Goal: Task Accomplishment & Management: Manage account settings

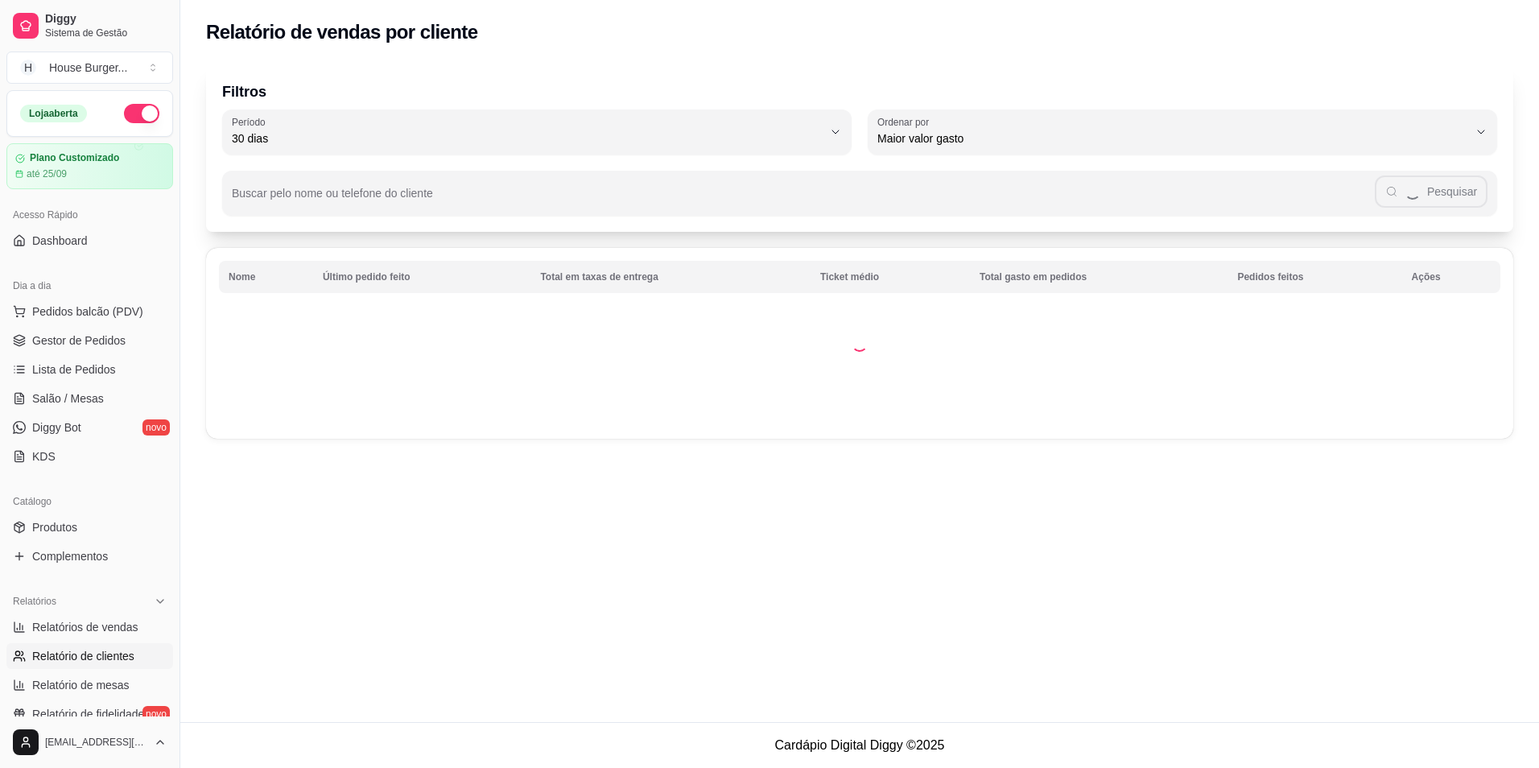
select select "30"
select select "HIGHEST_TOTAL_SPENT_WITH_ORDERS"
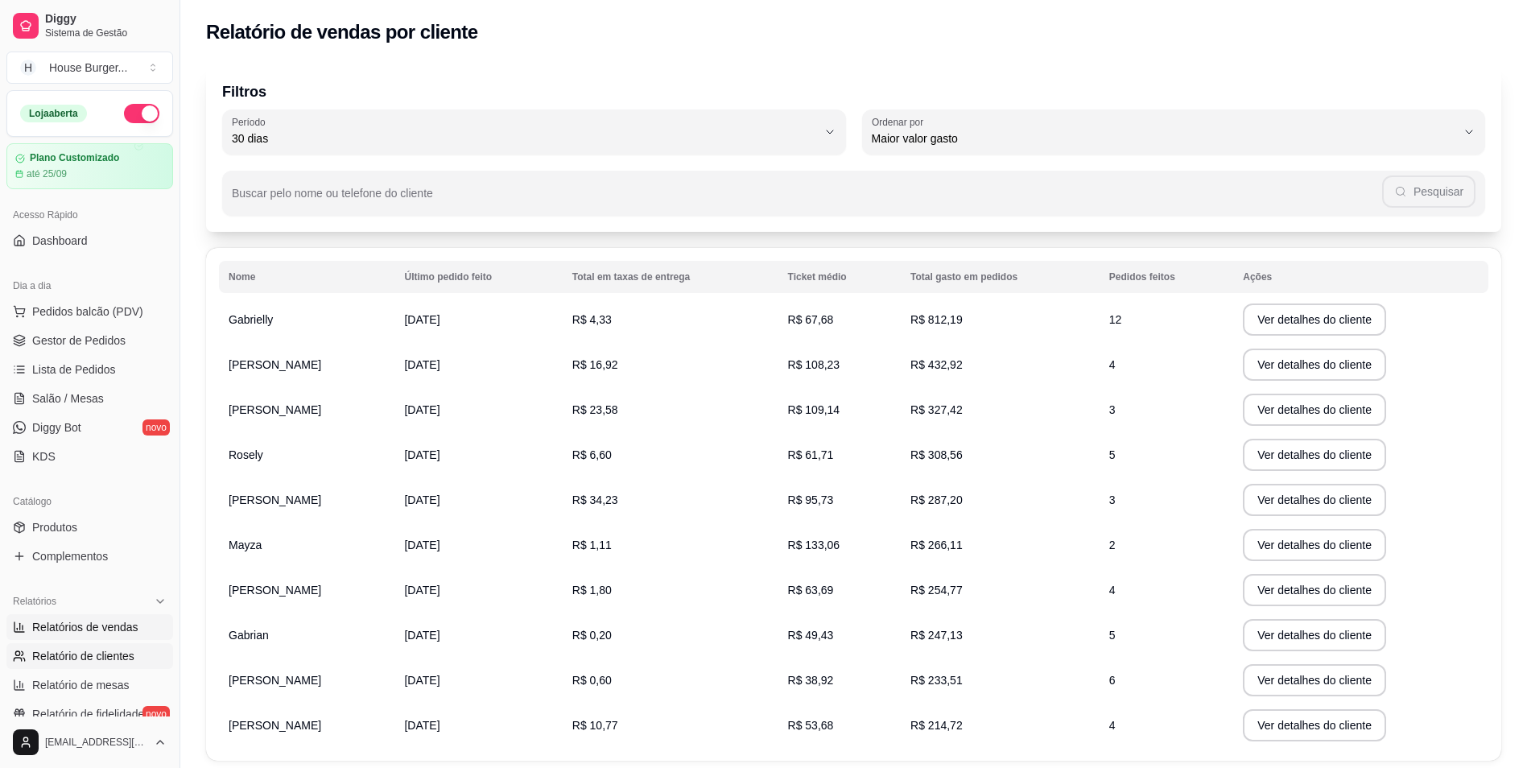
click at [46, 616] on link "Relatórios de vendas" at bounding box center [89, 627] width 167 height 26
select select "ALL"
select select "0"
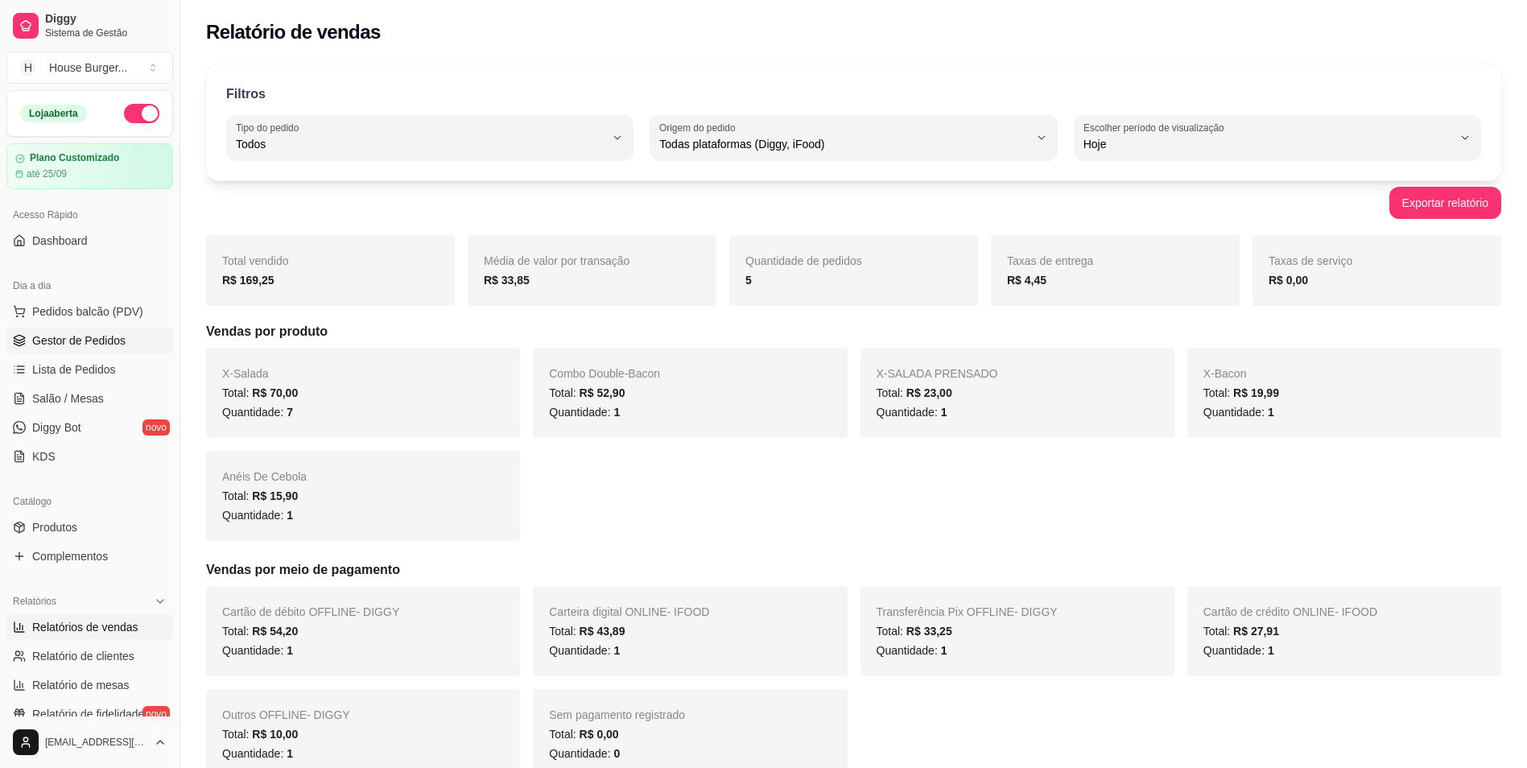
click at [82, 340] on span "Gestor de Pedidos" at bounding box center [78, 340] width 93 height 16
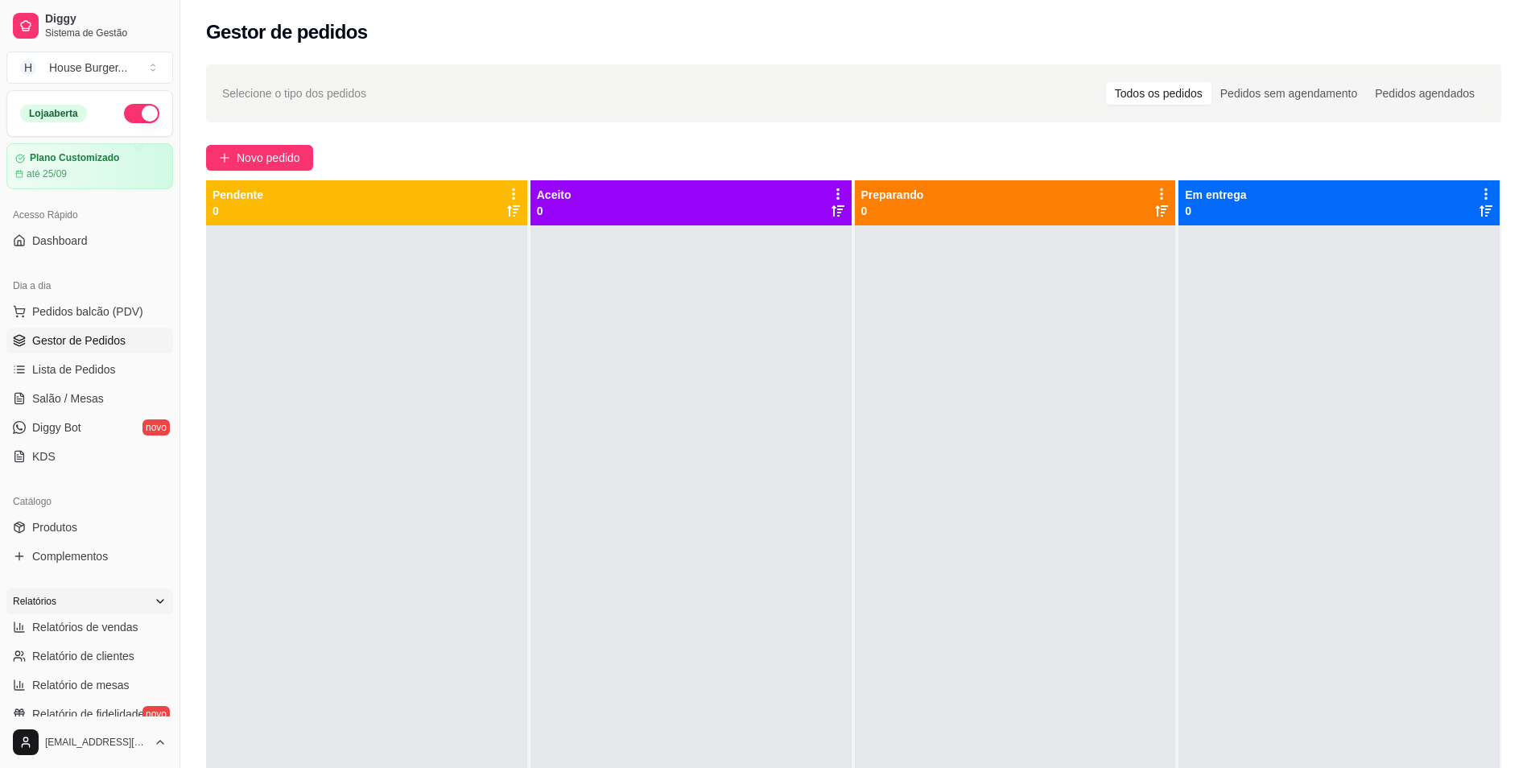
drag, startPoint x: 81, startPoint y: 629, endPoint x: 80, endPoint y: 606, distance: 23.4
click at [83, 629] on span "Relatórios de vendas" at bounding box center [85, 627] width 106 height 16
select select "ALL"
select select "0"
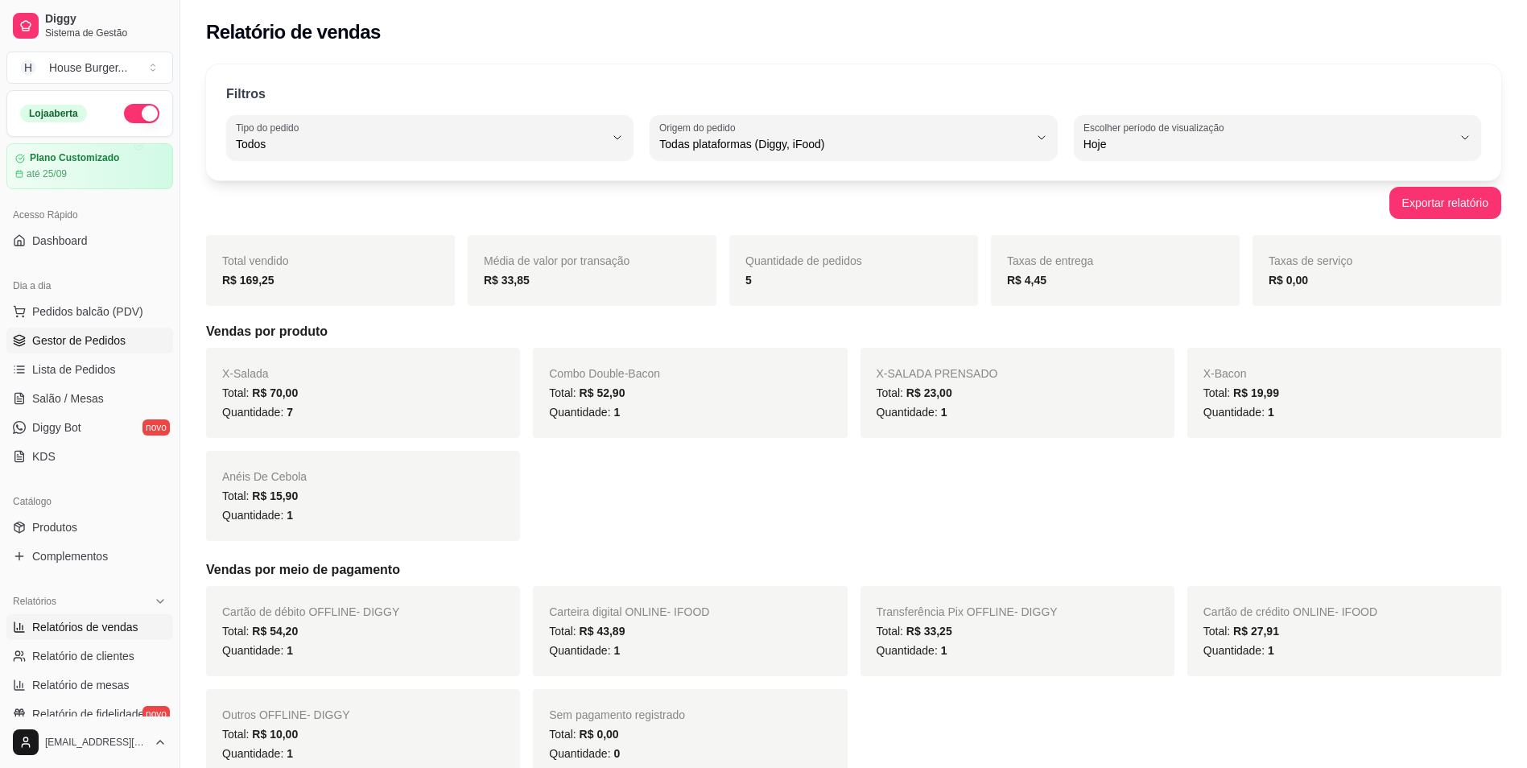
click at [83, 346] on span "Gestor de Pedidos" at bounding box center [78, 340] width 93 height 16
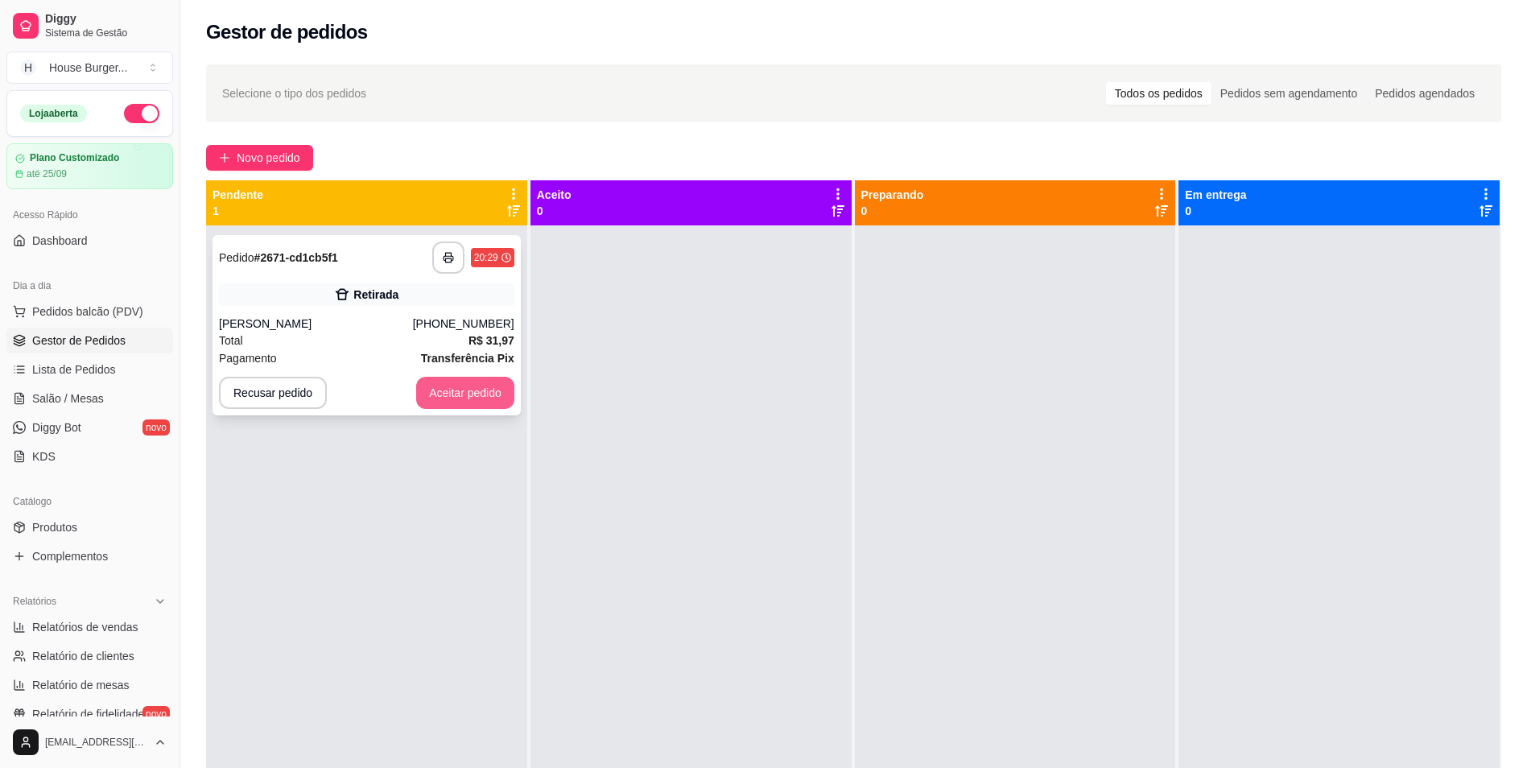
click at [456, 402] on button "Aceitar pedido" at bounding box center [465, 393] width 98 height 32
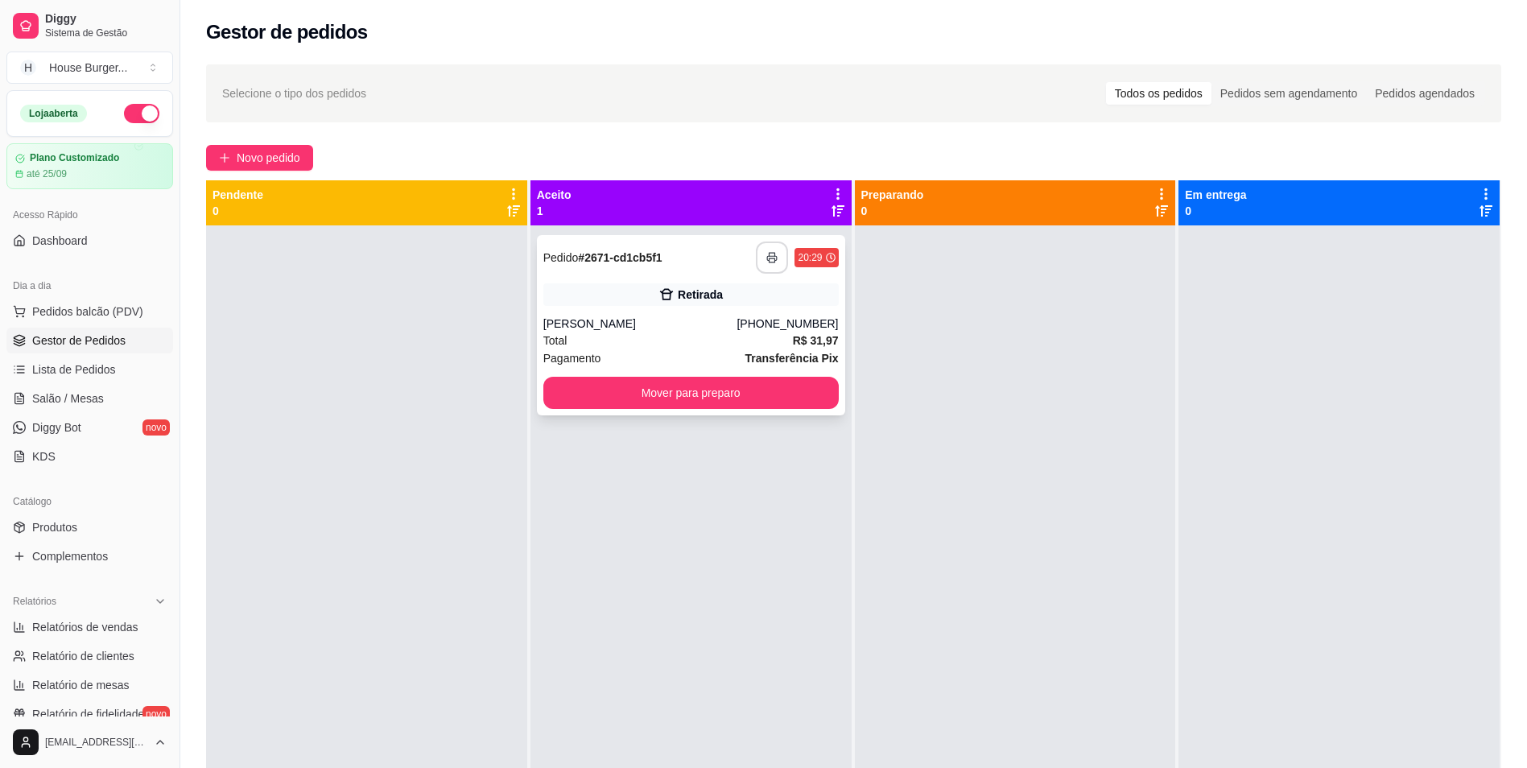
click at [768, 258] on icon "button" at bounding box center [773, 258] width 10 height 4
click at [779, 402] on button "Mover para preparo" at bounding box center [690, 392] width 287 height 31
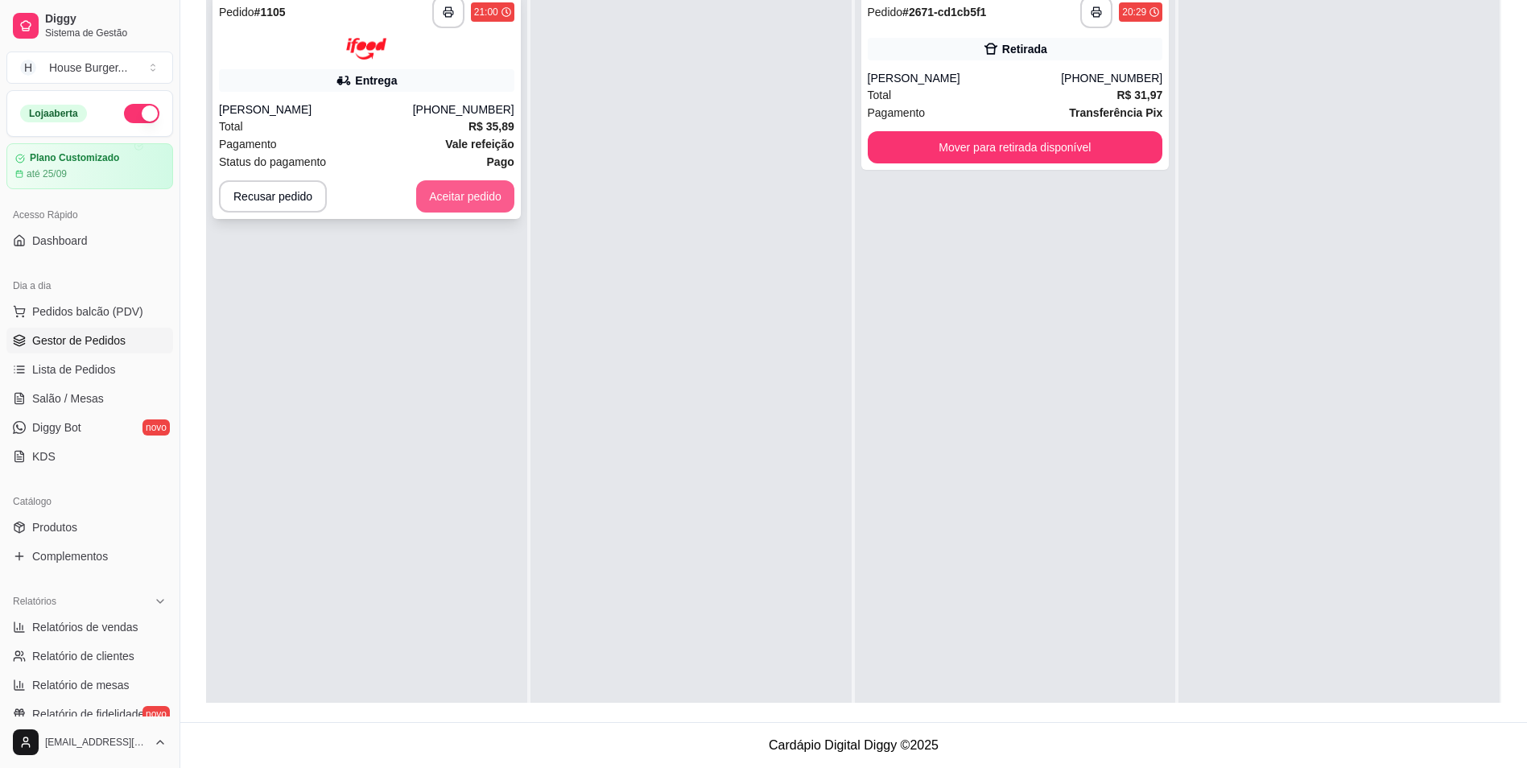
click at [473, 200] on button "Aceitar pedido" at bounding box center [465, 196] width 98 height 32
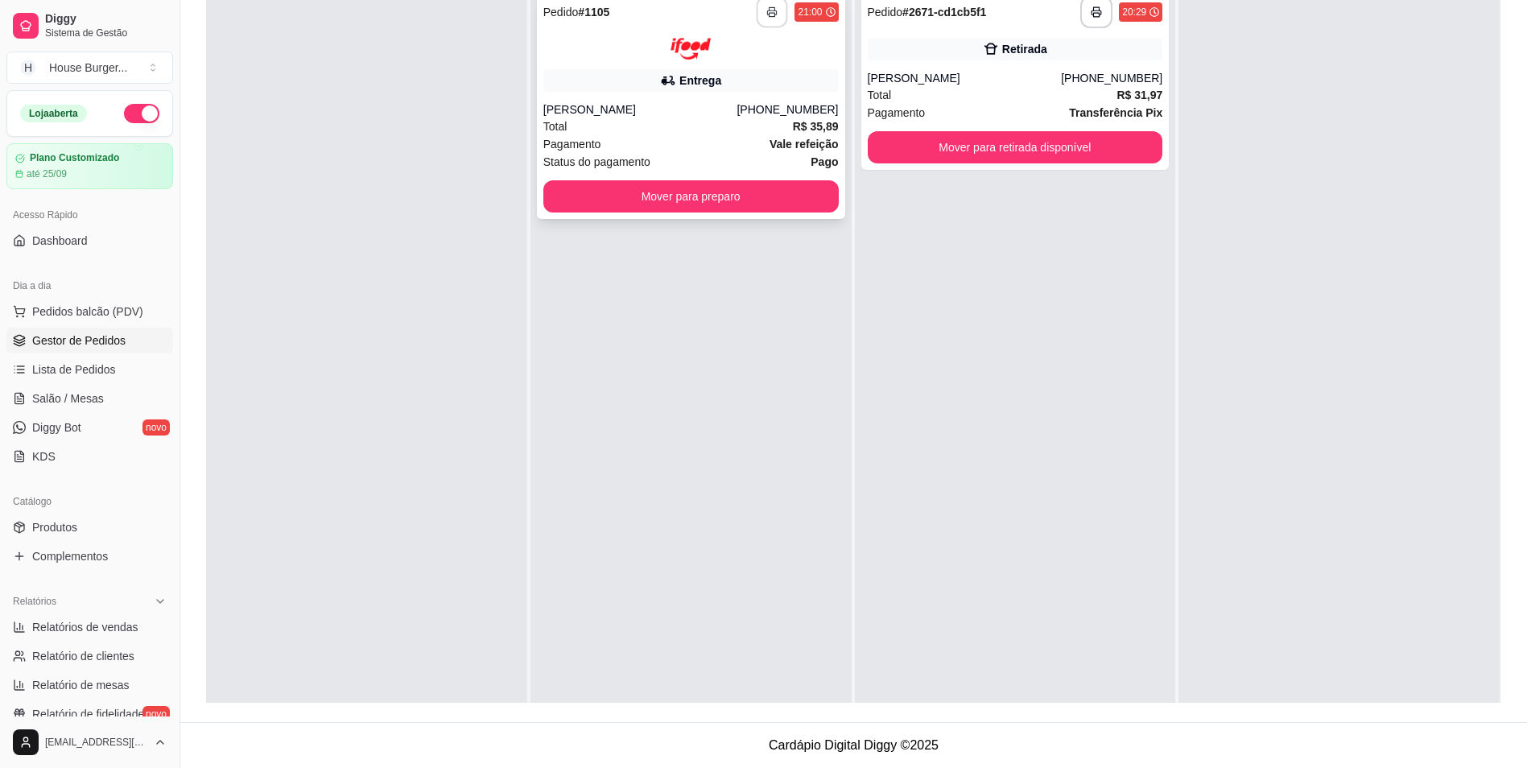
click at [770, 6] on icon "button" at bounding box center [772, 11] width 11 height 11
click at [745, 200] on button "Mover para preparo" at bounding box center [690, 196] width 295 height 32
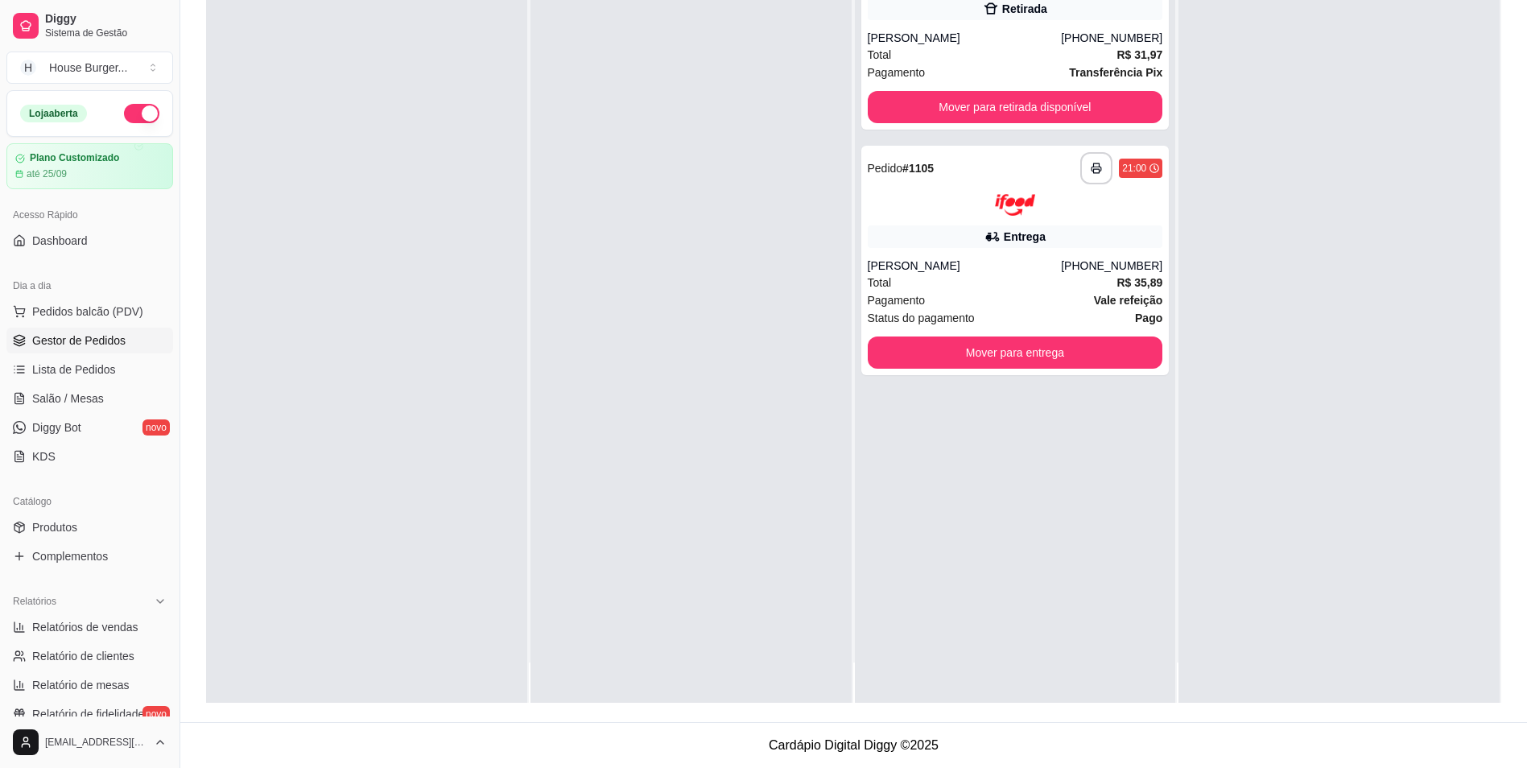
scroll to position [45, 0]
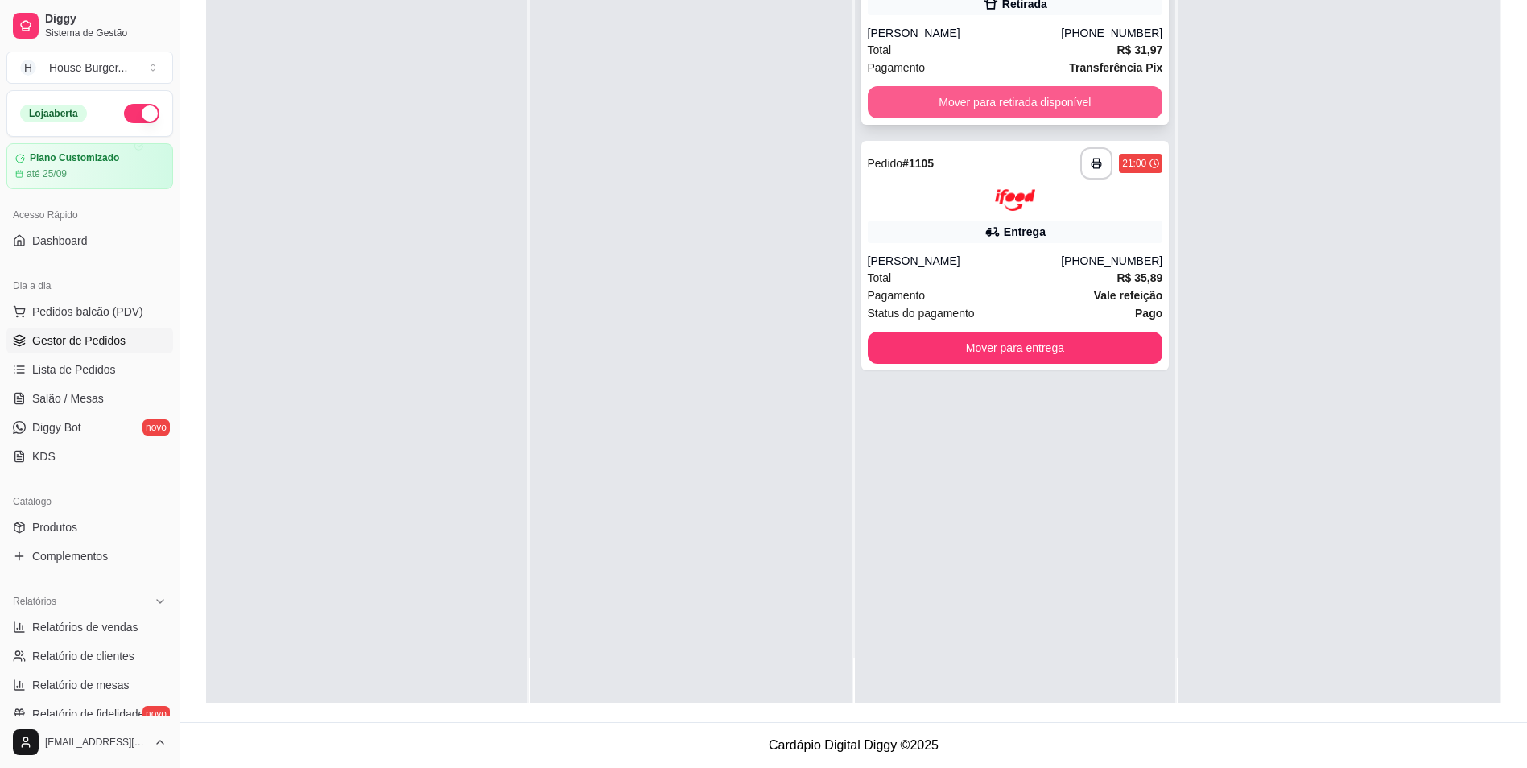
click at [1026, 98] on button "Mover para retirada disponível" at bounding box center [1015, 102] width 295 height 32
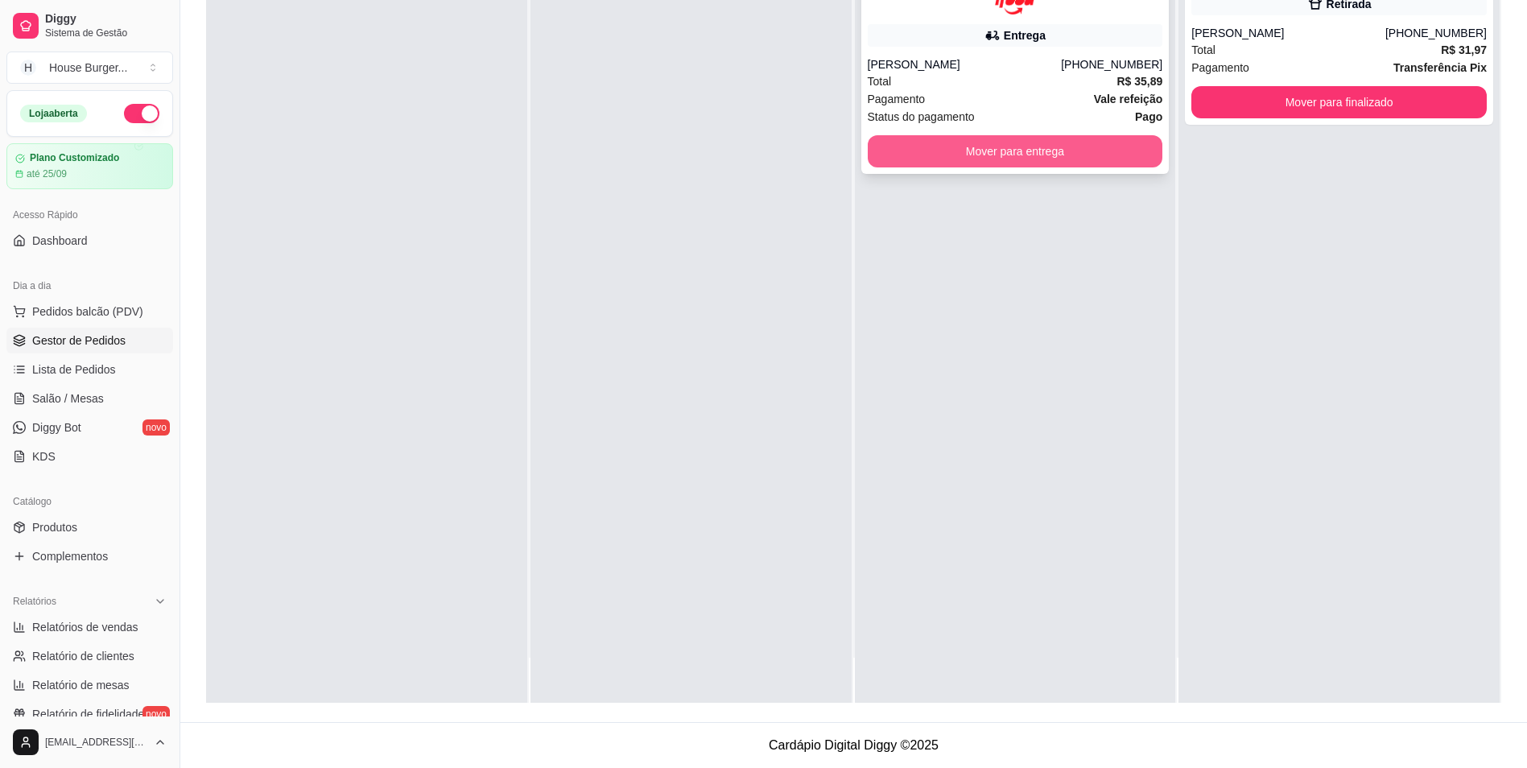
click at [1041, 151] on button "Mover para entrega" at bounding box center [1015, 151] width 295 height 32
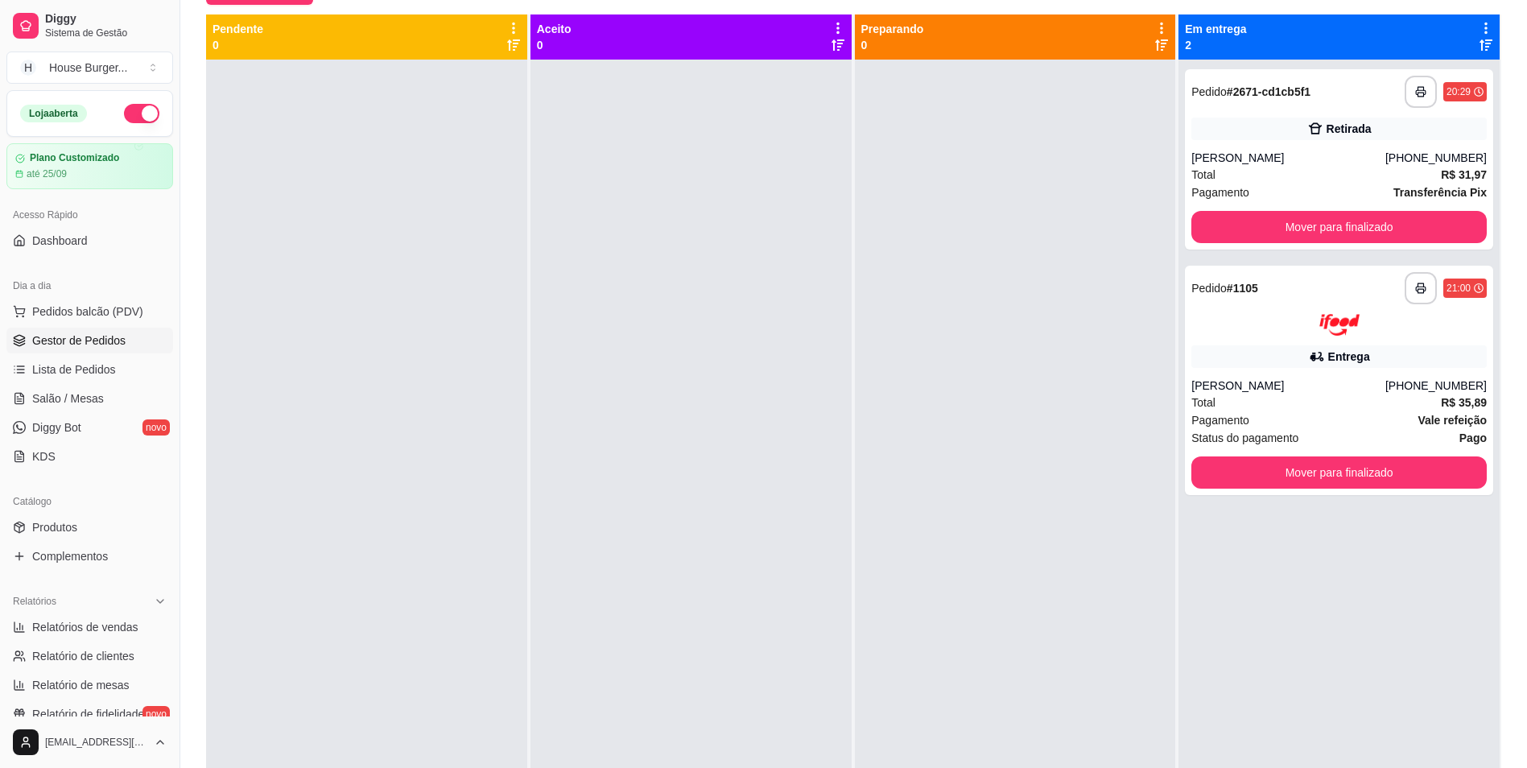
scroll to position [165, 0]
click at [1278, 471] on button "Mover para finalizado" at bounding box center [1339, 472] width 287 height 31
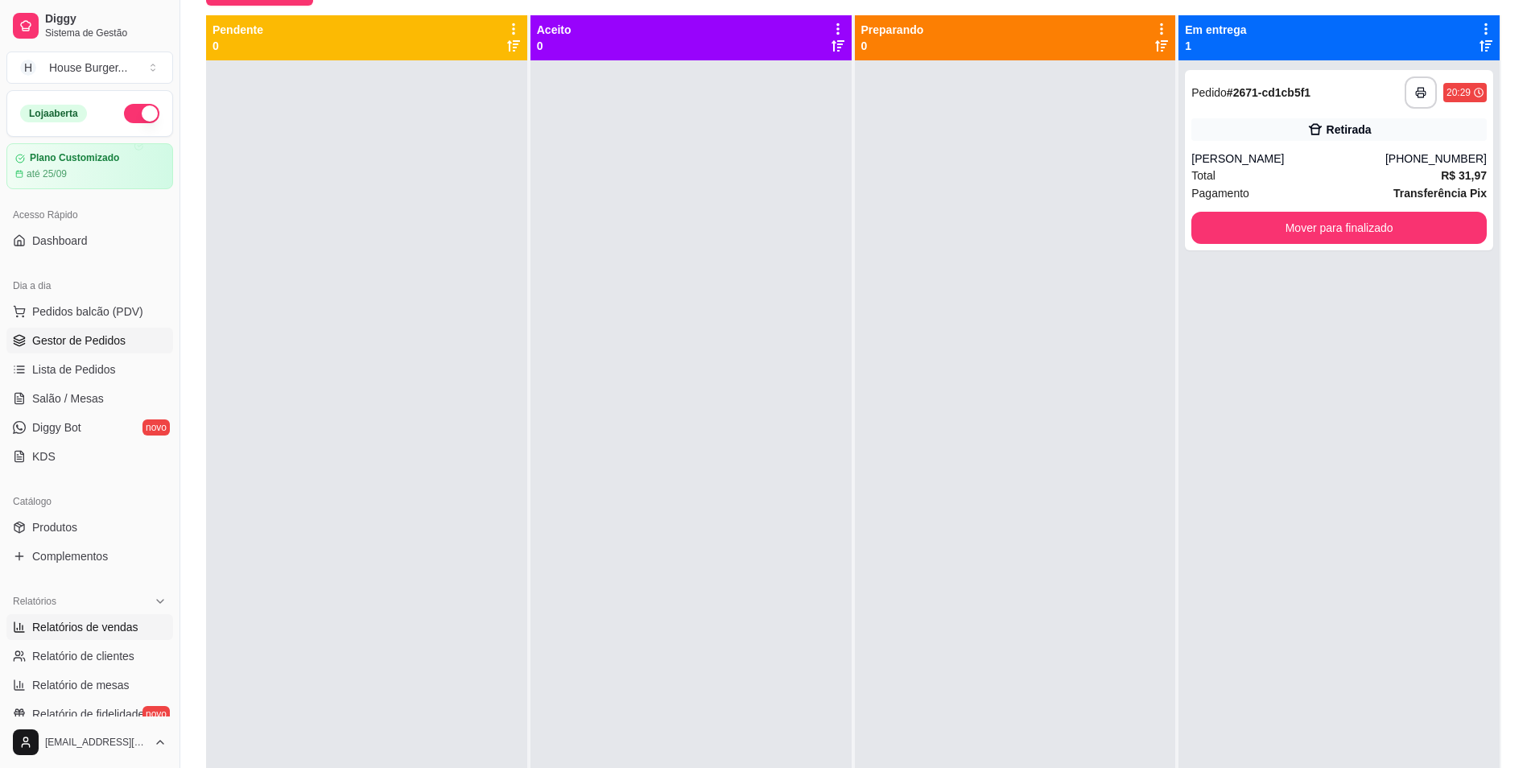
click at [35, 619] on span "Relatórios de vendas" at bounding box center [85, 627] width 106 height 16
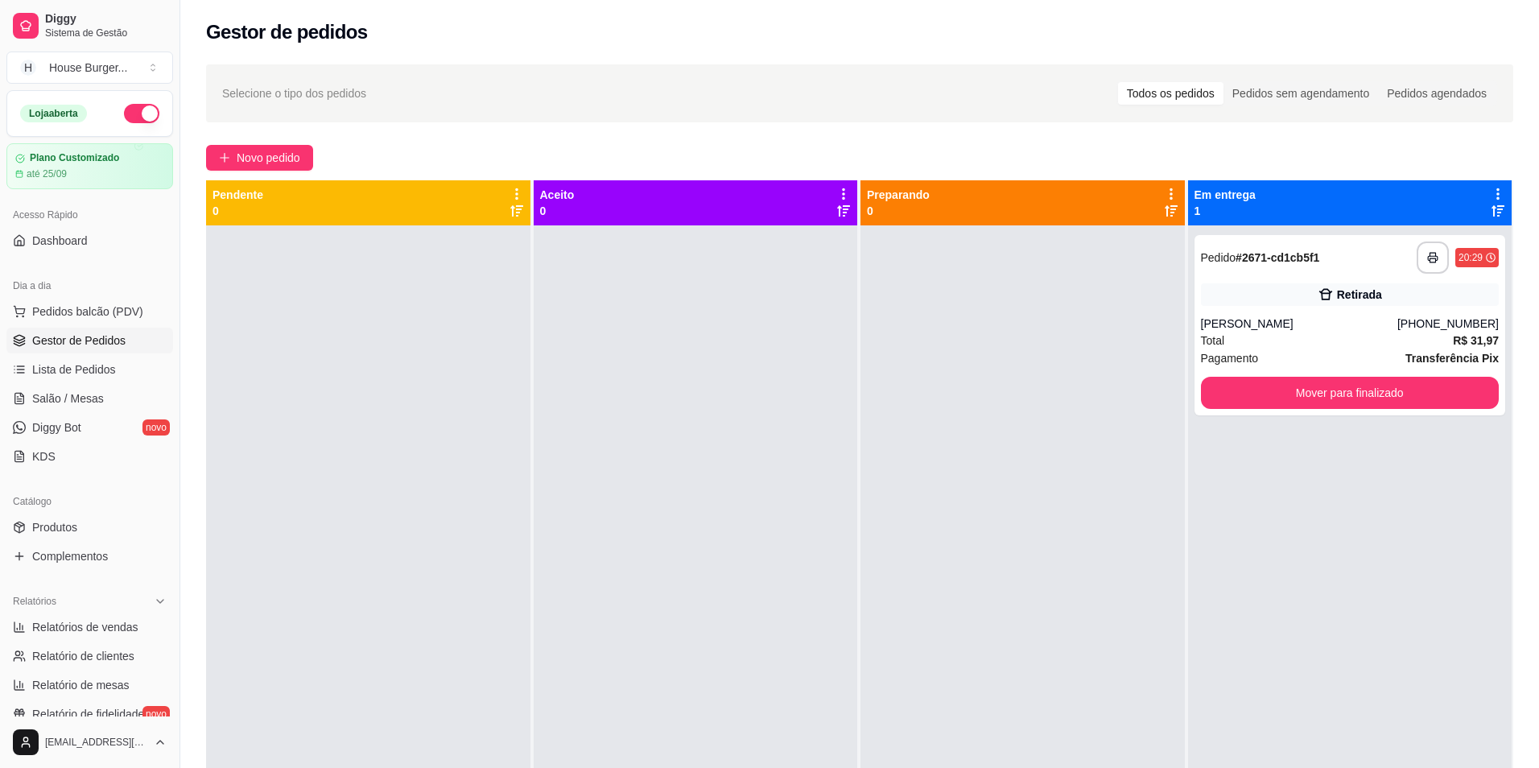
select select "ALL"
select select "0"
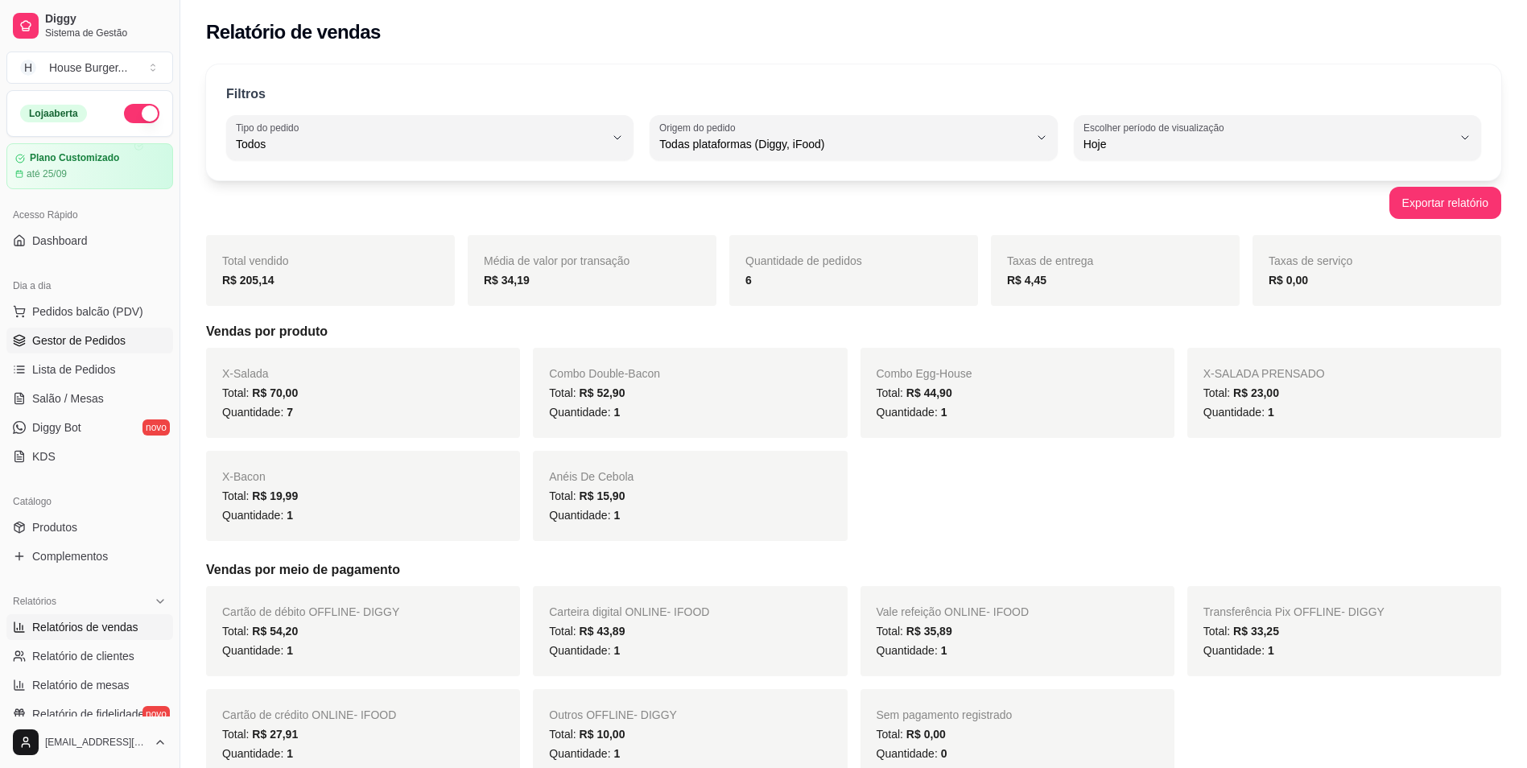
click at [60, 332] on link "Gestor de Pedidos" at bounding box center [89, 341] width 167 height 26
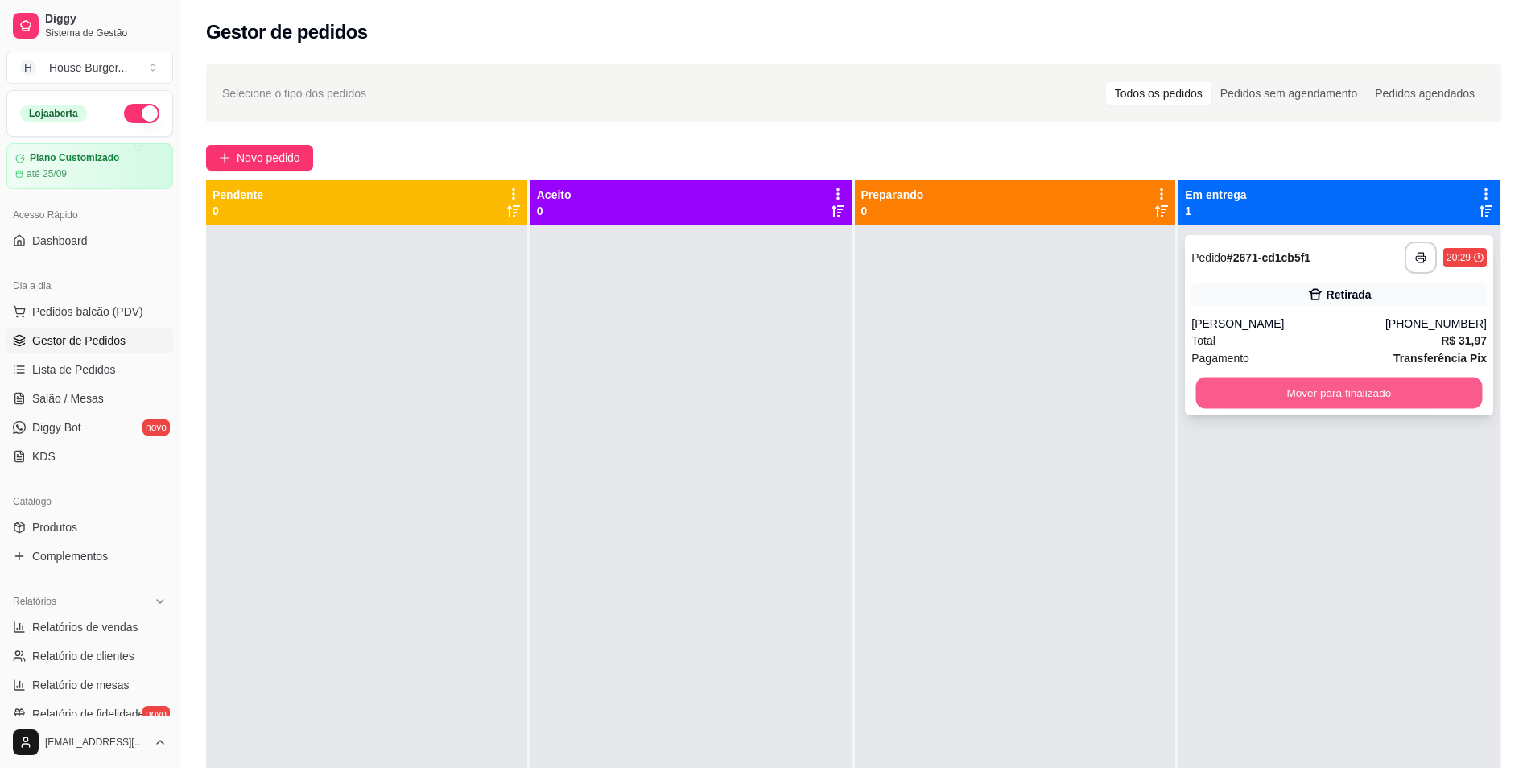
click at [1248, 392] on button "Mover para finalizado" at bounding box center [1339, 392] width 287 height 31
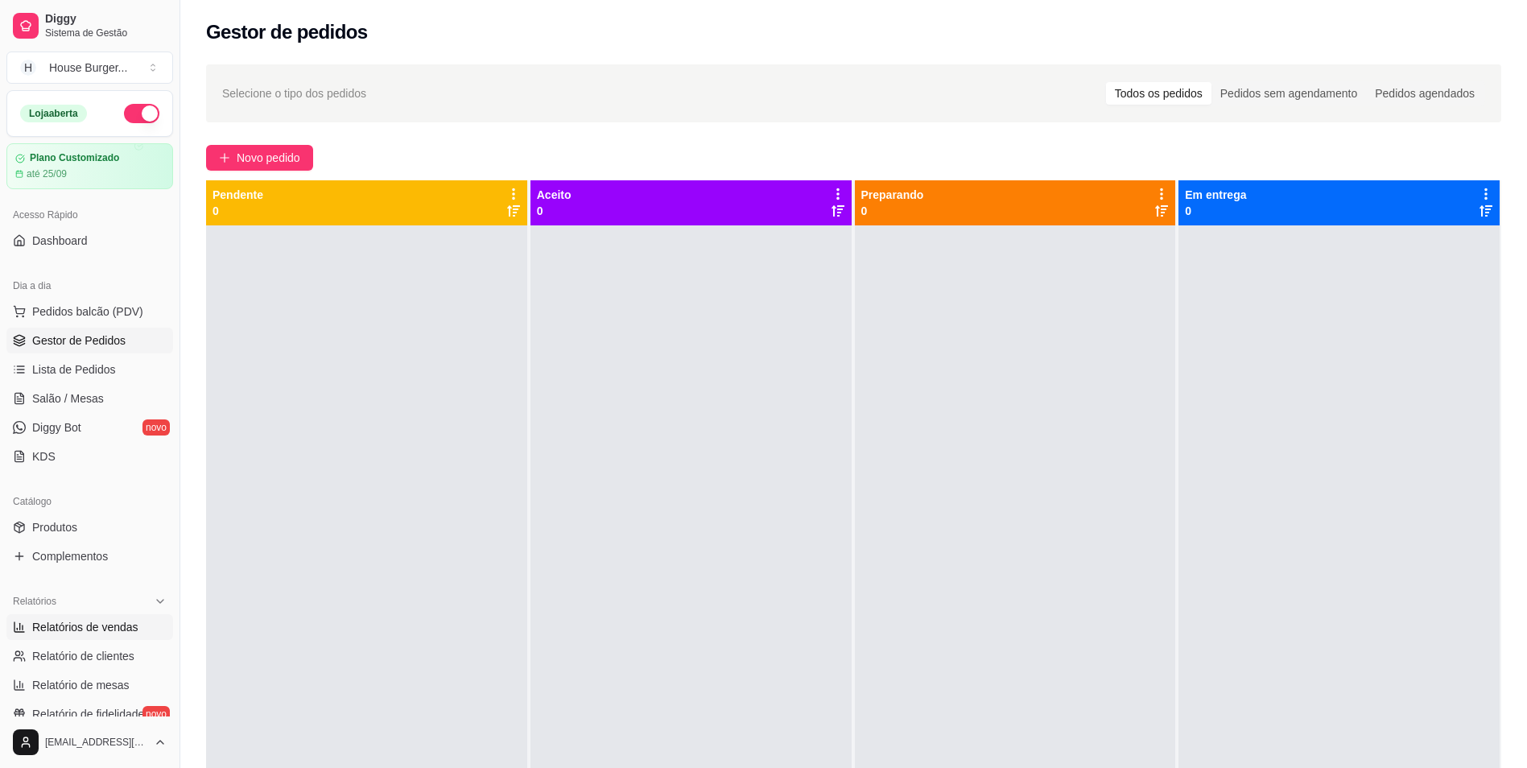
click at [60, 623] on span "Relatórios de vendas" at bounding box center [85, 627] width 106 height 16
select select "ALL"
select select "0"
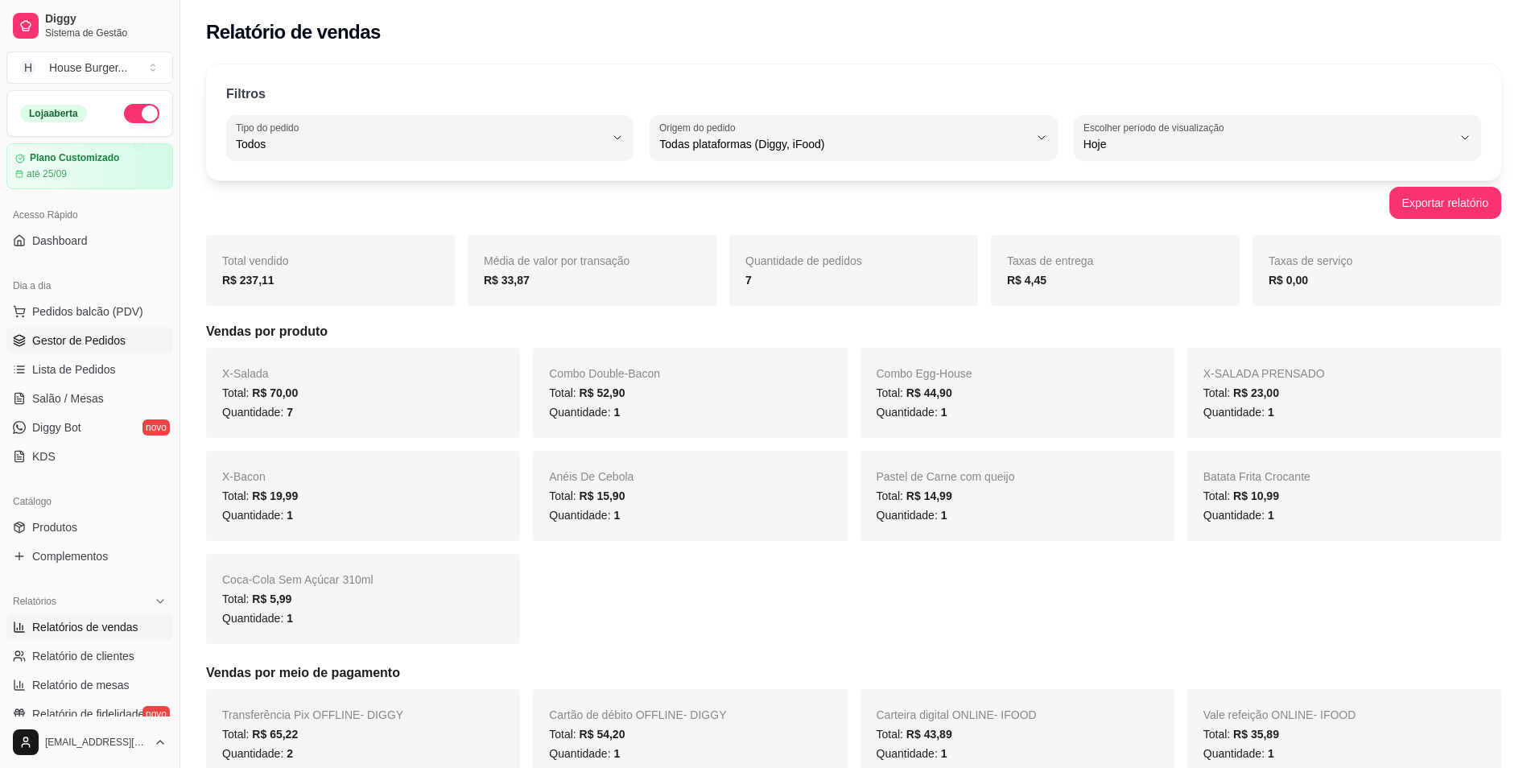
click at [35, 336] on span "Gestor de Pedidos" at bounding box center [78, 340] width 93 height 16
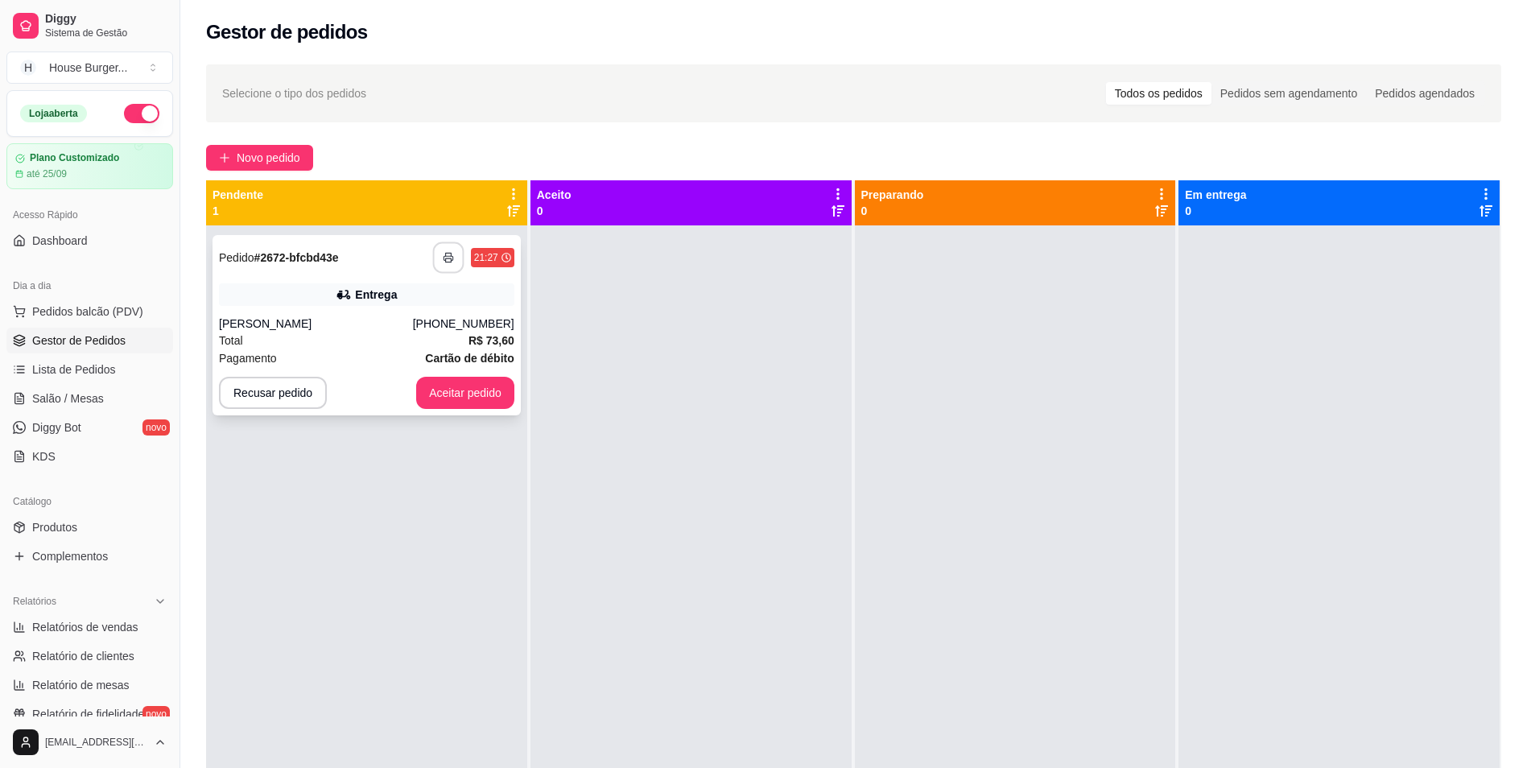
click at [439, 258] on button "button" at bounding box center [447, 257] width 31 height 31
click at [469, 393] on button "Aceitar pedido" at bounding box center [465, 392] width 95 height 31
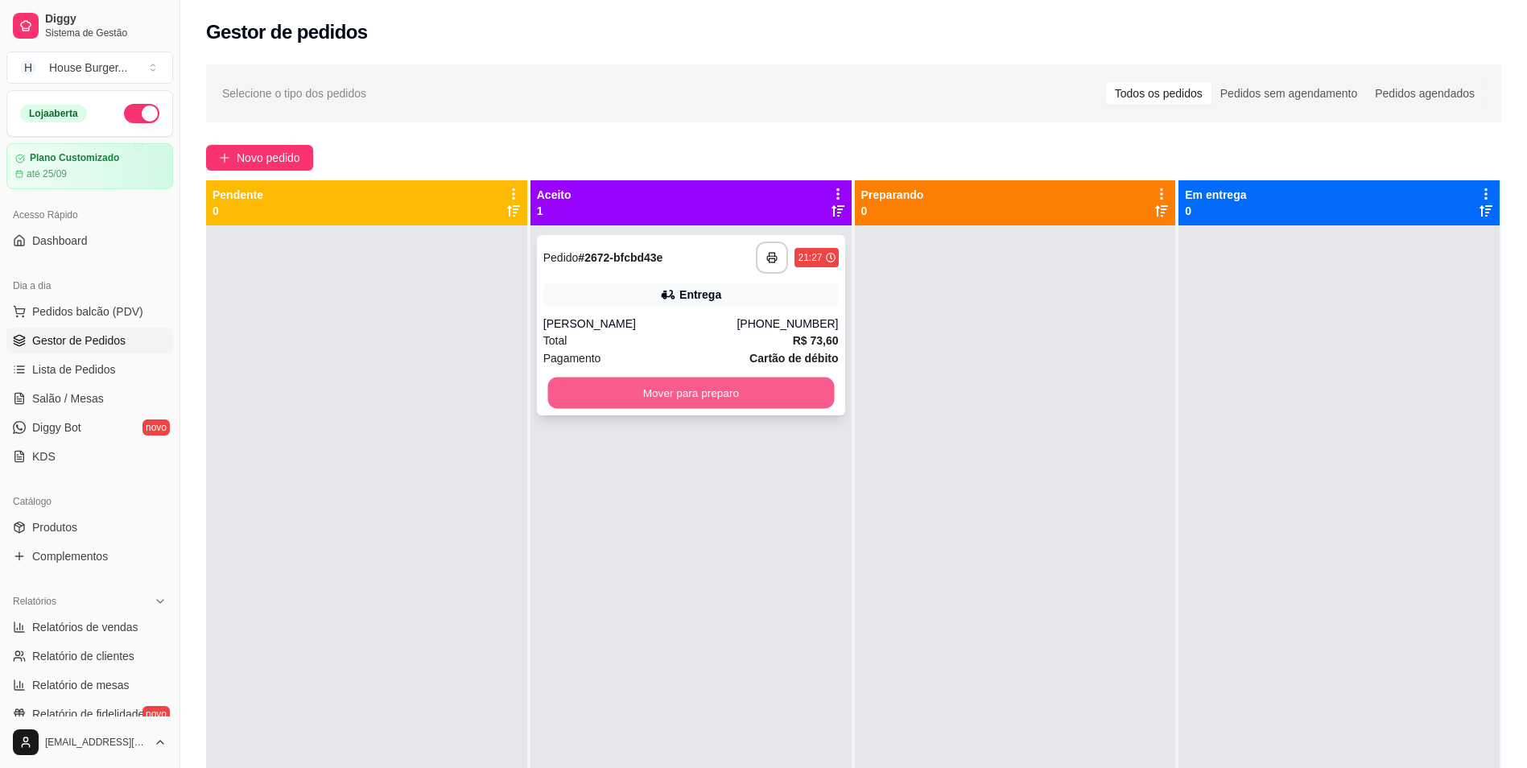
click at [703, 400] on button "Mover para preparo" at bounding box center [690, 392] width 287 height 31
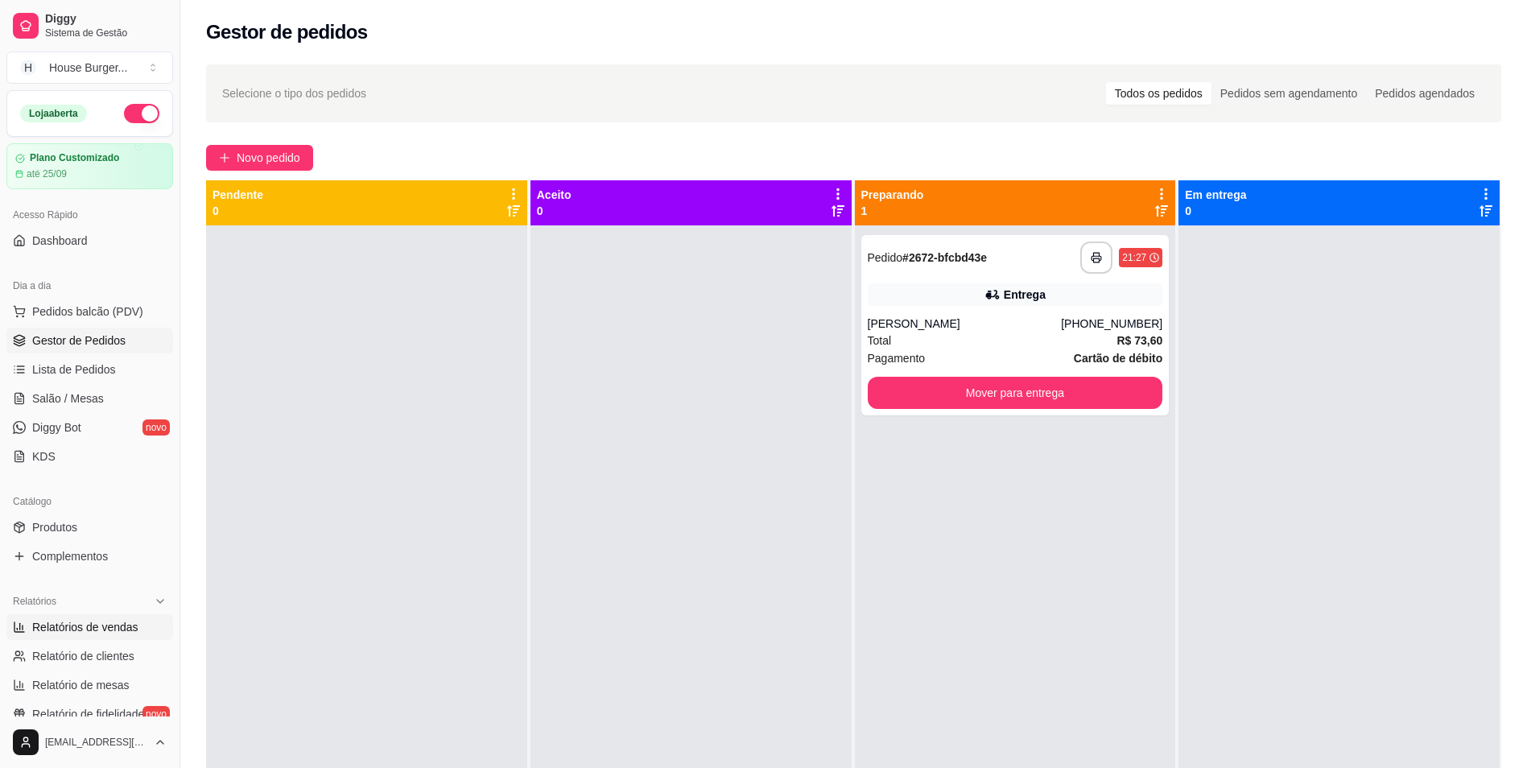
click at [100, 629] on span "Relatórios de vendas" at bounding box center [85, 627] width 106 height 16
select select "ALL"
select select "0"
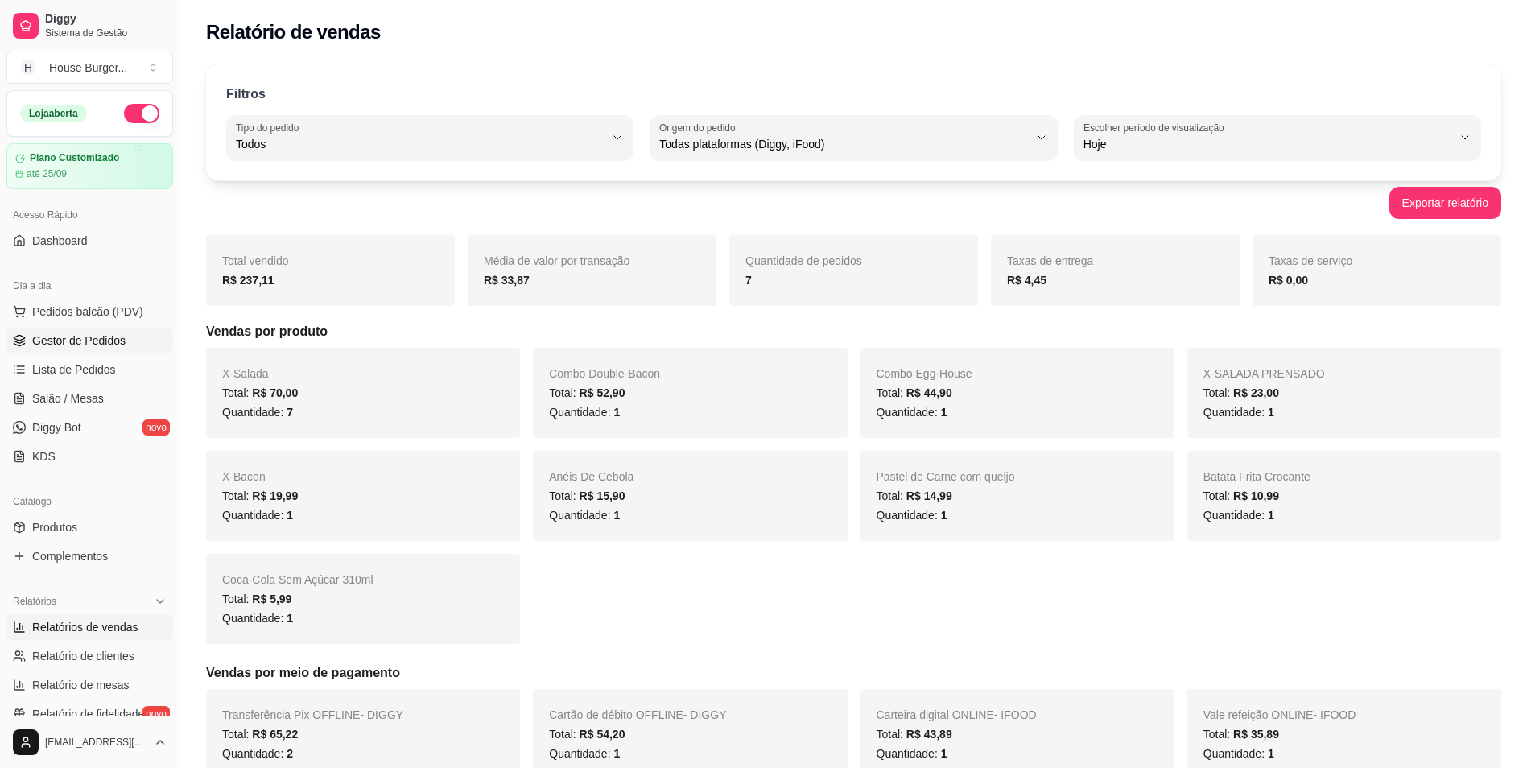
click at [86, 336] on span "Gestor de Pedidos" at bounding box center [78, 340] width 93 height 16
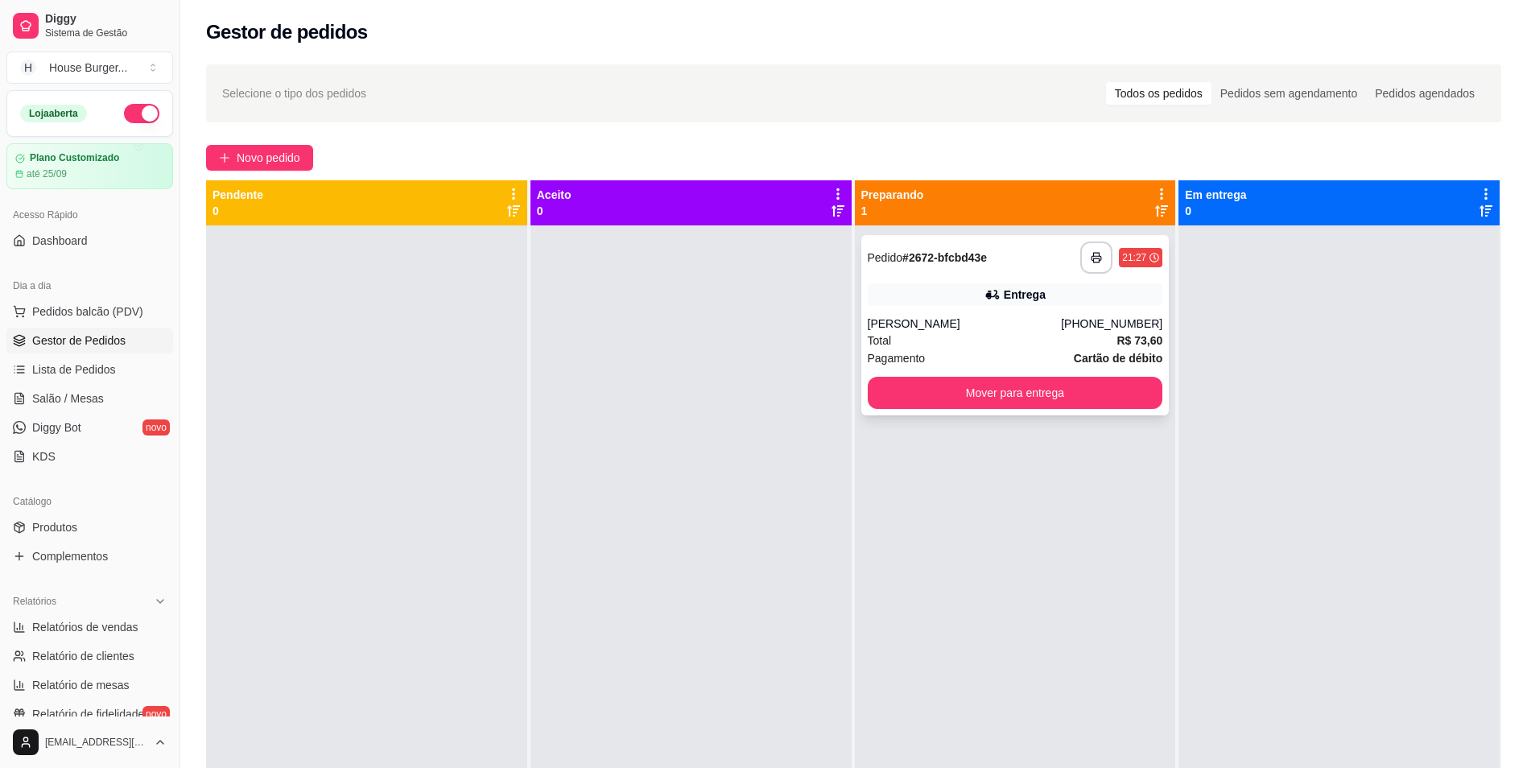
click at [957, 361] on div "Pagamento Cartão de débito" at bounding box center [1015, 358] width 295 height 18
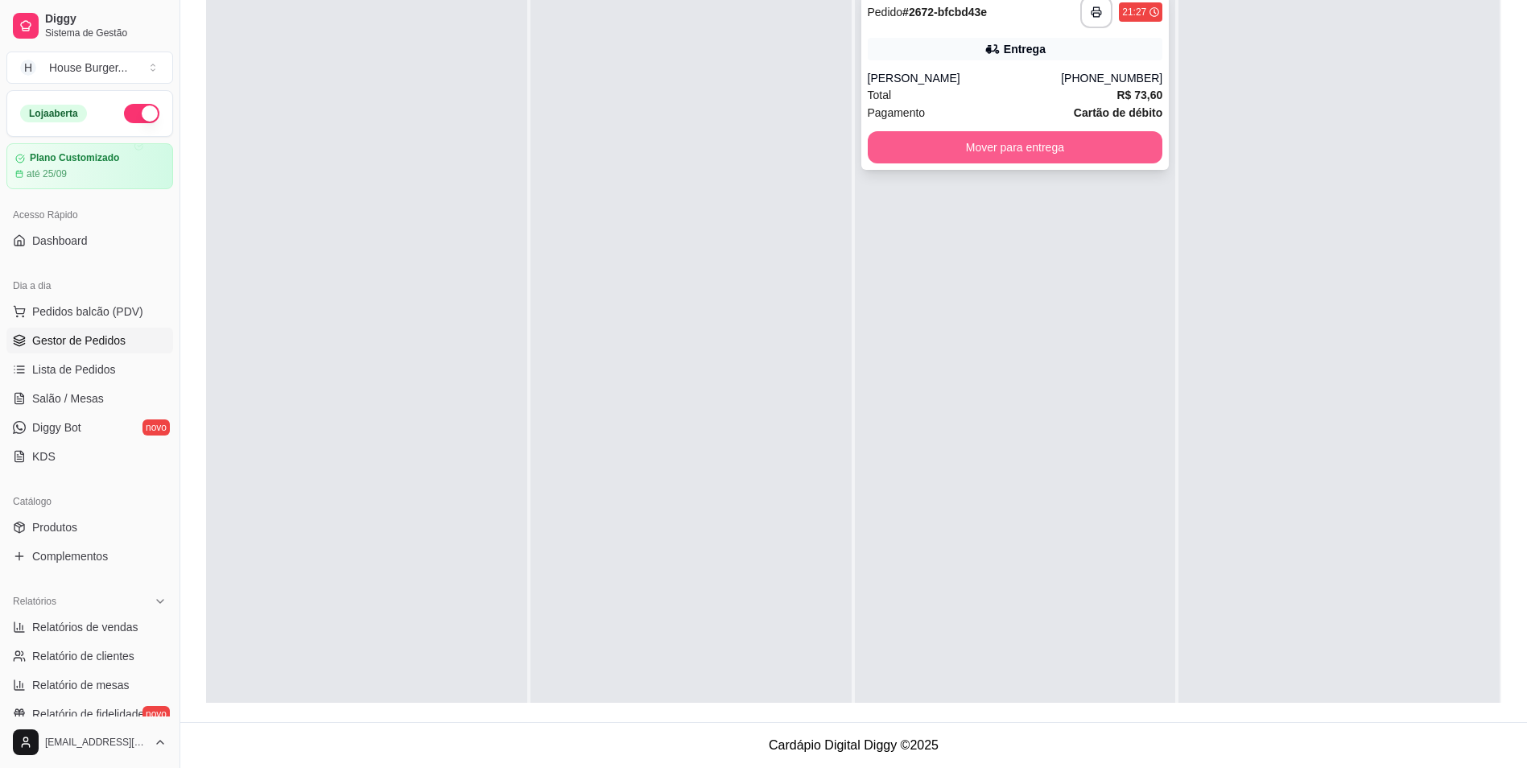
click at [921, 155] on button "Mover para entrega" at bounding box center [1015, 147] width 295 height 32
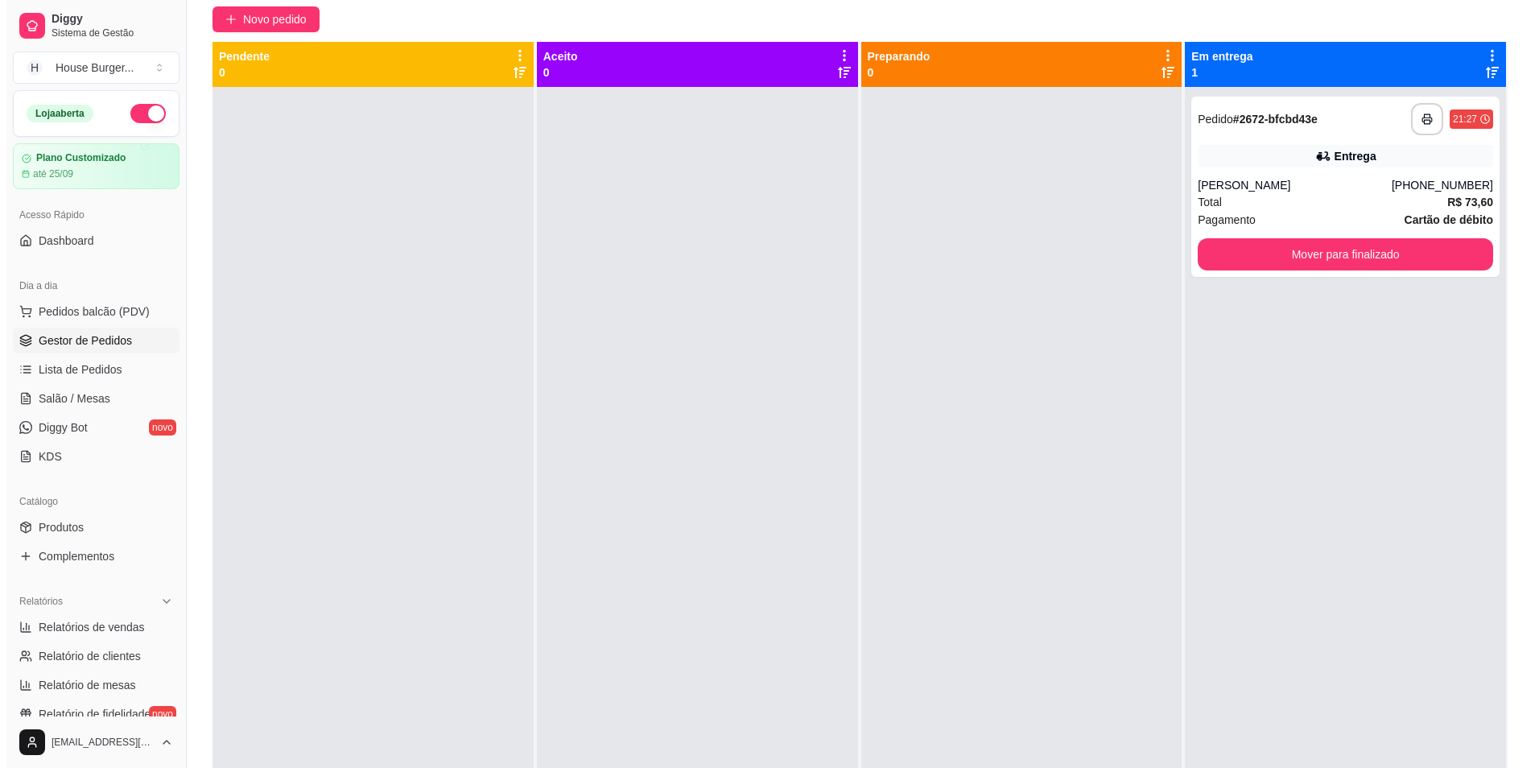
scroll to position [0, 0]
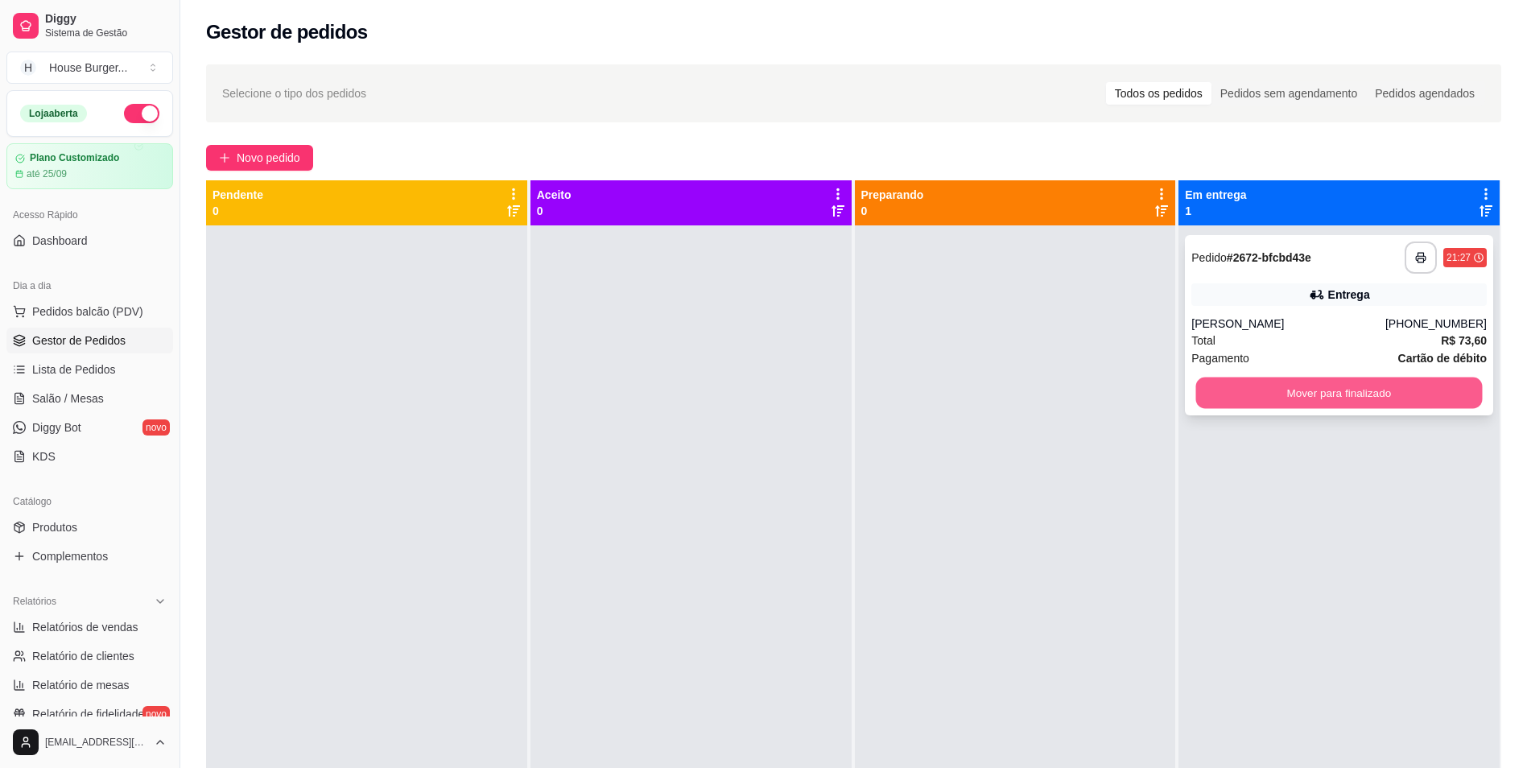
click at [1284, 403] on button "Mover para finalizado" at bounding box center [1339, 392] width 287 height 31
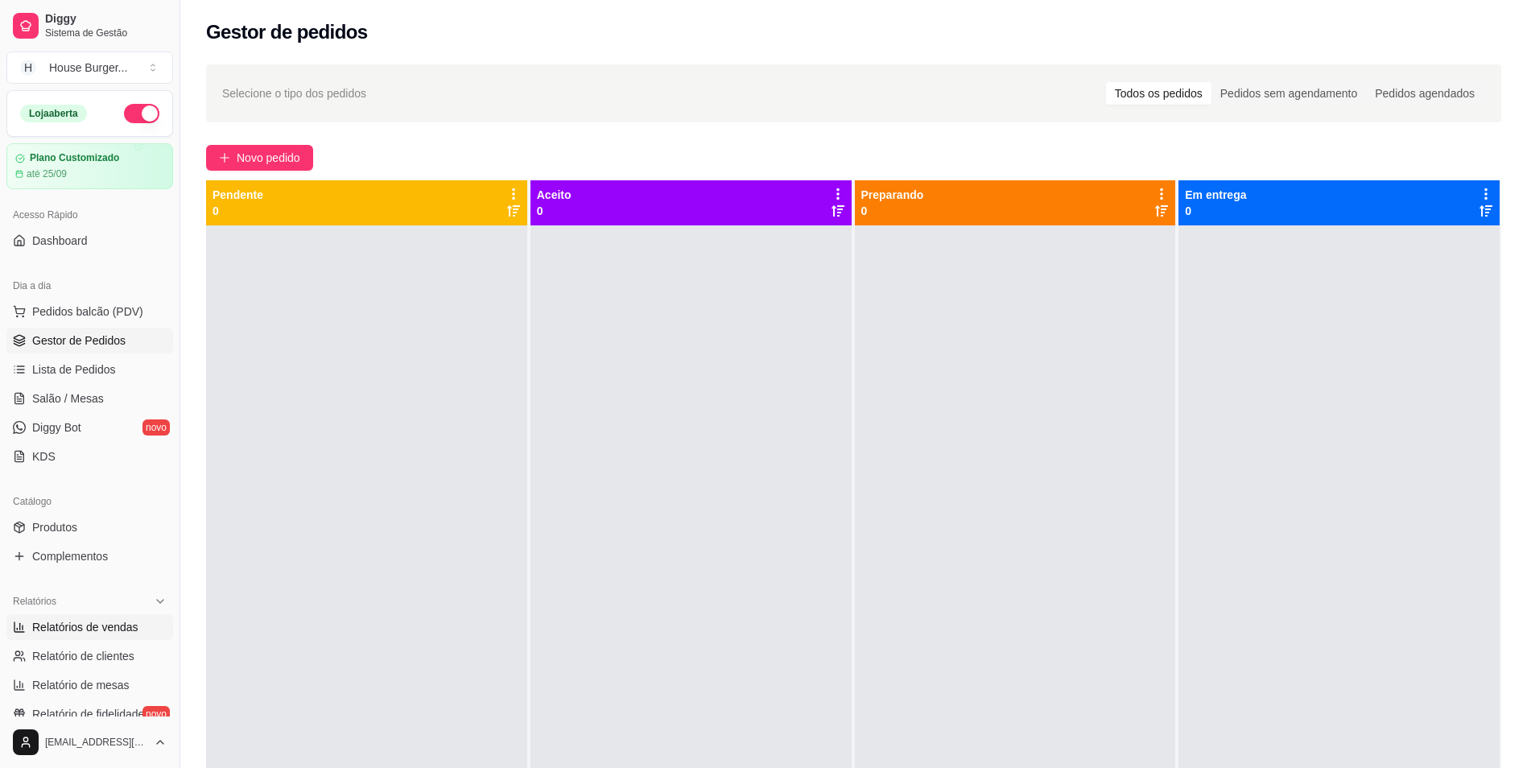
click at [80, 627] on span "Relatórios de vendas" at bounding box center [85, 627] width 106 height 16
select select "ALL"
select select "0"
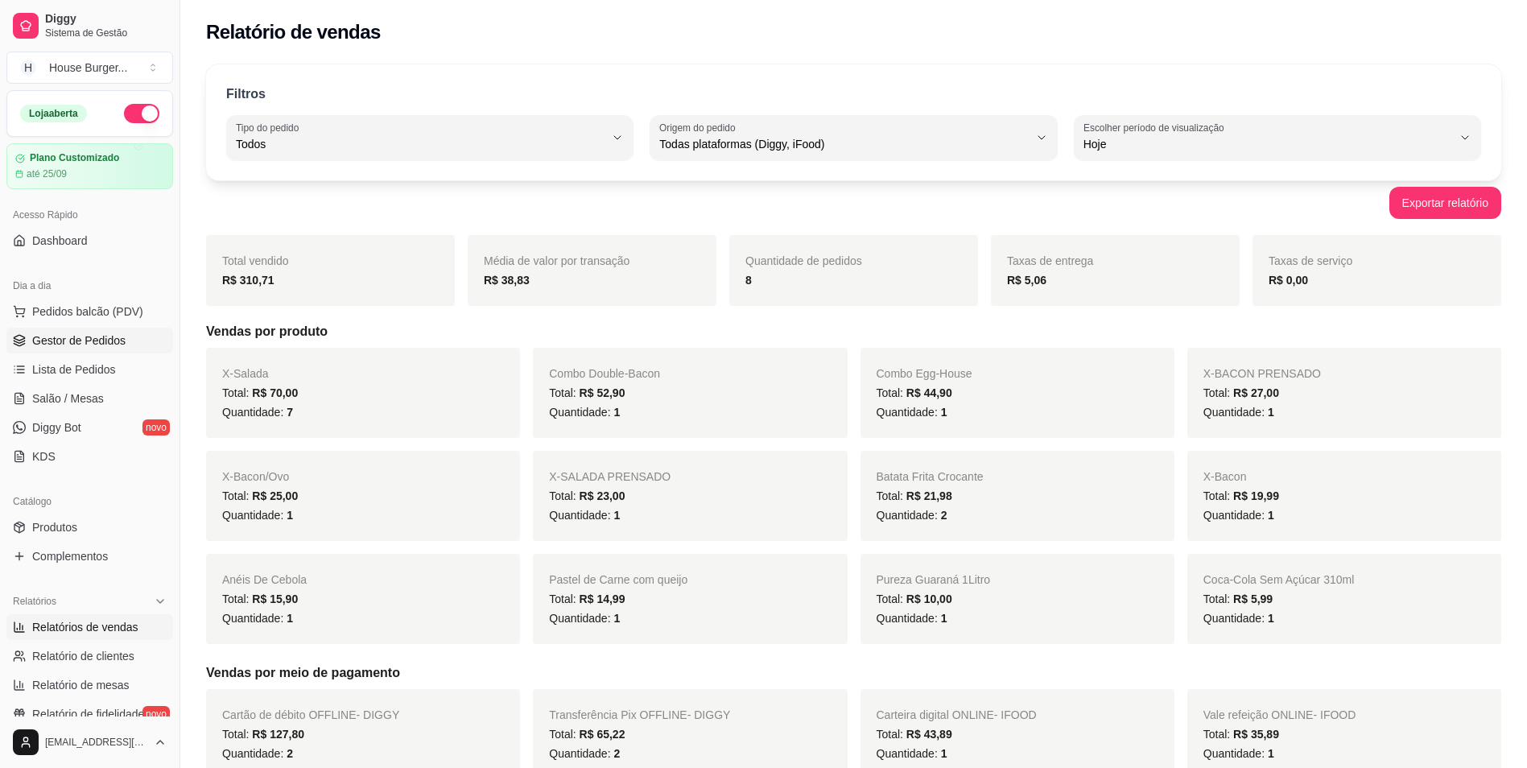
click at [76, 333] on span "Gestor de Pedidos" at bounding box center [78, 340] width 93 height 16
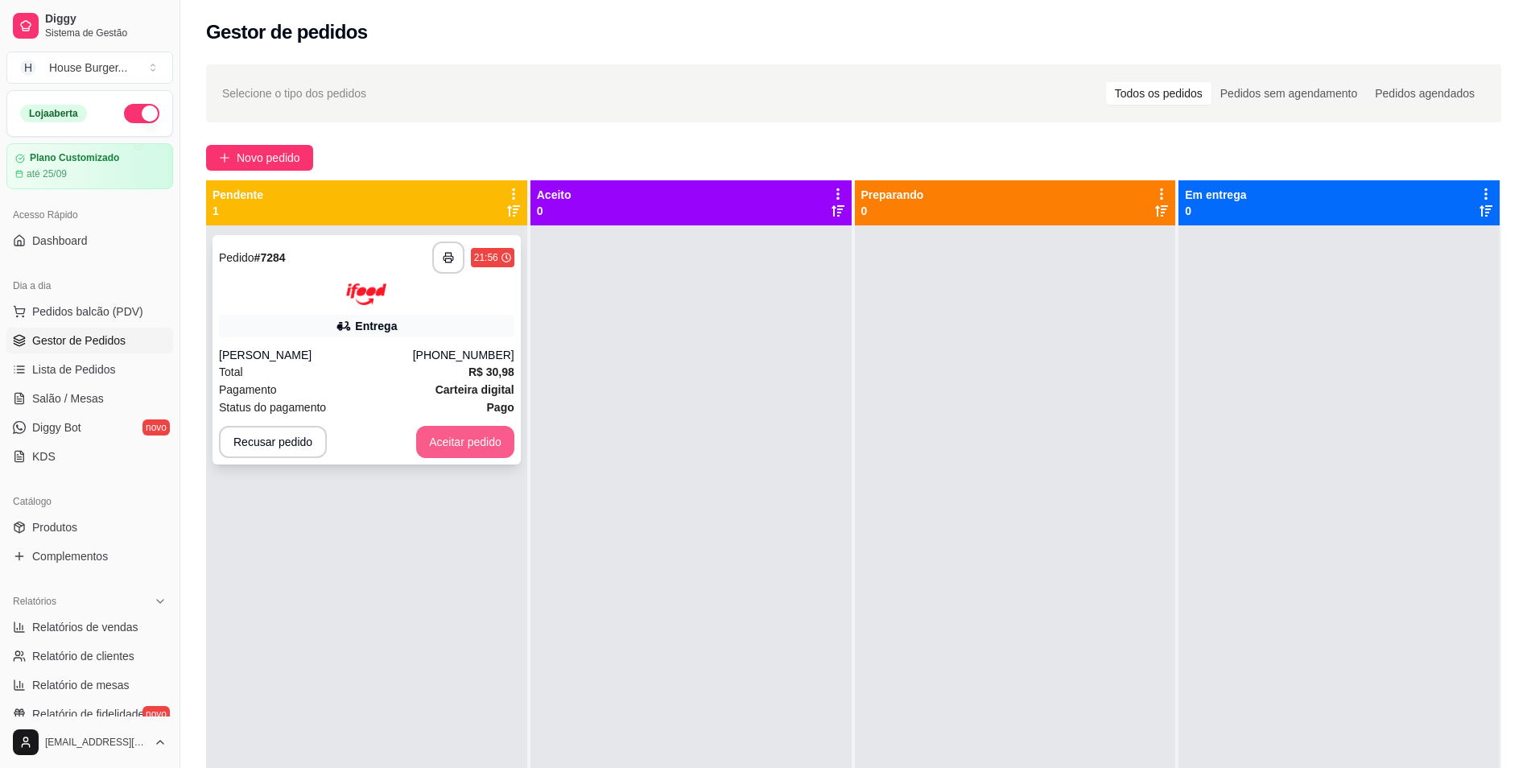
click at [435, 450] on button "Aceitar pedido" at bounding box center [465, 442] width 98 height 32
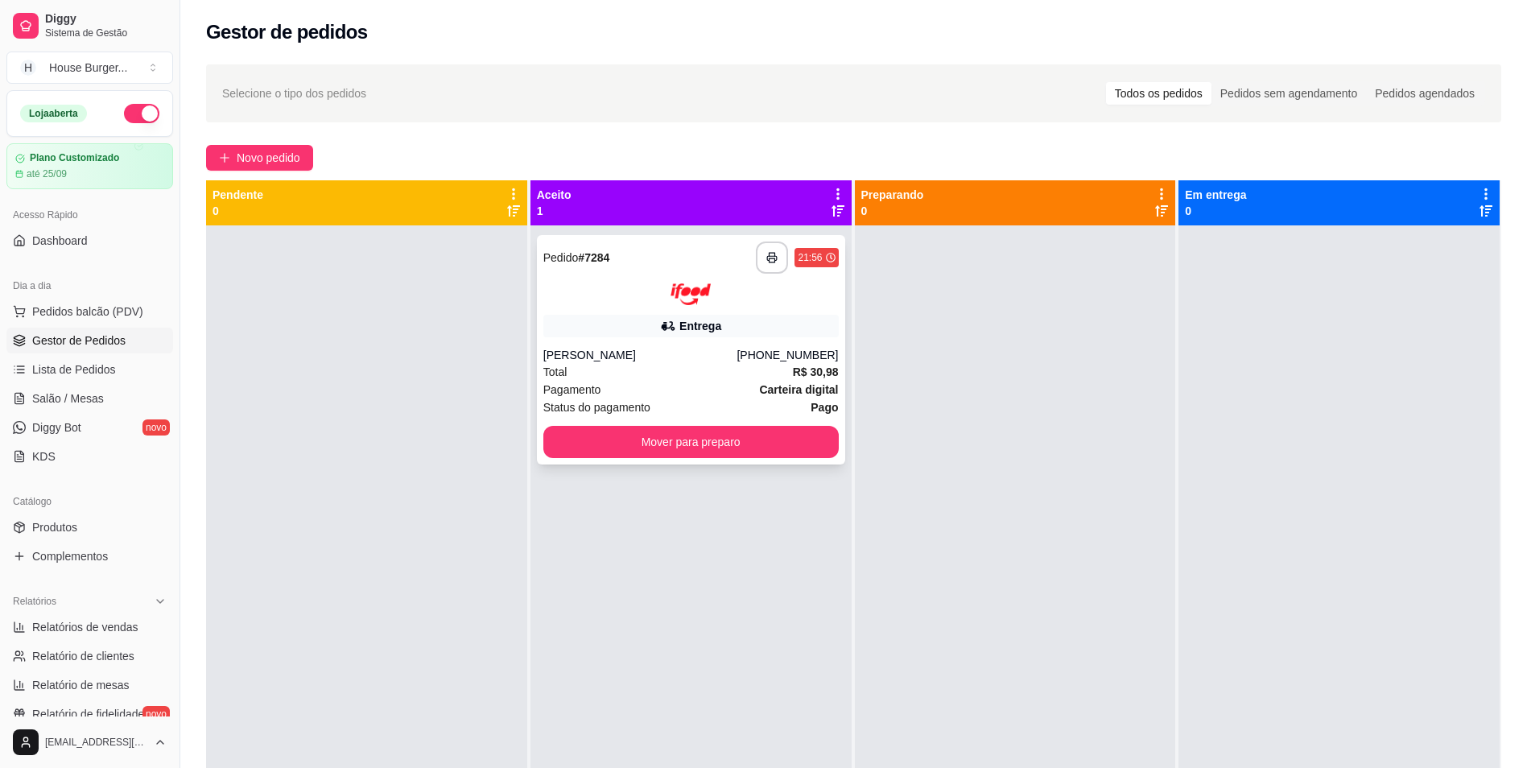
click at [631, 369] on div "Total R$ 30,98" at bounding box center [690, 372] width 295 height 18
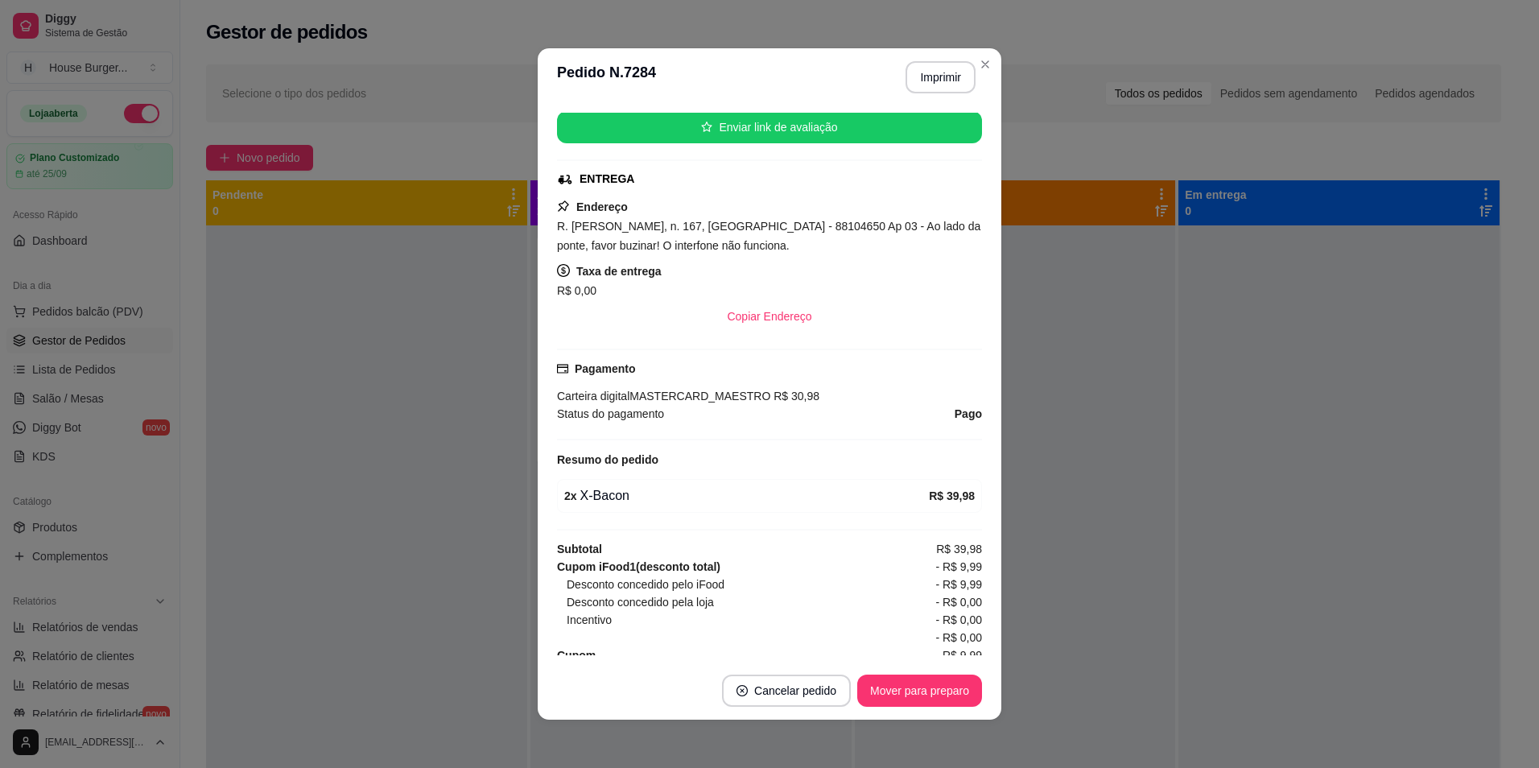
scroll to position [268, 0]
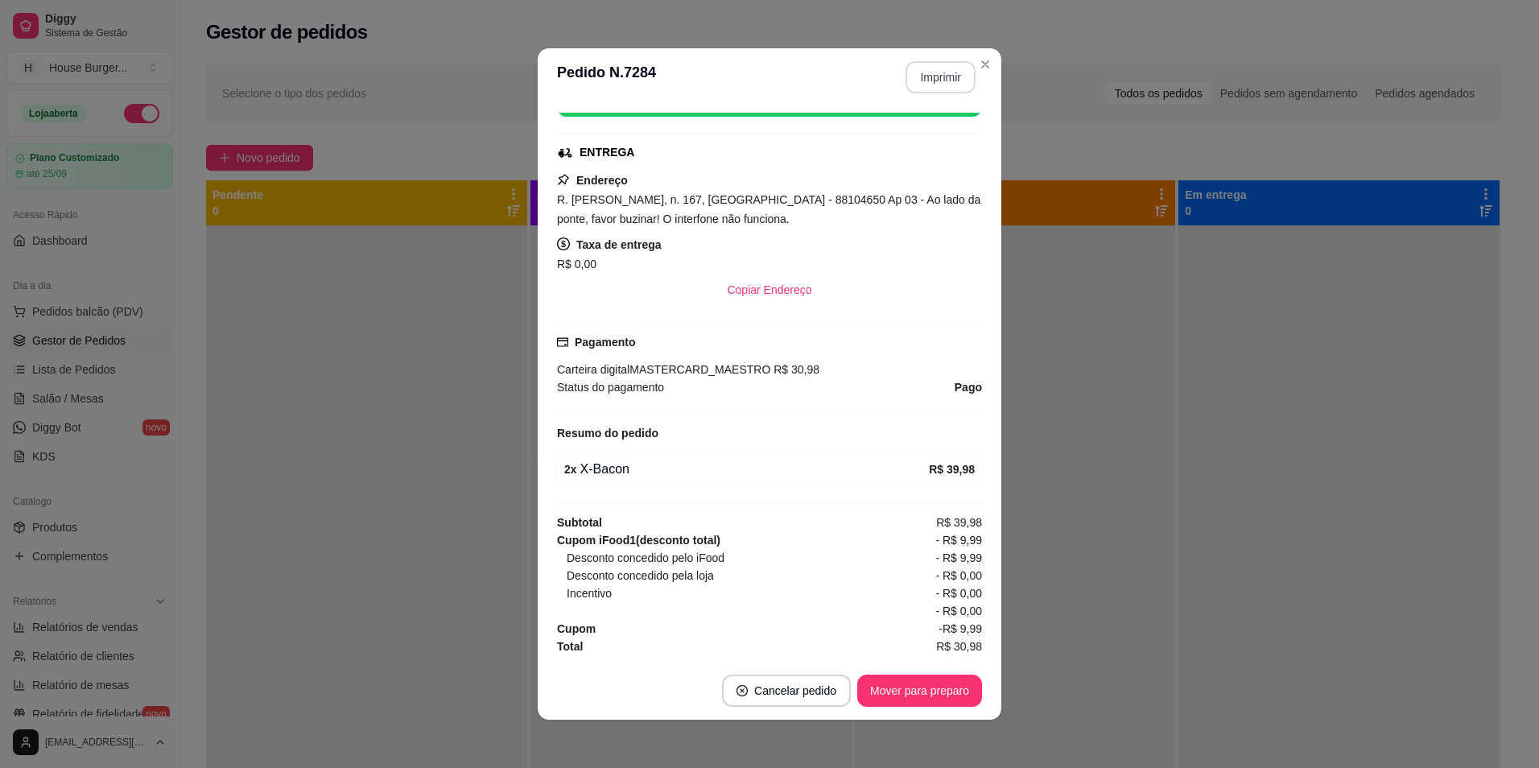
click at [950, 71] on button "Imprimir" at bounding box center [940, 77] width 70 height 32
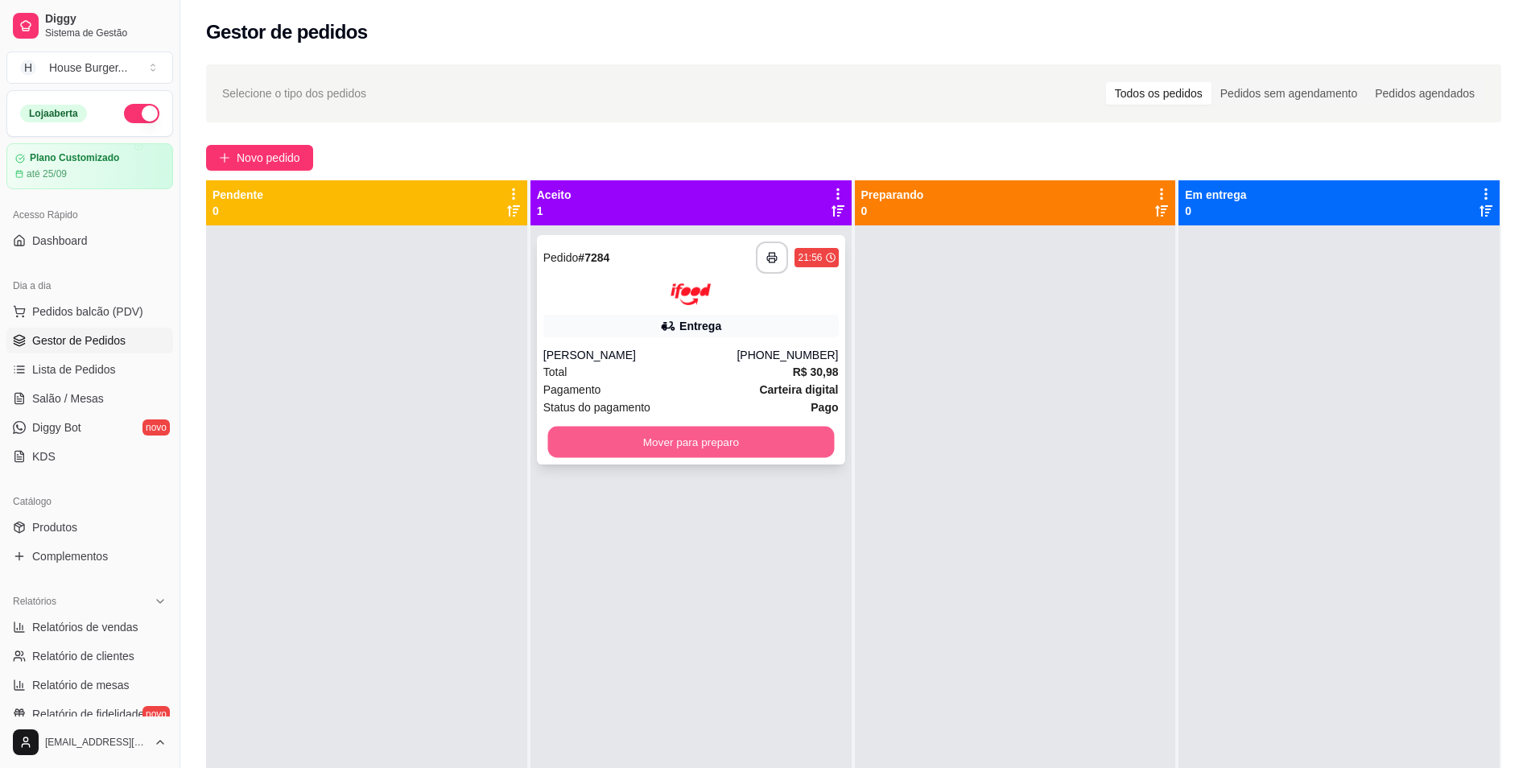
click at [767, 438] on button "Mover para preparo" at bounding box center [690, 441] width 287 height 31
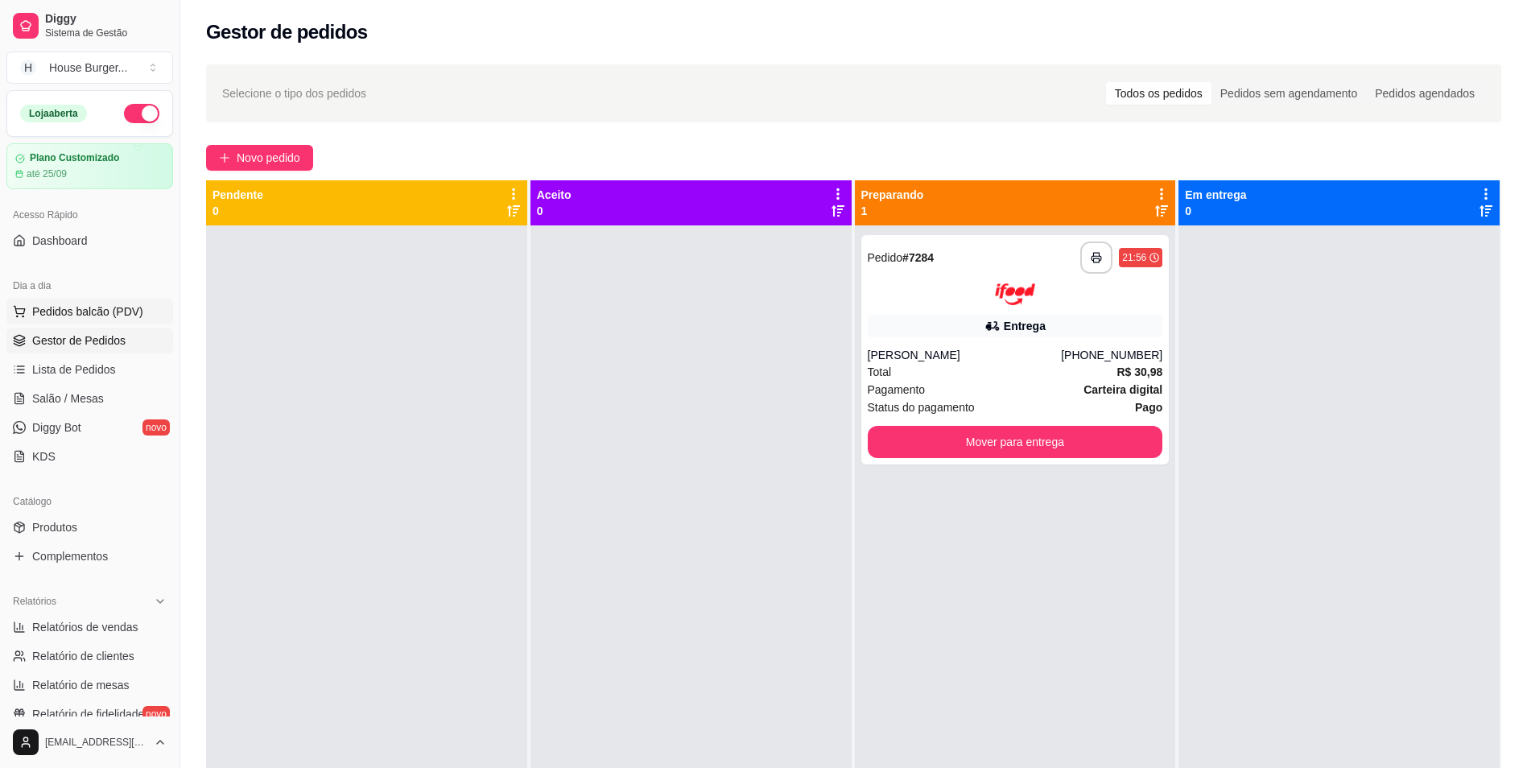
click at [80, 310] on span "Pedidos balcão (PDV)" at bounding box center [87, 311] width 111 height 16
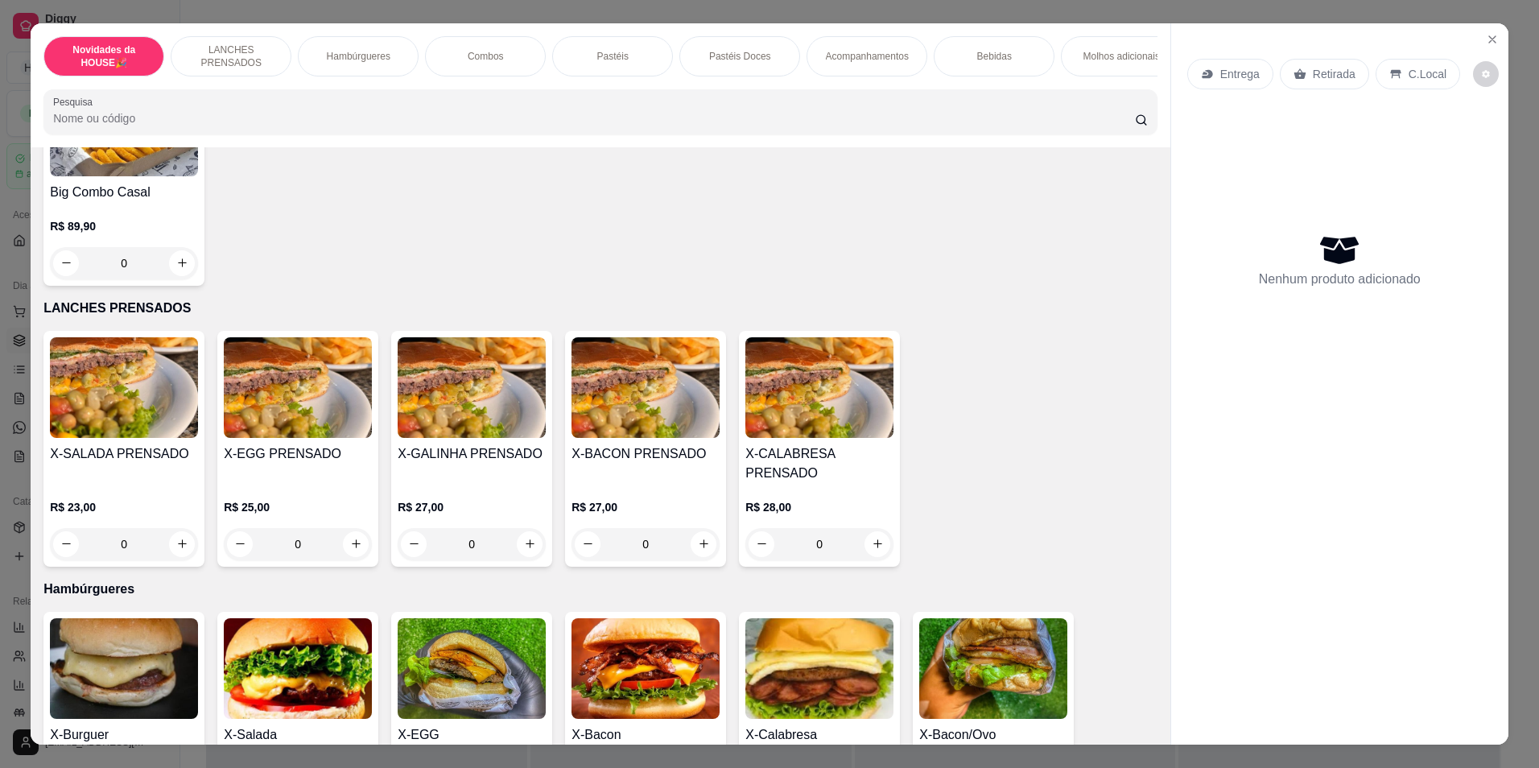
scroll to position [322, 0]
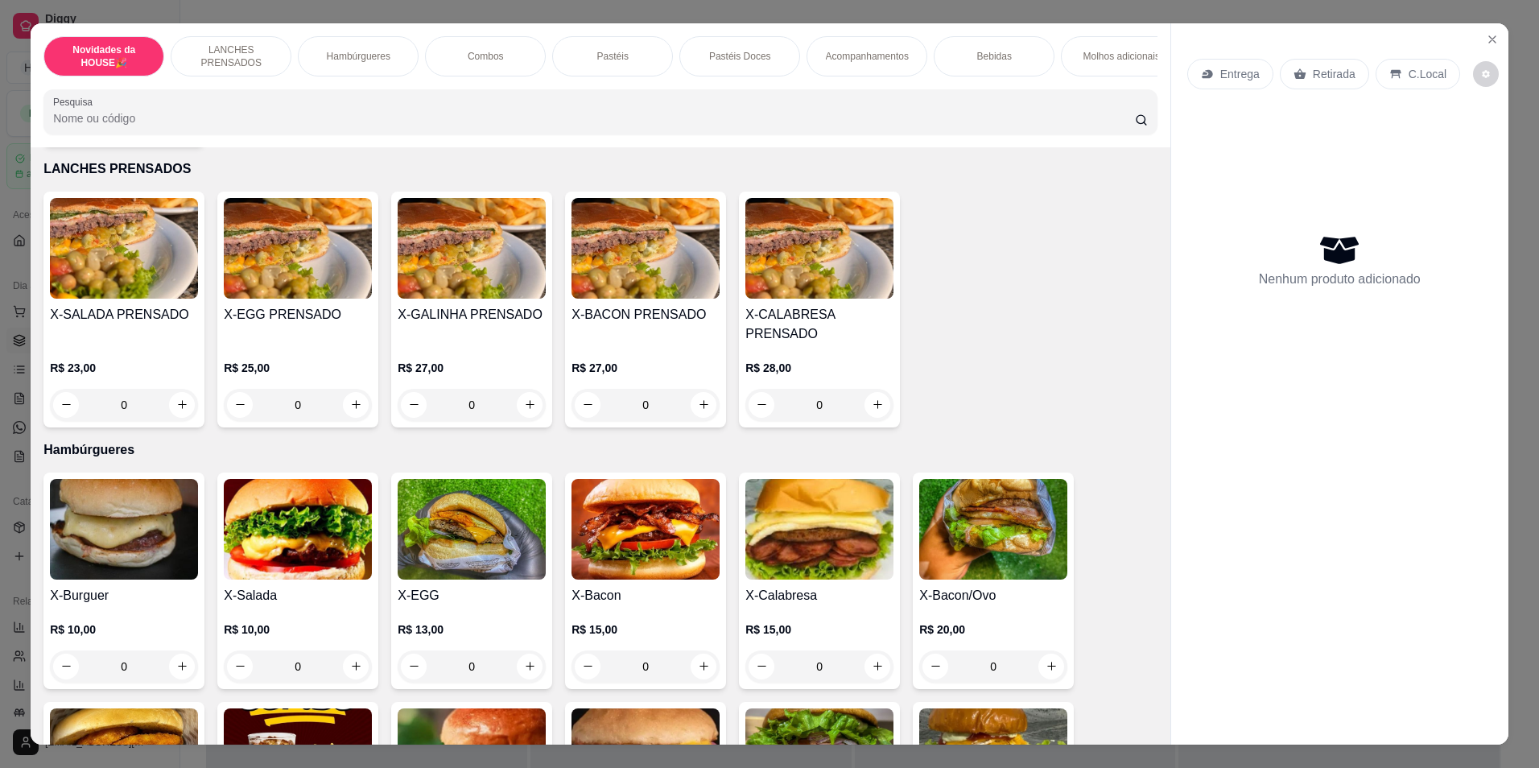
click at [625, 53] on div "Pastéis" at bounding box center [612, 56] width 121 height 40
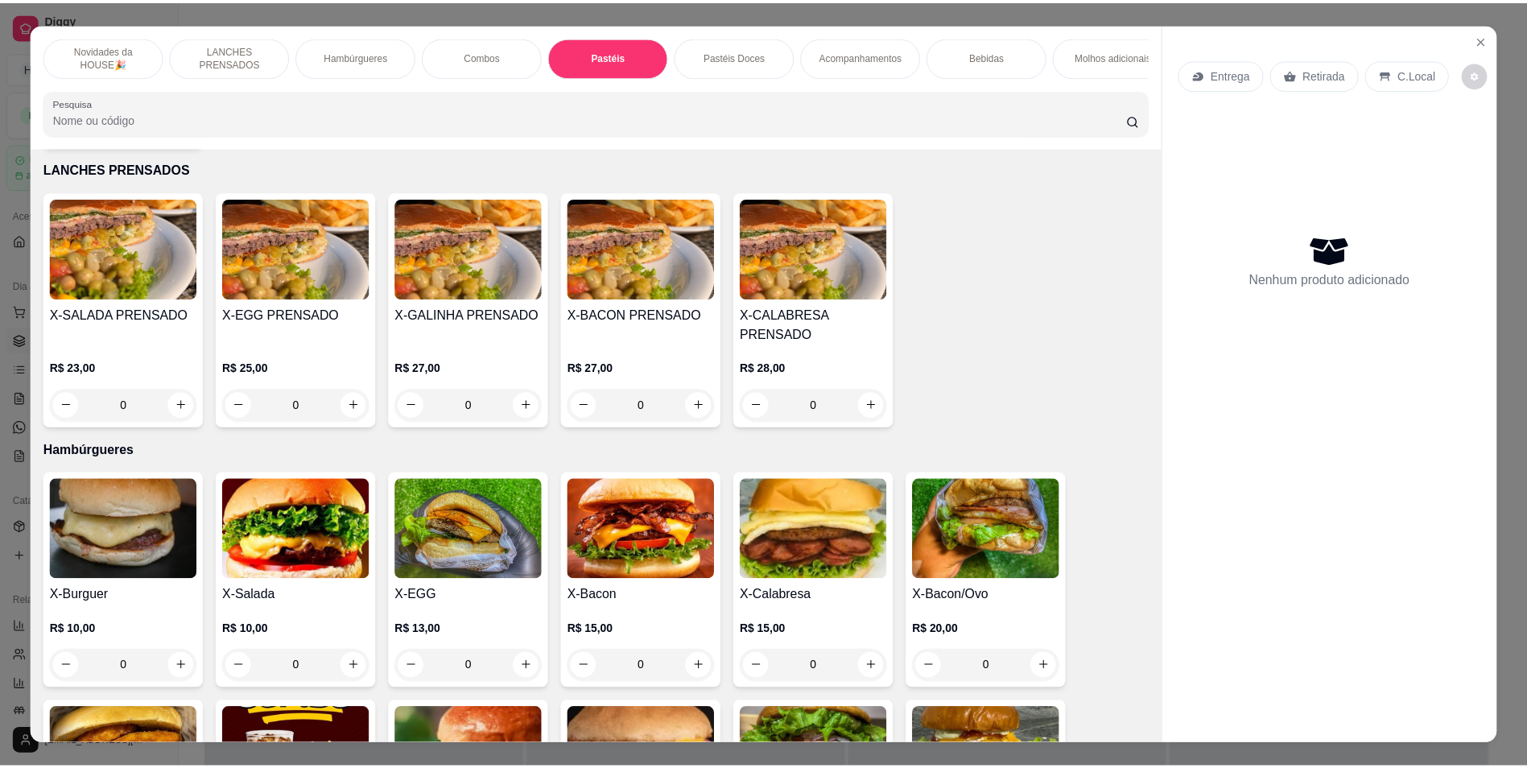
scroll to position [28, 0]
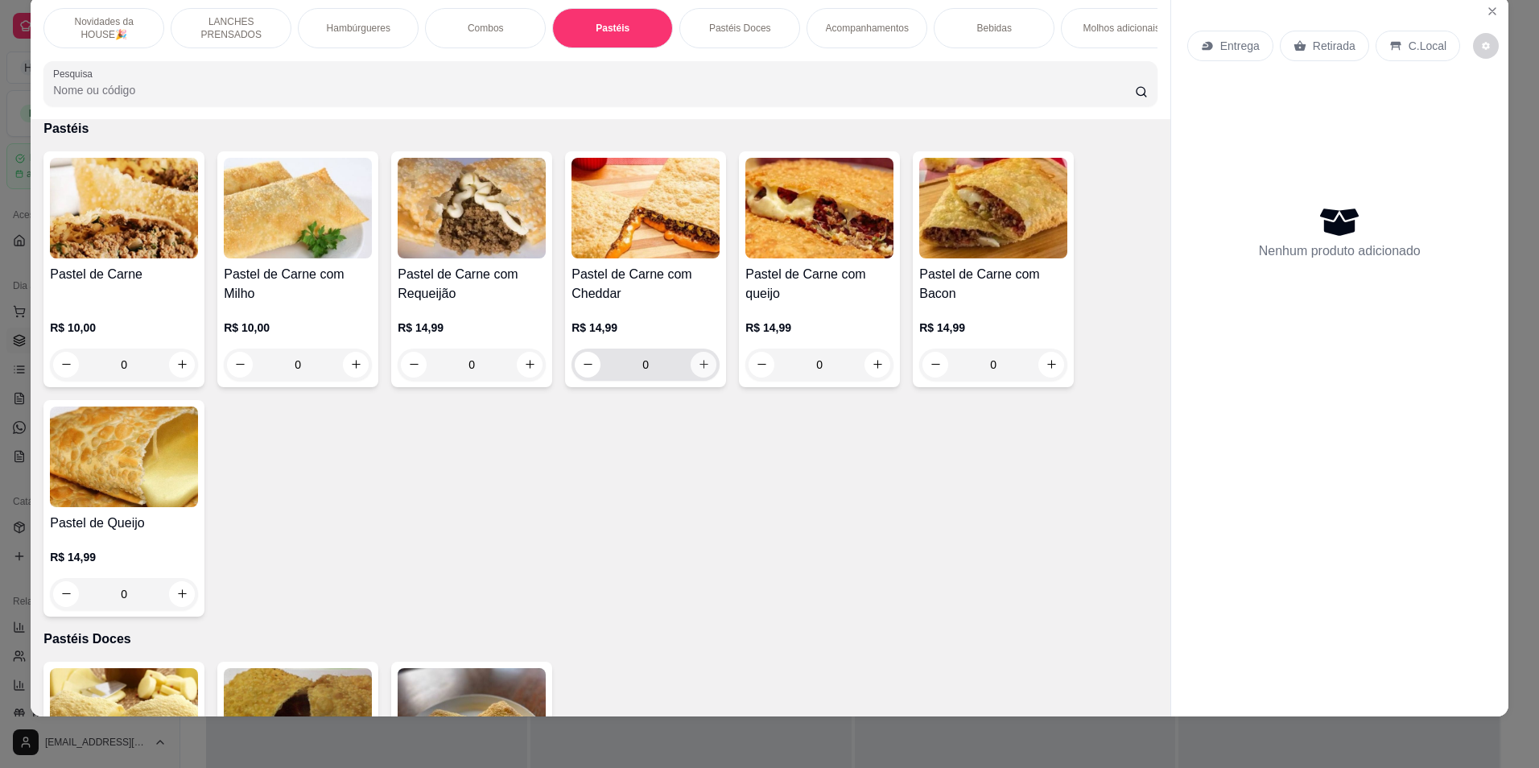
click at [701, 370] on icon "increase-product-quantity" at bounding box center [704, 364] width 12 height 12
type input "1"
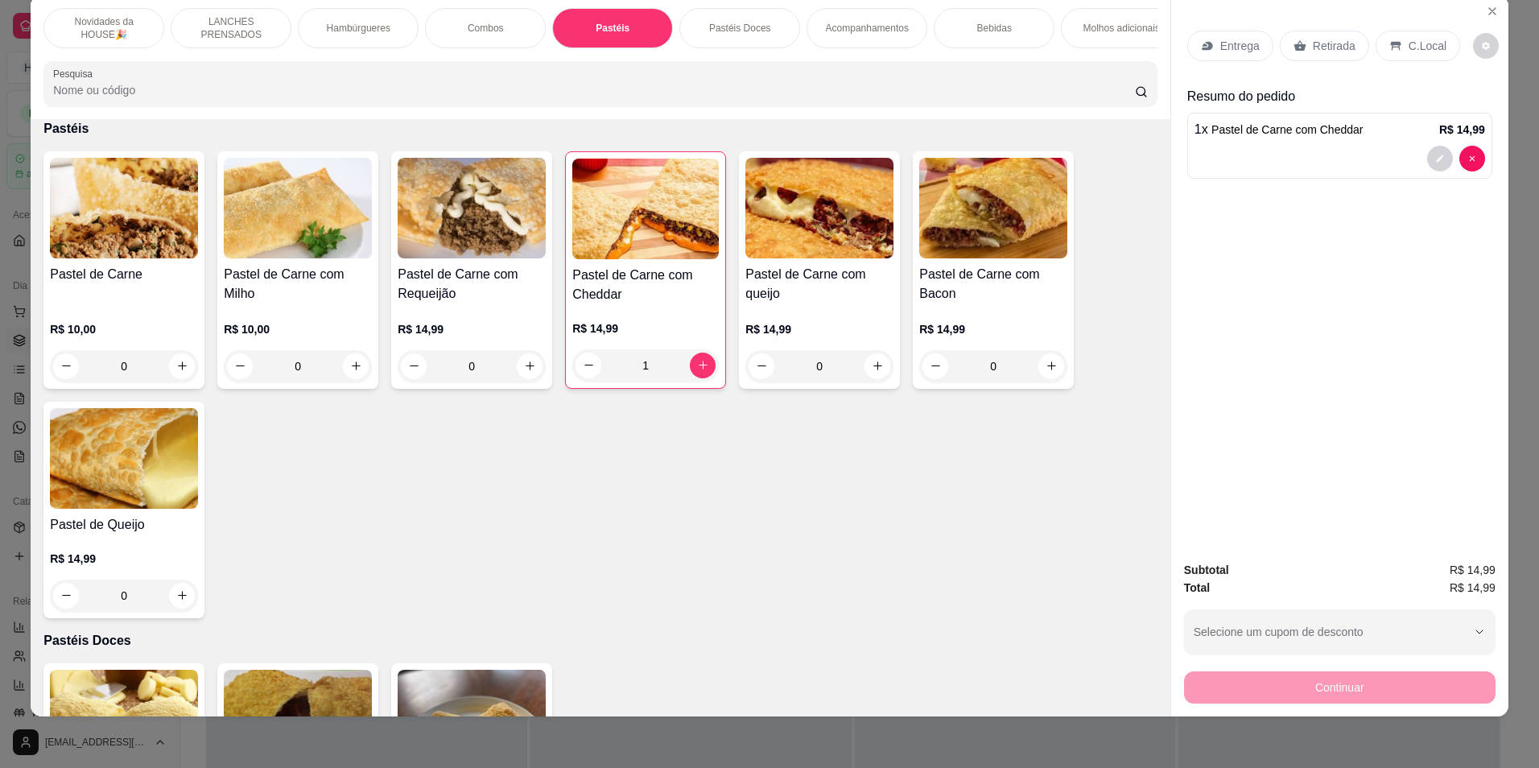
click at [1317, 33] on div "Retirada" at bounding box center [1324, 46] width 89 height 31
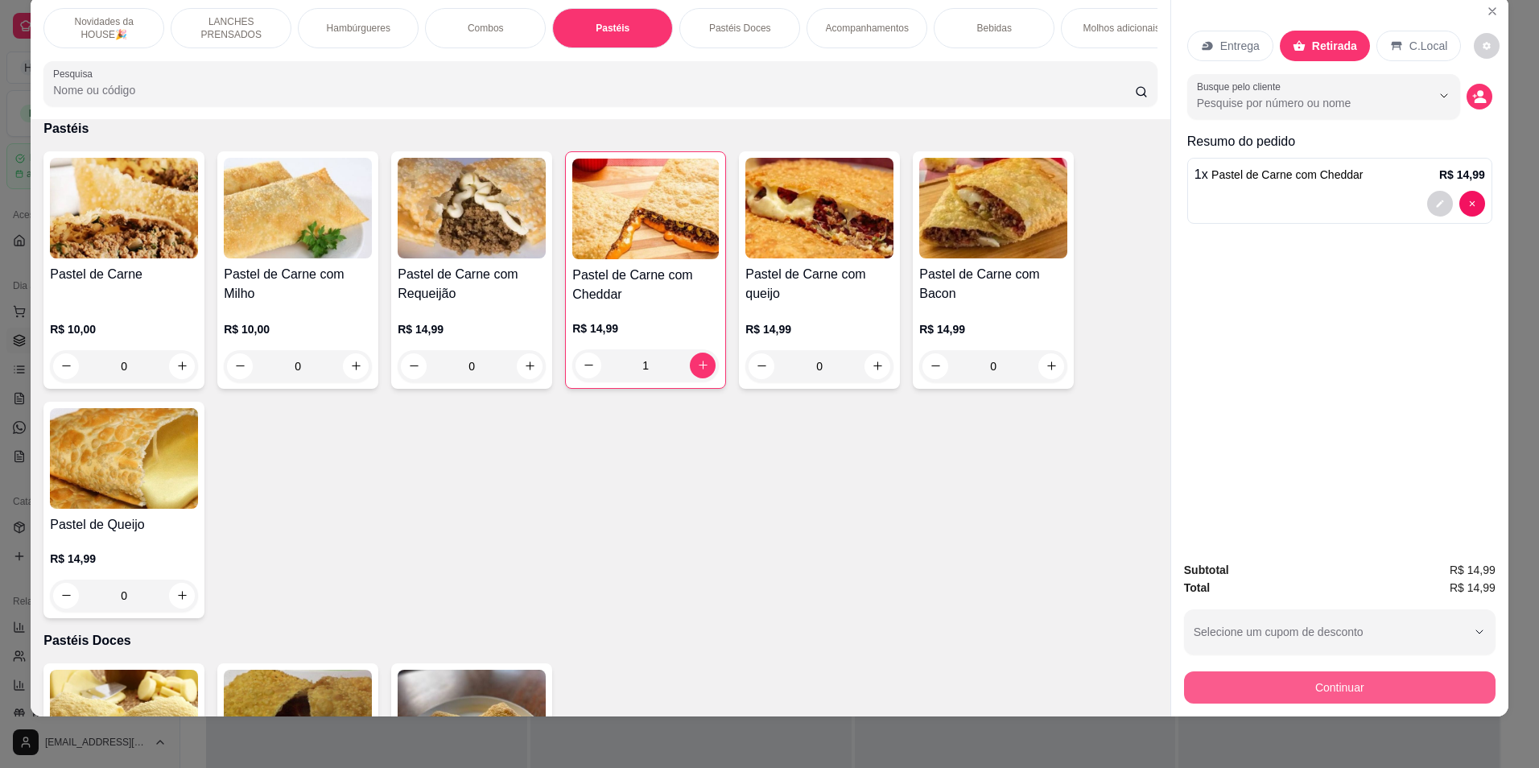
click at [1231, 678] on button "Continuar" at bounding box center [1339, 687] width 311 height 32
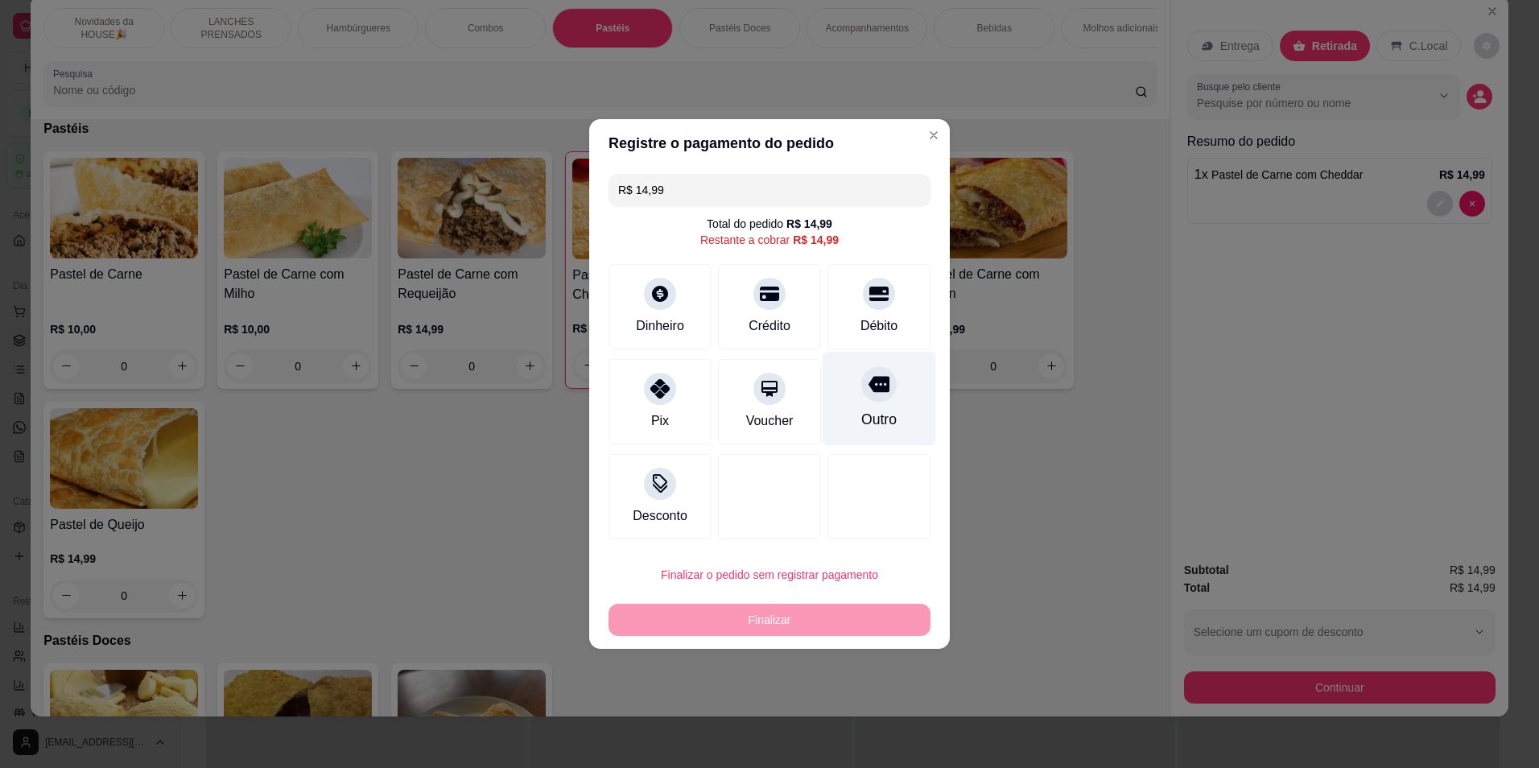
click at [872, 397] on div at bounding box center [878, 383] width 35 height 35
type input "R$ 0,00"
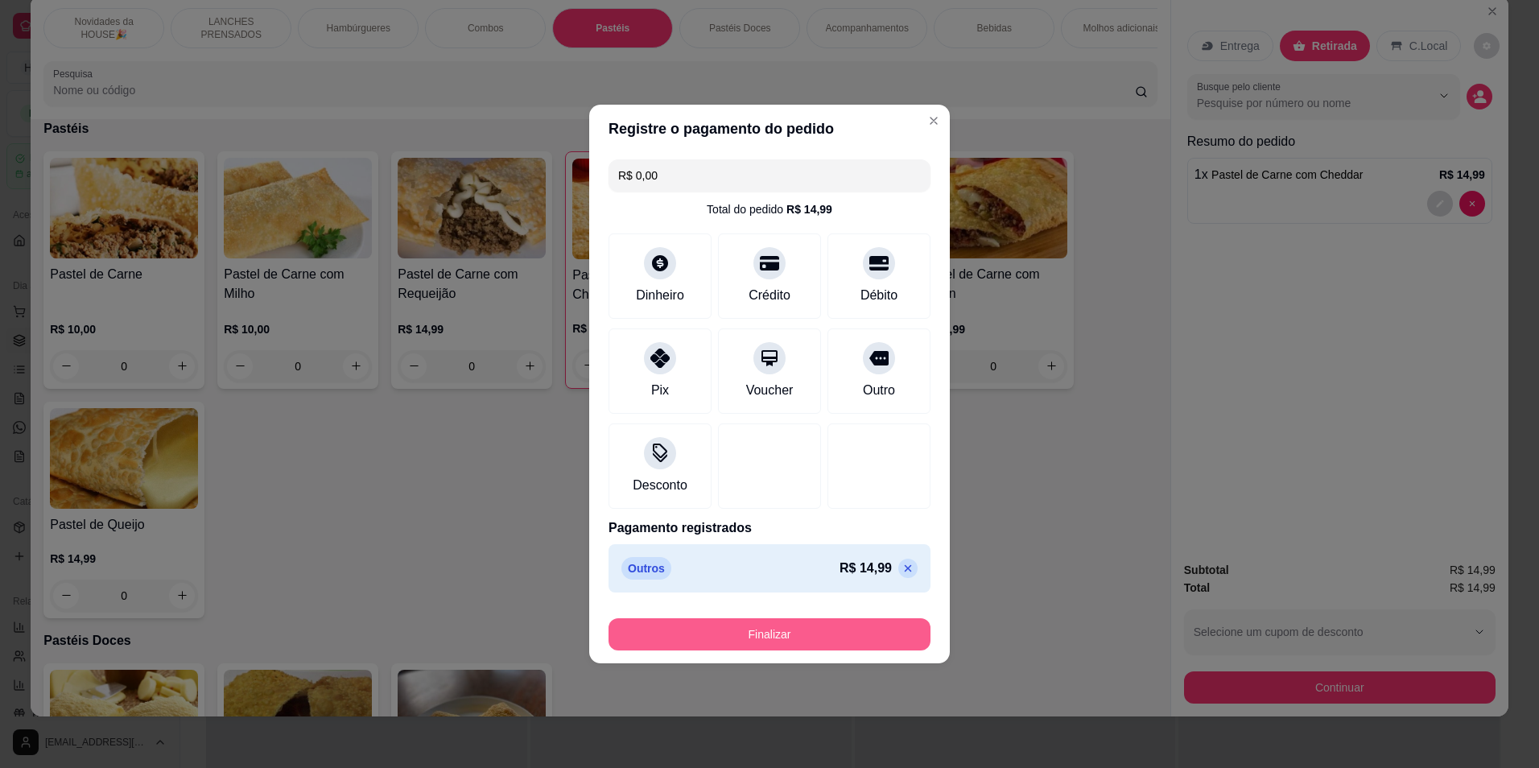
click at [748, 628] on button "Finalizar" at bounding box center [769, 634] width 322 height 32
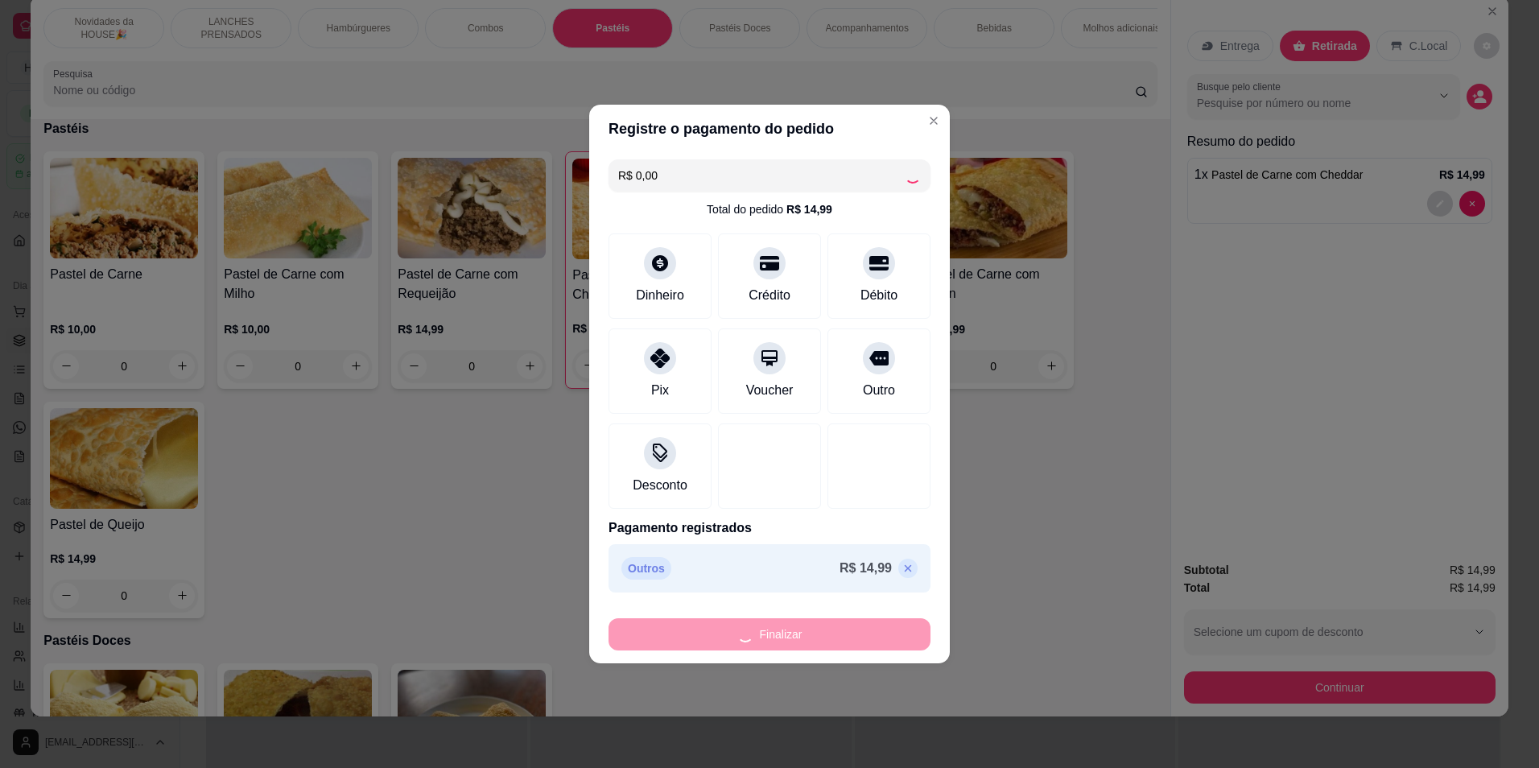
type input "0"
type input "-R$ 14,99"
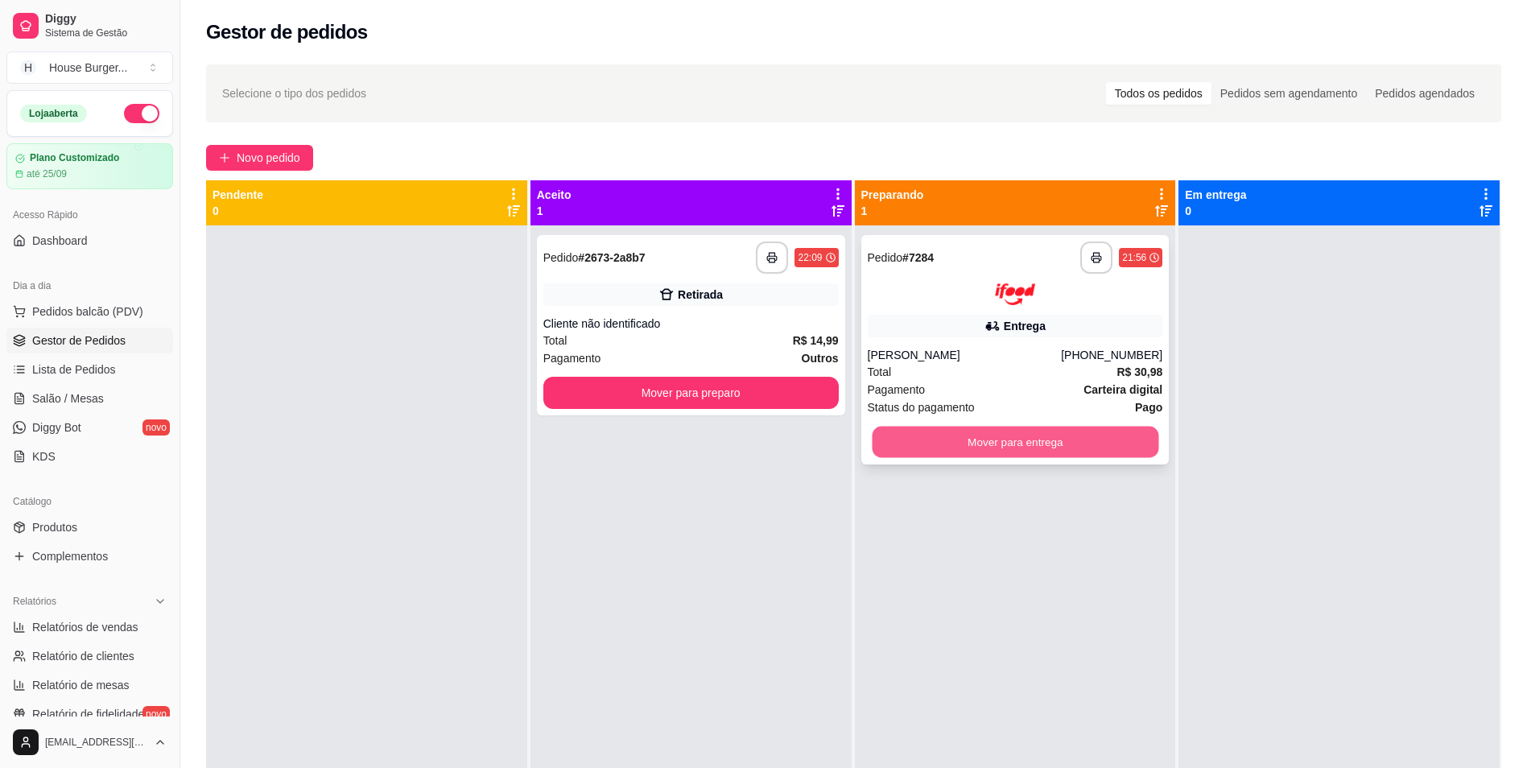
click at [1120, 447] on button "Mover para entrega" at bounding box center [1015, 441] width 287 height 31
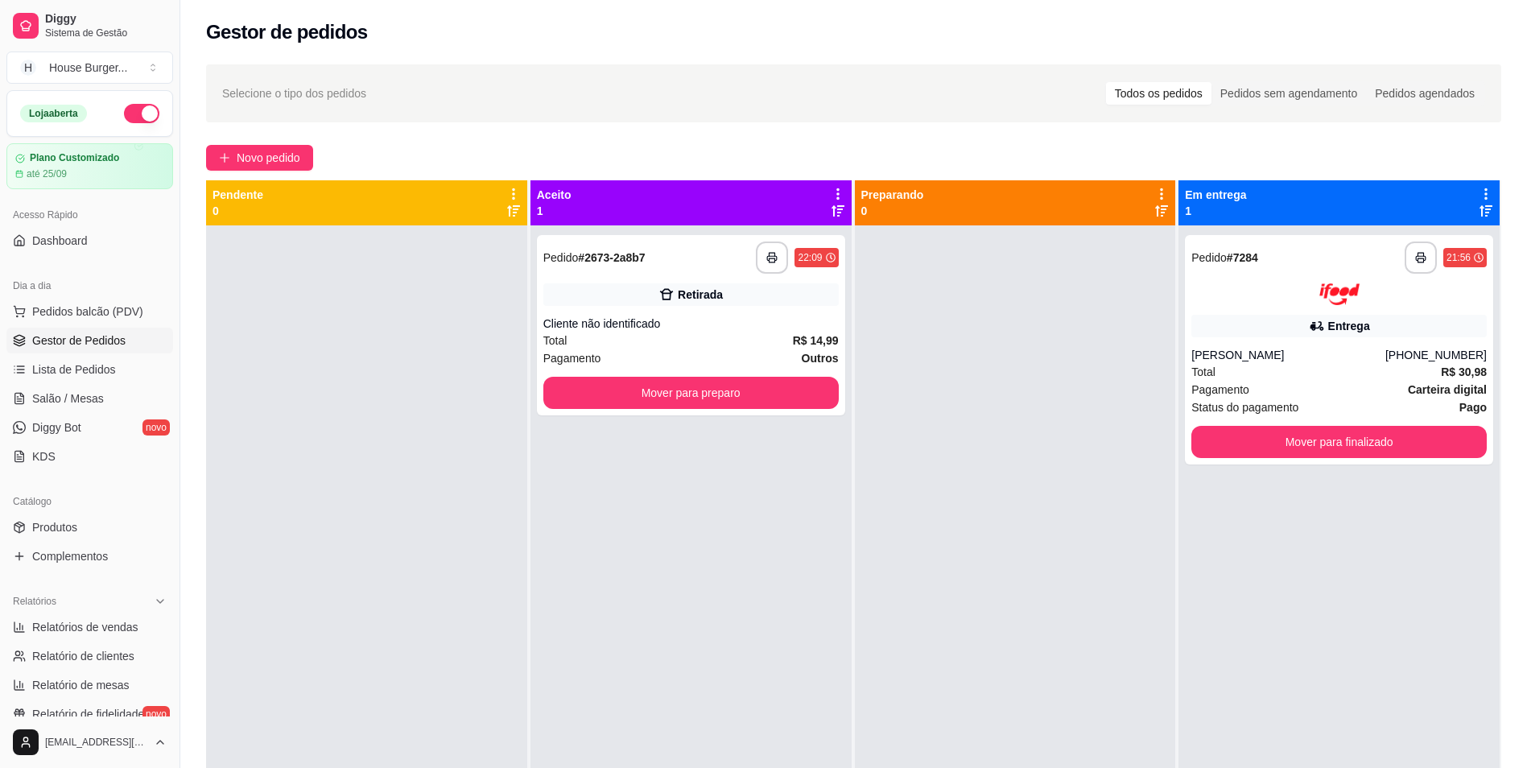
scroll to position [45, 0]
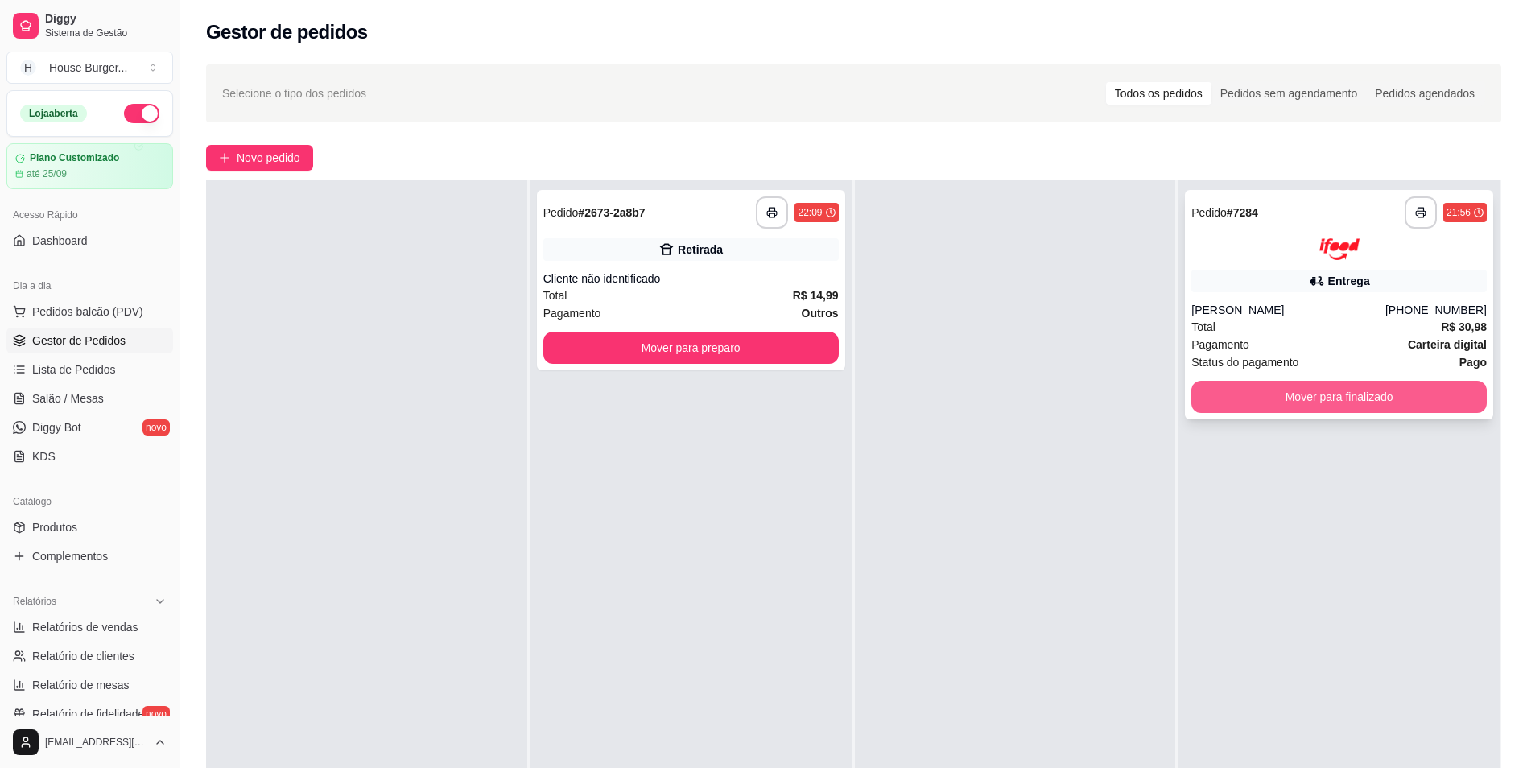
click at [1317, 387] on button "Mover para finalizado" at bounding box center [1338, 397] width 295 height 32
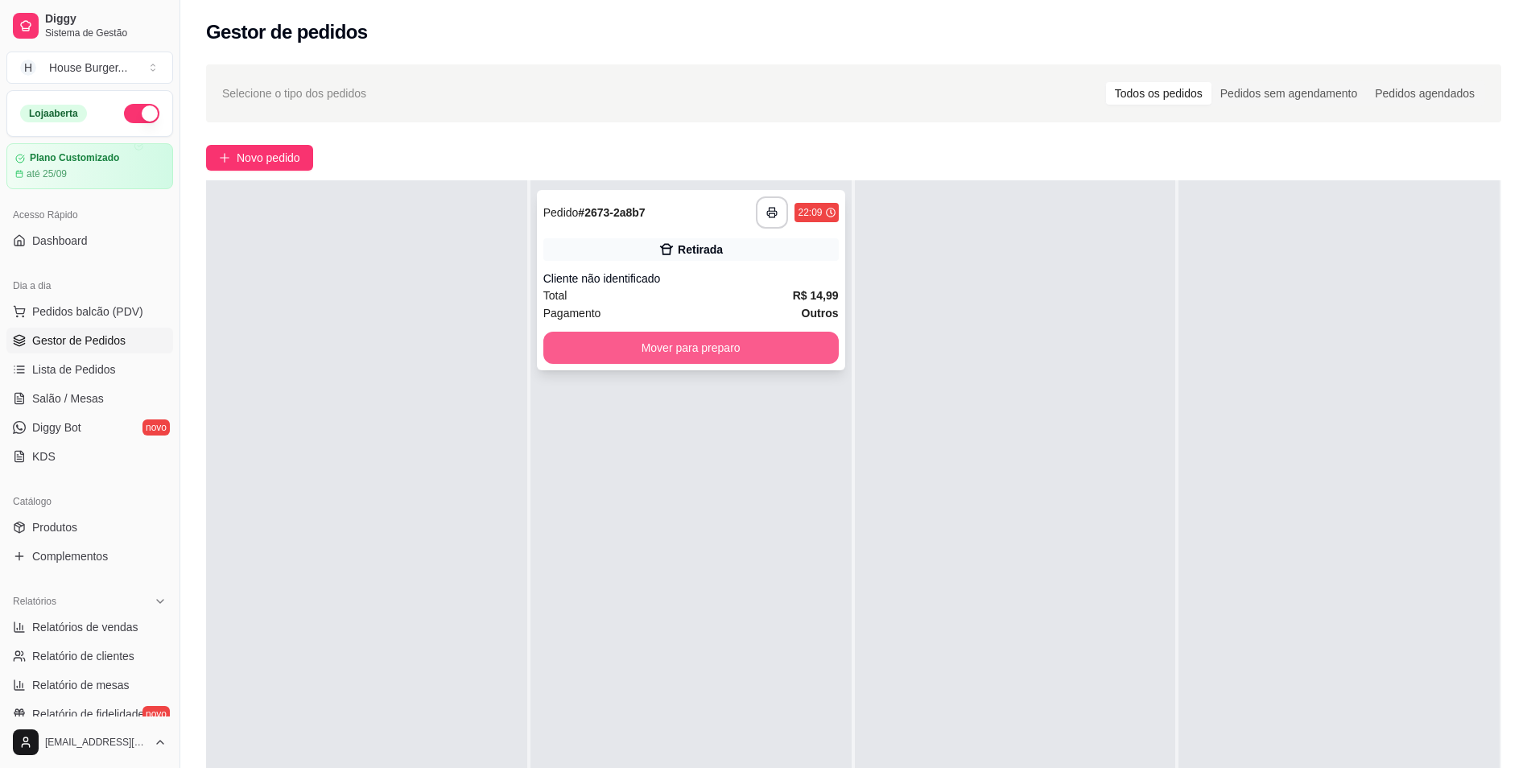
click at [657, 357] on button "Mover para preparo" at bounding box center [690, 348] width 295 height 32
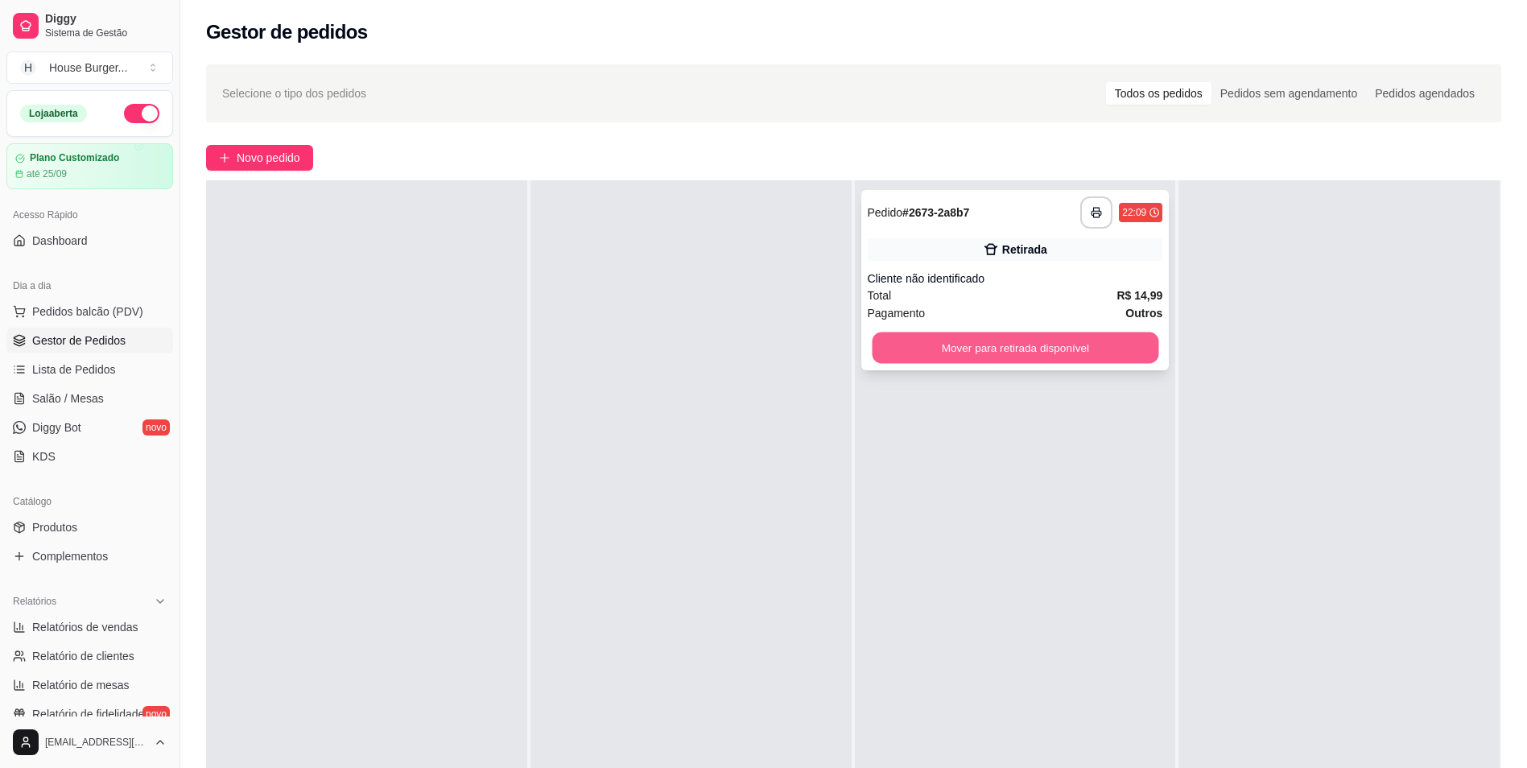
click at [942, 345] on button "Mover para retirada disponível" at bounding box center [1015, 347] width 287 height 31
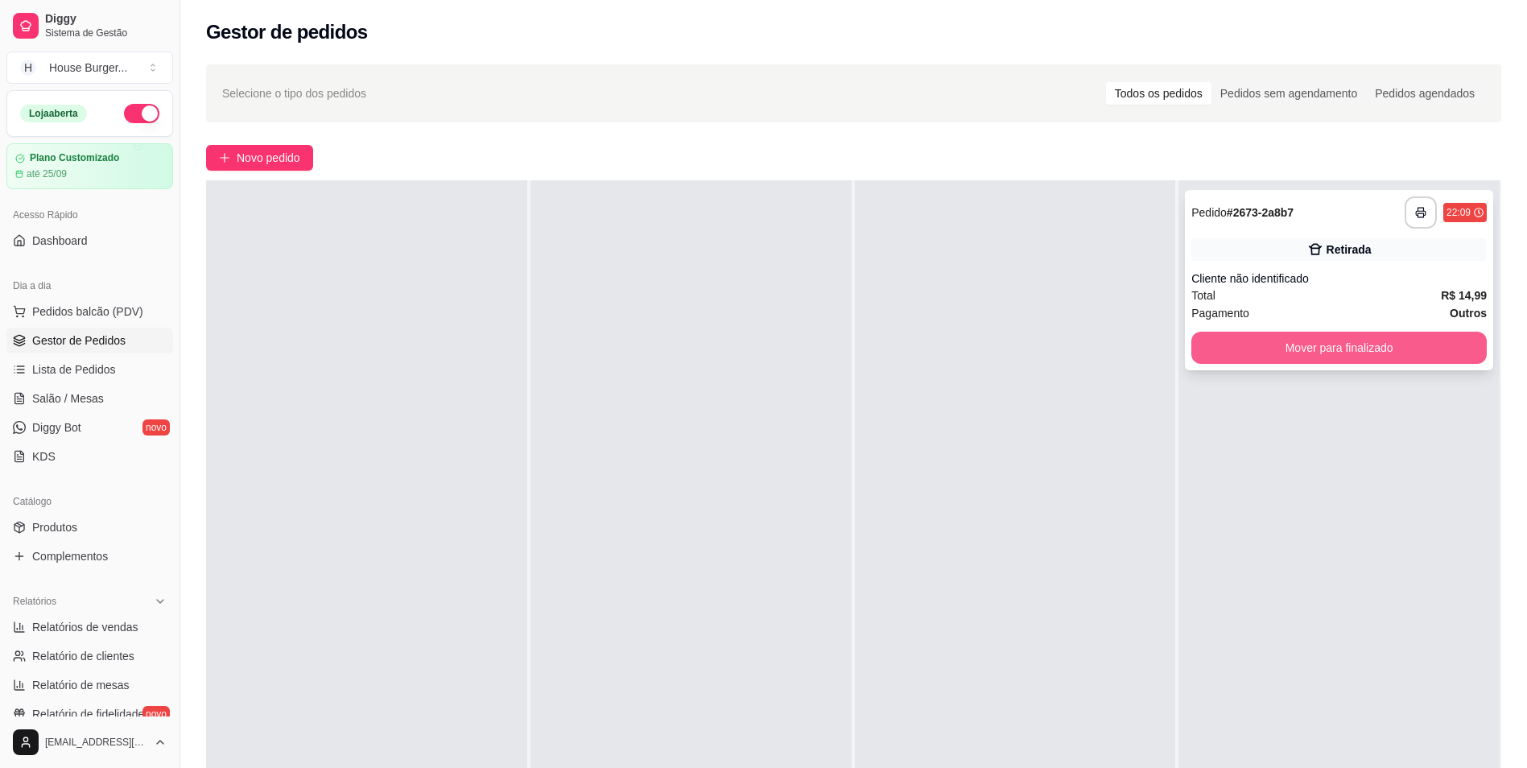
click at [1201, 348] on button "Mover para finalizado" at bounding box center [1338, 348] width 295 height 32
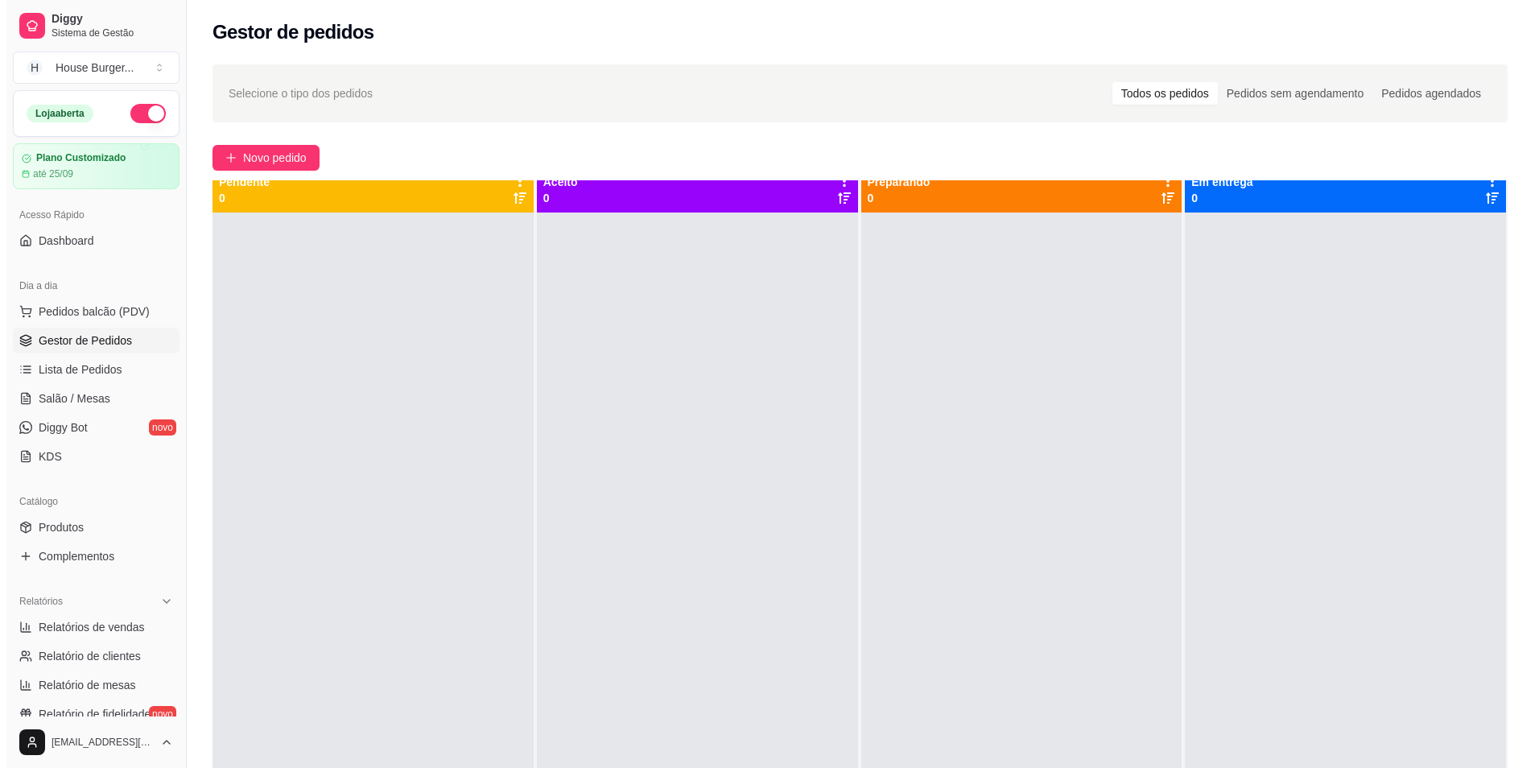
scroll to position [0, 0]
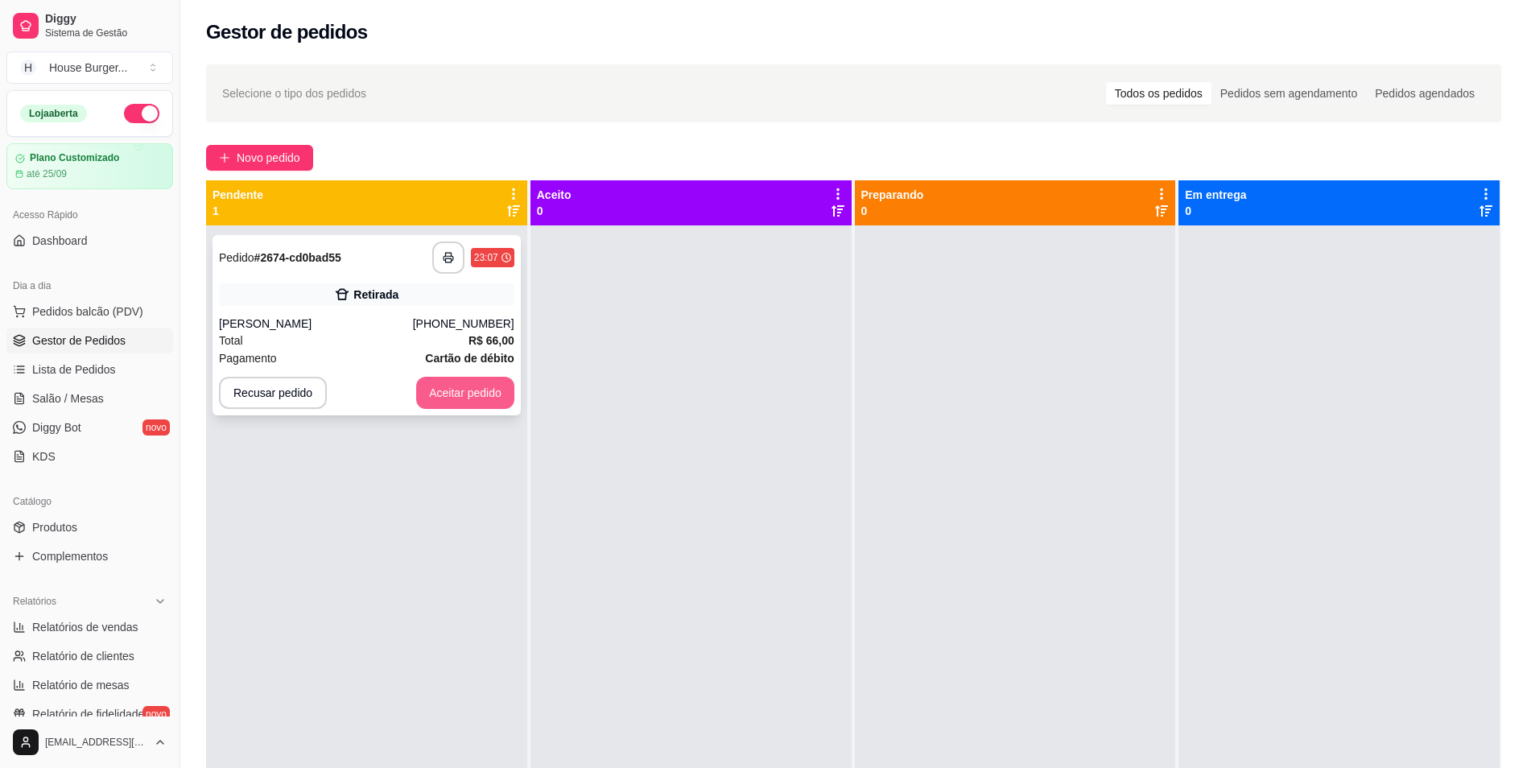
click at [482, 381] on button "Aceitar pedido" at bounding box center [465, 393] width 98 height 32
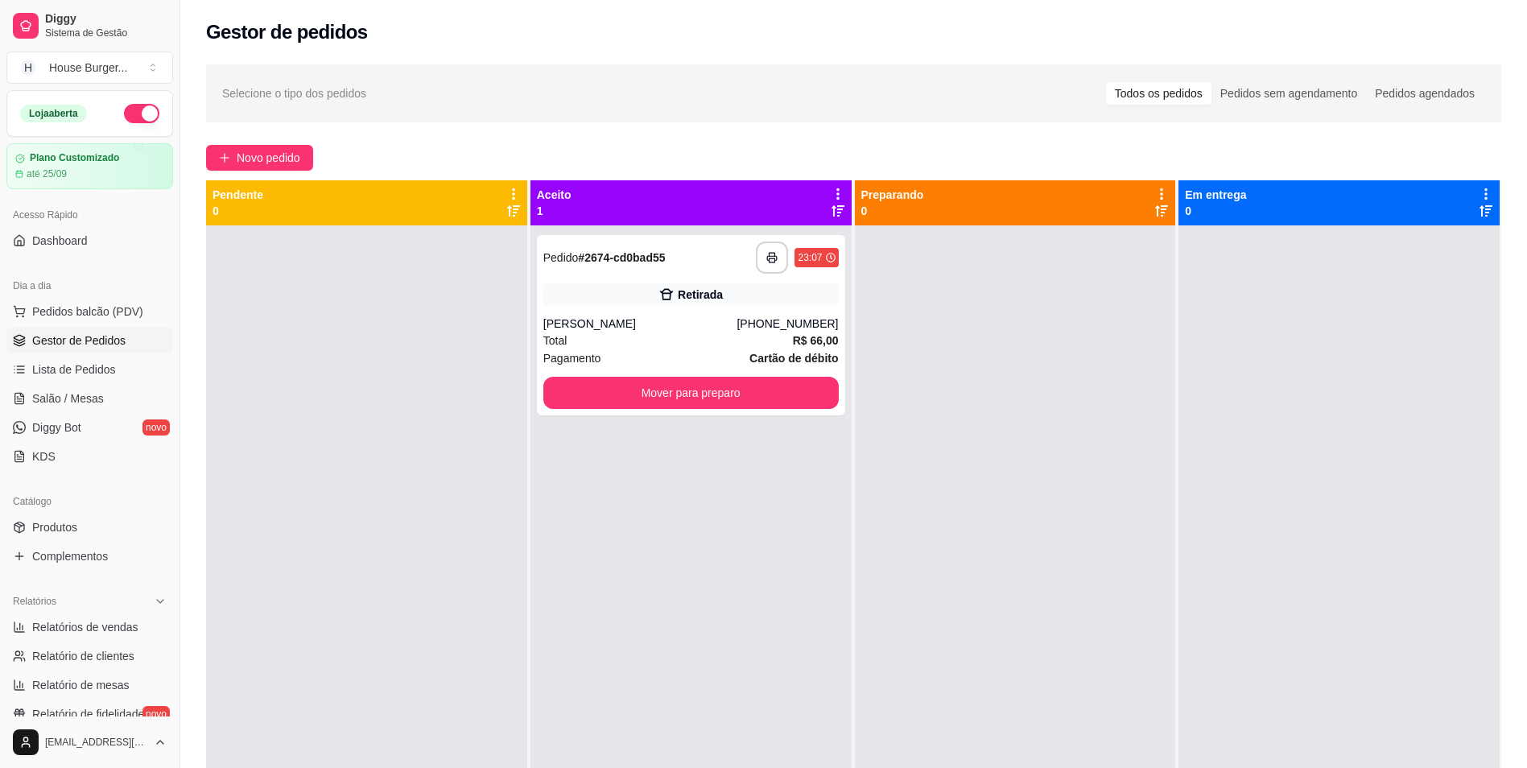
click at [812, 323] on div "[PHONE_NUMBER]" at bounding box center [786, 323] width 101 height 16
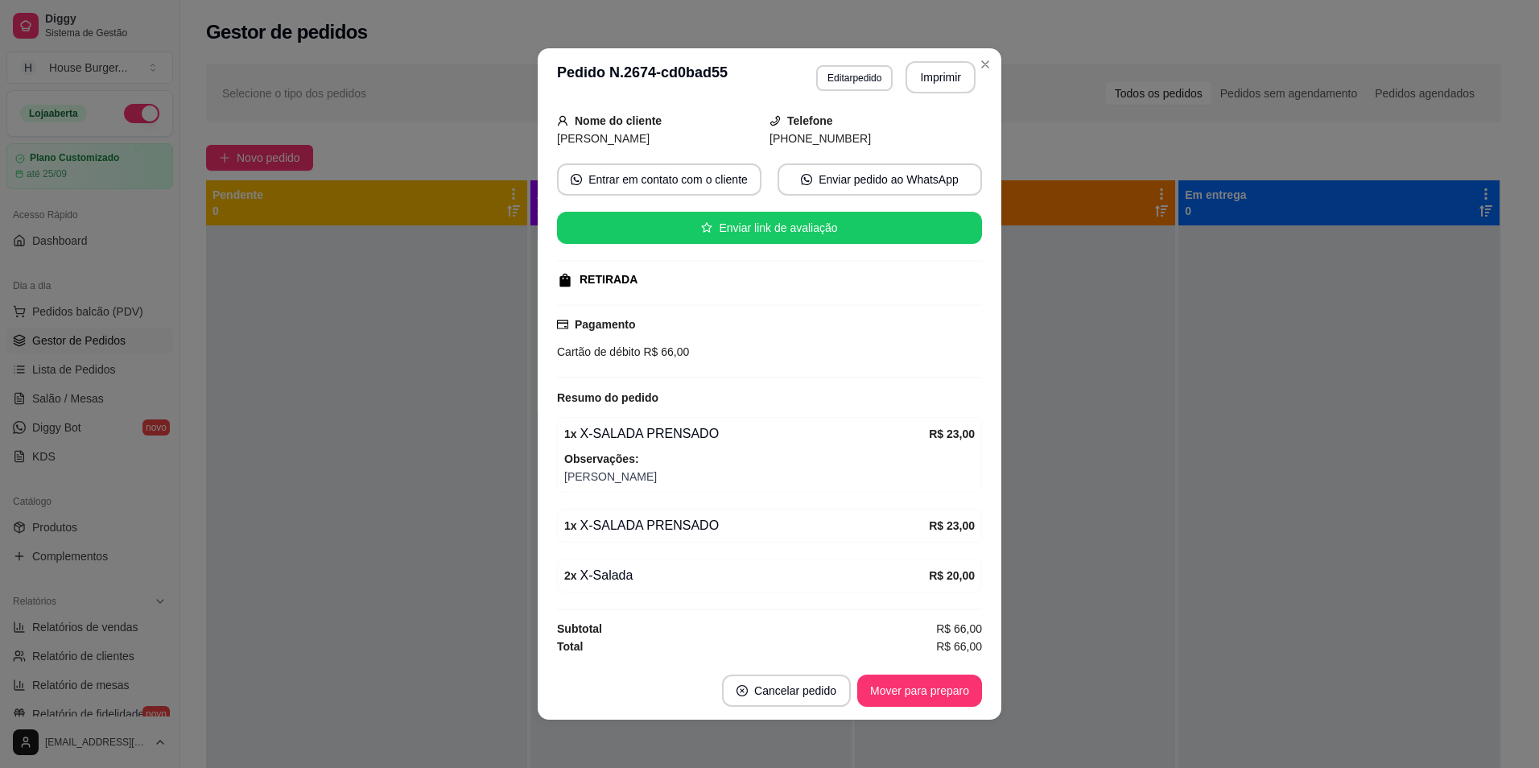
scroll to position [3, 0]
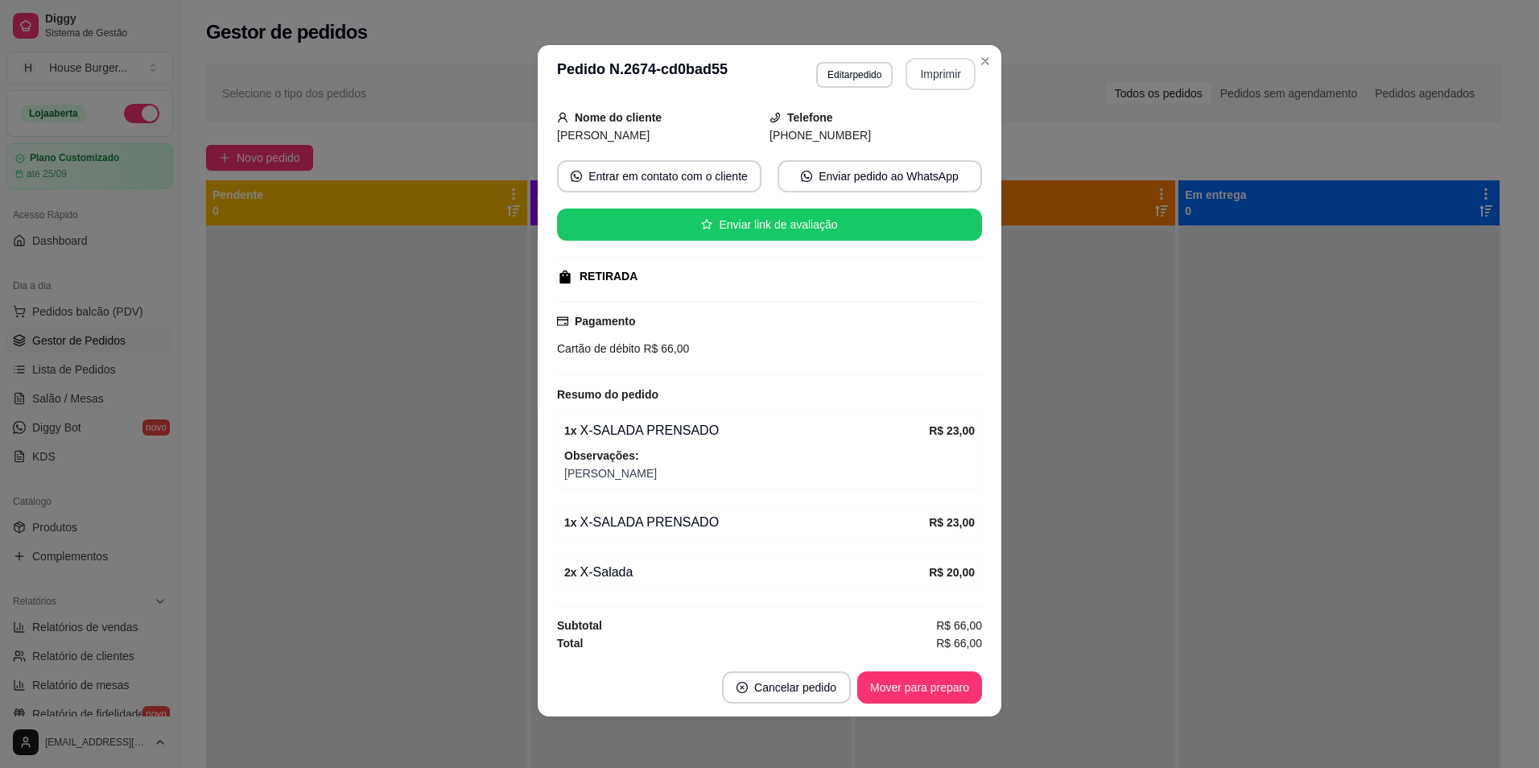
click at [917, 85] on button "Imprimir" at bounding box center [940, 74] width 70 height 32
click at [958, 681] on button "Mover para preparo" at bounding box center [919, 687] width 121 height 31
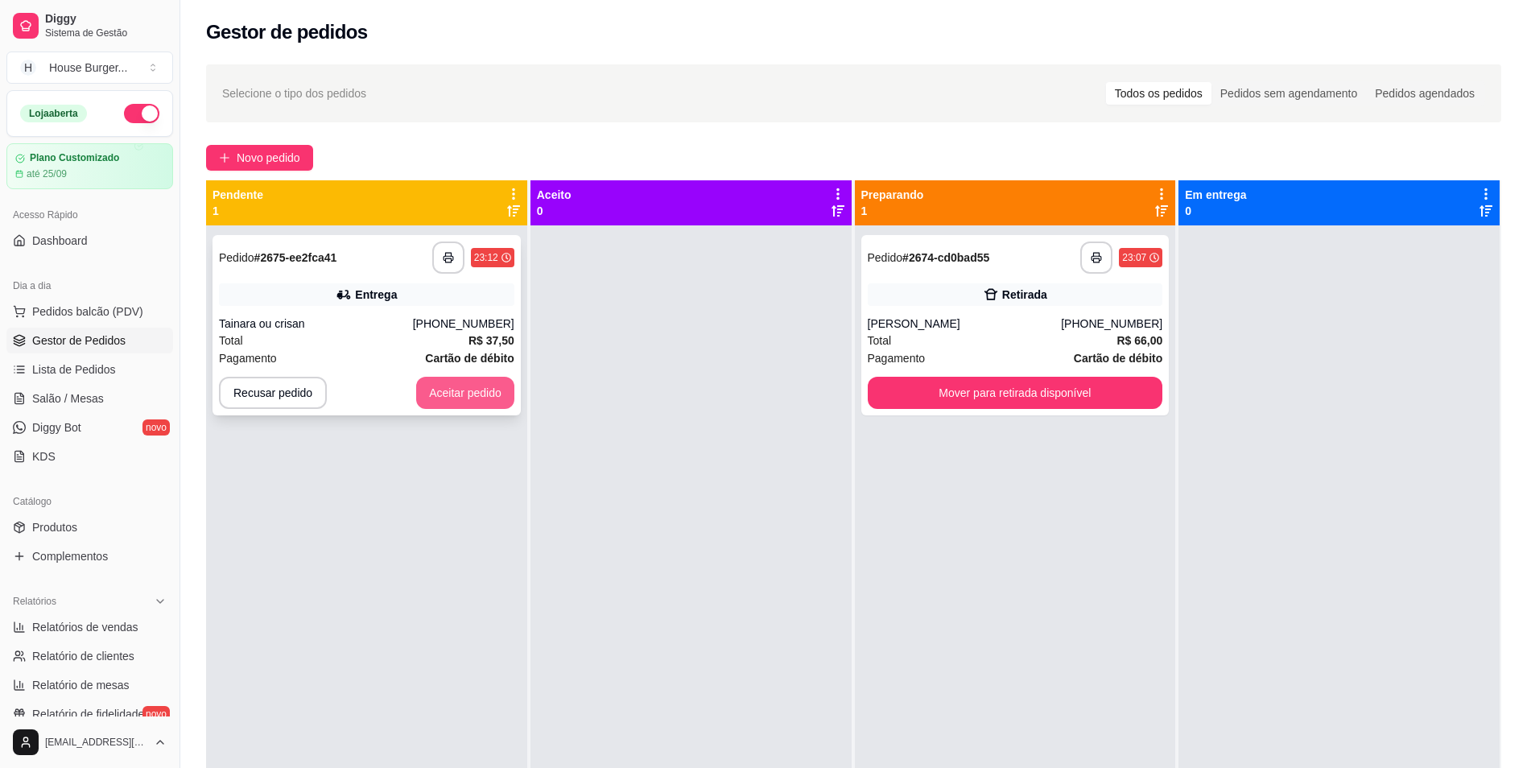
click at [493, 393] on button "Aceitar pedido" at bounding box center [465, 393] width 98 height 32
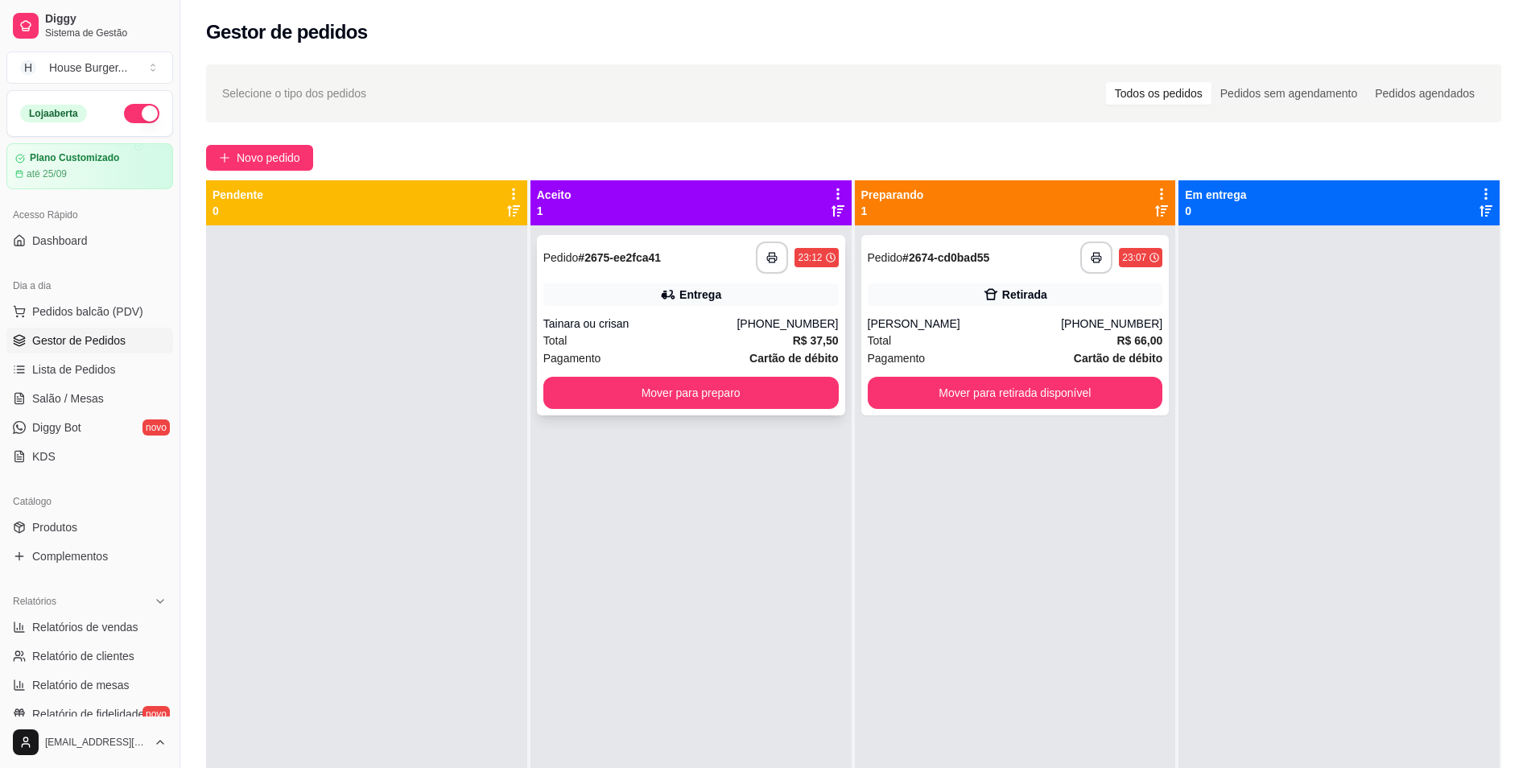
click at [695, 337] on div "Total R$ 37,50" at bounding box center [690, 341] width 295 height 18
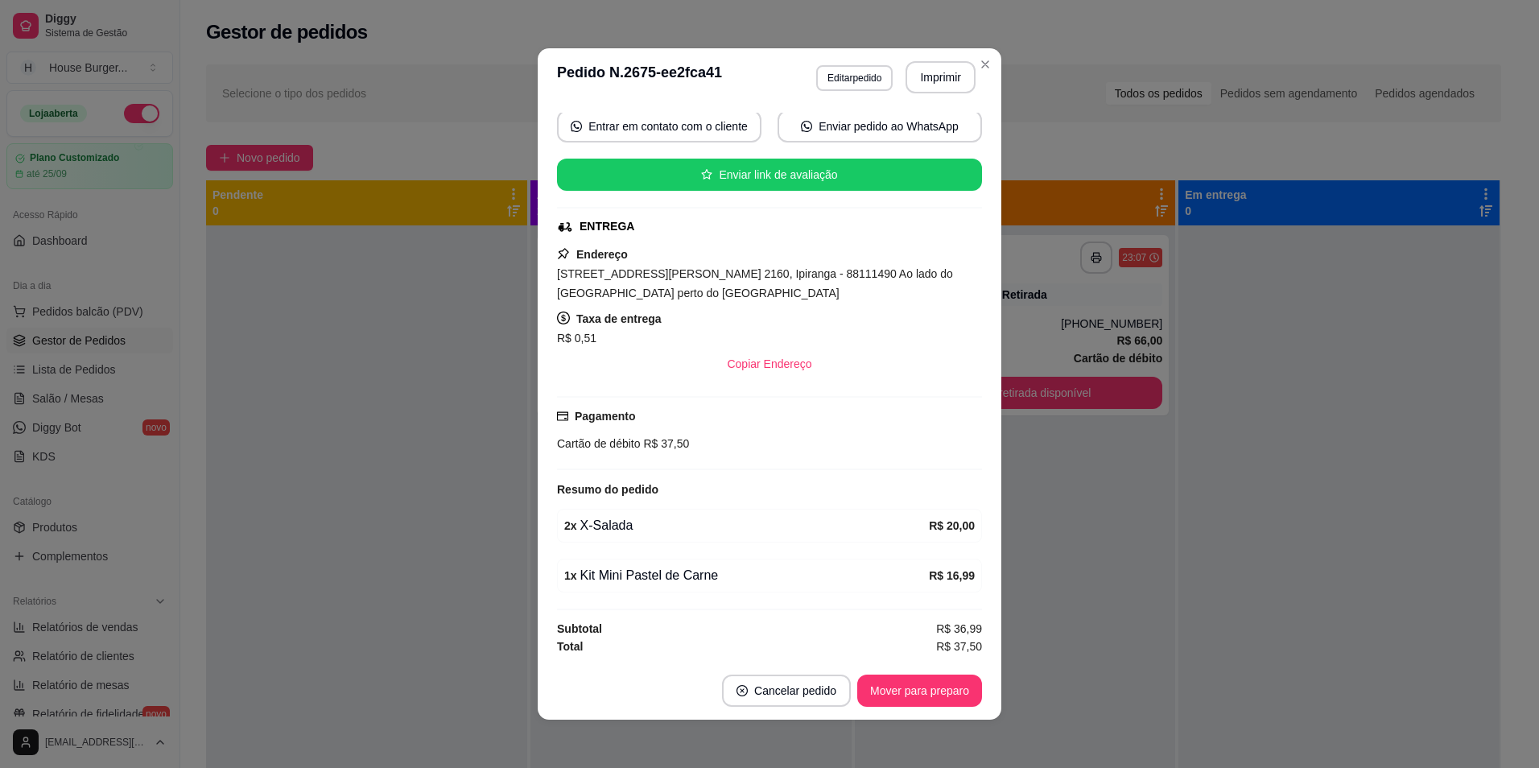
scroll to position [3, 0]
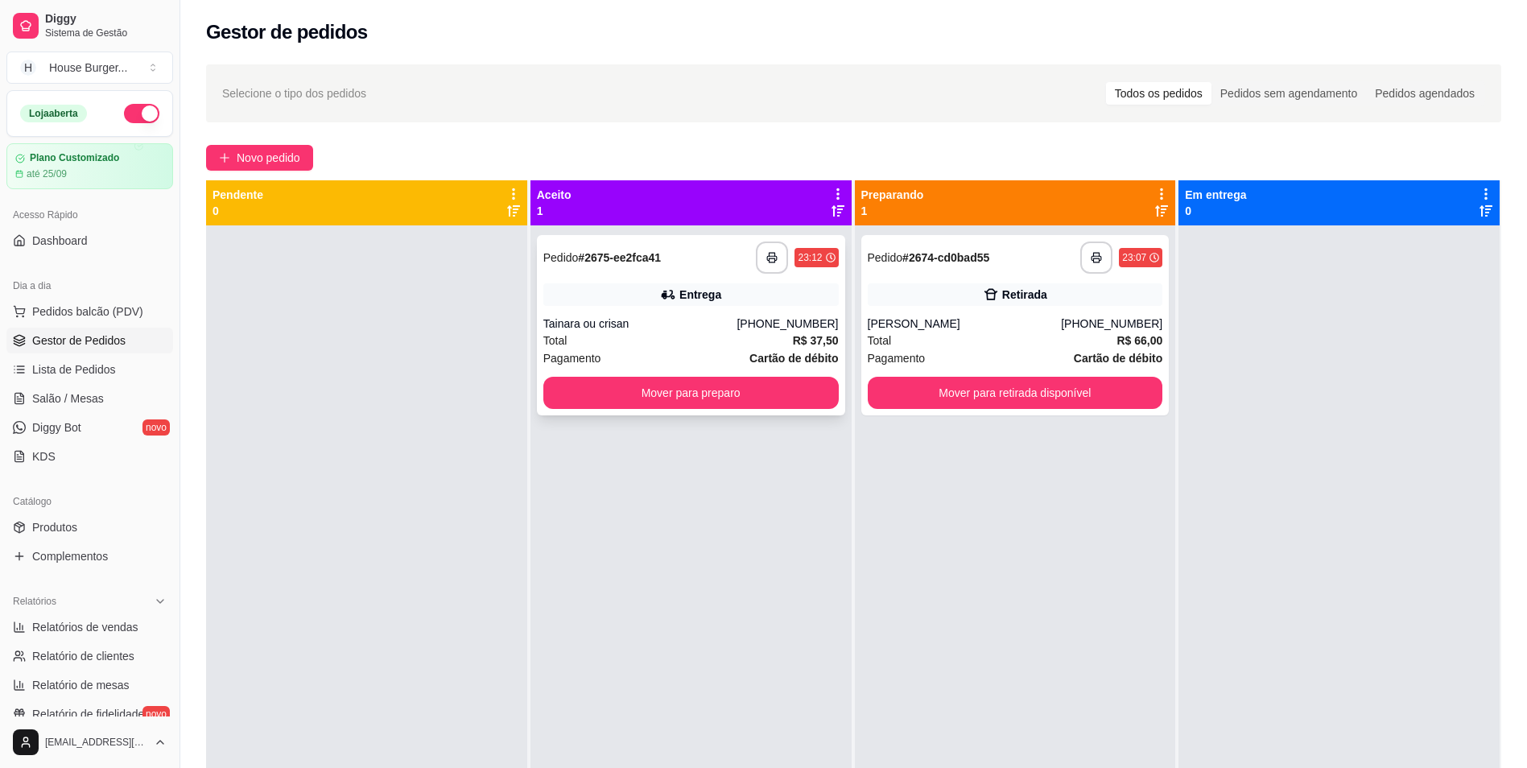
click at [730, 300] on div "Entrega" at bounding box center [690, 294] width 295 height 23
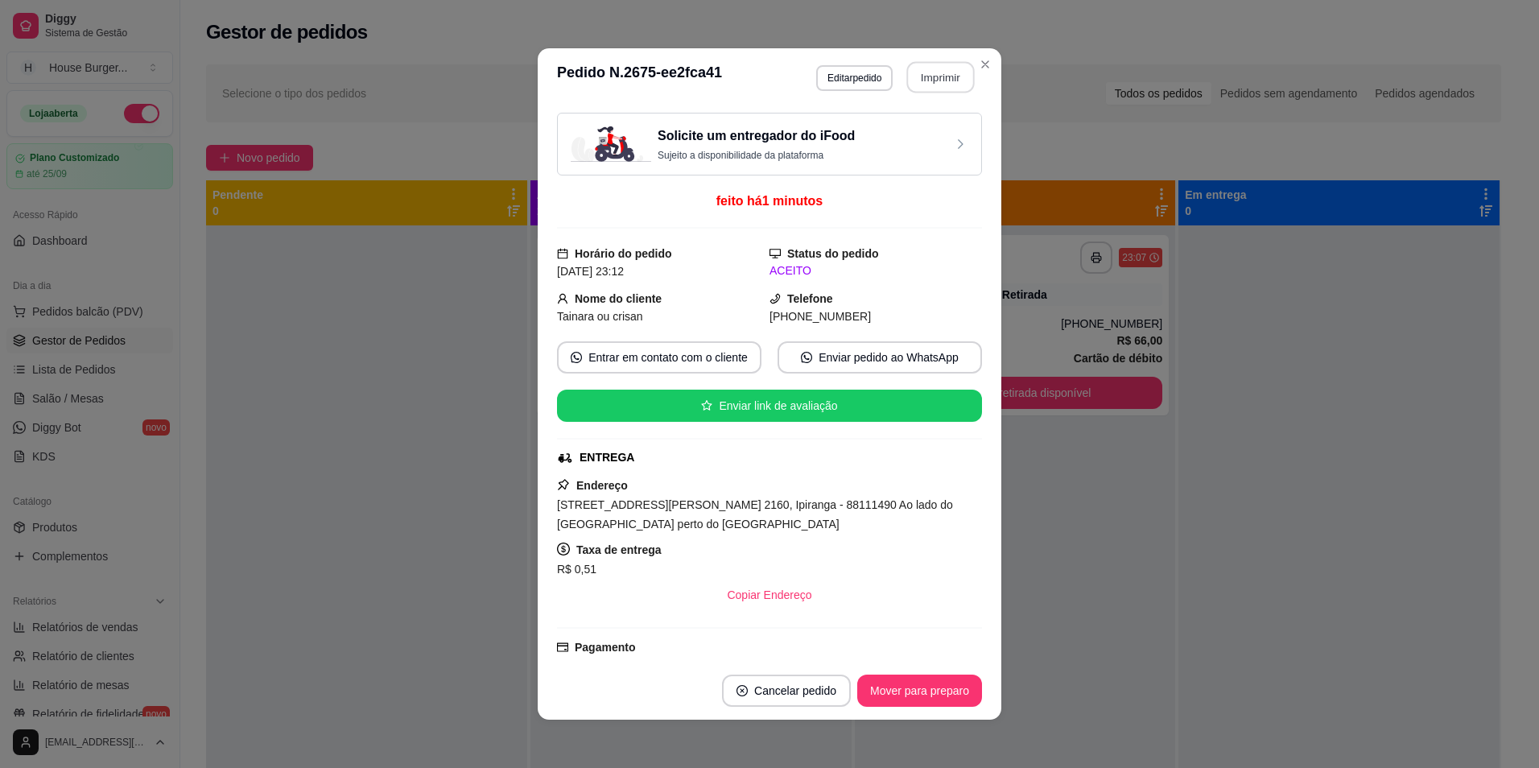
click at [938, 72] on button "Imprimir" at bounding box center [941, 77] width 68 height 31
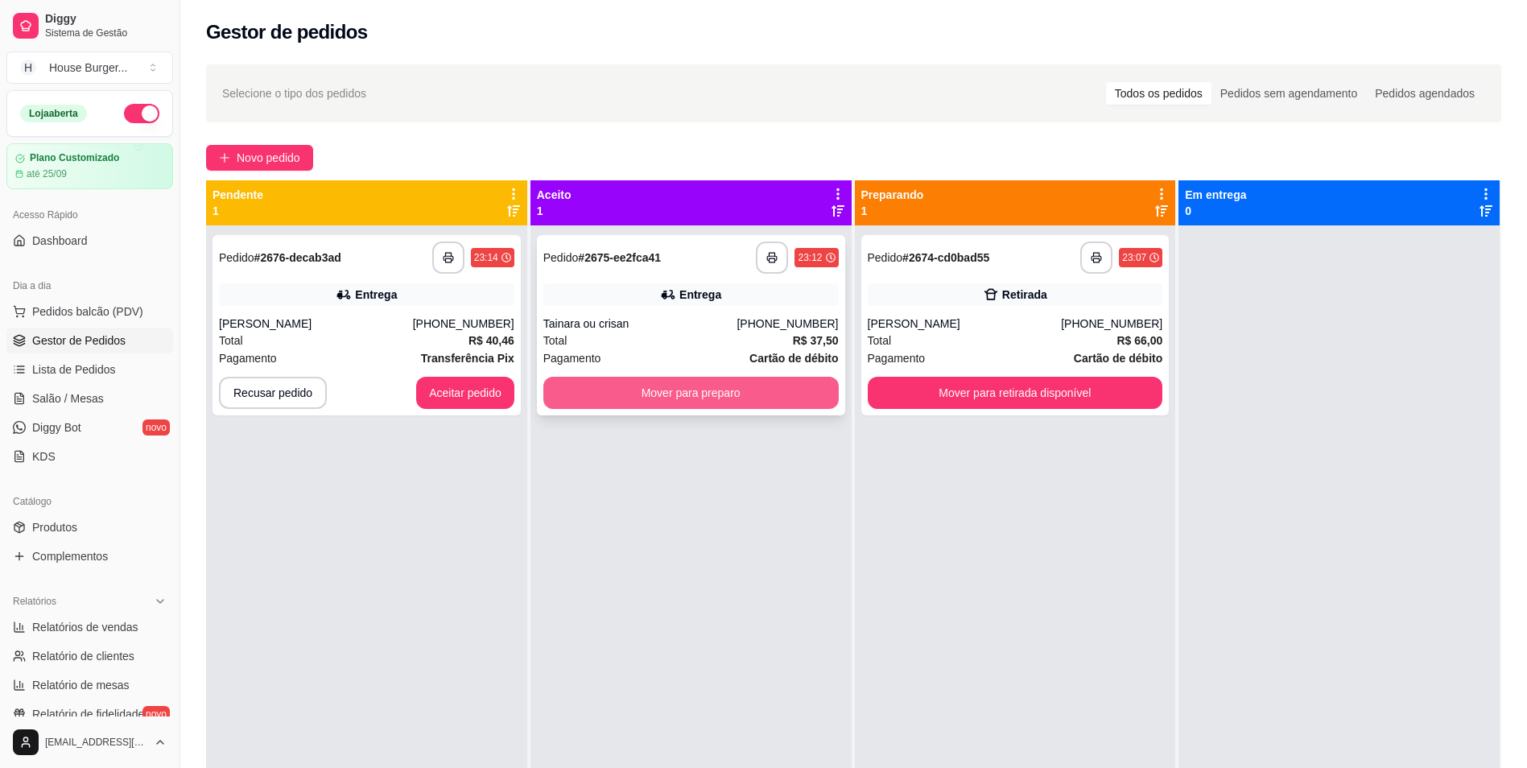
click at [591, 391] on button "Mover para preparo" at bounding box center [690, 393] width 295 height 32
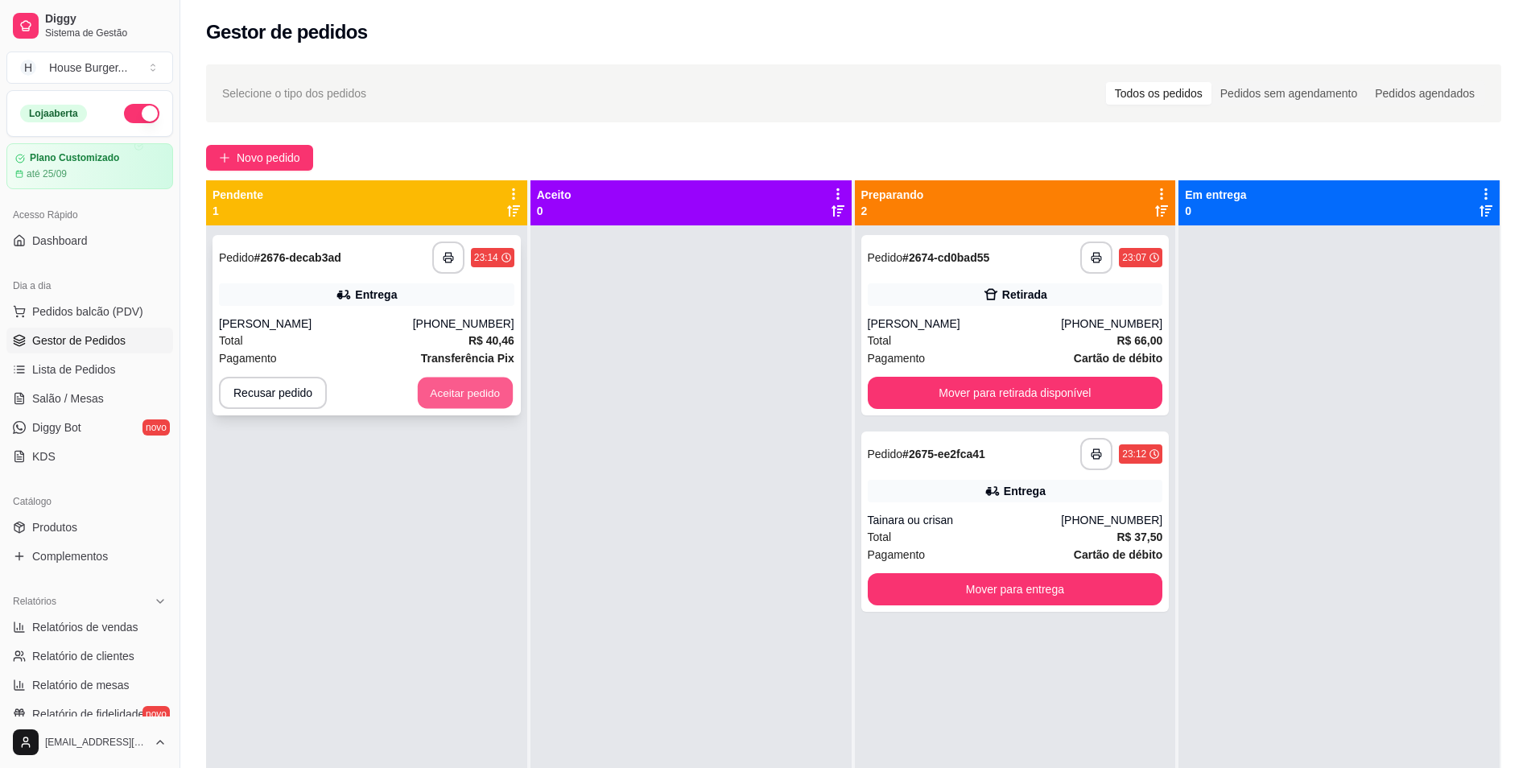
click at [470, 390] on button "Aceitar pedido" at bounding box center [465, 392] width 95 height 31
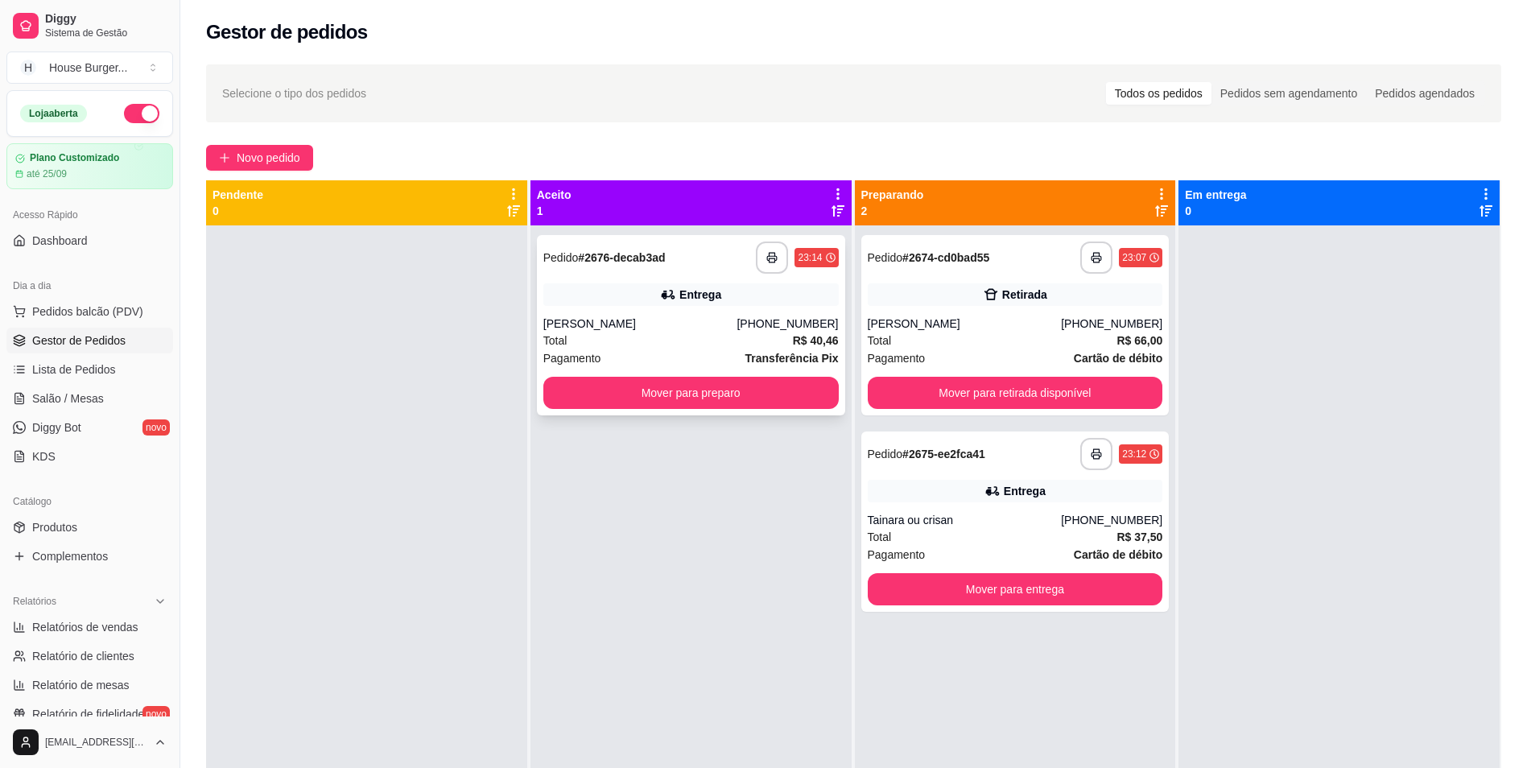
click at [658, 337] on div "Total R$ 40,46" at bounding box center [690, 341] width 295 height 18
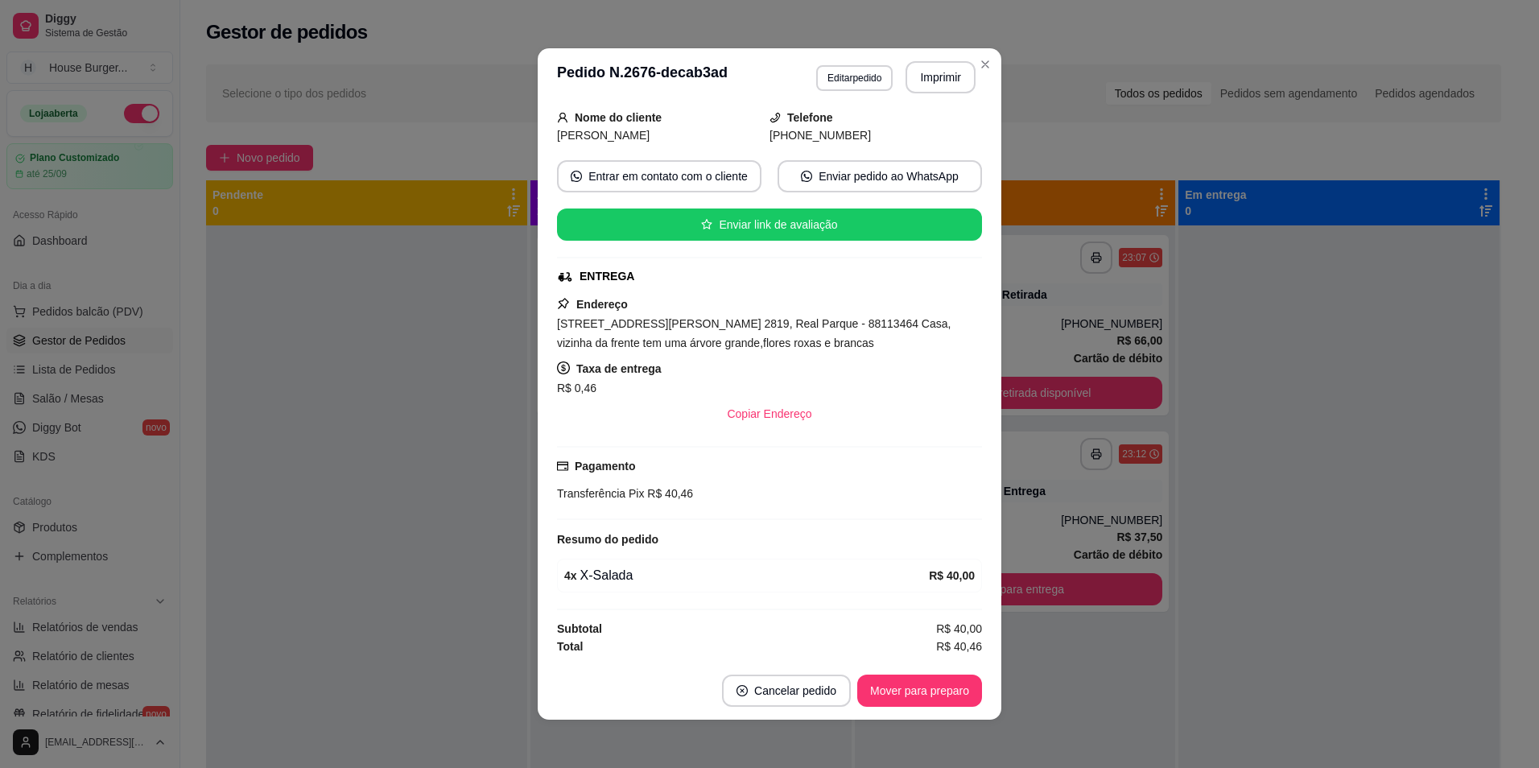
scroll to position [3, 0]
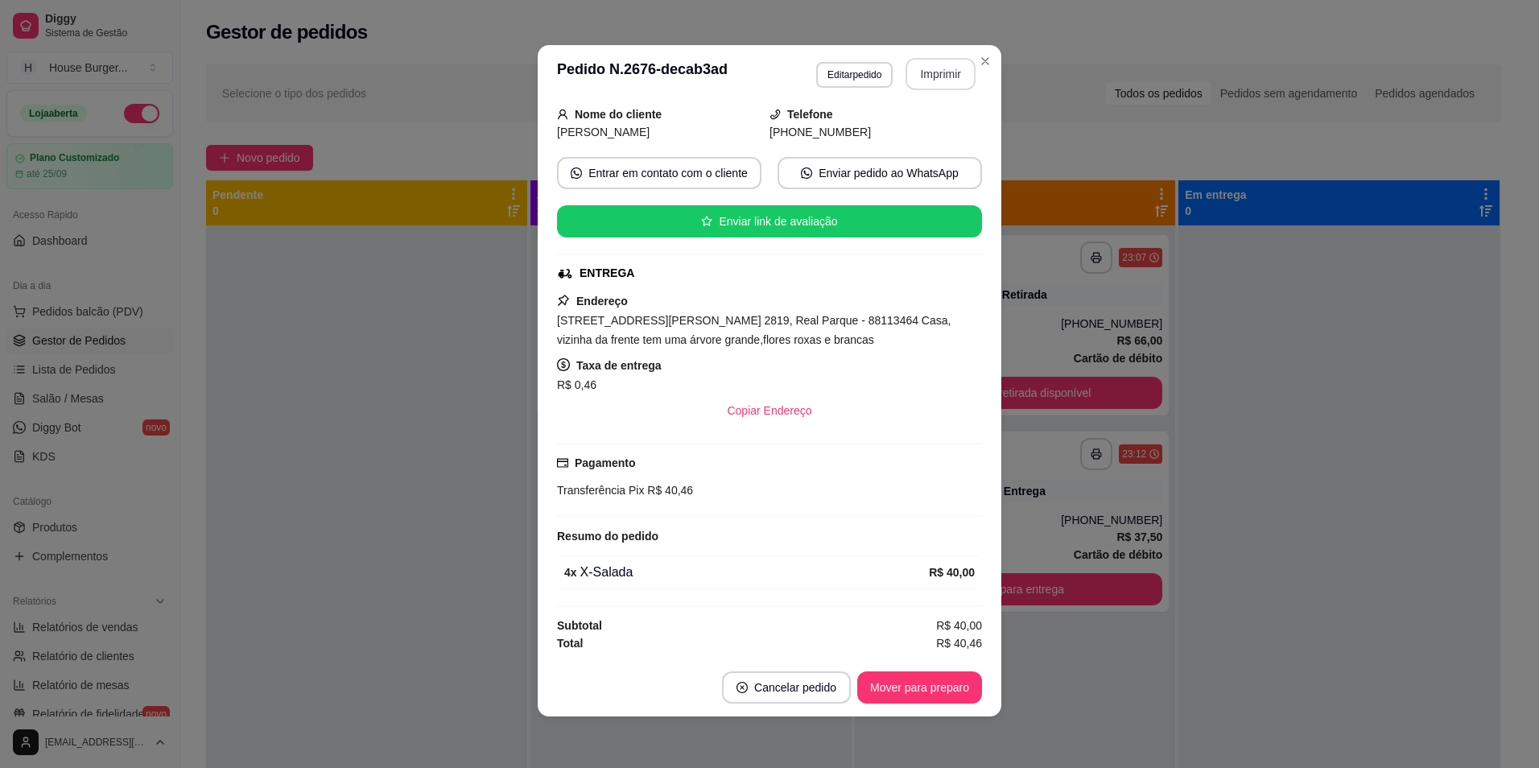
click at [938, 83] on button "Imprimir" at bounding box center [940, 74] width 70 height 32
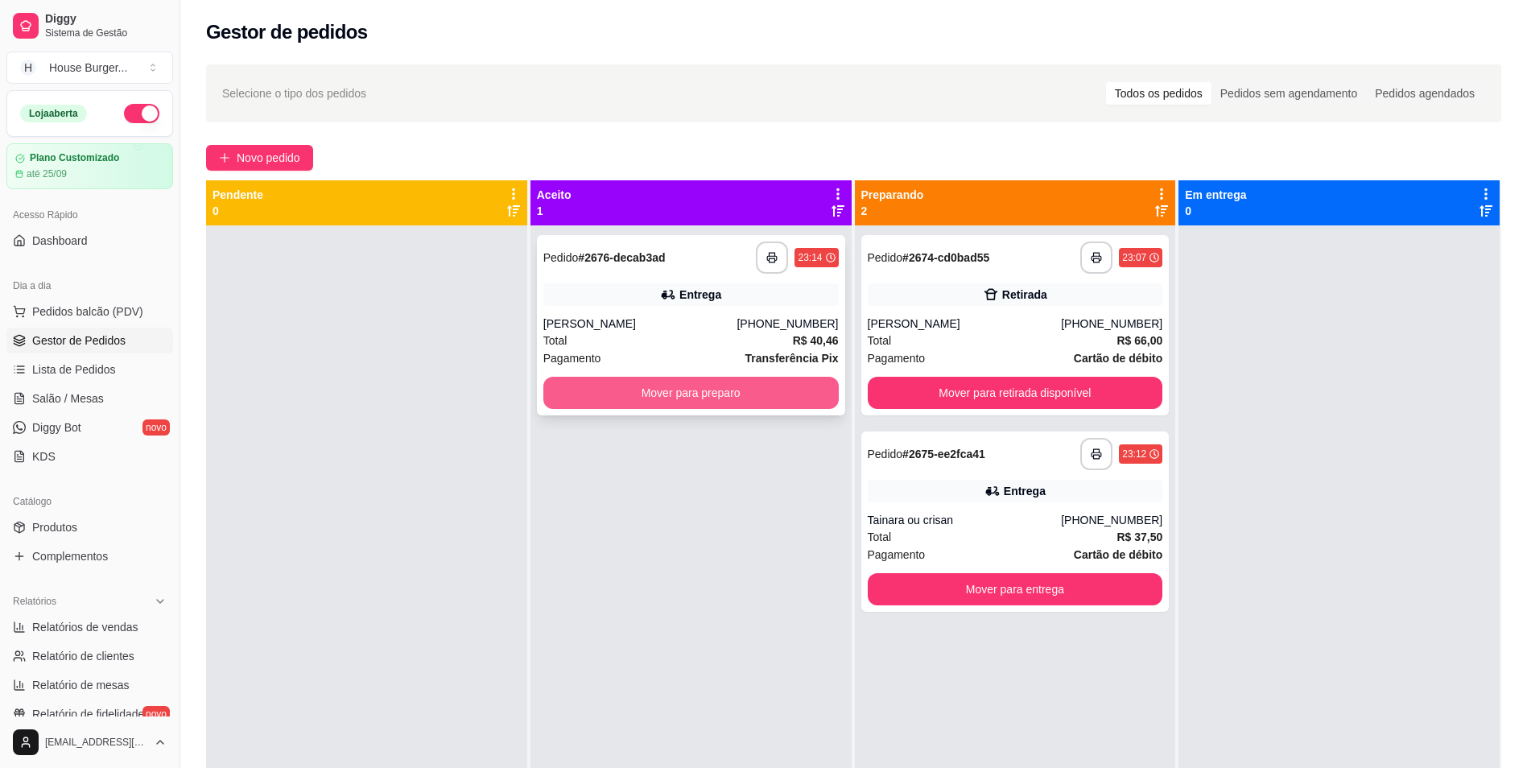
click at [711, 402] on button "Mover para preparo" at bounding box center [690, 393] width 295 height 32
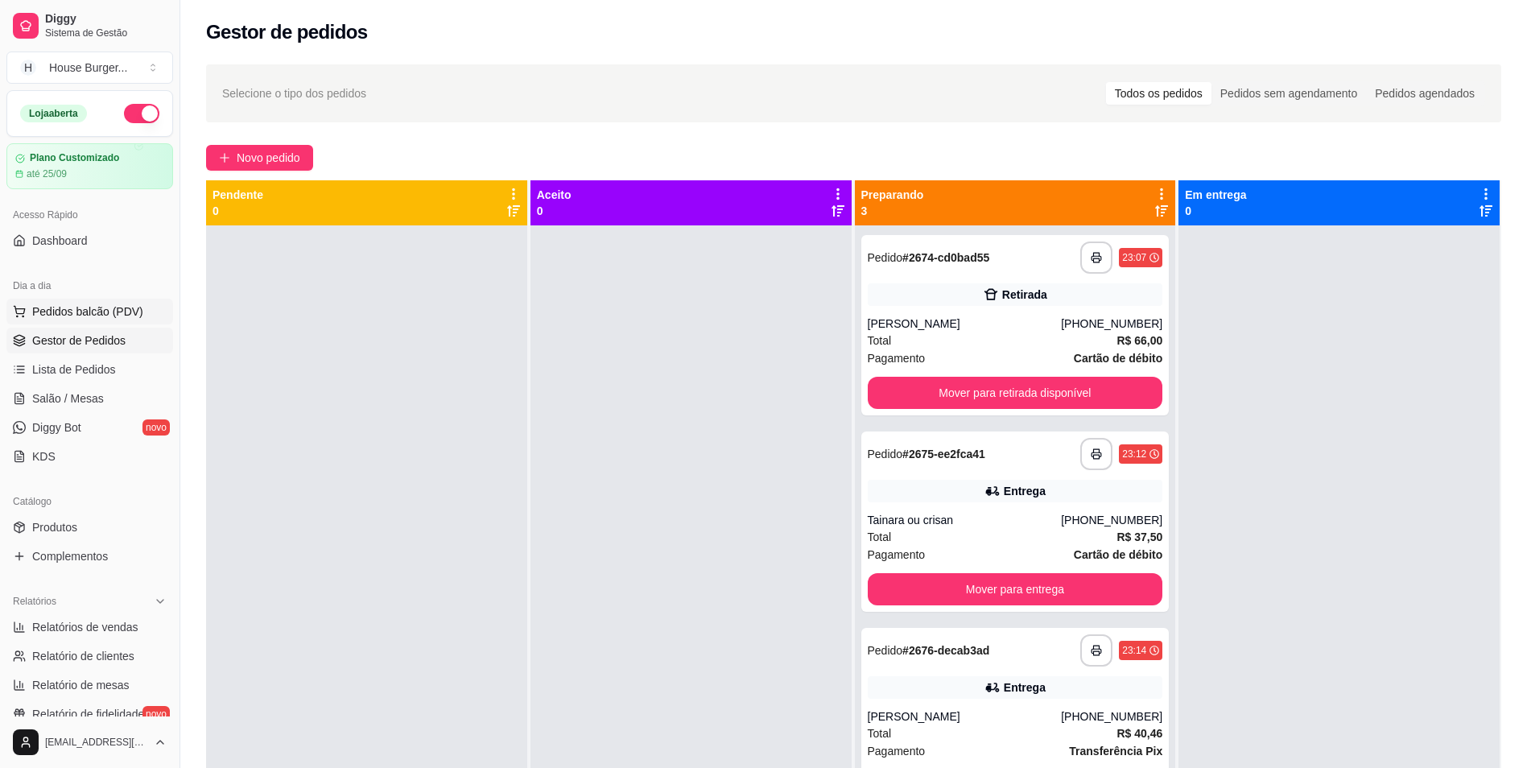
click at [68, 313] on span "Pedidos balcão (PDV)" at bounding box center [87, 311] width 111 height 16
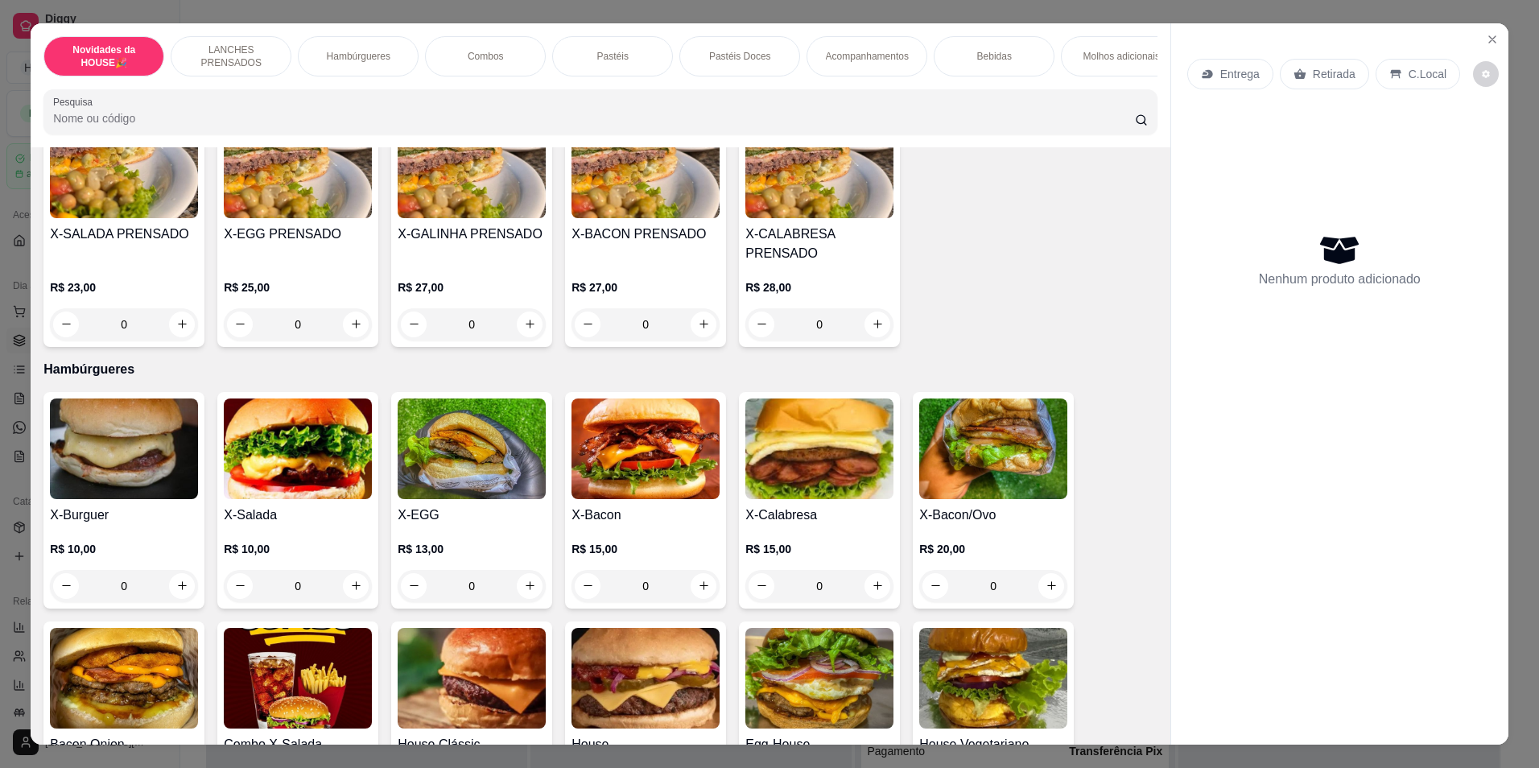
scroll to position [483, 0]
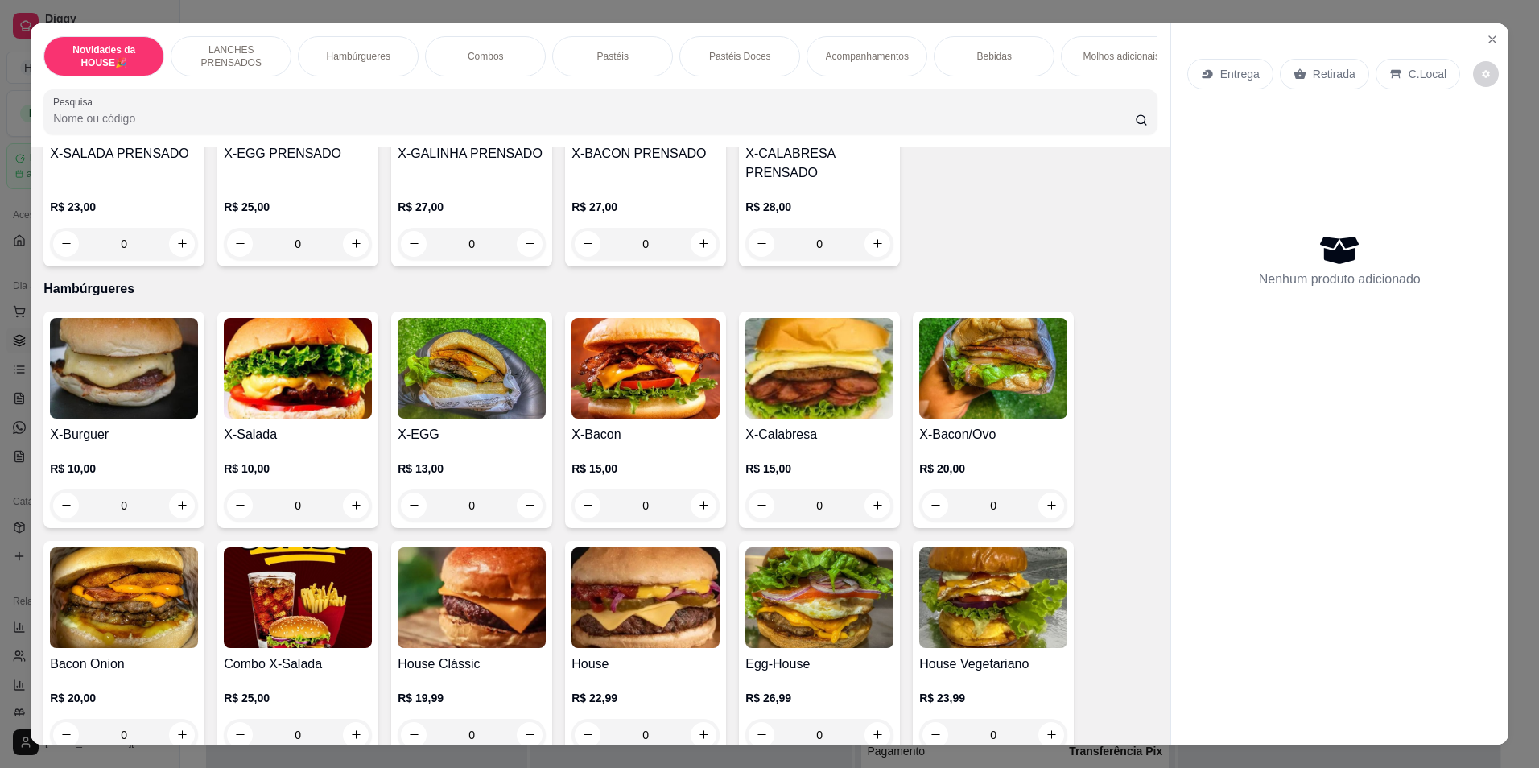
click at [691, 517] on div "0" at bounding box center [645, 505] width 148 height 32
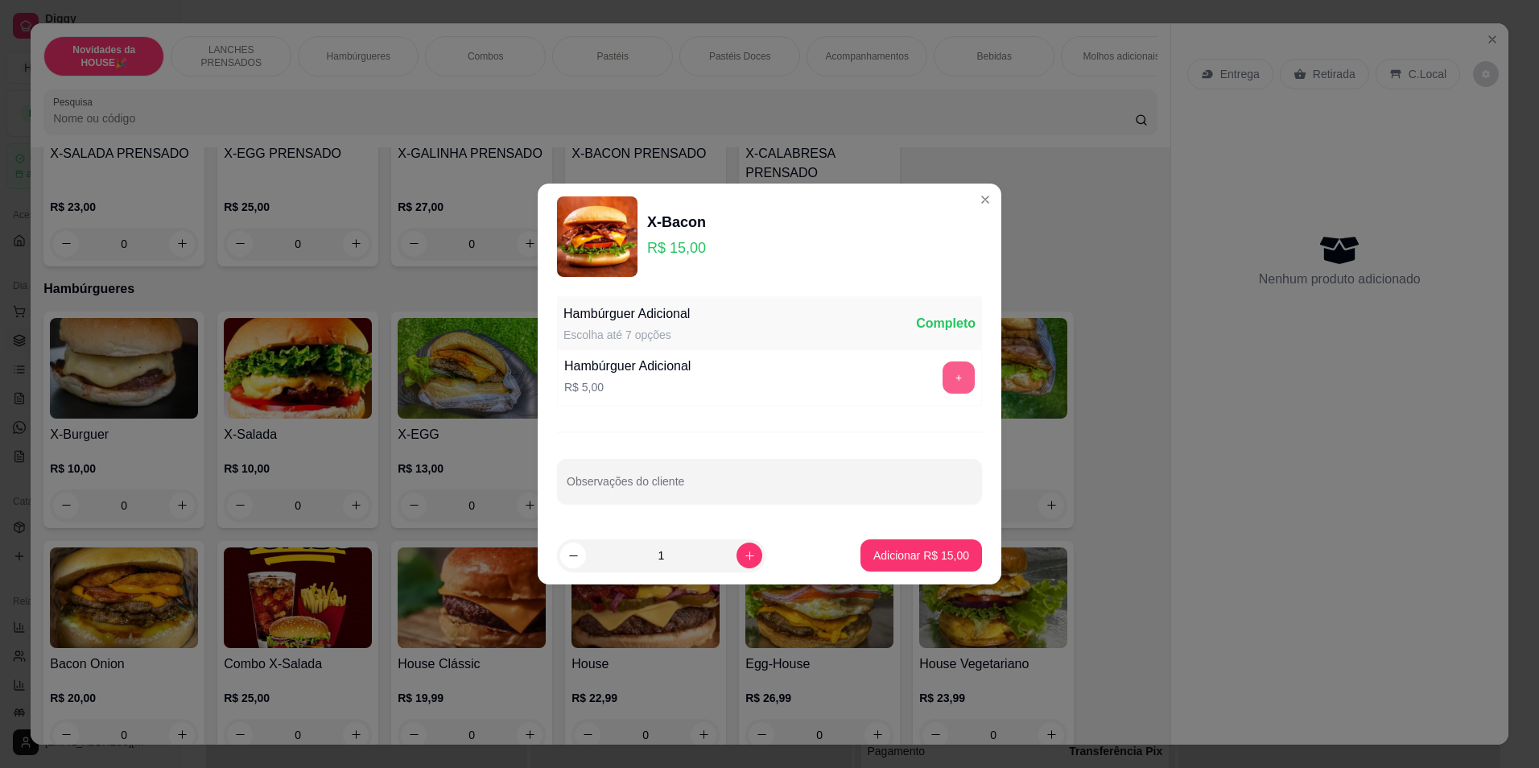
click at [962, 381] on button "+" at bounding box center [958, 377] width 32 height 32
click at [925, 555] on p "Adicionar R$ 20,00" at bounding box center [921, 555] width 96 height 16
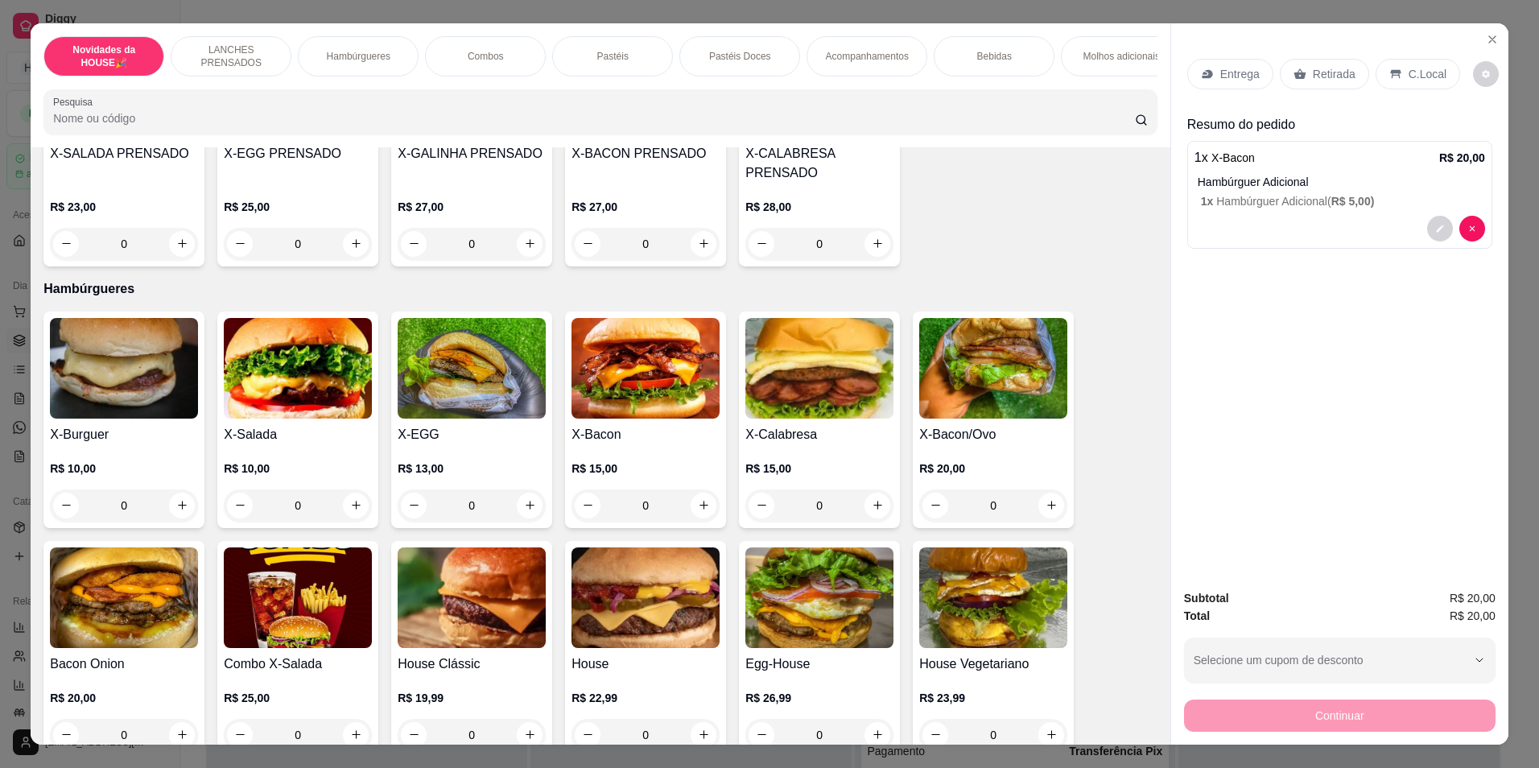
click at [692, 522] on div "0" at bounding box center [645, 505] width 148 height 32
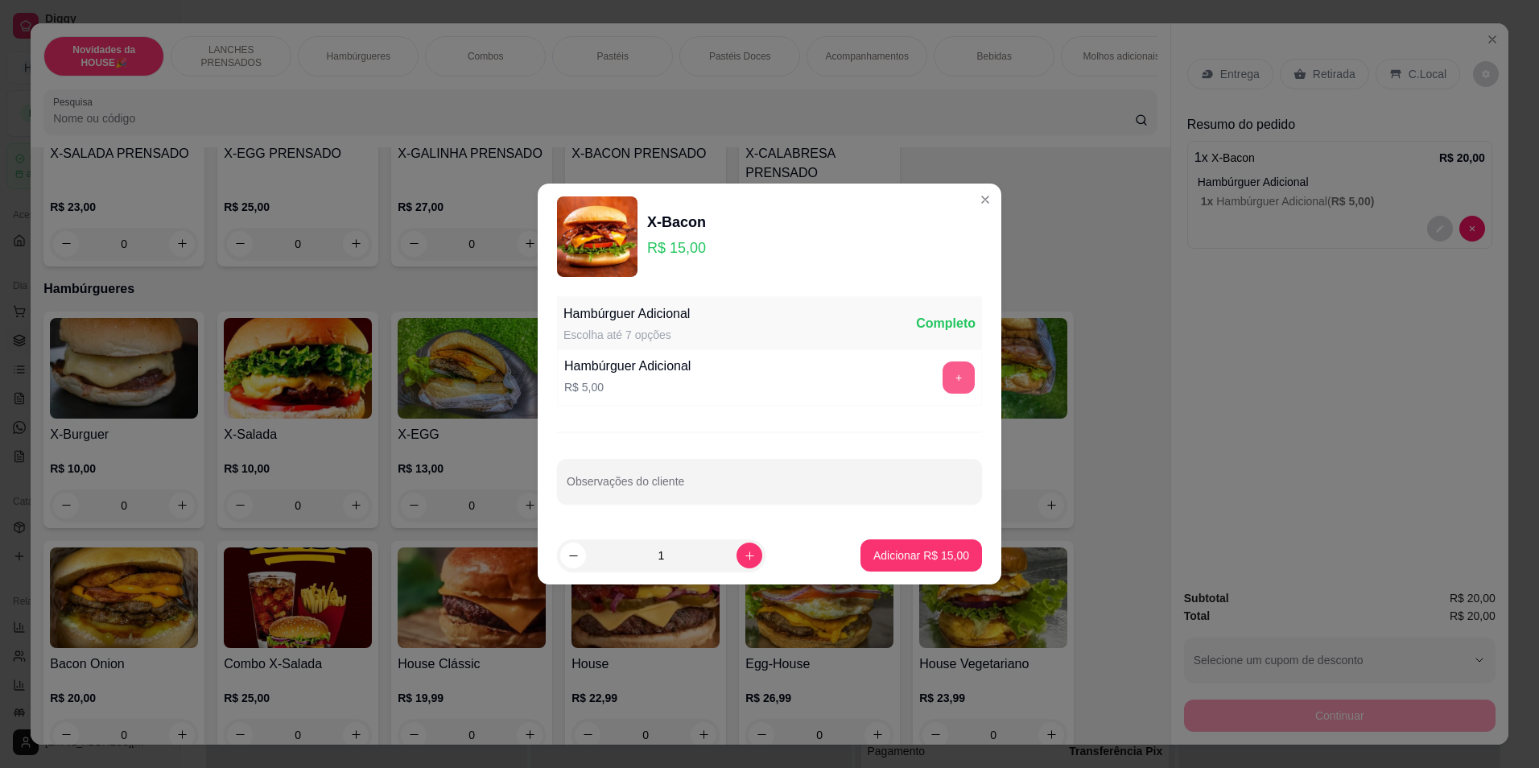
click at [942, 381] on button "+" at bounding box center [958, 377] width 32 height 32
click at [901, 553] on p "Adicionar R$ 20,00" at bounding box center [921, 554] width 93 height 15
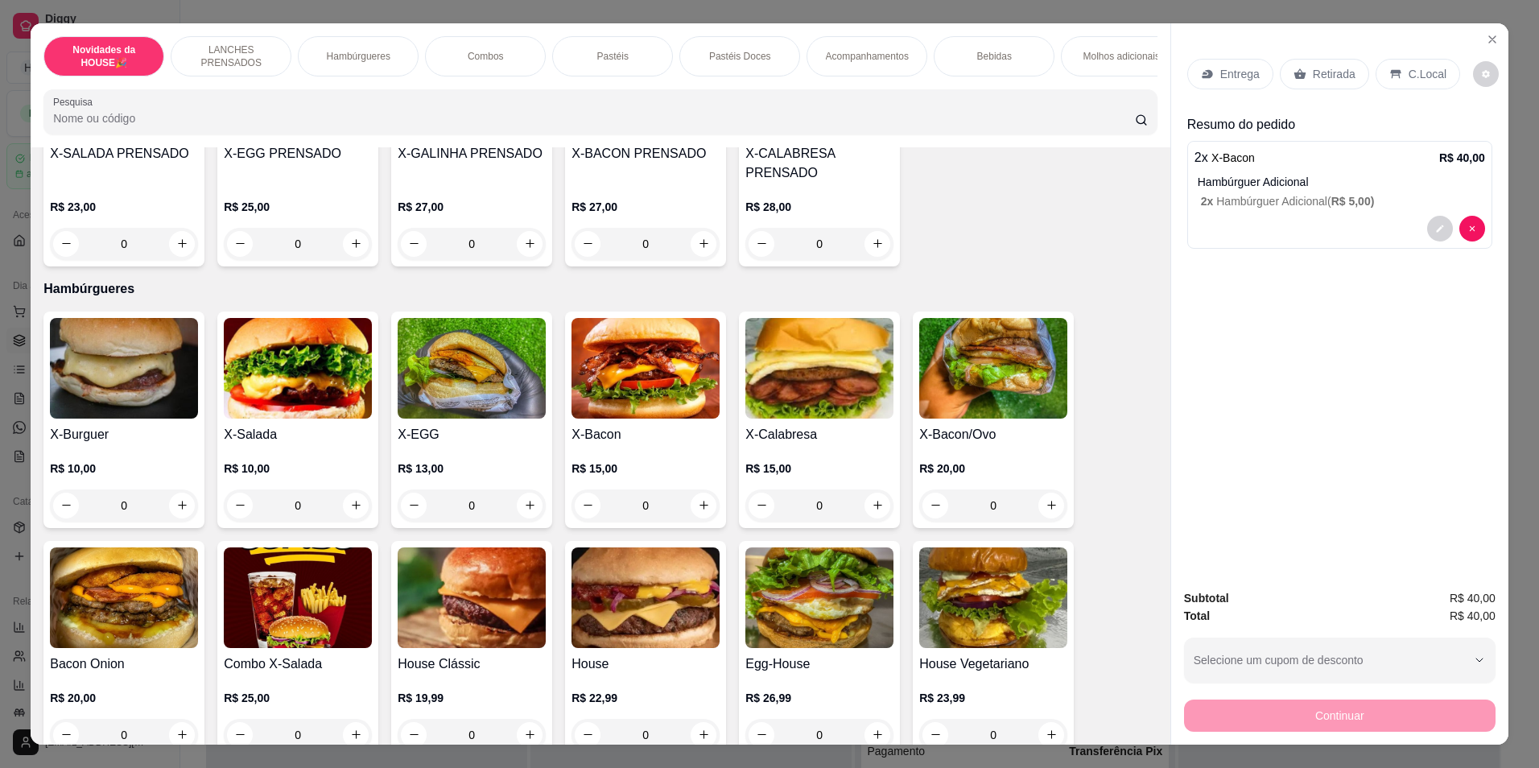
click at [1317, 63] on div "Retirada" at bounding box center [1324, 74] width 89 height 31
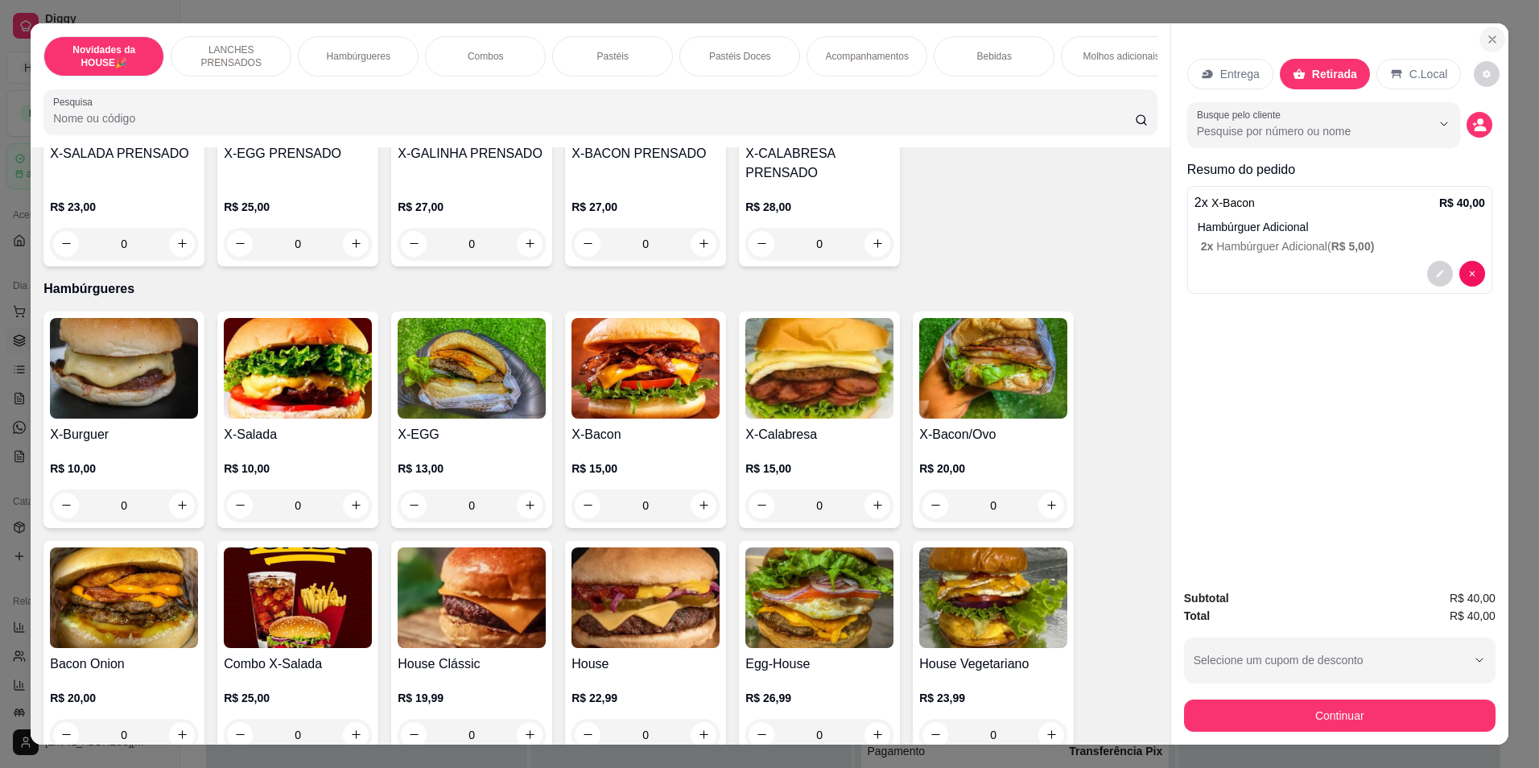
click at [1479, 47] on button "Close" at bounding box center [1492, 40] width 26 height 26
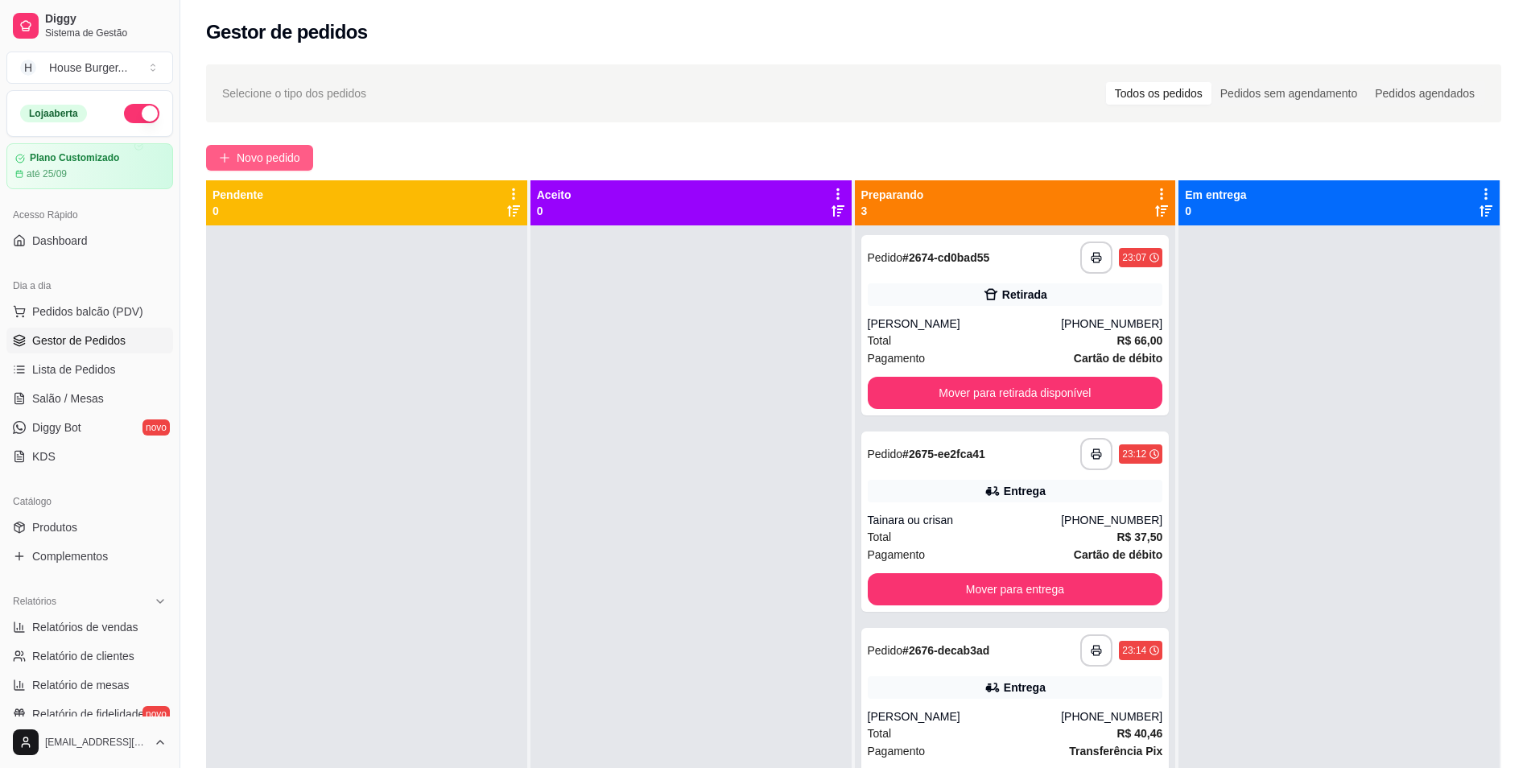
click at [235, 150] on button "Novo pedido" at bounding box center [259, 158] width 107 height 26
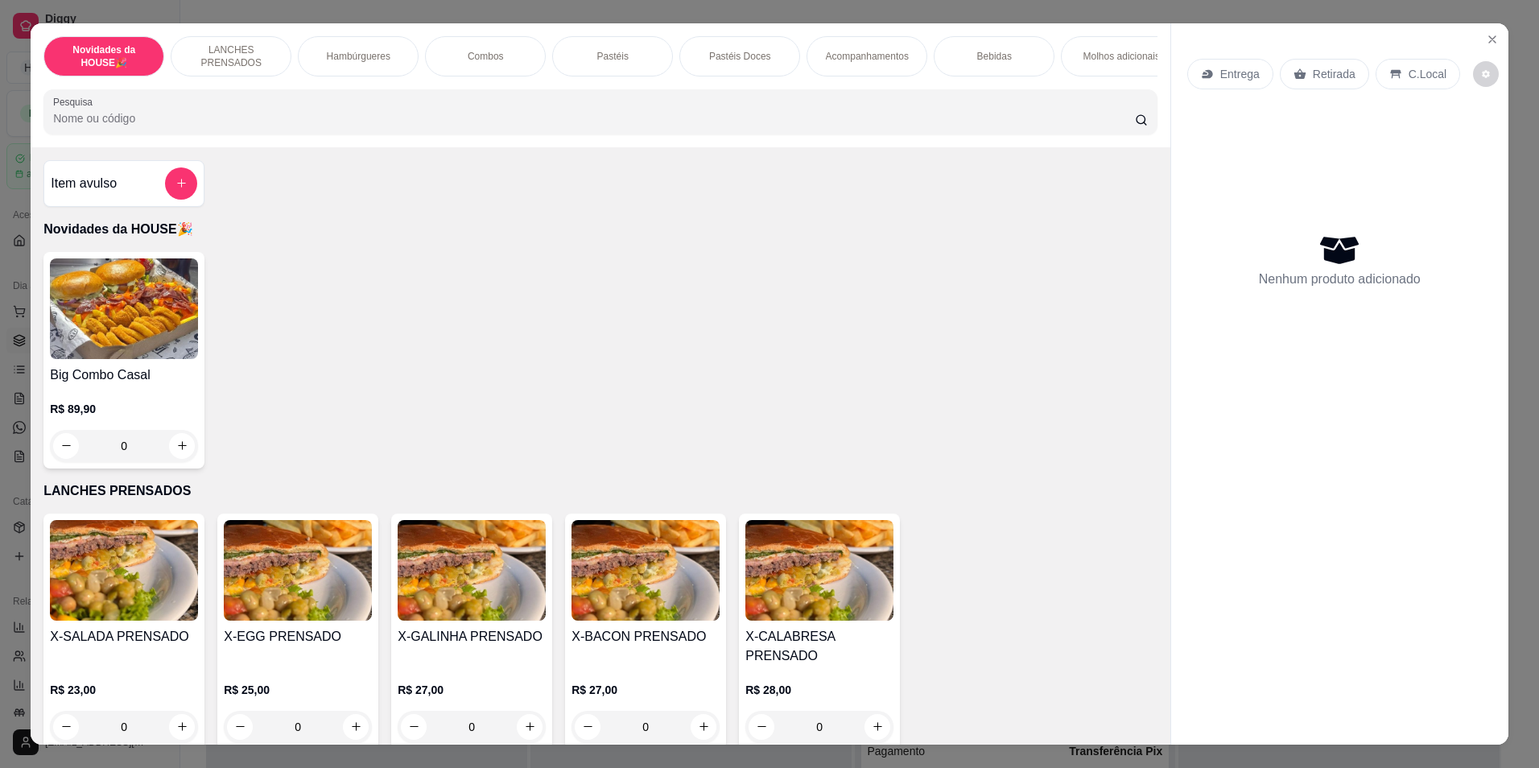
scroll to position [241, 0]
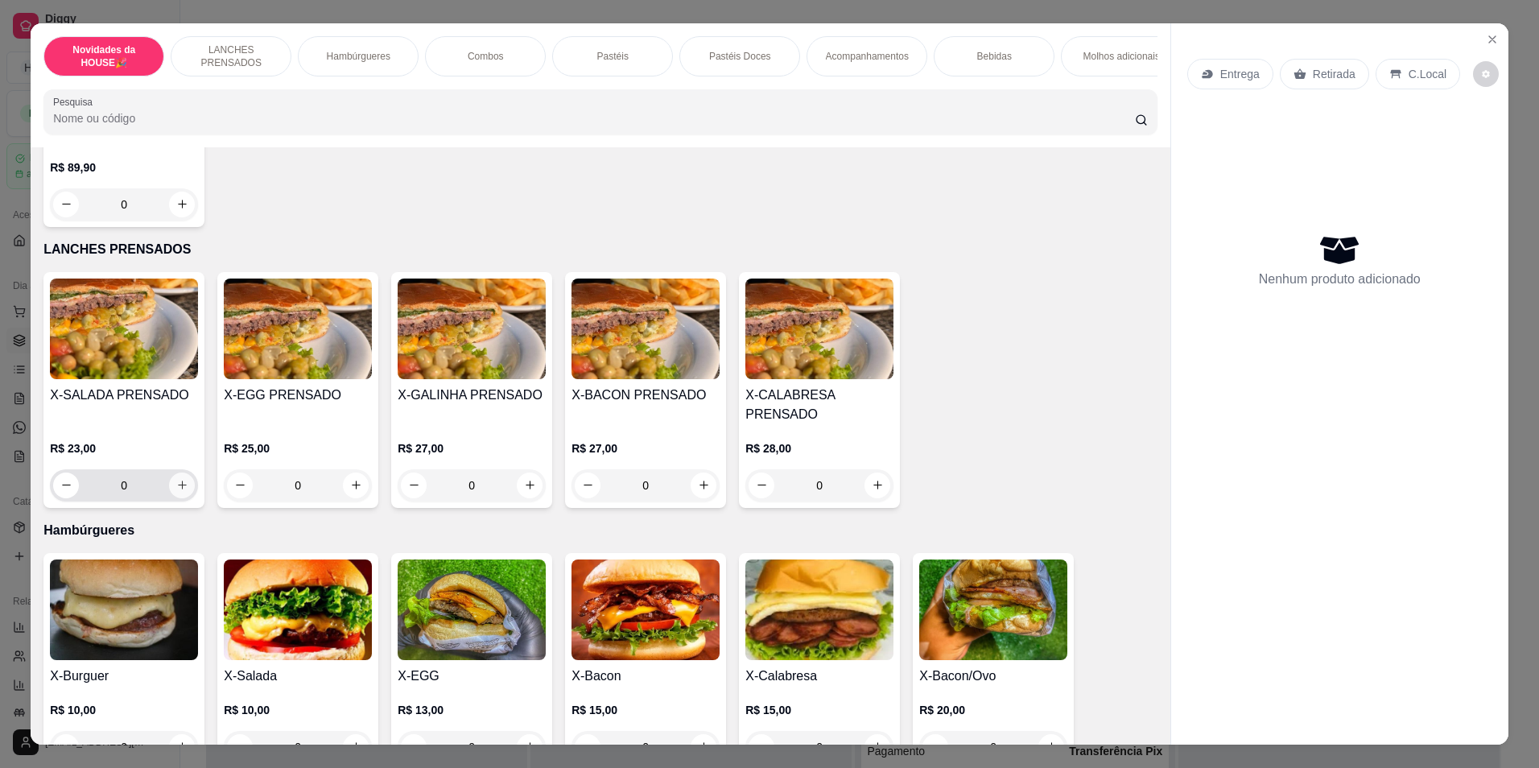
click at [183, 496] on button "increase-product-quantity" at bounding box center [182, 485] width 26 height 26
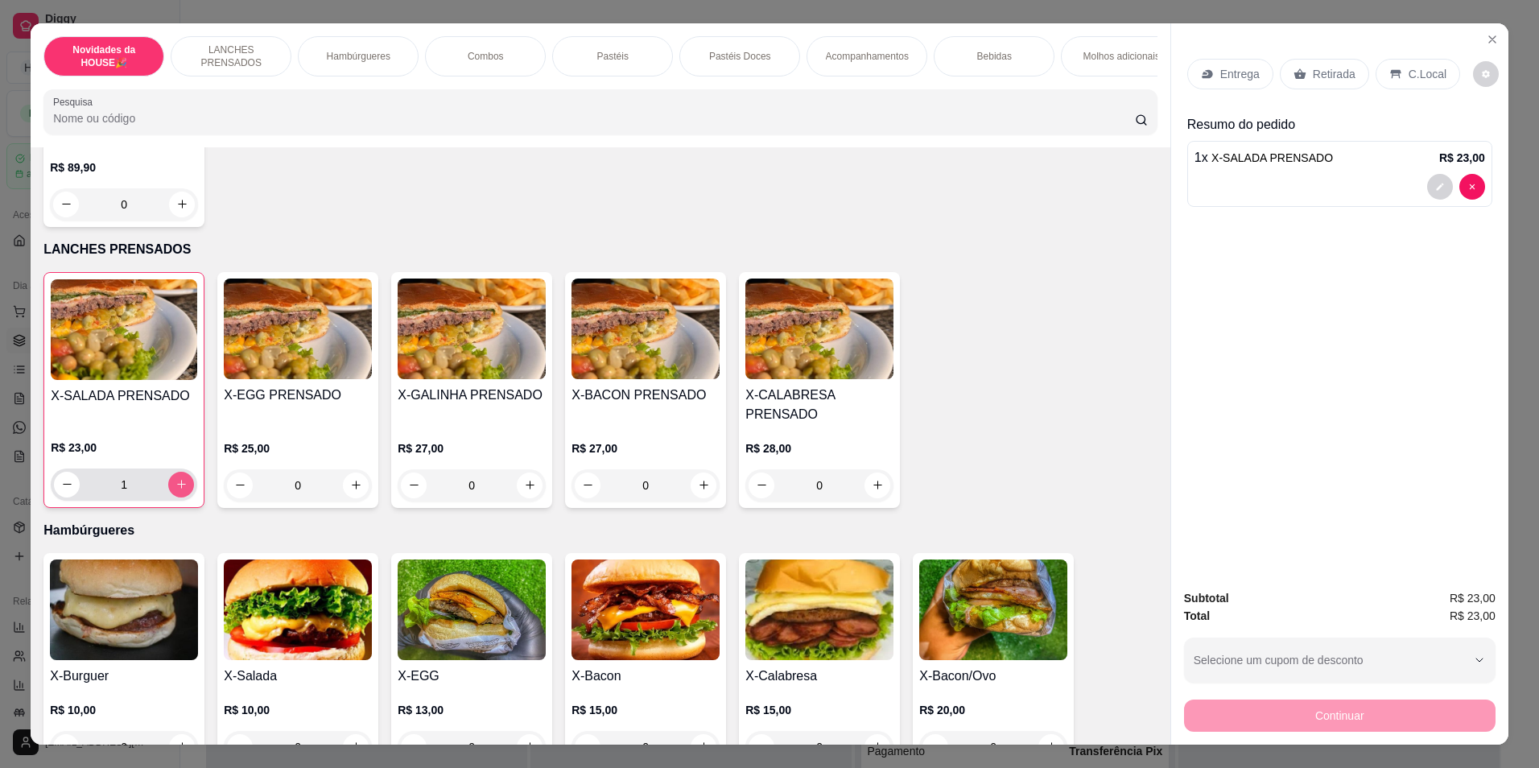
click at [178, 490] on icon "increase-product-quantity" at bounding box center [181, 484] width 12 height 12
type input "2"
click at [146, 380] on img at bounding box center [124, 329] width 146 height 101
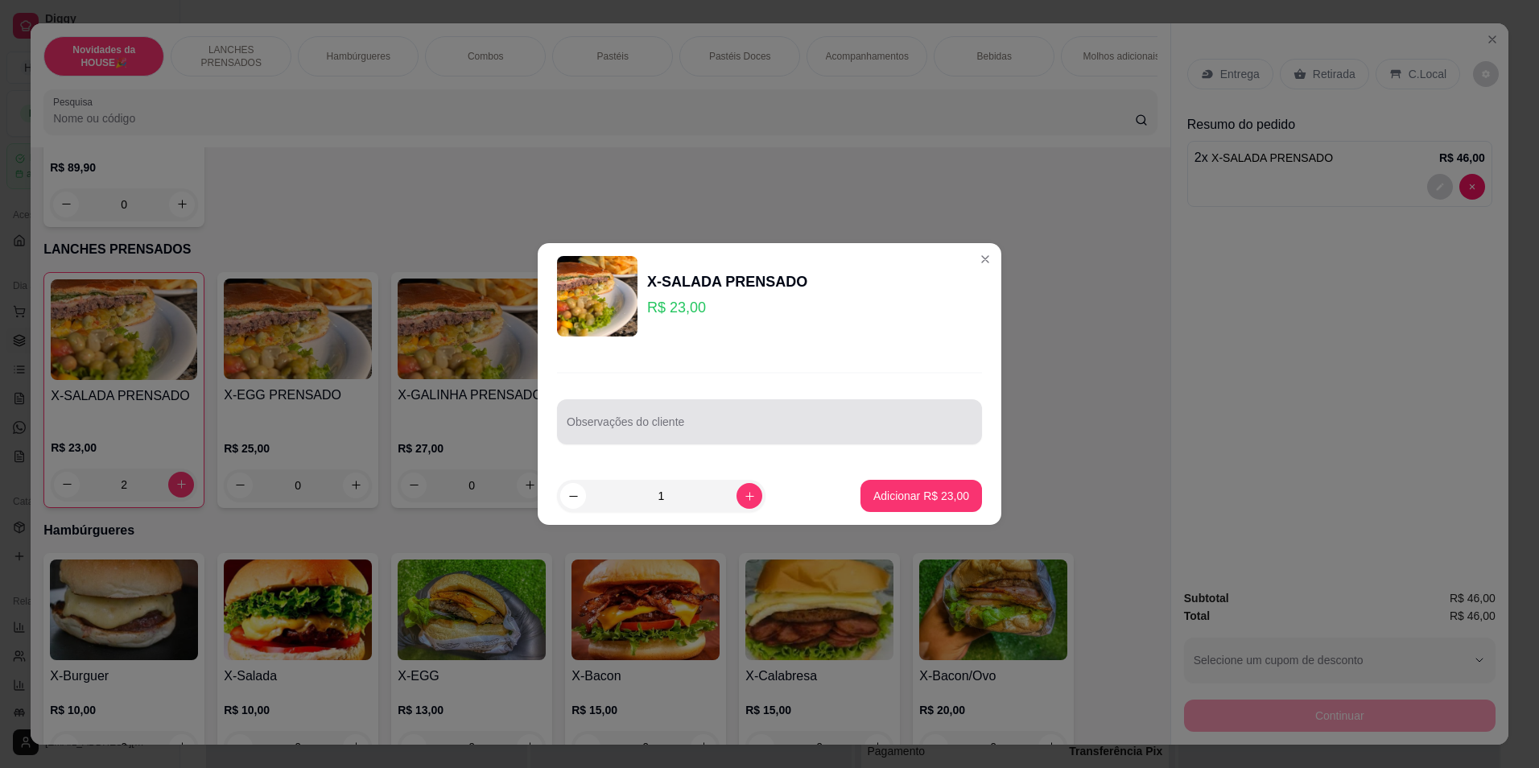
click at [704, 423] on input "Observações do cliente" at bounding box center [770, 428] width 406 height 16
type input "1 sem milho e ervilia e outro sem ervilha e [GEOGRAPHIC_DATA]"
click at [898, 501] on p "Adicionar R$ 23,00" at bounding box center [921, 496] width 96 height 16
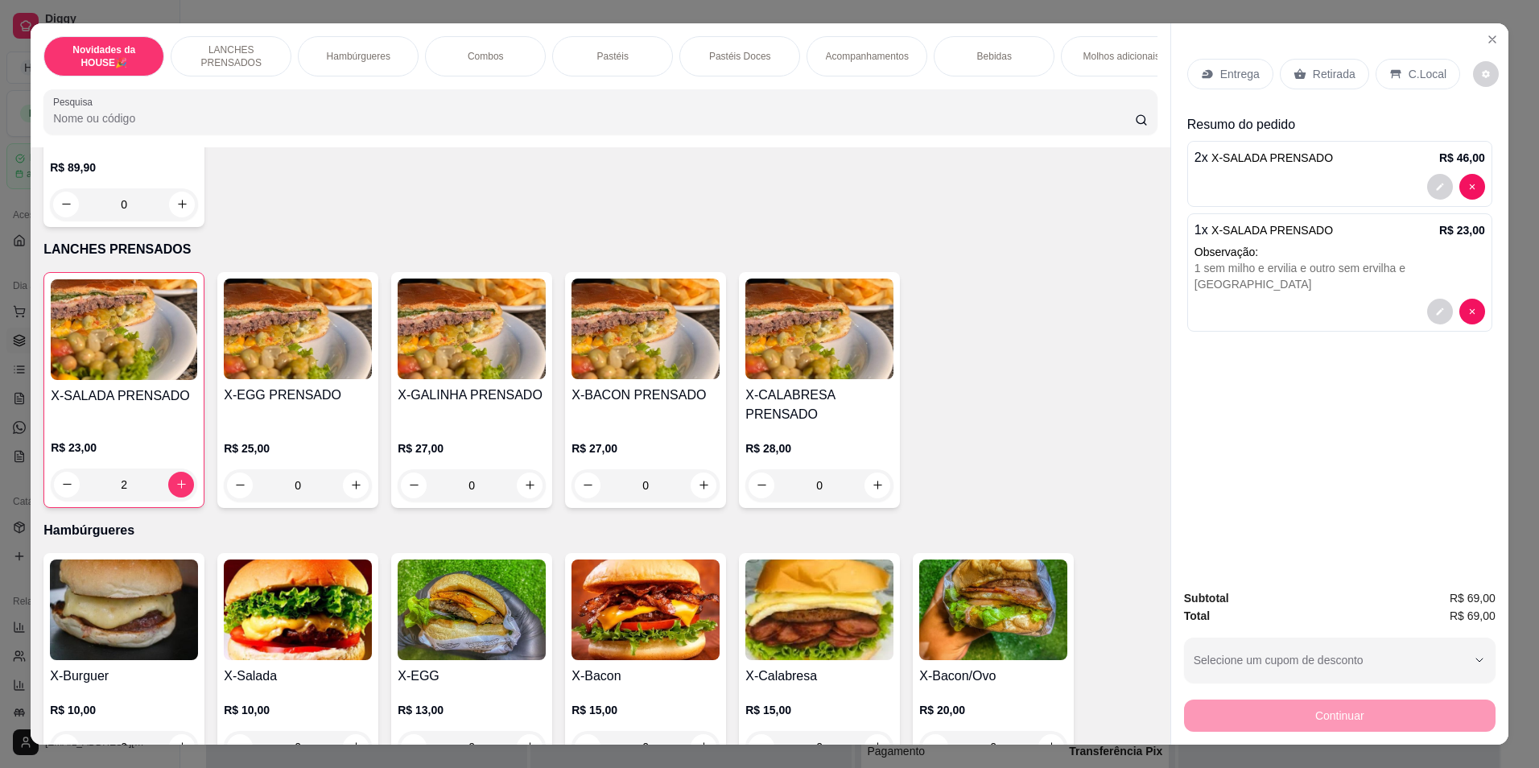
click at [1407, 177] on div at bounding box center [1339, 187] width 291 height 26
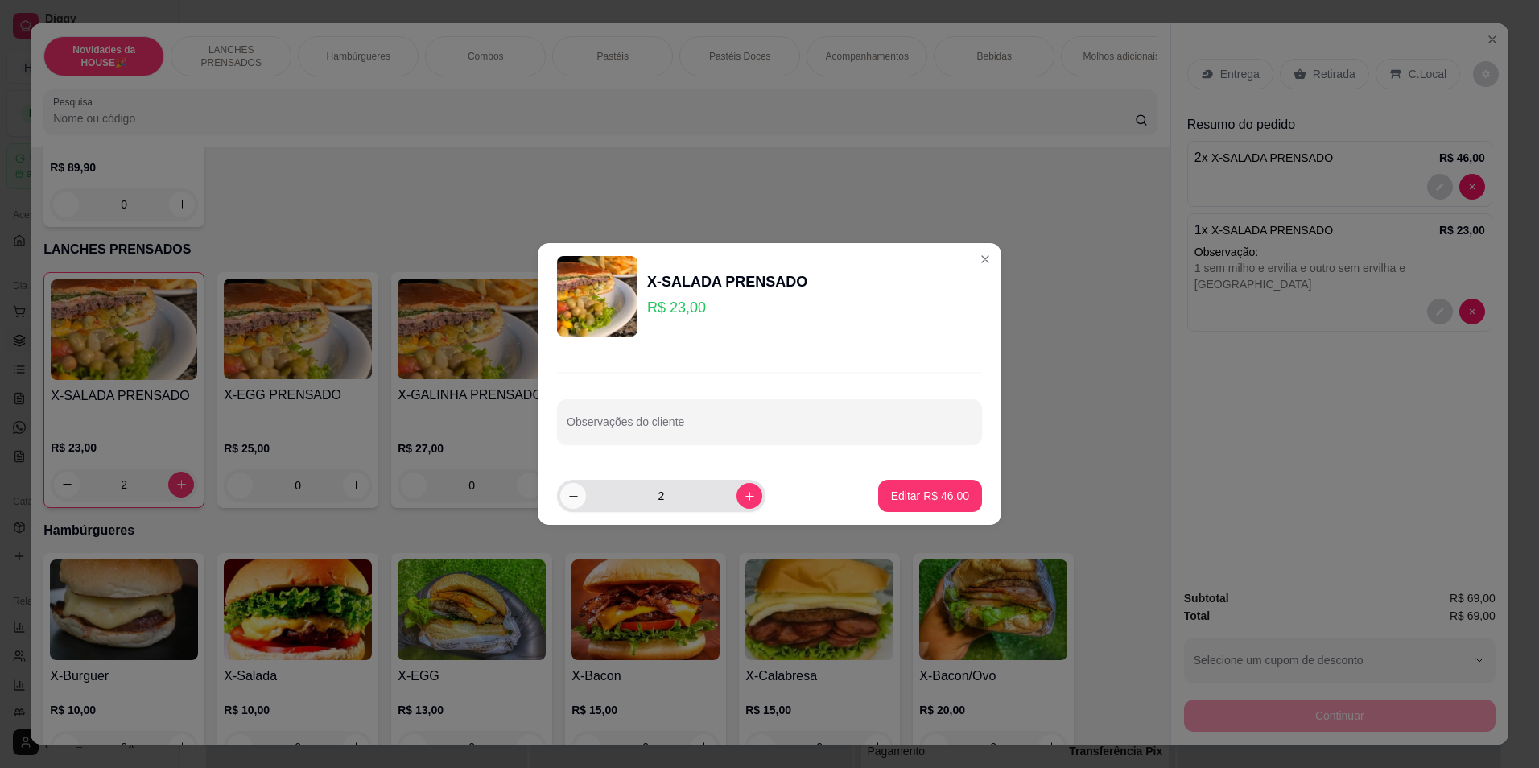
click at [575, 502] on button "decrease-product-quantity" at bounding box center [573, 496] width 26 height 26
type input "1"
click at [918, 495] on p "Editar R$ 23,00" at bounding box center [930, 496] width 78 height 16
type input "1"
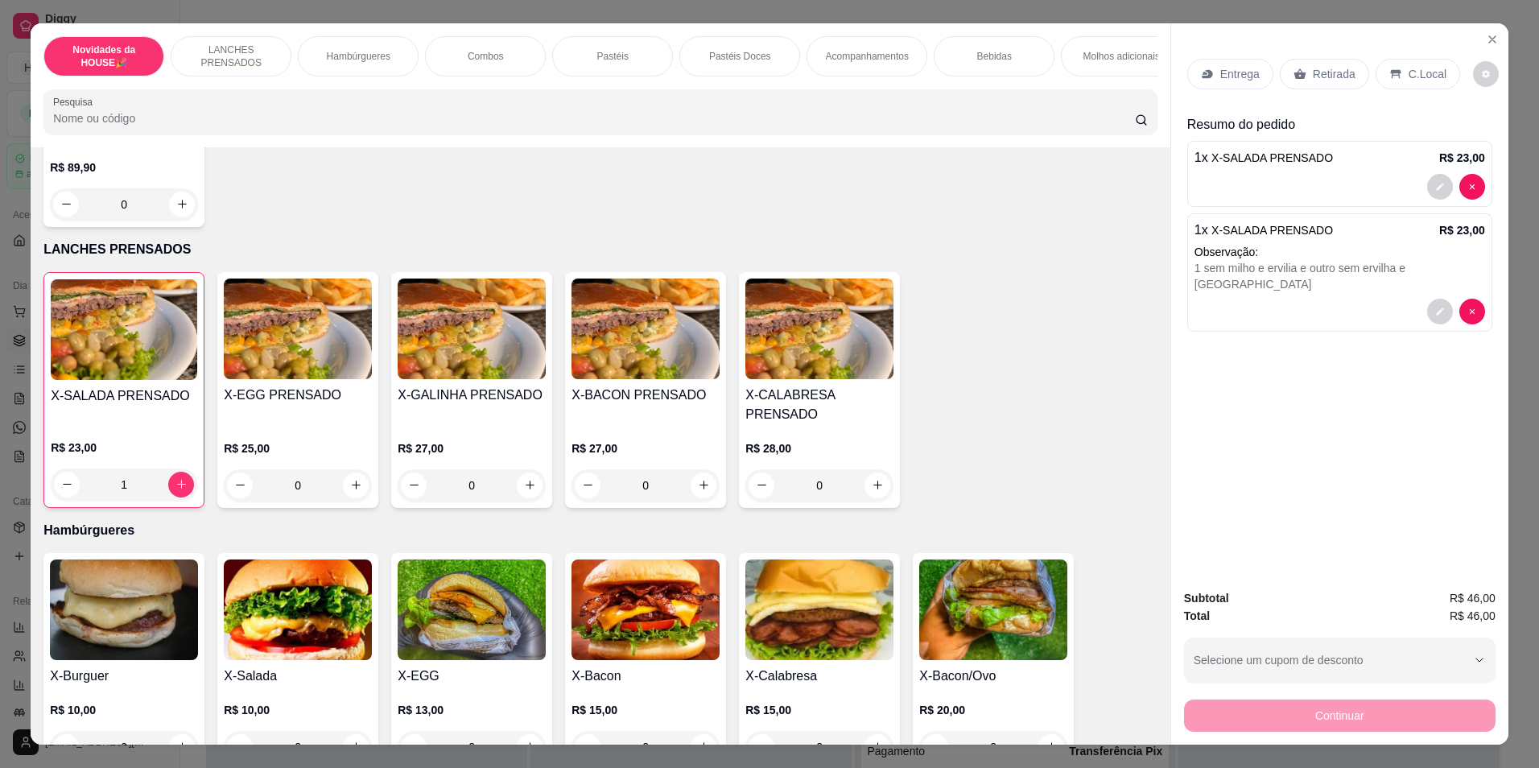
click at [1339, 80] on p "Retirada" at bounding box center [1334, 74] width 43 height 16
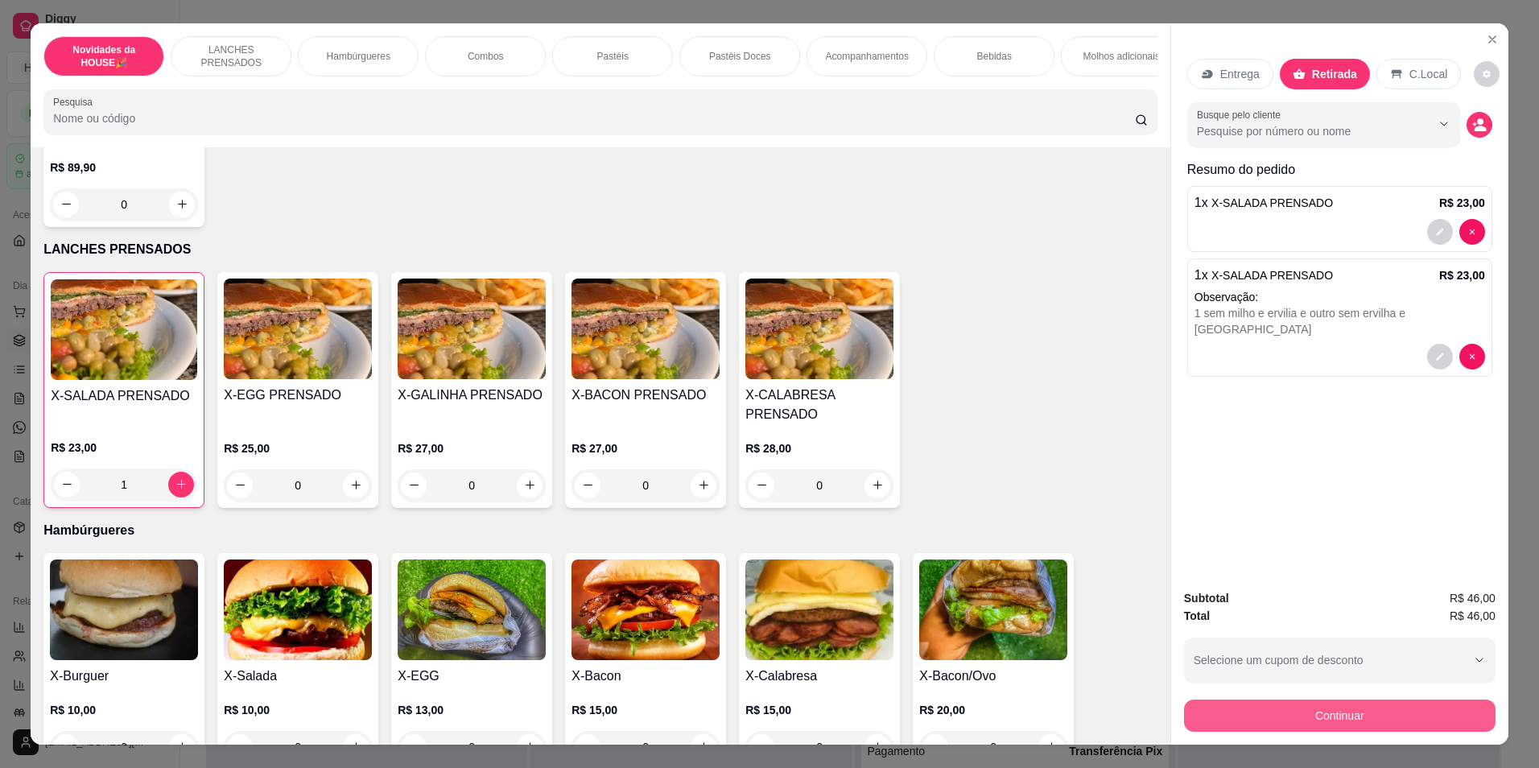
click at [1280, 706] on button "Continuar" at bounding box center [1339, 715] width 311 height 32
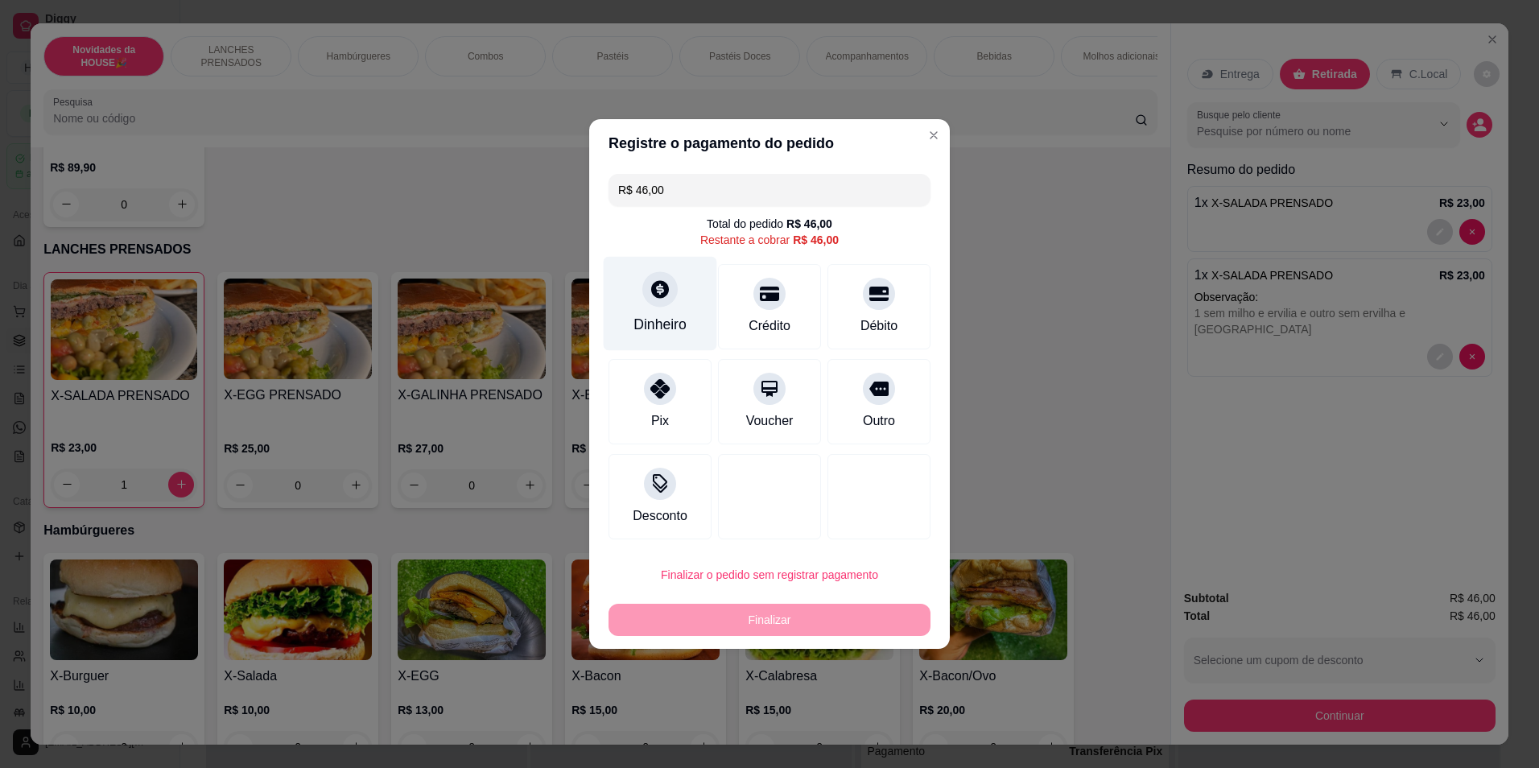
click at [662, 311] on div "Dinheiro" at bounding box center [660, 304] width 113 height 94
click at [667, 312] on div "Dinheiro" at bounding box center [660, 304] width 113 height 94
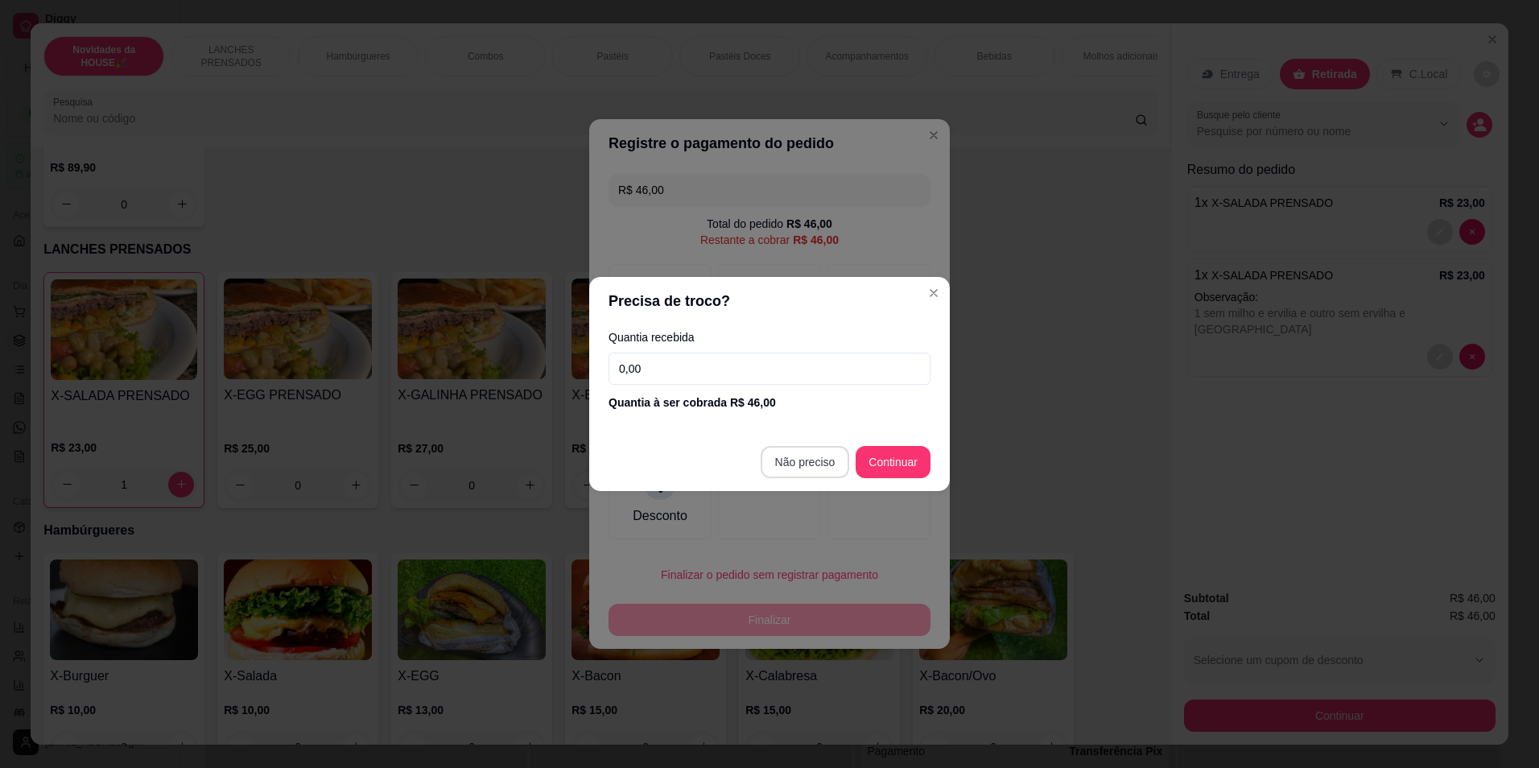
type input "R$ 0,00"
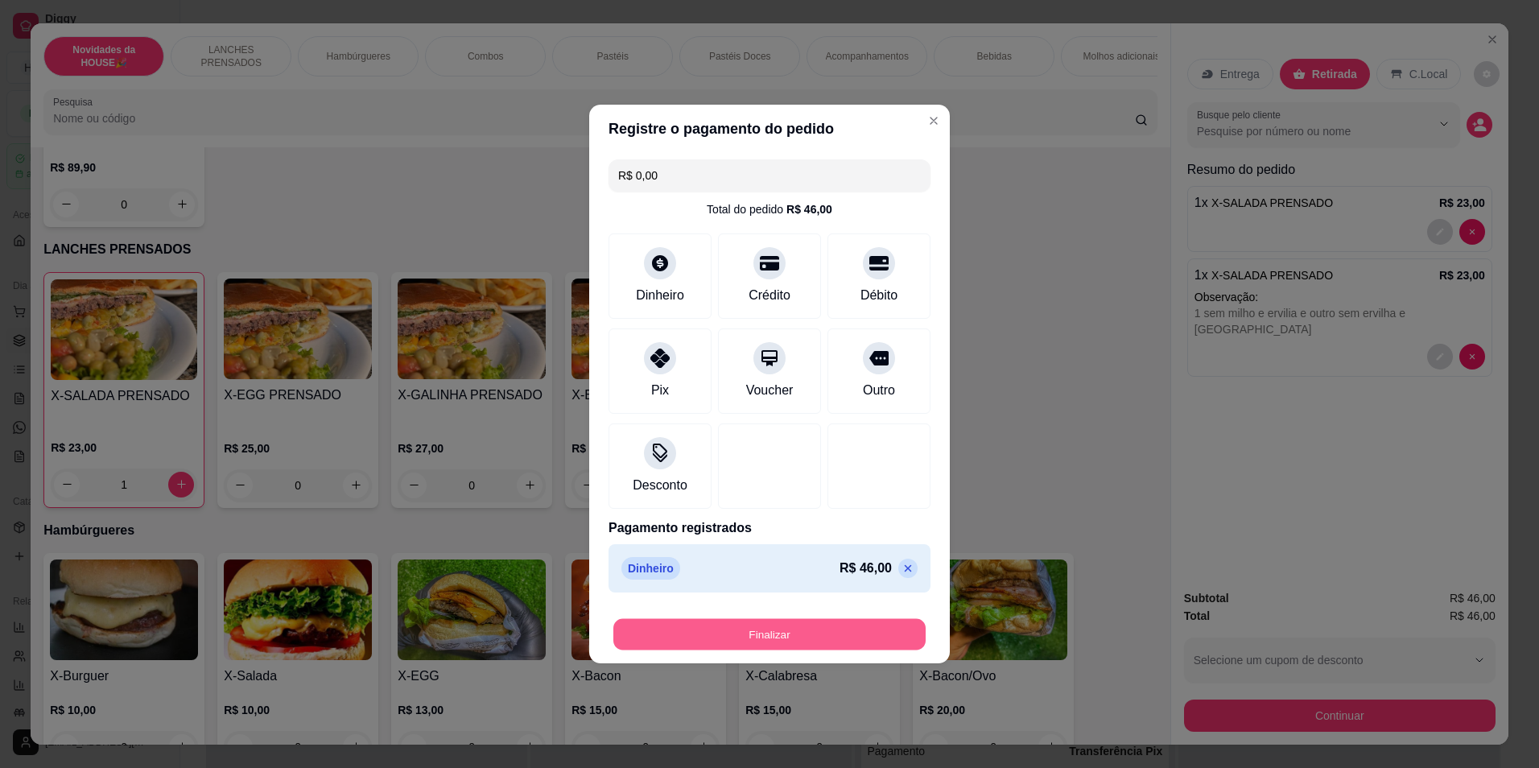
click at [805, 625] on button "Finalizar" at bounding box center [769, 634] width 312 height 31
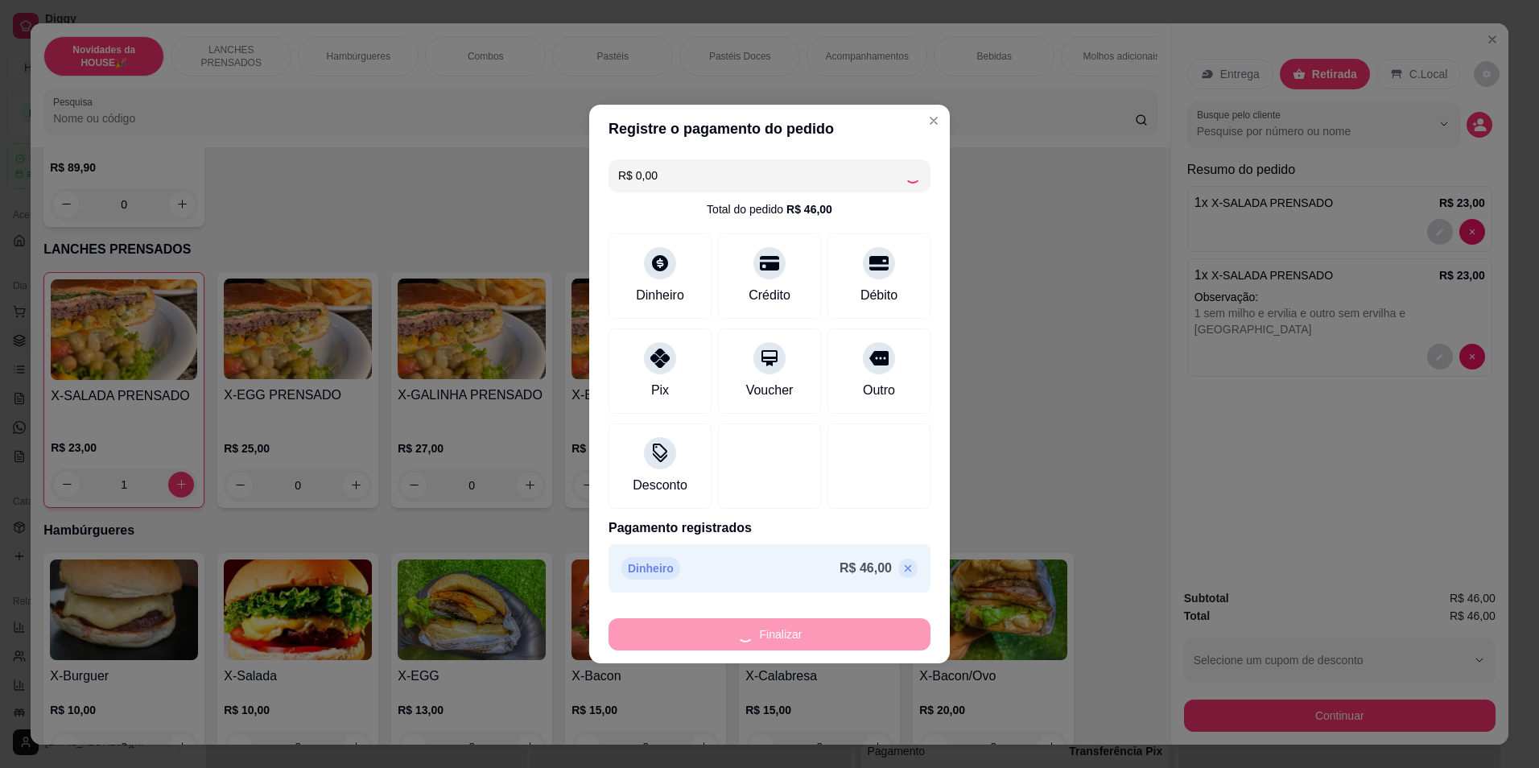
type input "0"
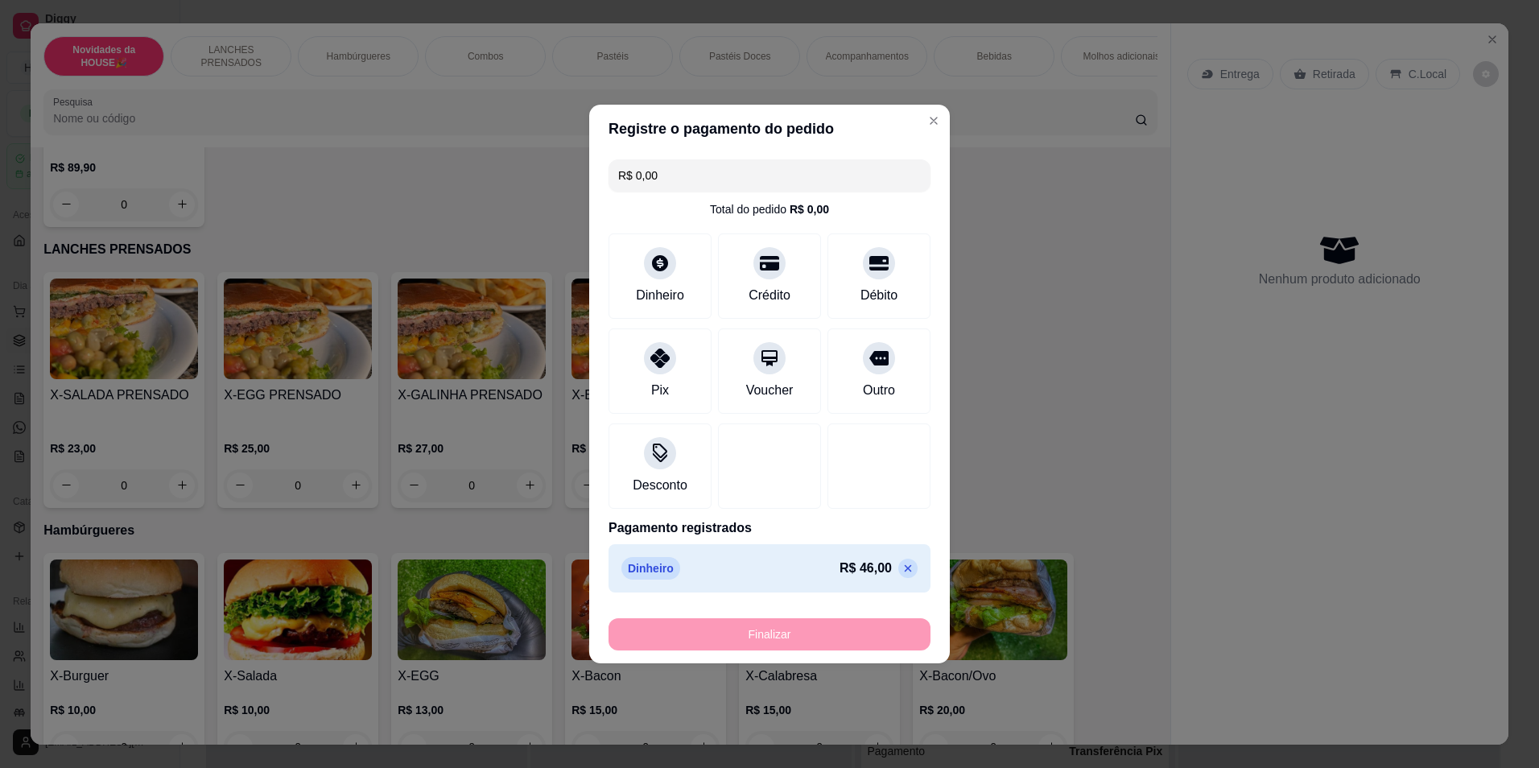
type input "-R$ 46,00"
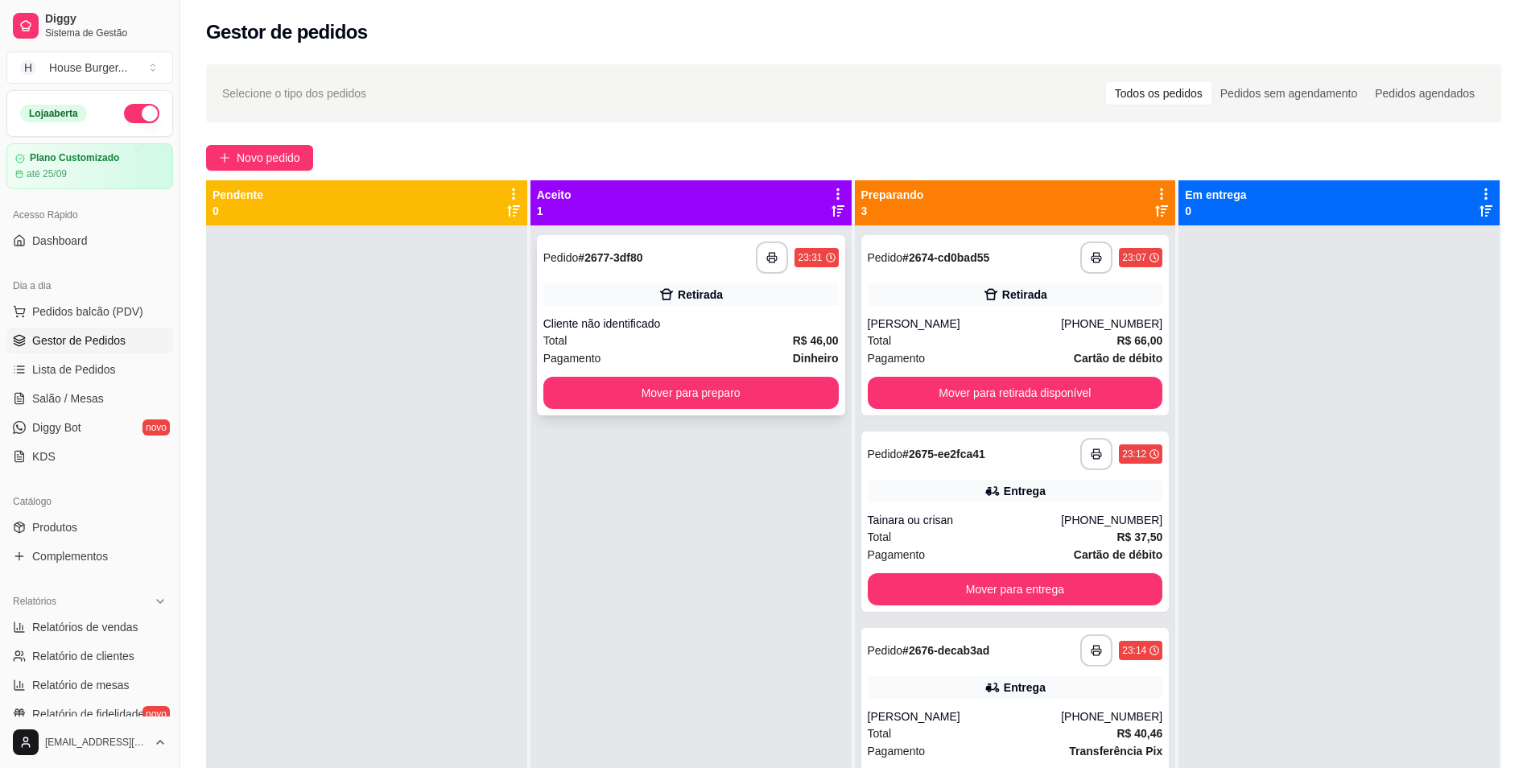
click at [773, 324] on div "Cliente não identificado" at bounding box center [690, 323] width 295 height 16
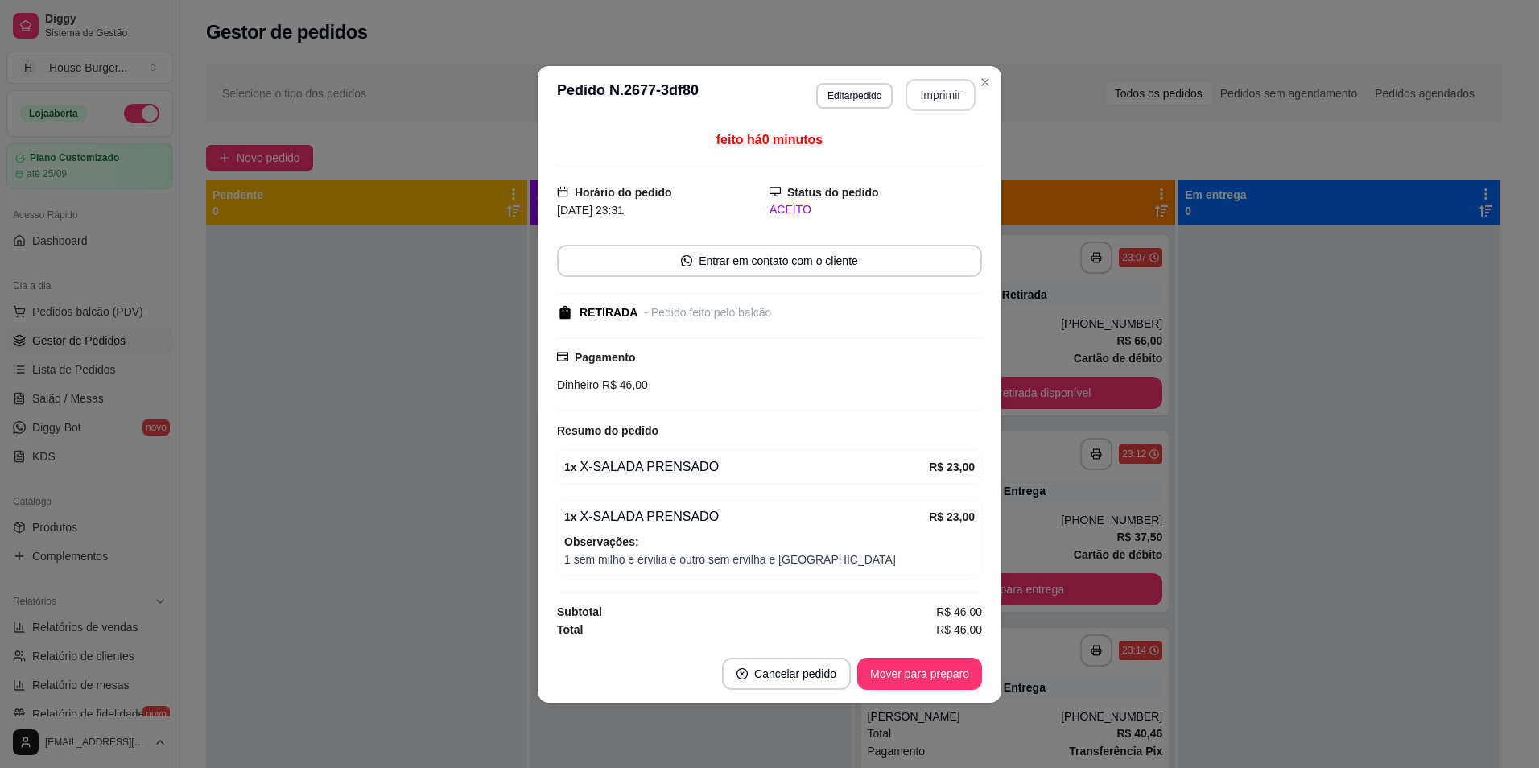
click at [930, 105] on button "Imprimir" at bounding box center [940, 95] width 70 height 32
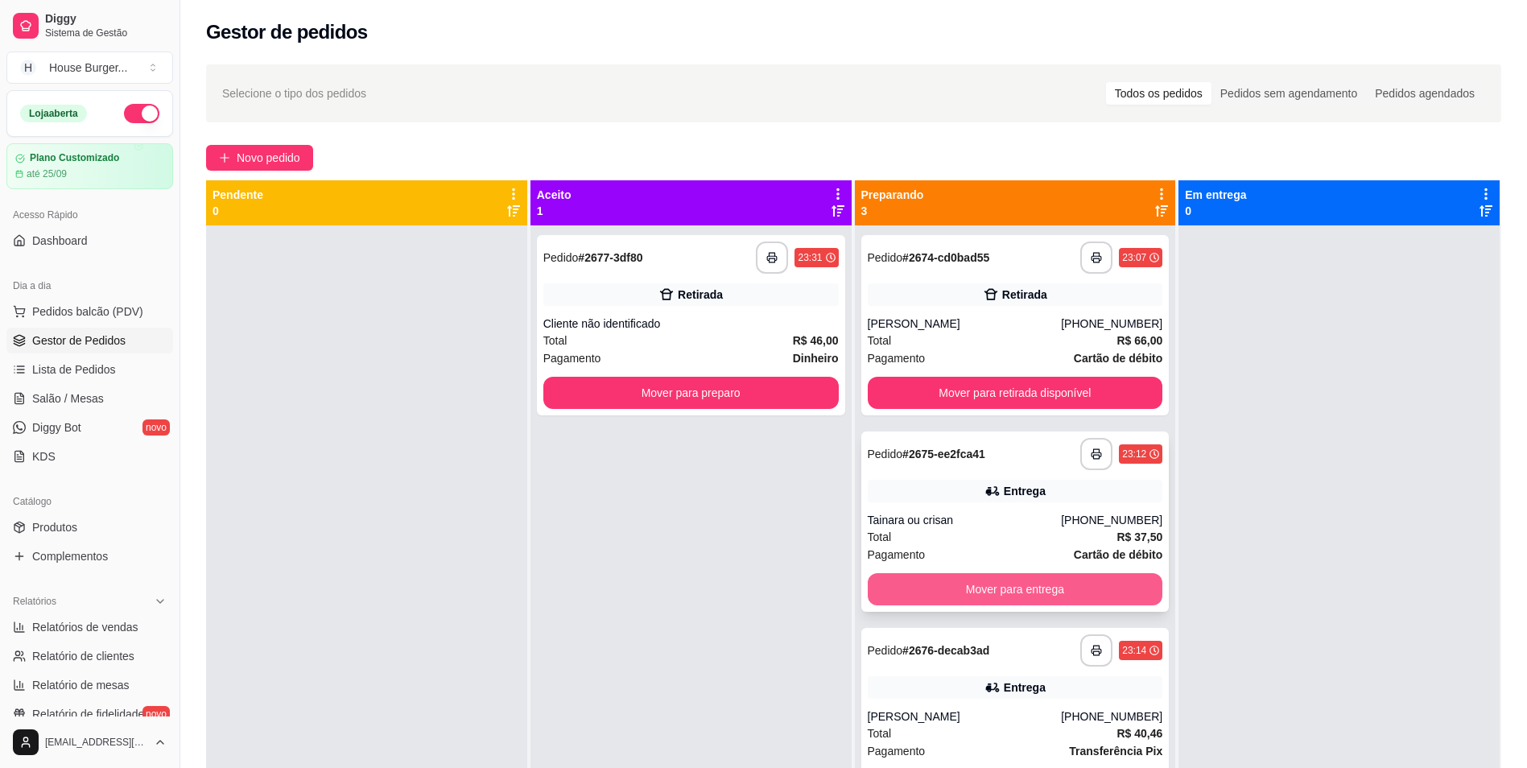
click at [950, 597] on button "Mover para entrega" at bounding box center [1015, 589] width 295 height 32
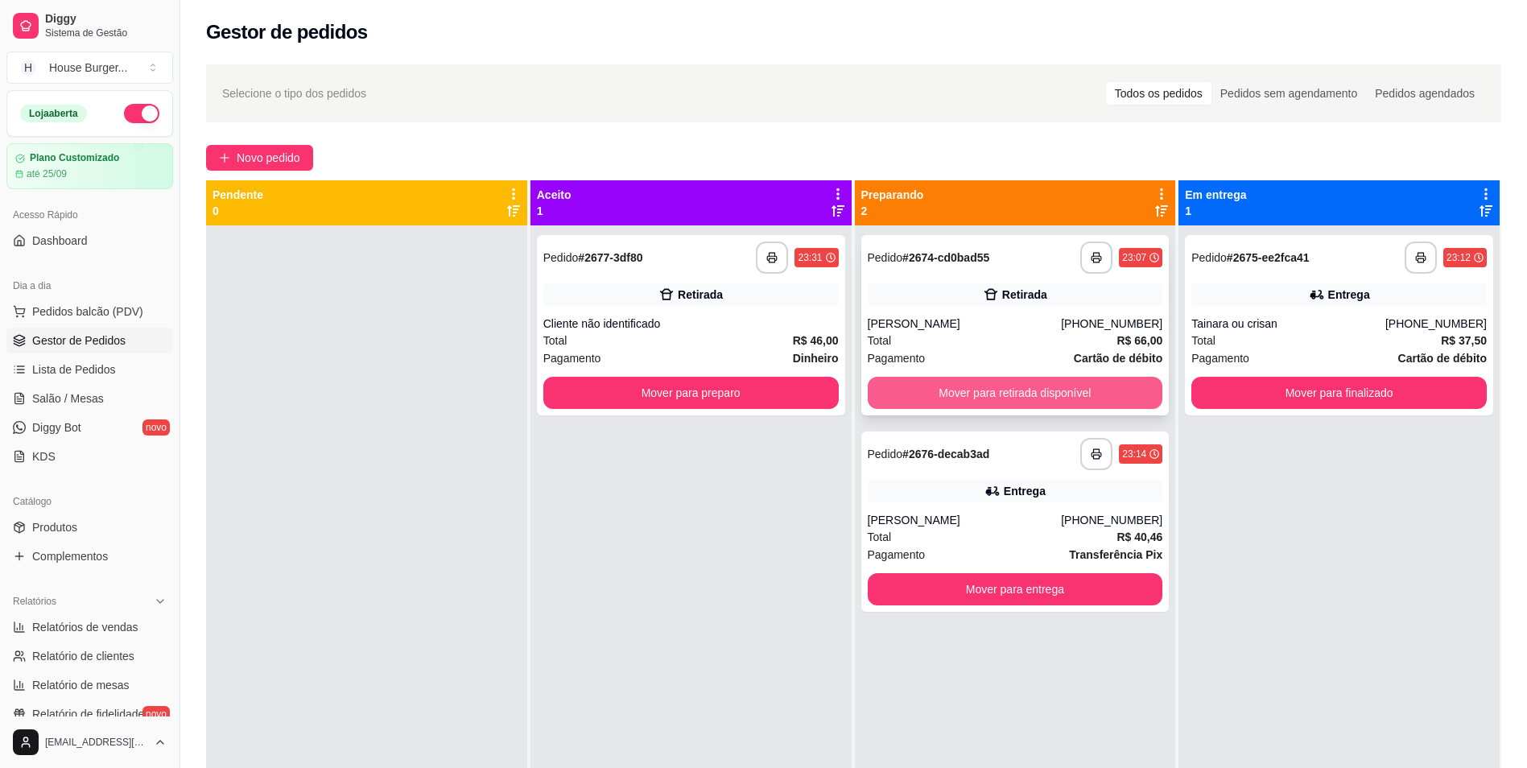
click at [1000, 387] on button "Mover para retirada disponível" at bounding box center [1015, 393] width 295 height 32
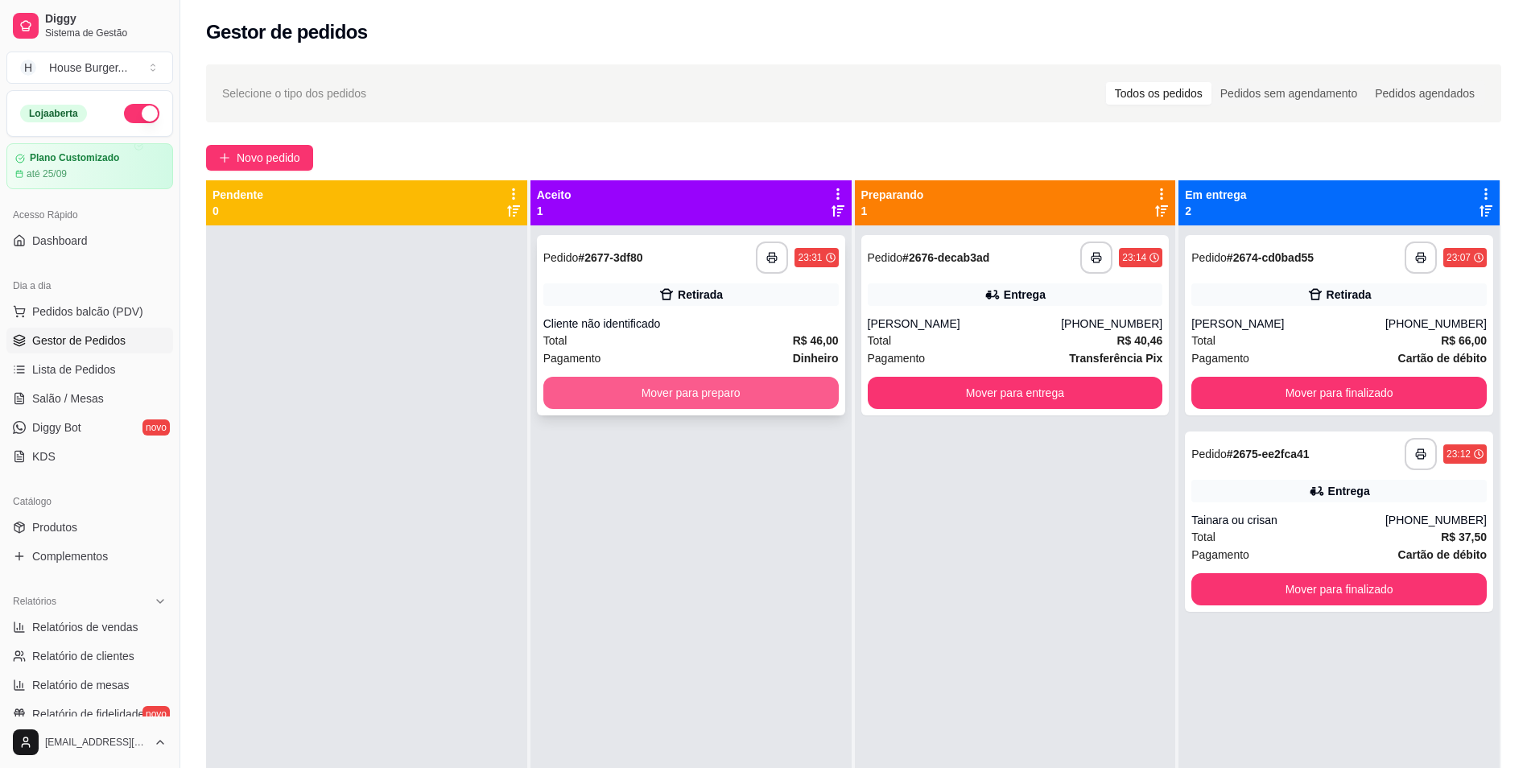
click at [616, 391] on button "Mover para preparo" at bounding box center [690, 393] width 295 height 32
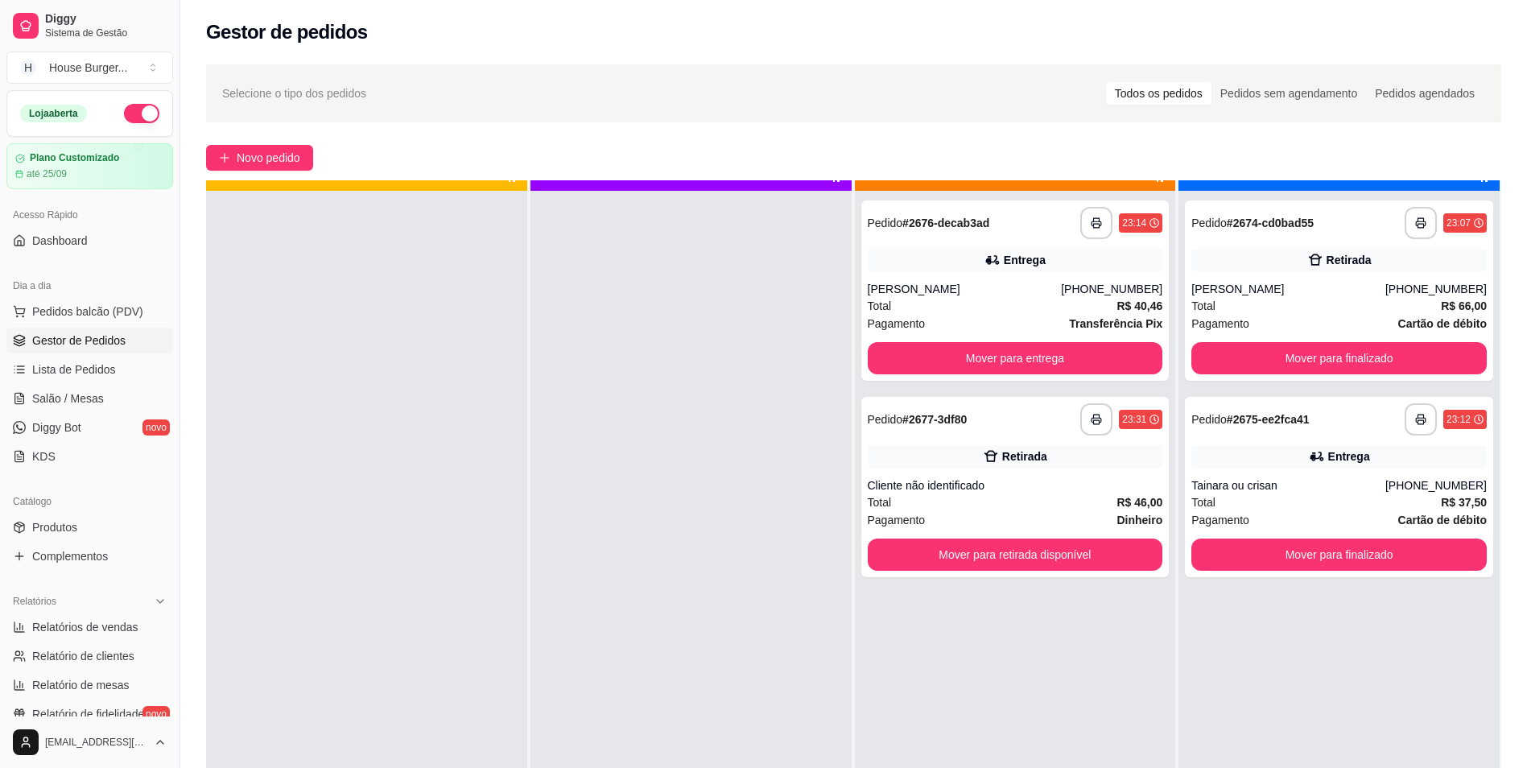
scroll to position [45, 0]
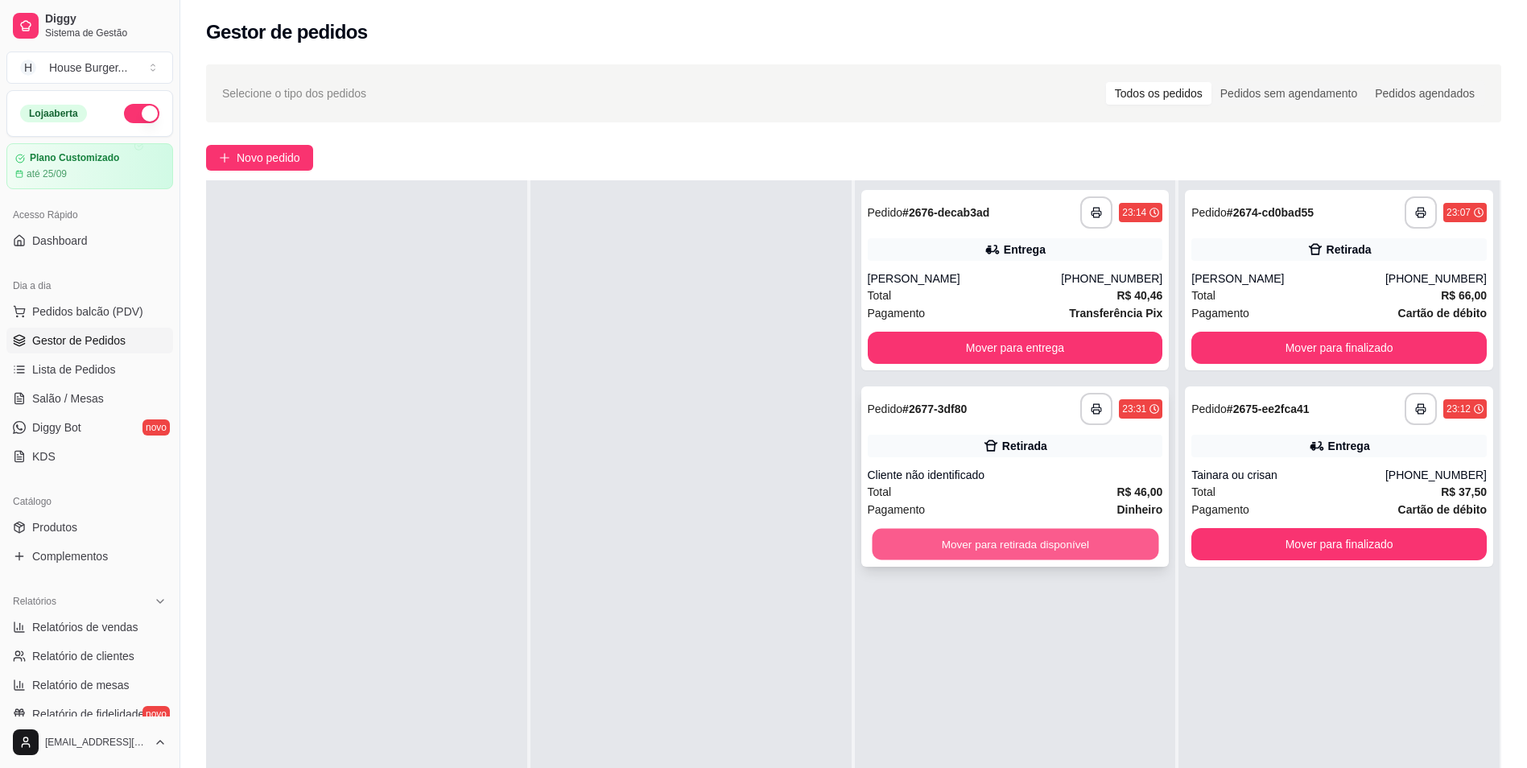
click at [1063, 555] on button "Mover para retirada disponível" at bounding box center [1015, 544] width 287 height 31
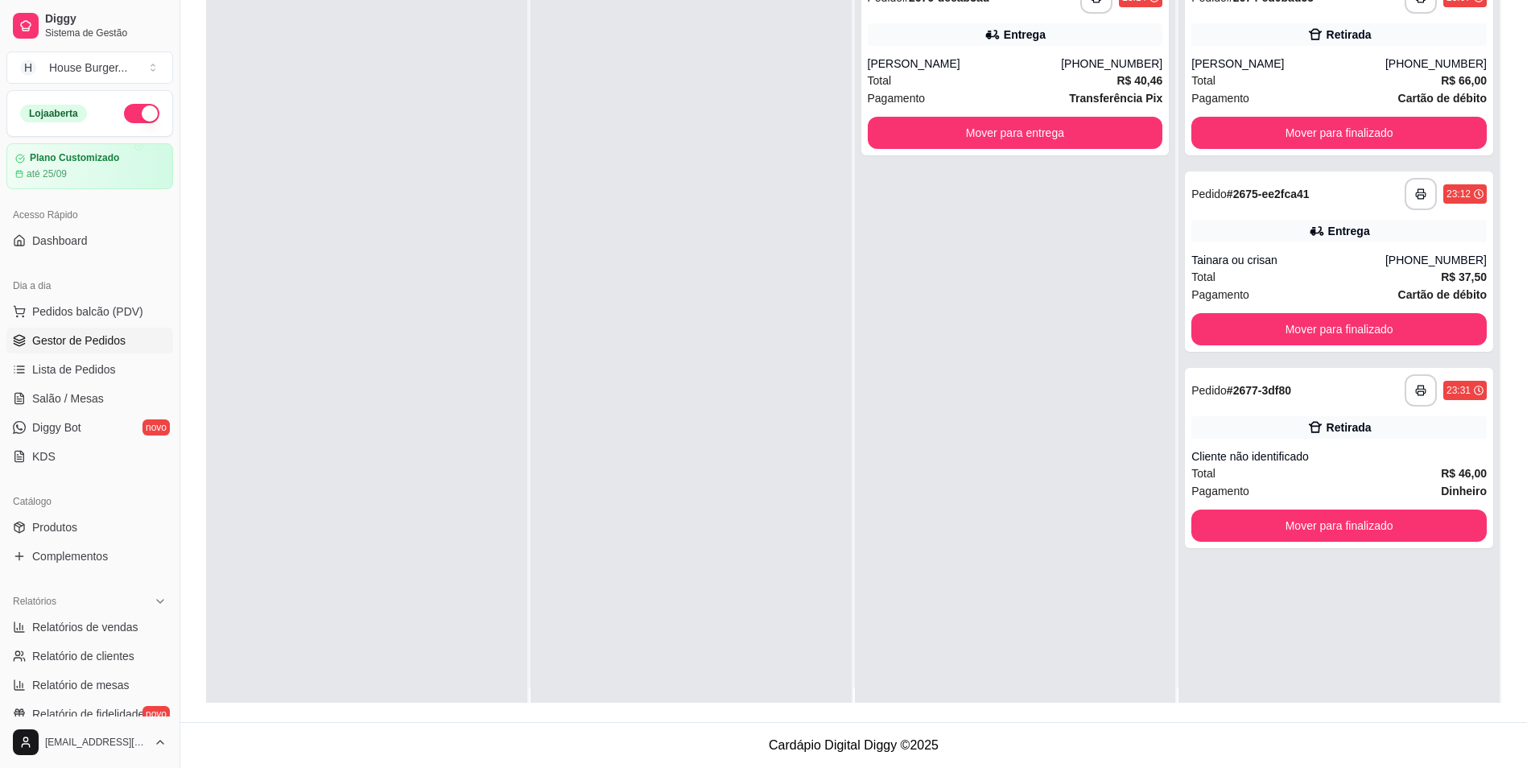
scroll to position [0, 0]
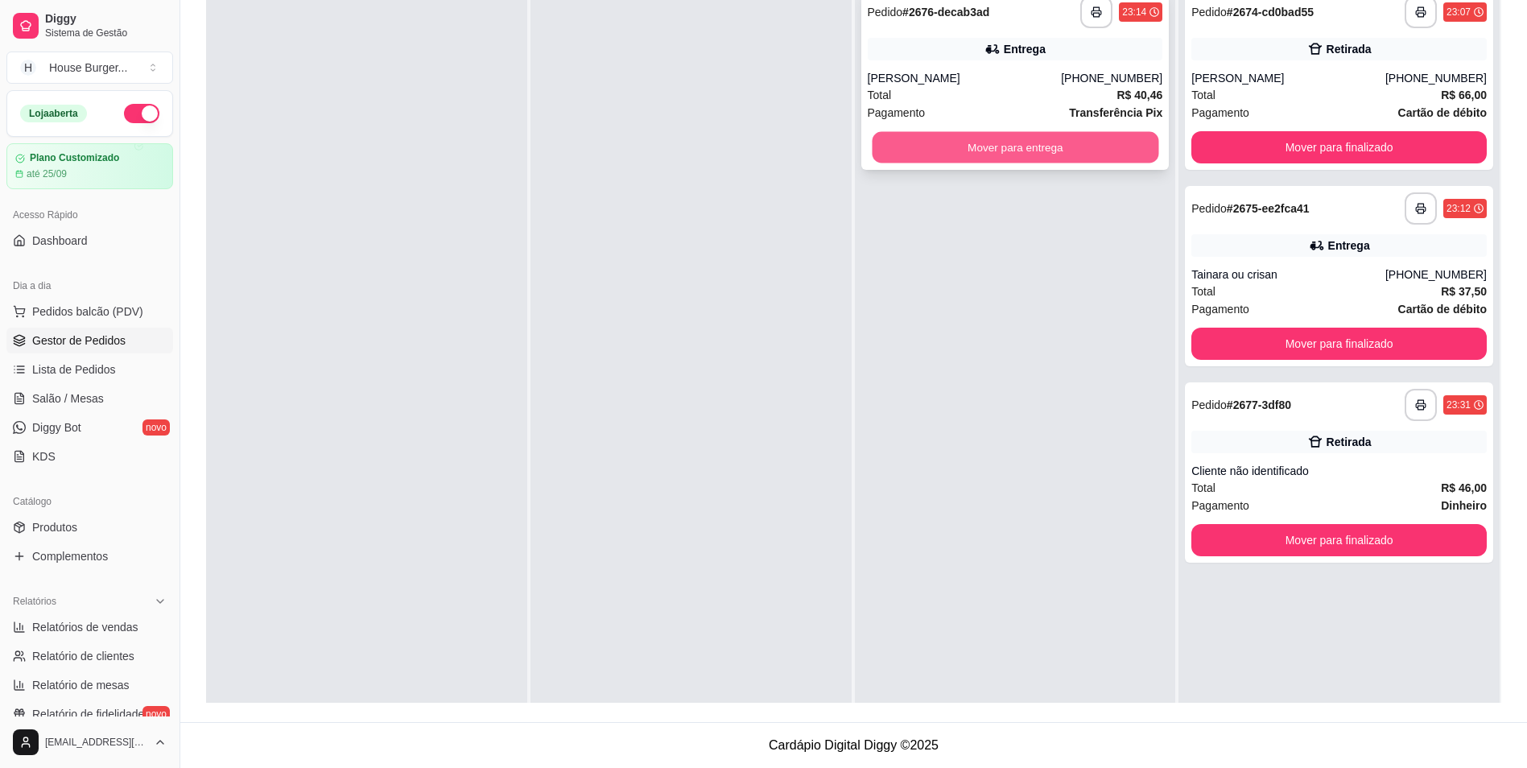
click at [1005, 144] on button "Mover para entrega" at bounding box center [1015, 147] width 287 height 31
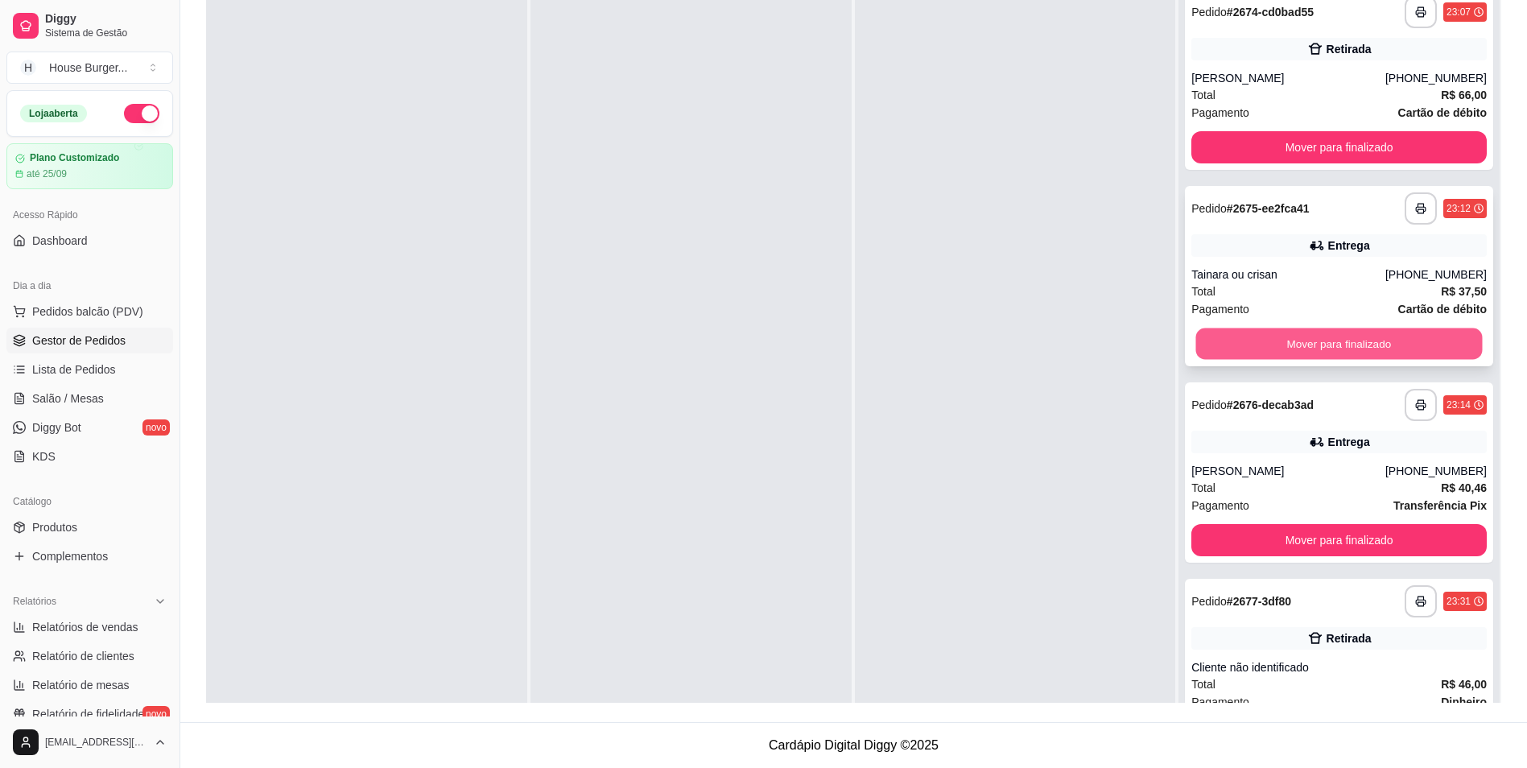
click at [1320, 348] on button "Mover para finalizado" at bounding box center [1339, 343] width 287 height 31
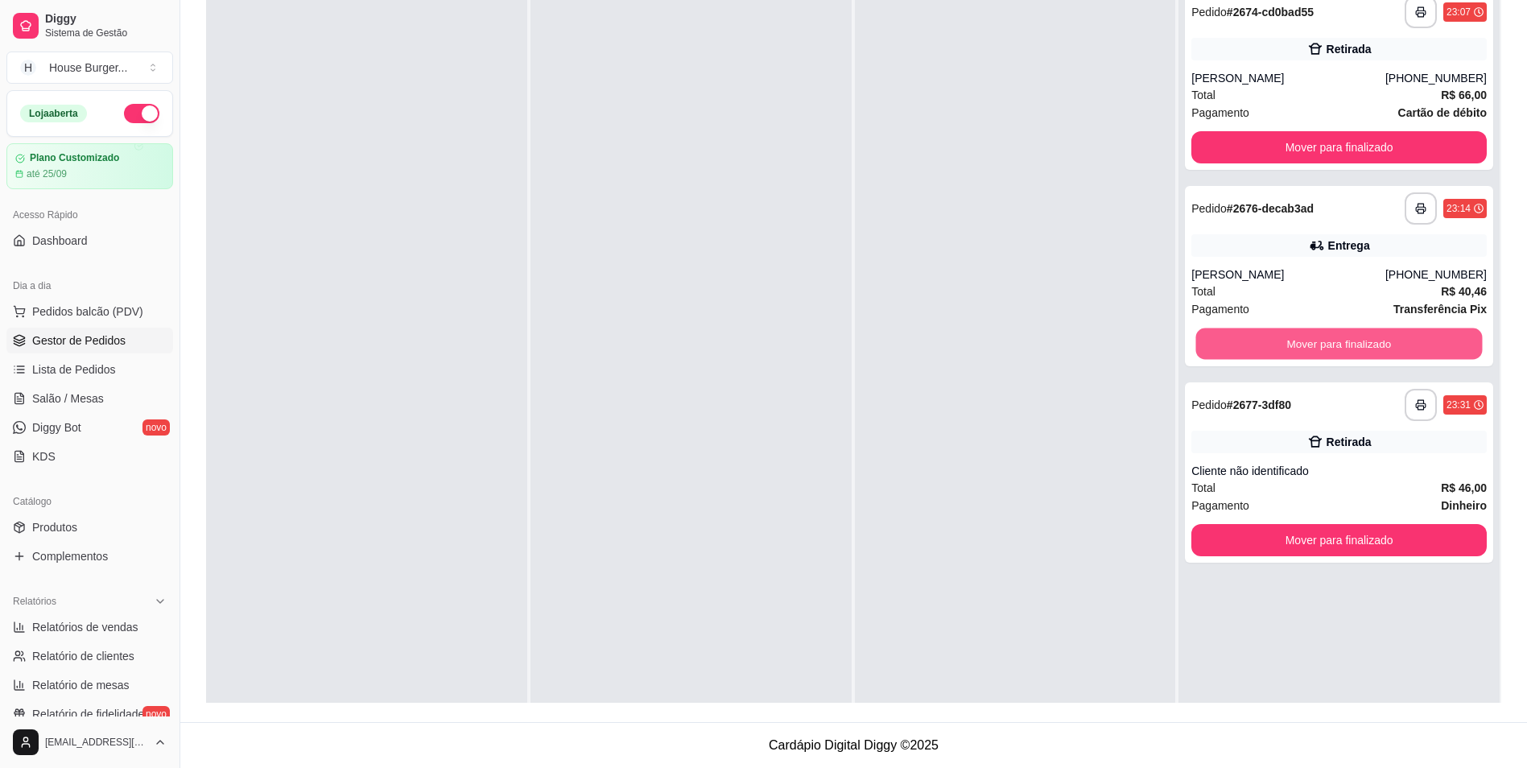
click at [1320, 348] on button "Mover para finalizado" at bounding box center [1339, 343] width 287 height 31
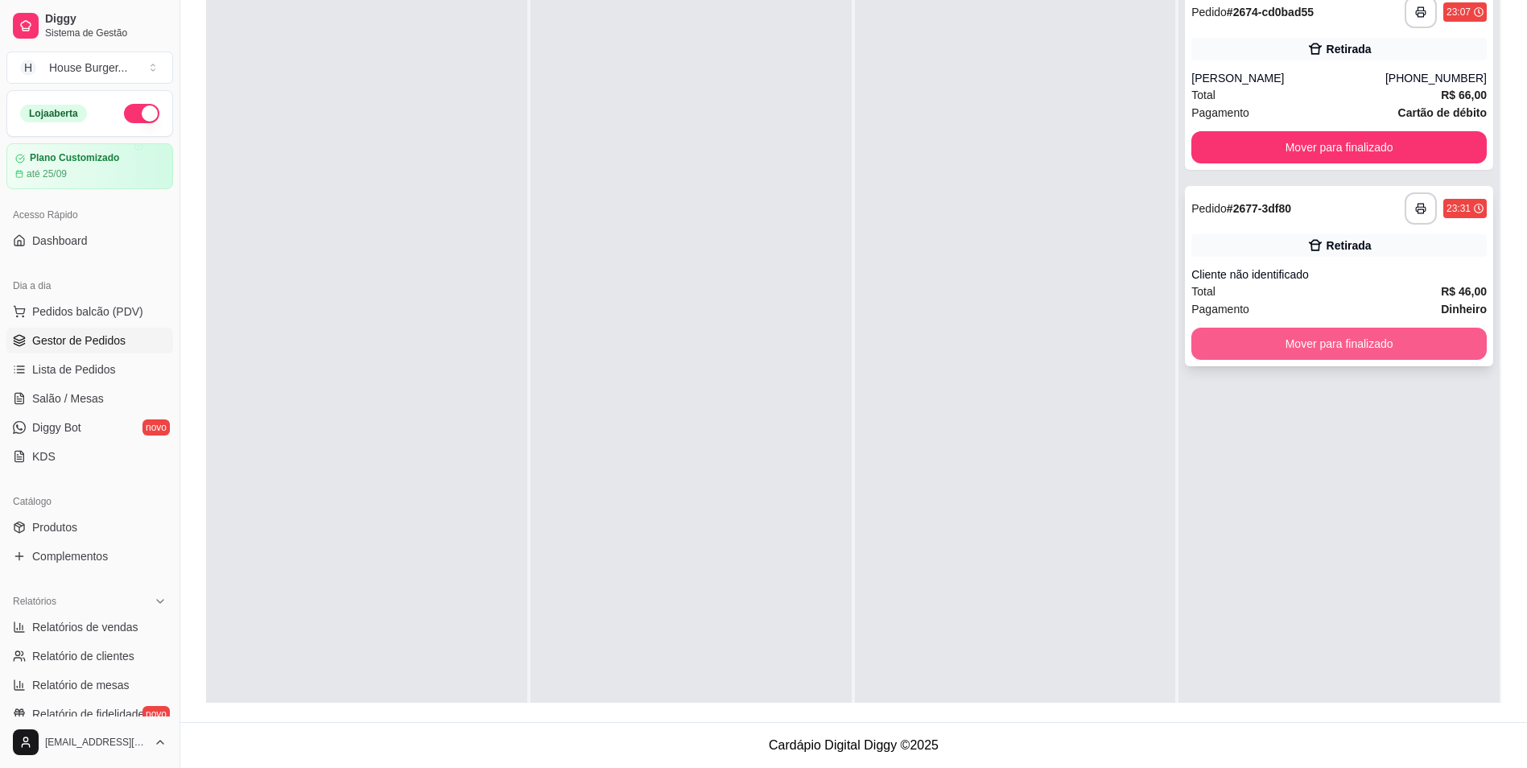
click at [1321, 348] on button "Mover para finalizado" at bounding box center [1338, 344] width 295 height 32
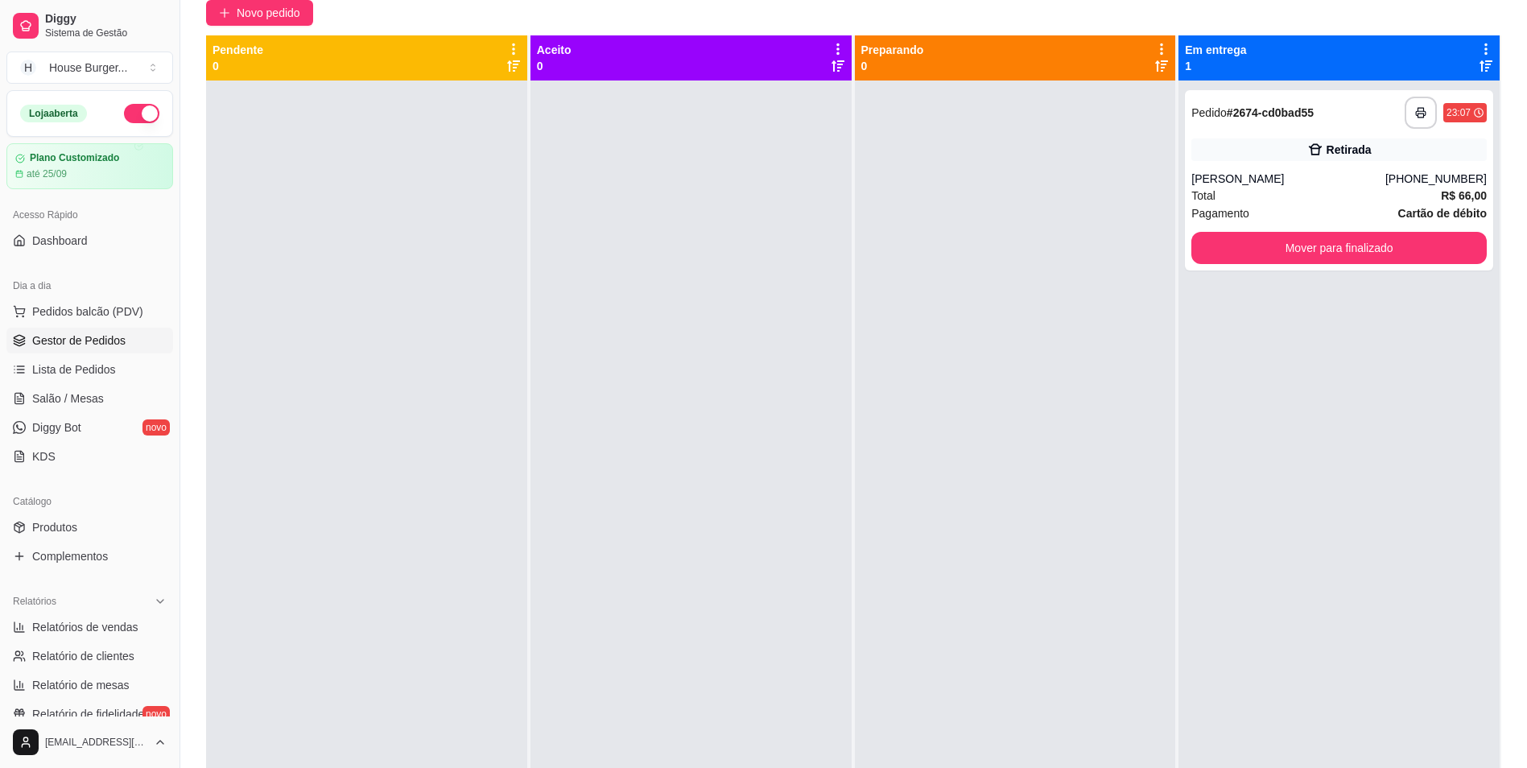
scroll to position [4, 0]
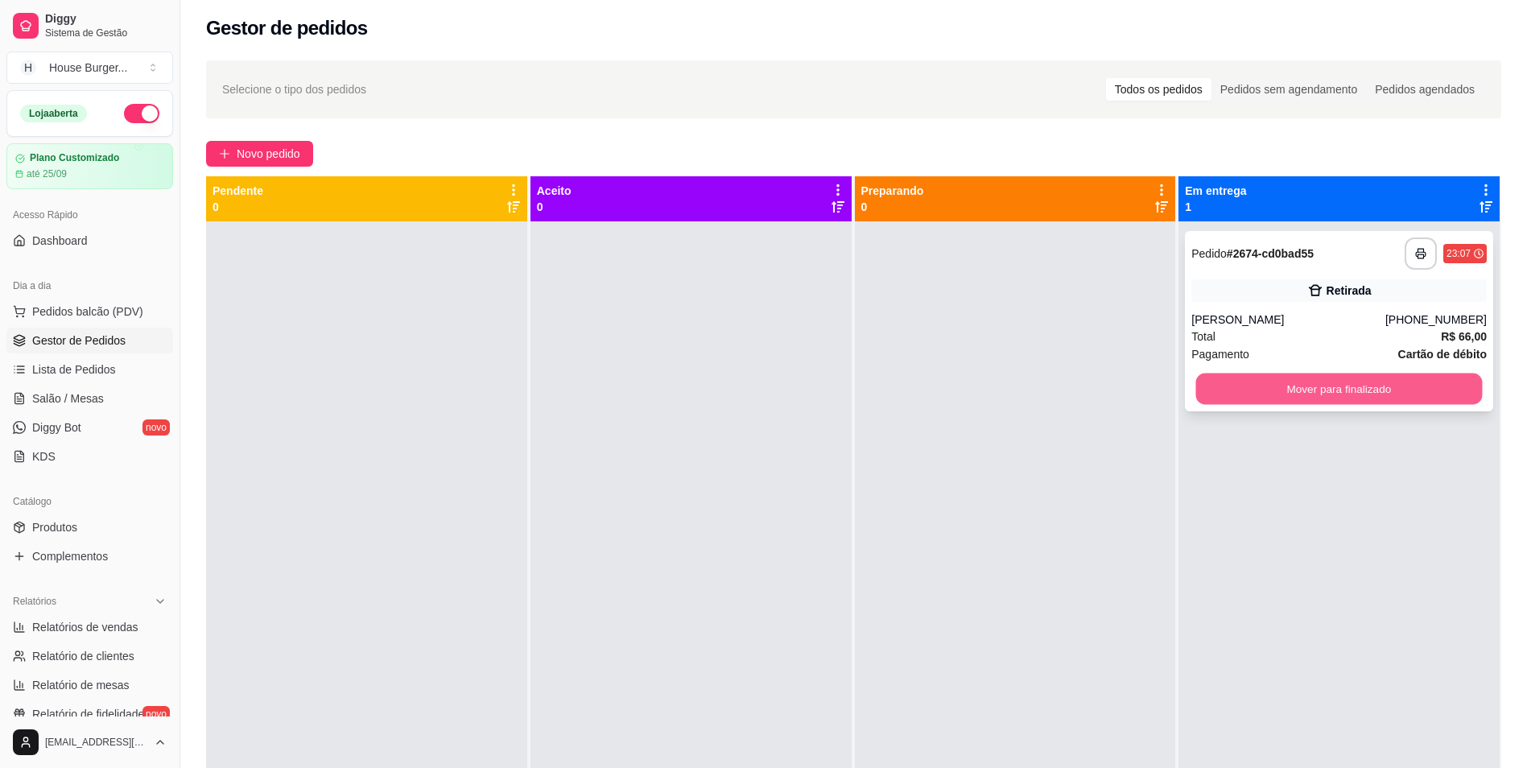
click at [1234, 393] on button "Mover para finalizado" at bounding box center [1339, 388] width 287 height 31
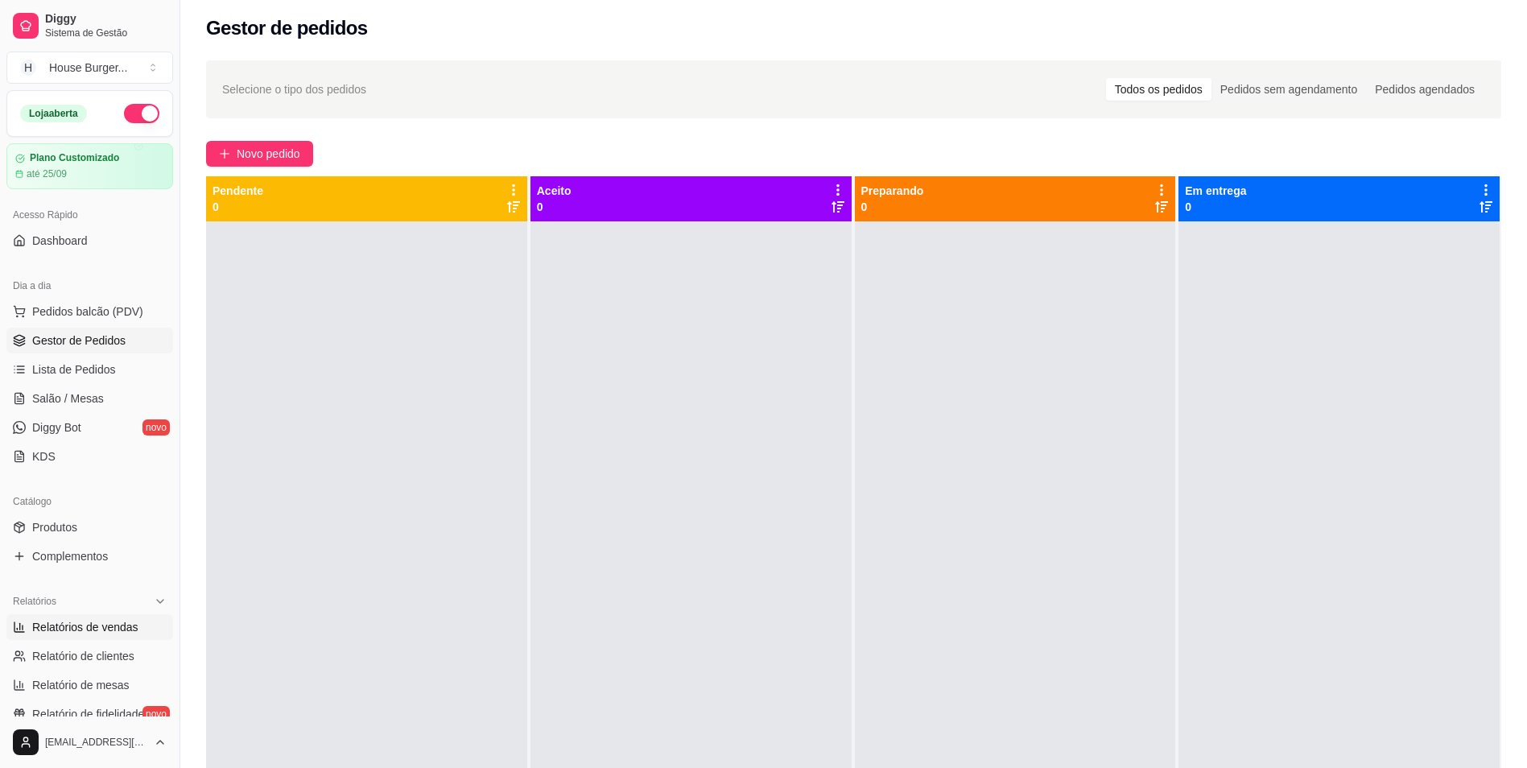
click at [75, 629] on span "Relatórios de vendas" at bounding box center [85, 627] width 106 height 16
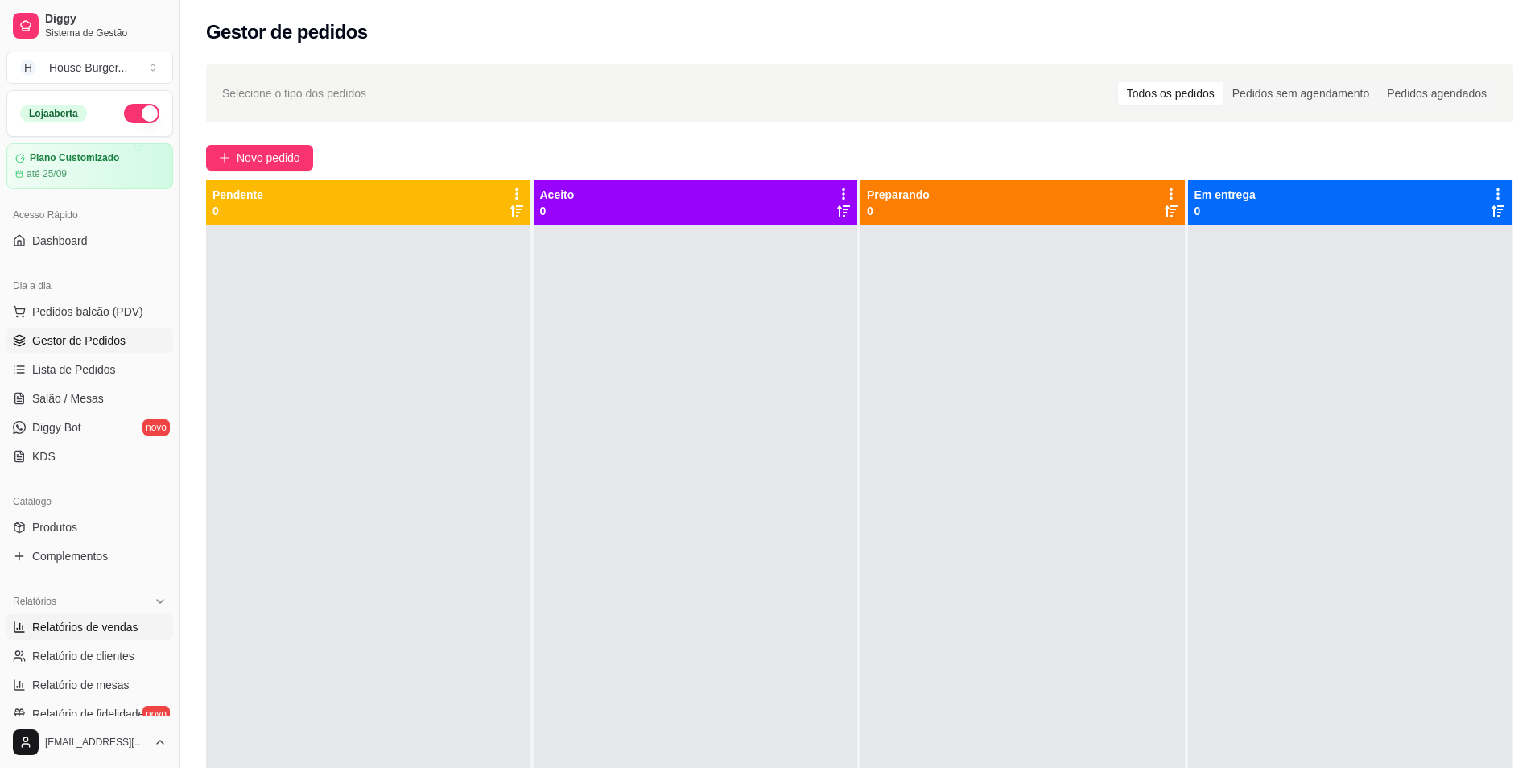
select select "ALL"
select select "0"
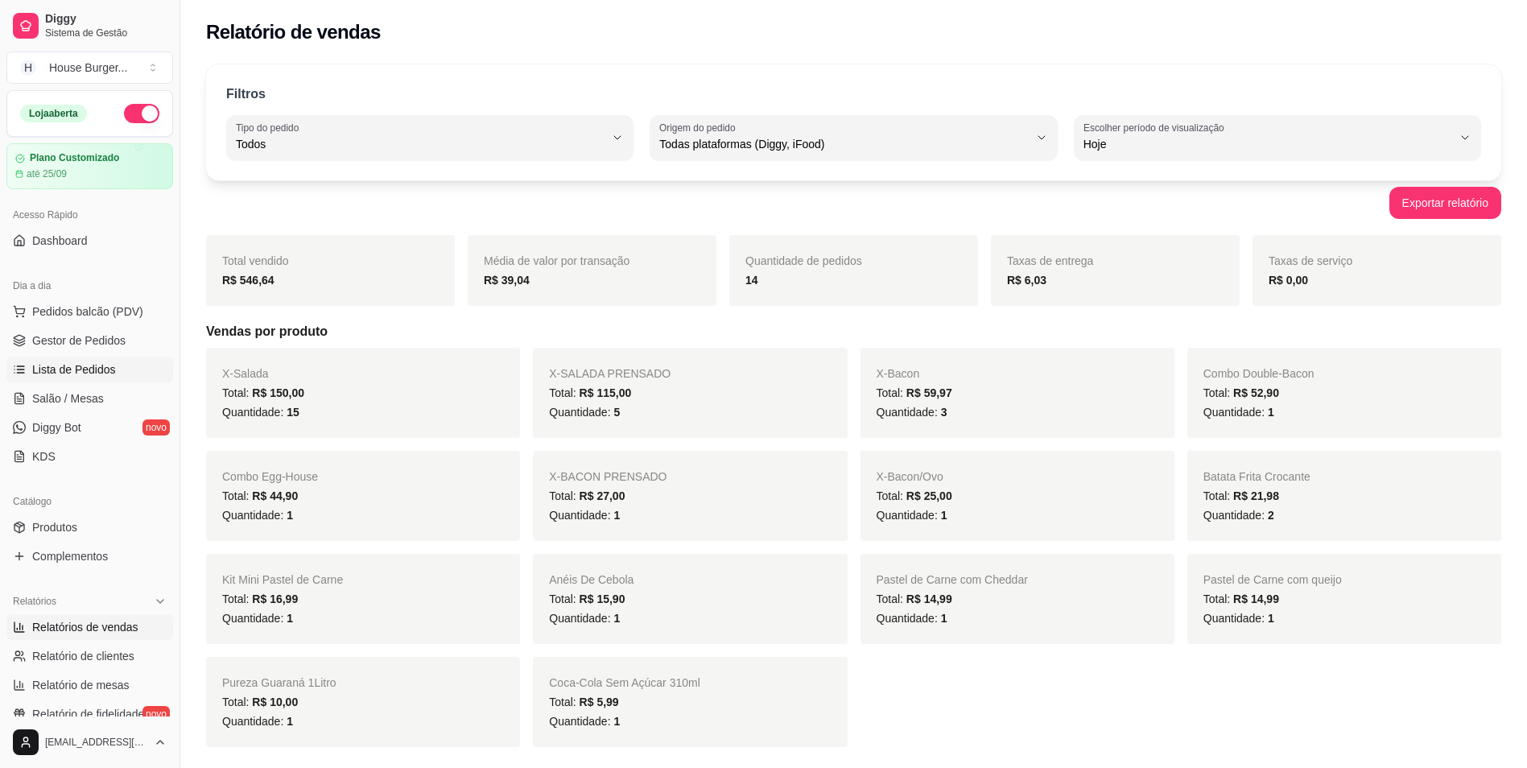
click at [84, 381] on link "Lista de Pedidos" at bounding box center [89, 370] width 167 height 26
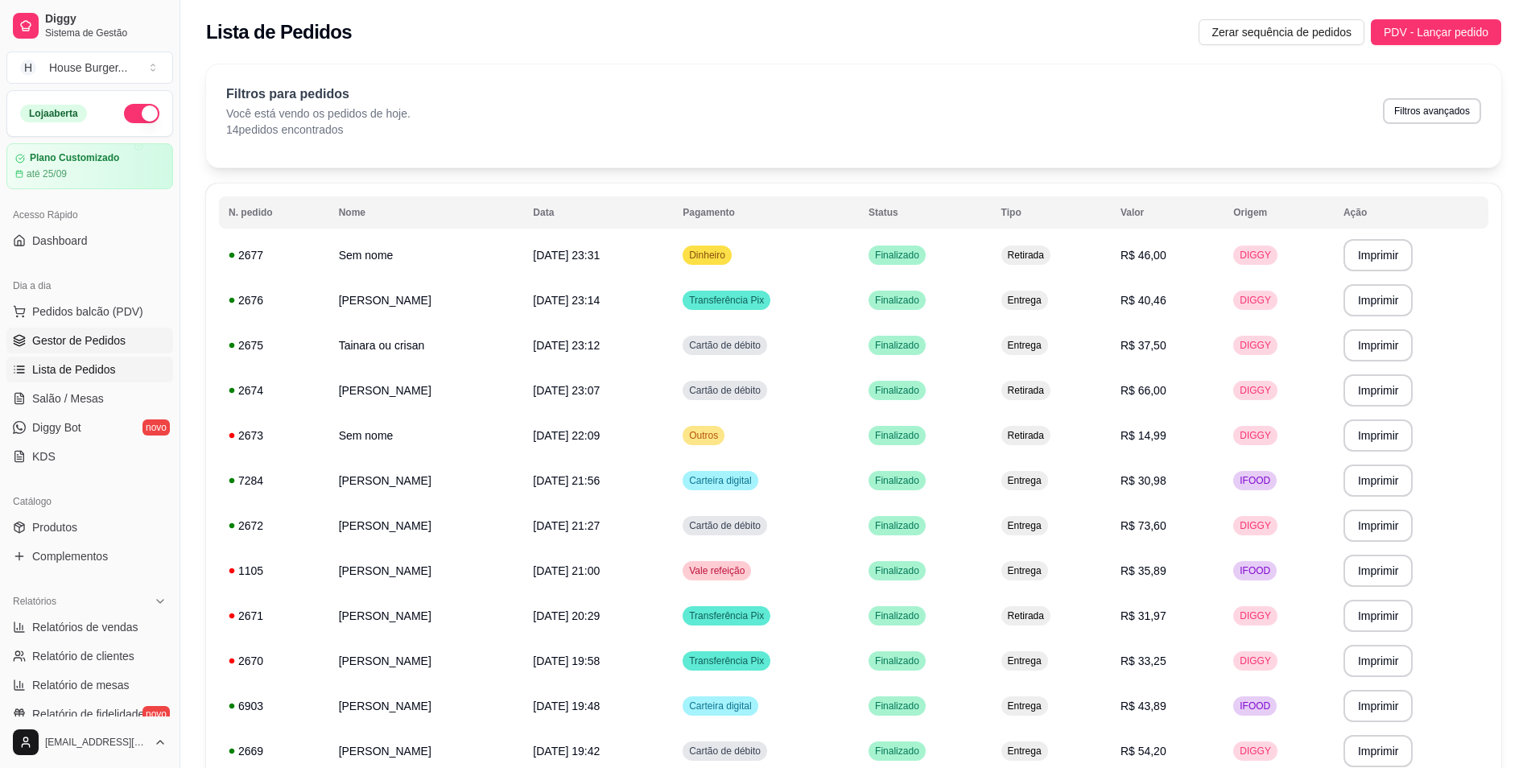
click at [52, 336] on span "Gestor de Pedidos" at bounding box center [78, 340] width 93 height 16
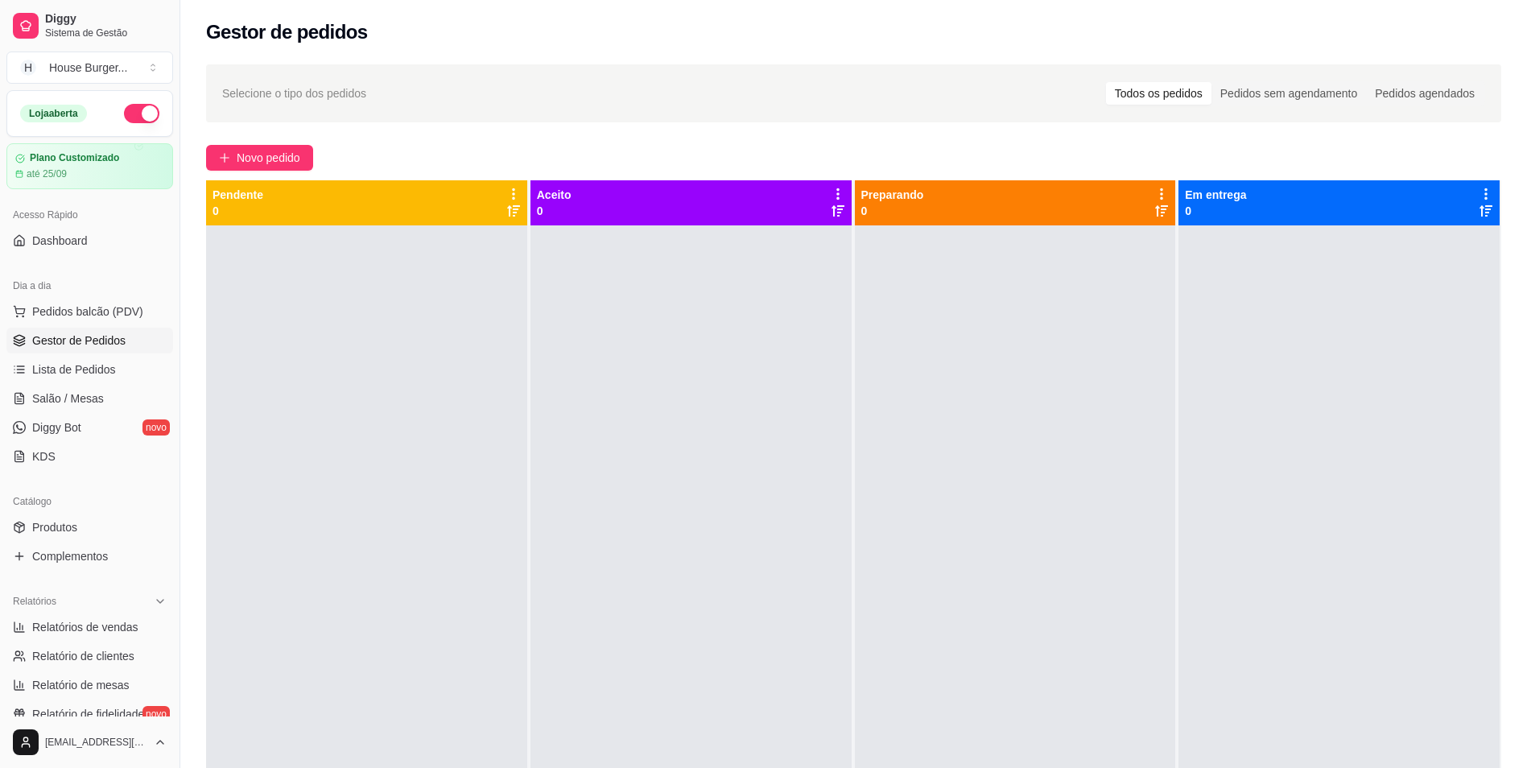
scroll to position [390, 0]
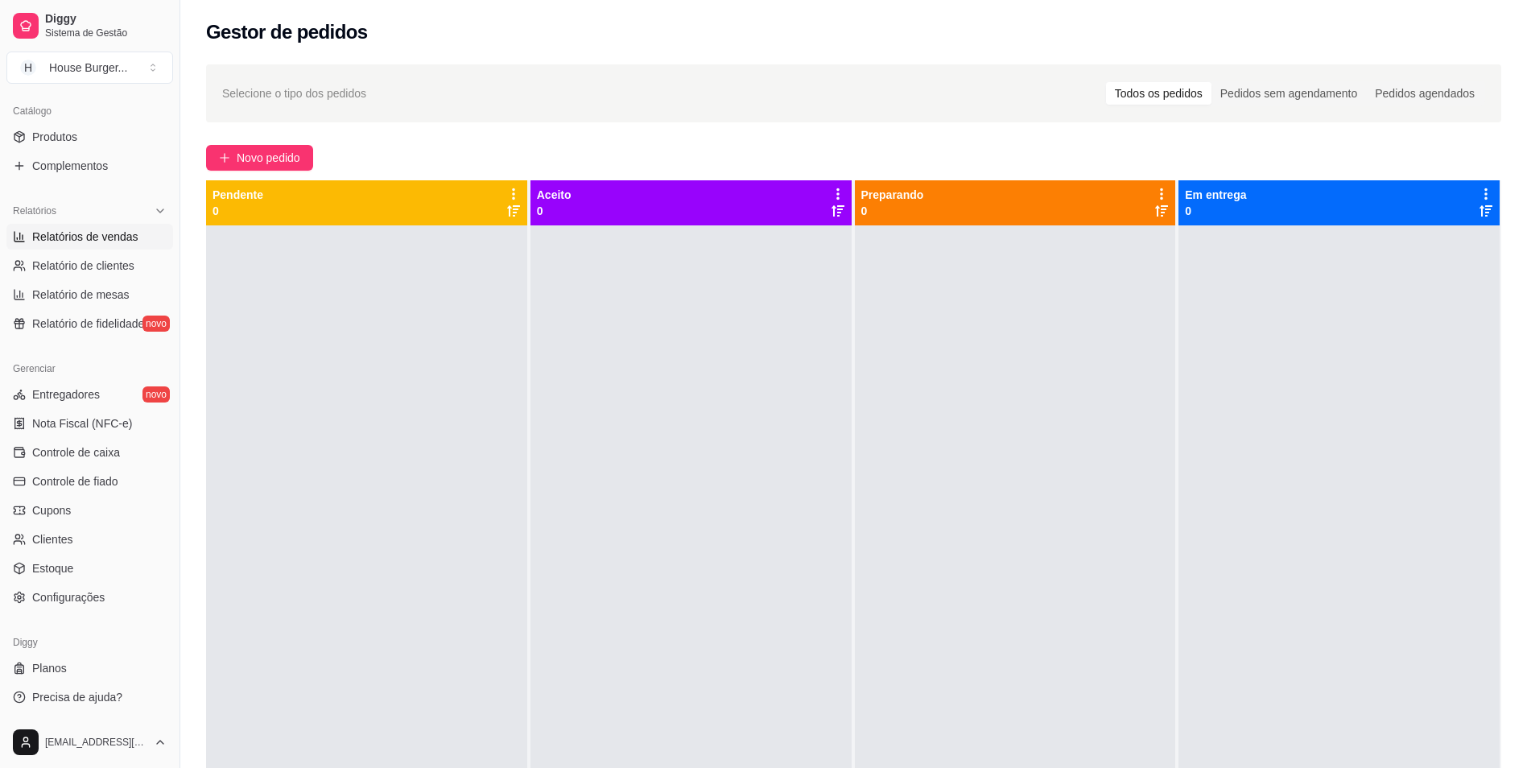
click at [113, 236] on span "Relatórios de vendas" at bounding box center [85, 237] width 106 height 16
select select "ALL"
select select "0"
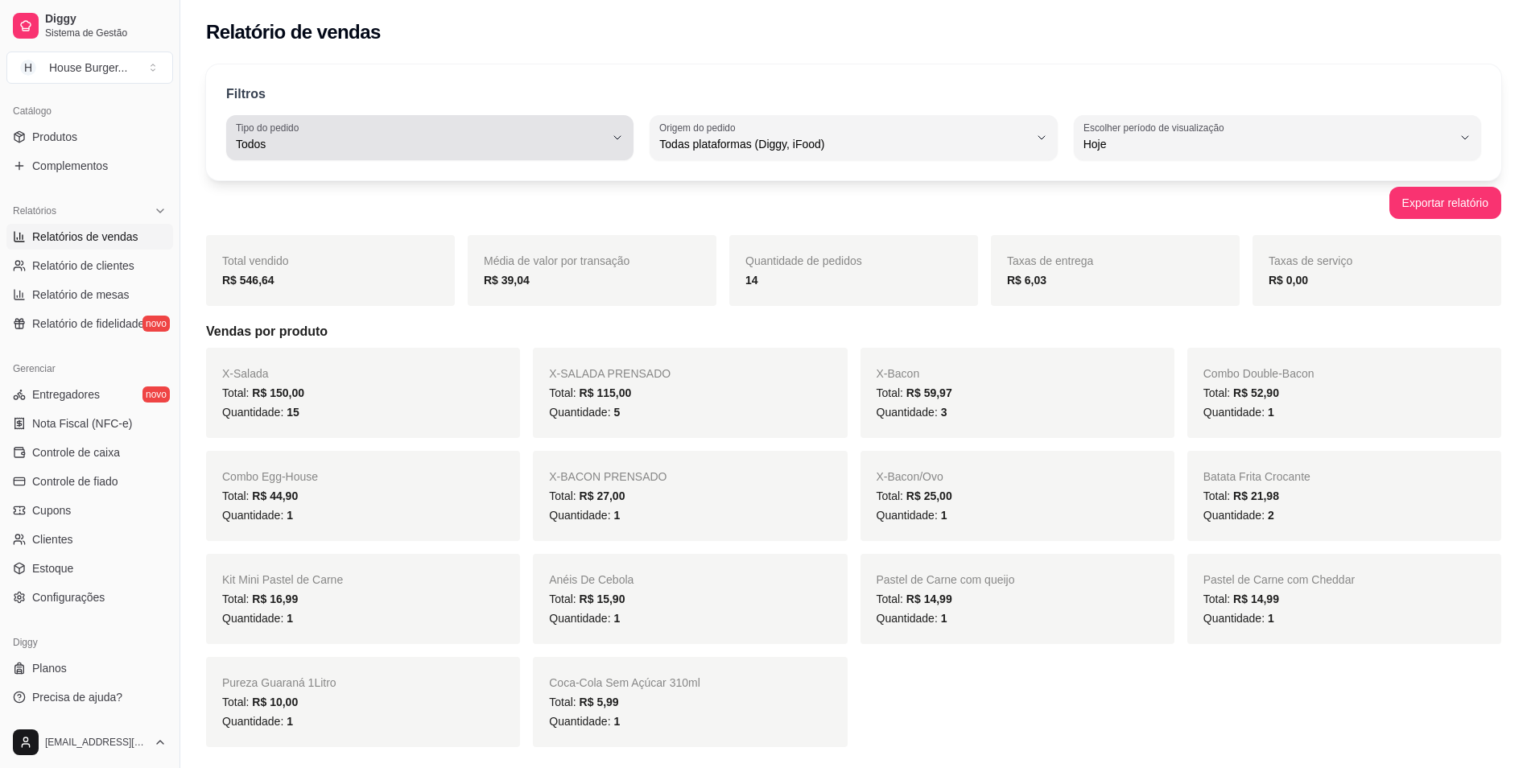
click at [348, 134] on div "Todos" at bounding box center [420, 138] width 369 height 32
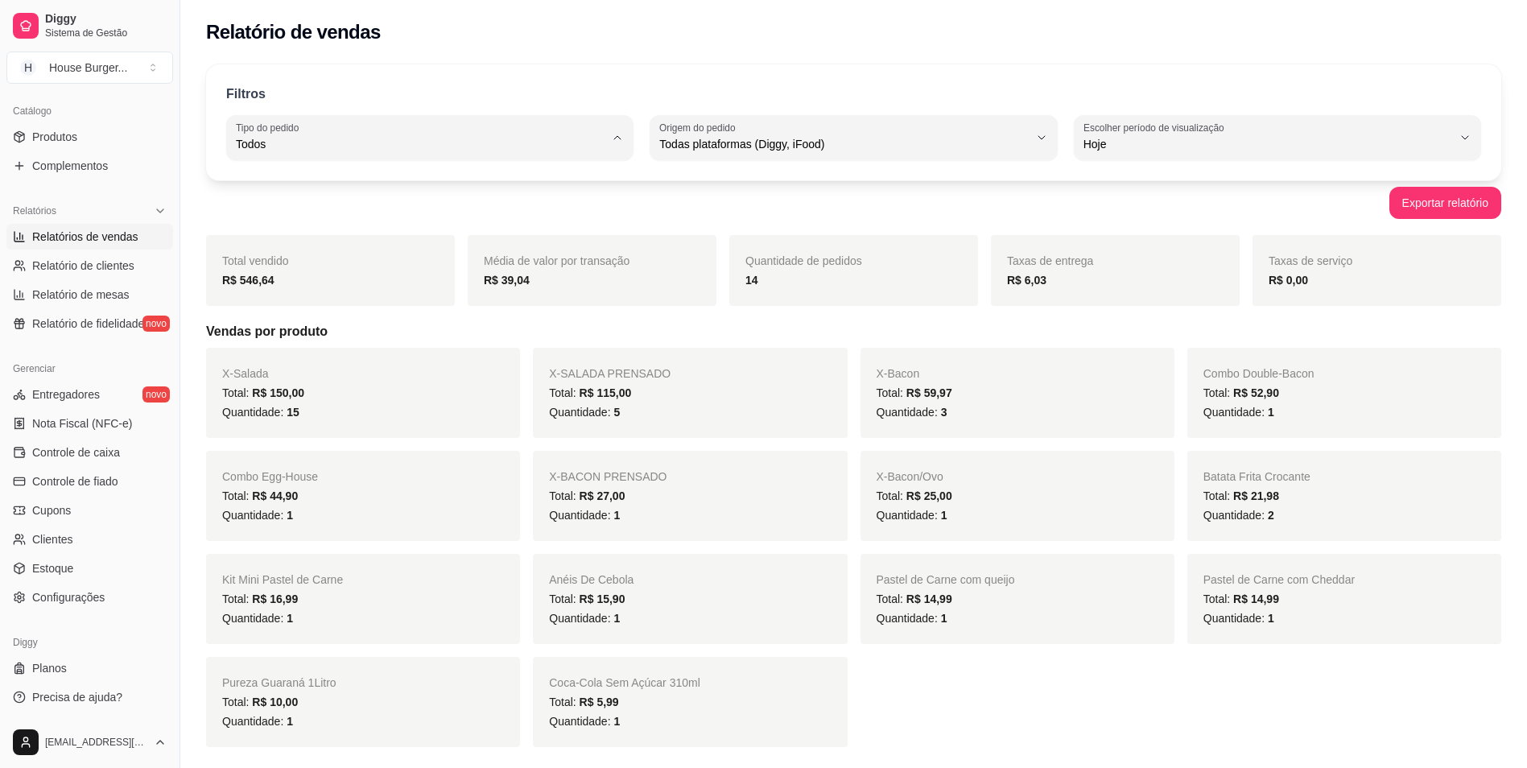
click at [263, 216] on span "Entrega" at bounding box center [421, 208] width 351 height 15
type input "DELIVERY"
select select "DELIVERY"
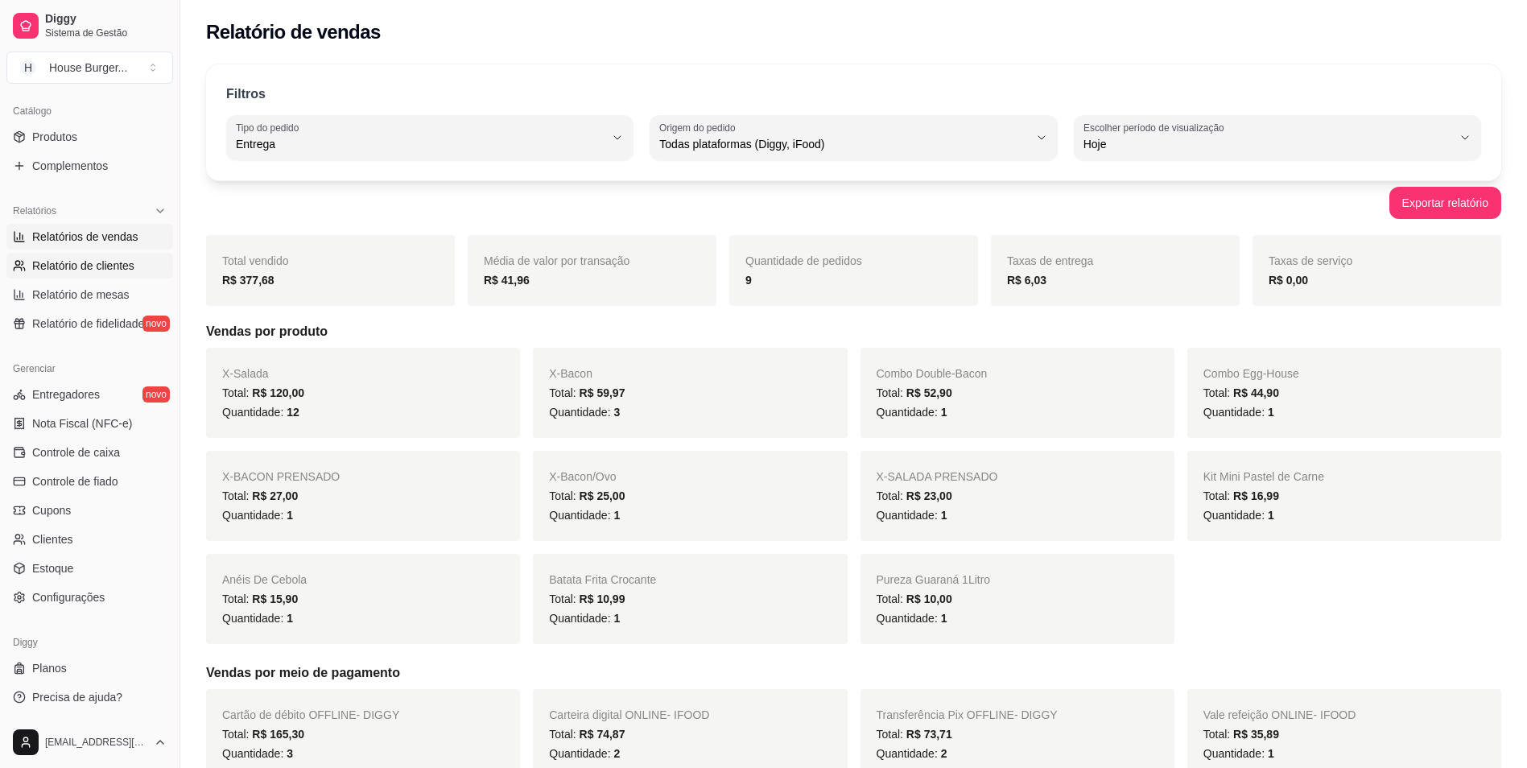
click at [87, 256] on link "Relatório de clientes" at bounding box center [89, 266] width 167 height 26
select select "30"
select select "HIGHEST_TOTAL_SPENT_WITH_ORDERS"
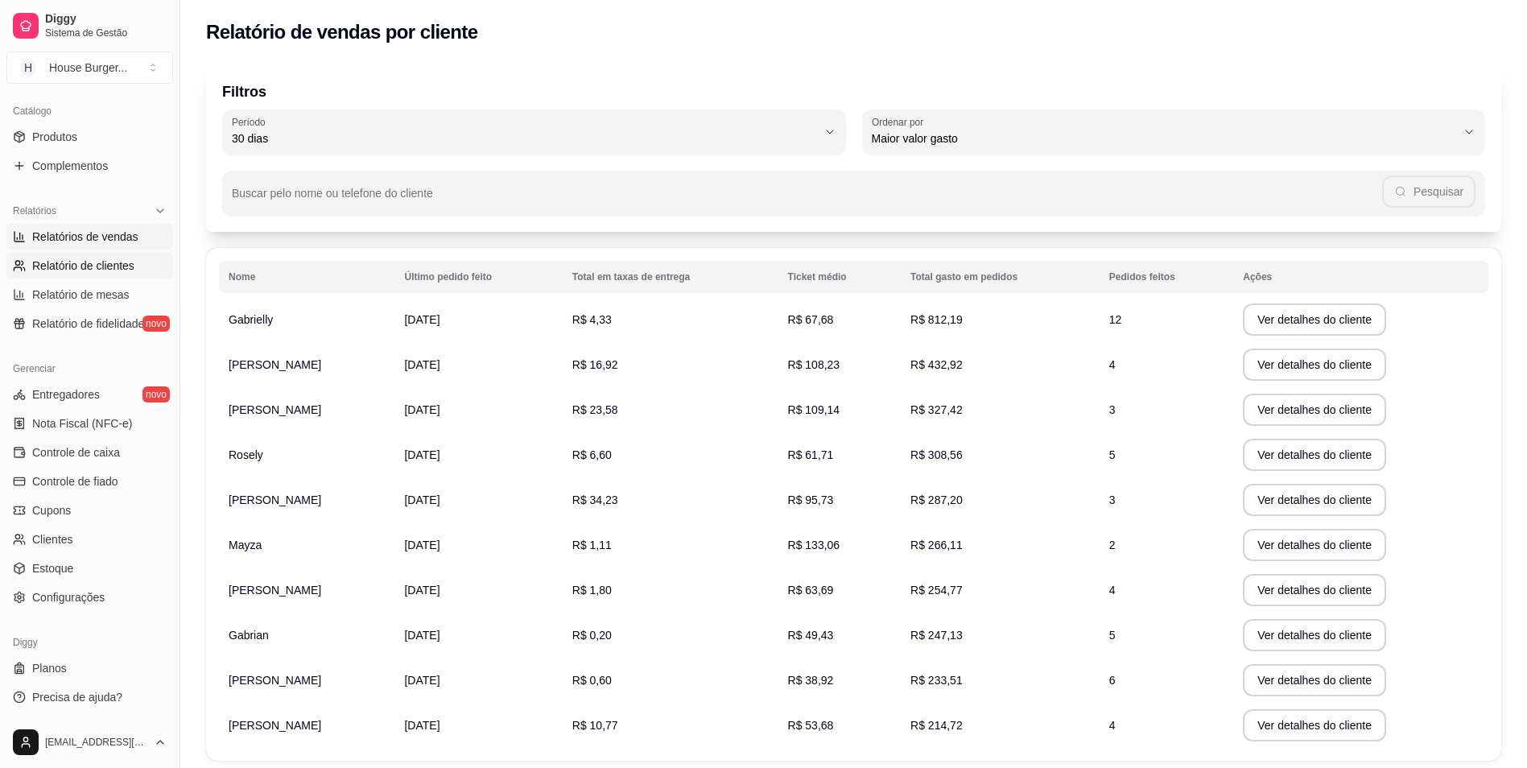
click at [135, 237] on link "Relatórios de vendas" at bounding box center [89, 237] width 167 height 26
select select "ALL"
select select "0"
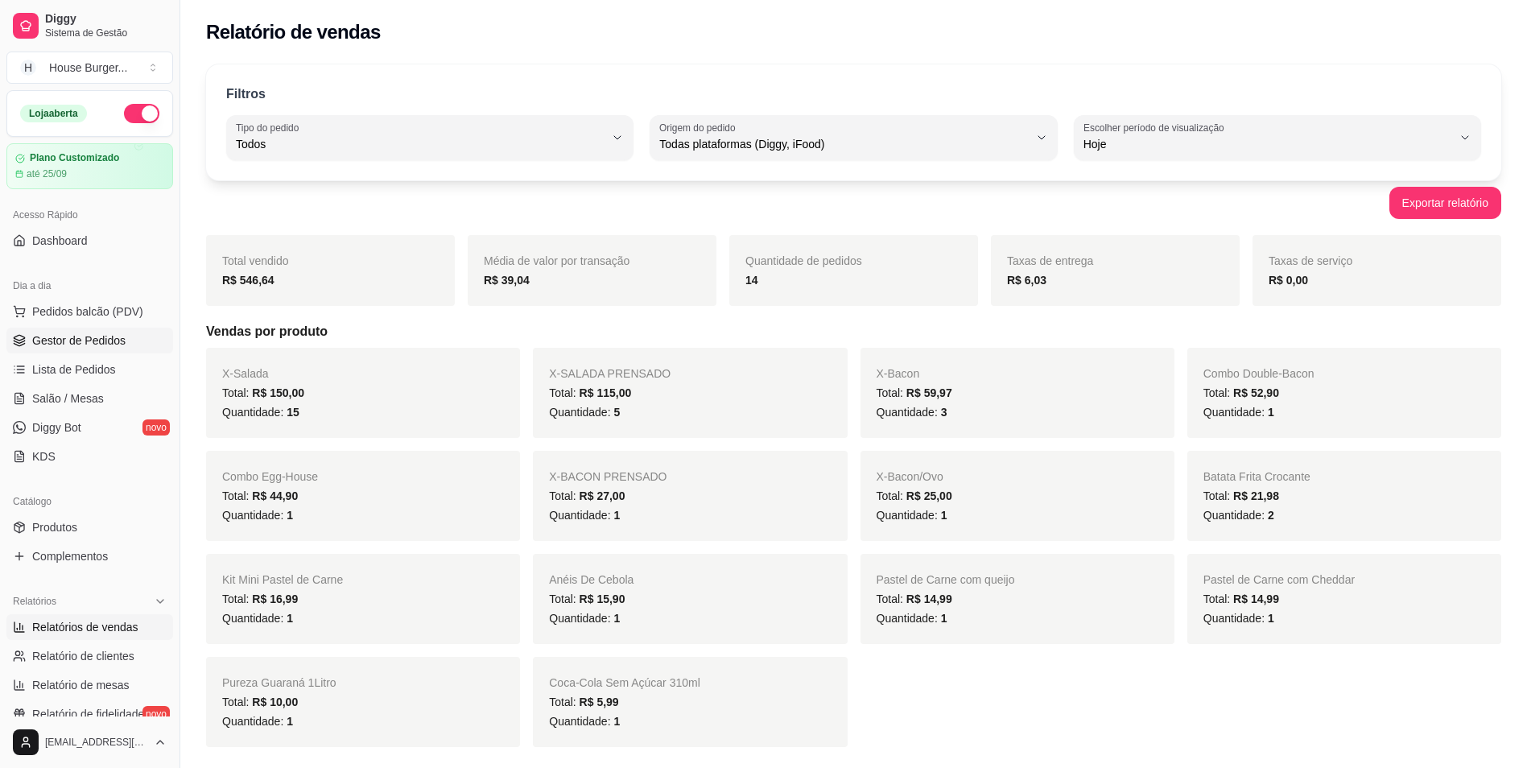
click at [105, 336] on span "Gestor de Pedidos" at bounding box center [78, 340] width 93 height 16
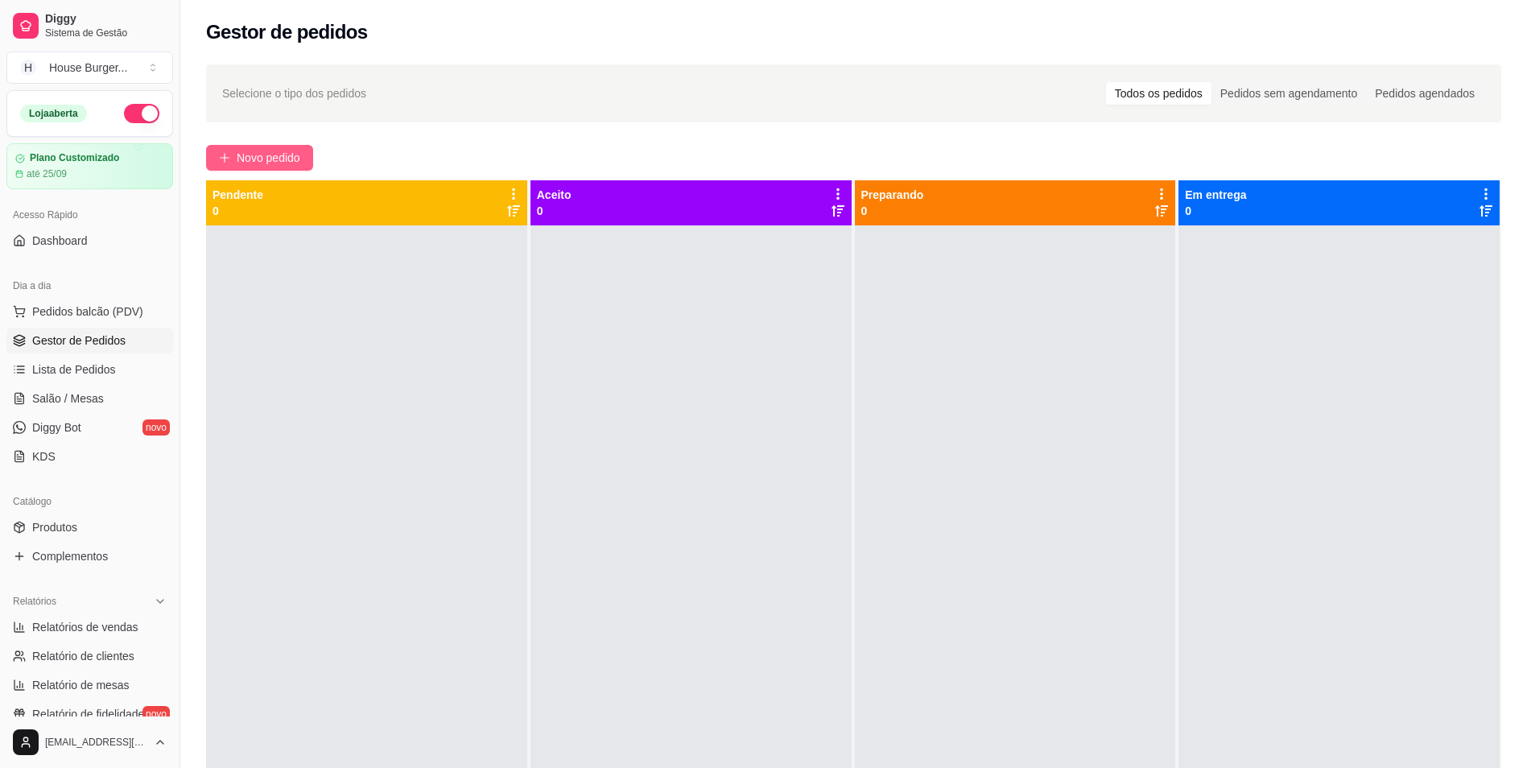
click at [228, 157] on icon "plus" at bounding box center [224, 157] width 11 height 11
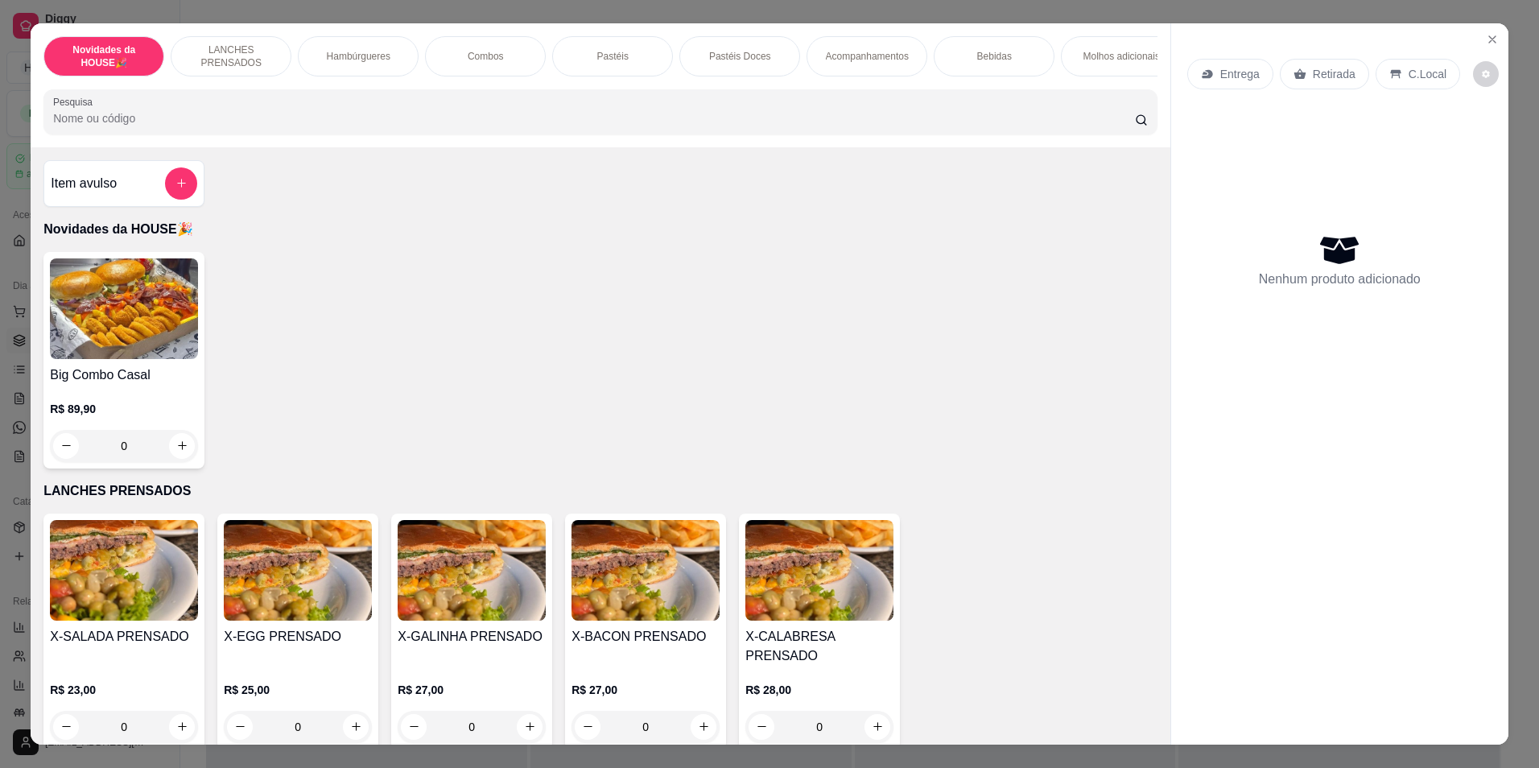
click at [970, 415] on div "Big Combo Casal R$ 89,90 0" at bounding box center [600, 360] width 1114 height 216
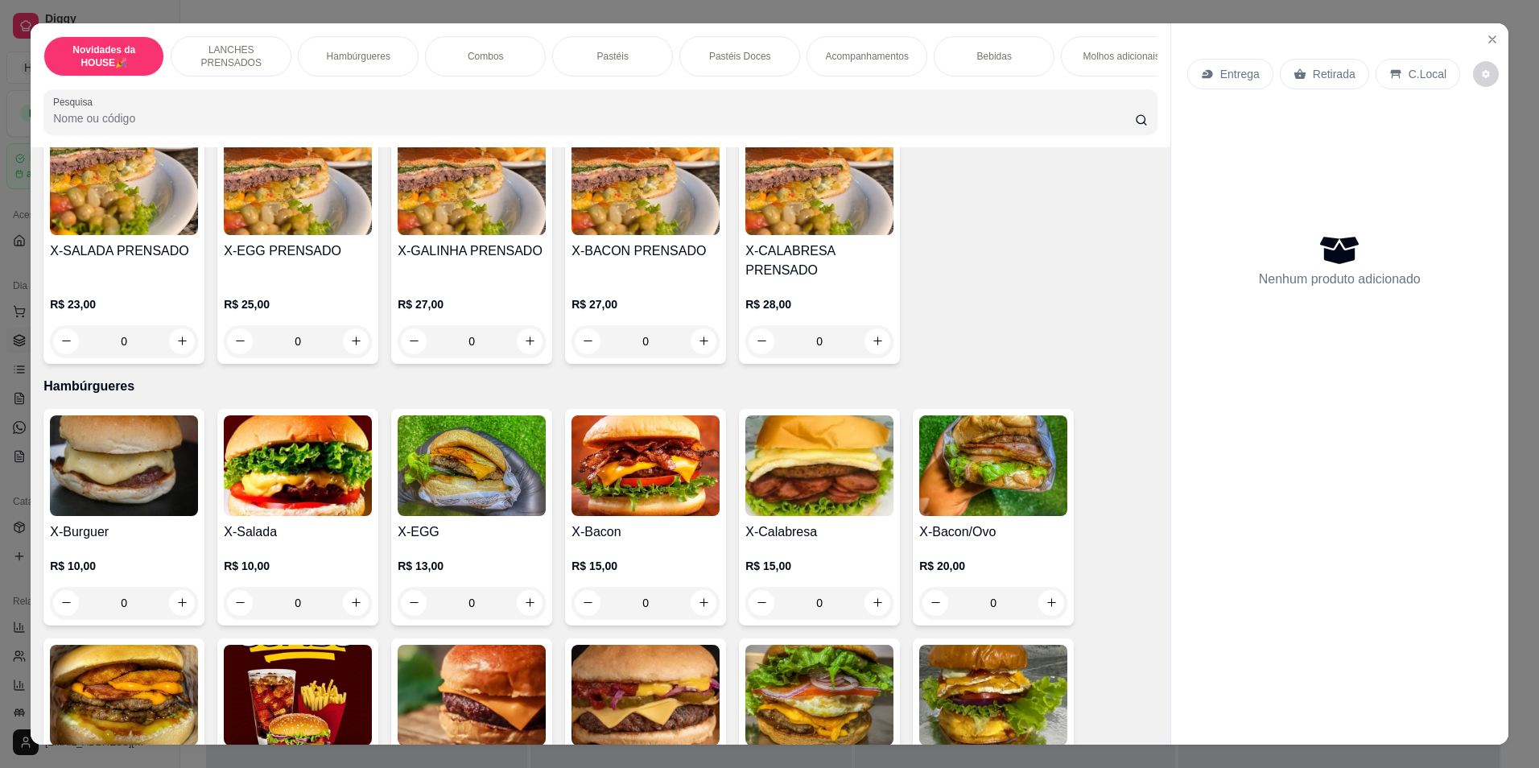
scroll to position [402, 0]
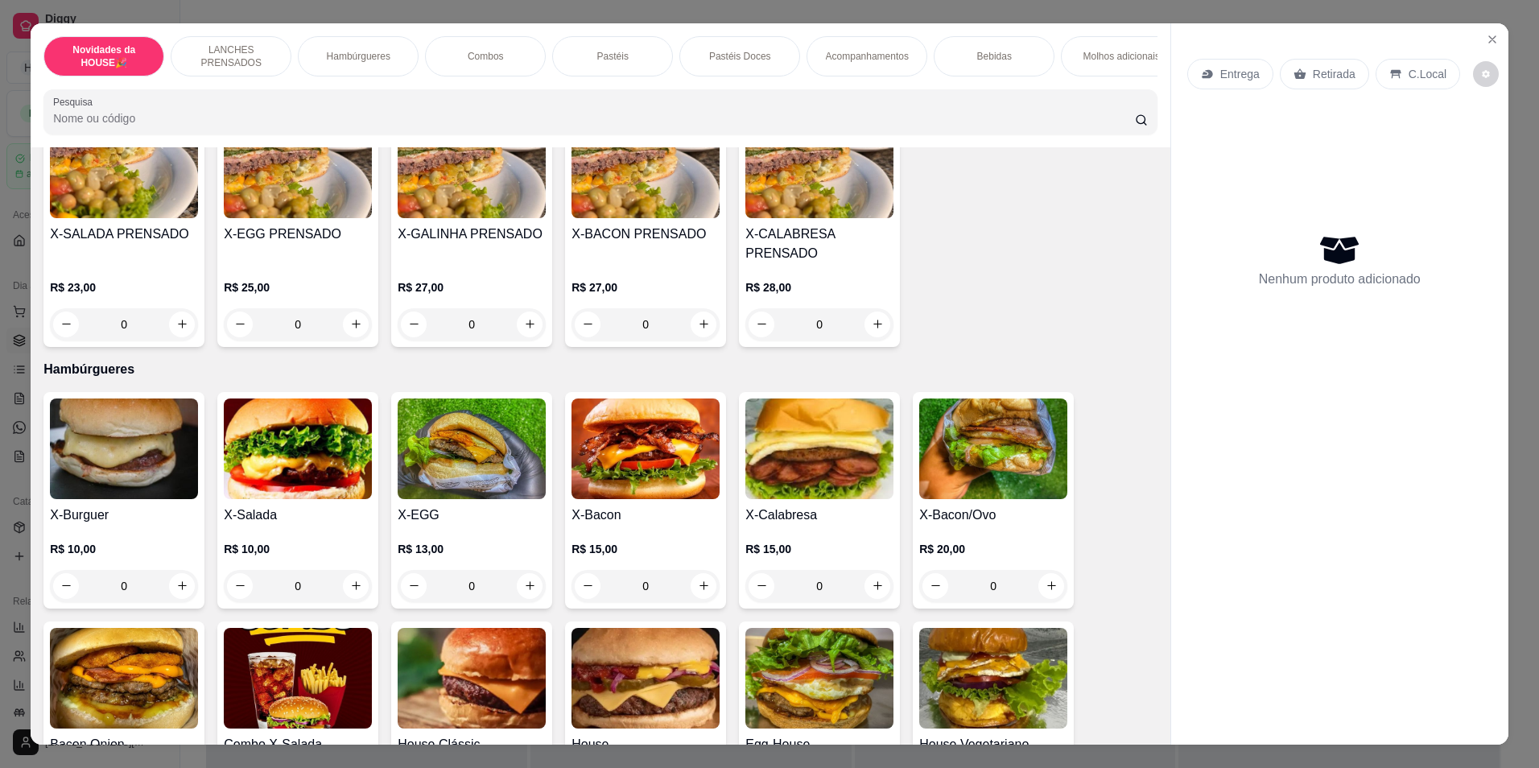
click at [287, 557] on p "R$ 10,00" at bounding box center [298, 549] width 148 height 16
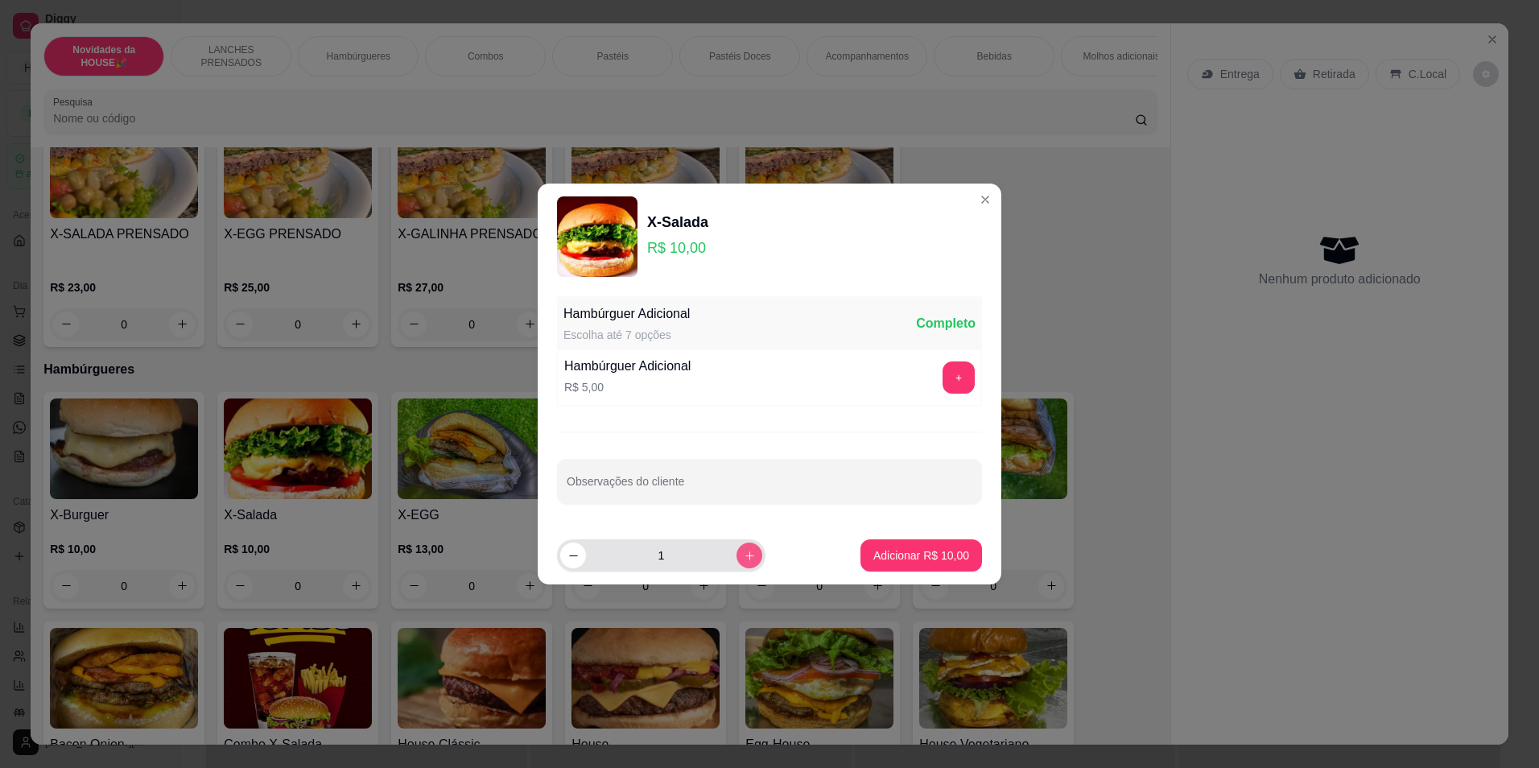
click at [740, 567] on button "increase-product-quantity" at bounding box center [749, 555] width 26 height 26
type input "2"
click at [907, 553] on p "Adicionar R$ 20,00" at bounding box center [921, 555] width 96 height 16
type input "2"
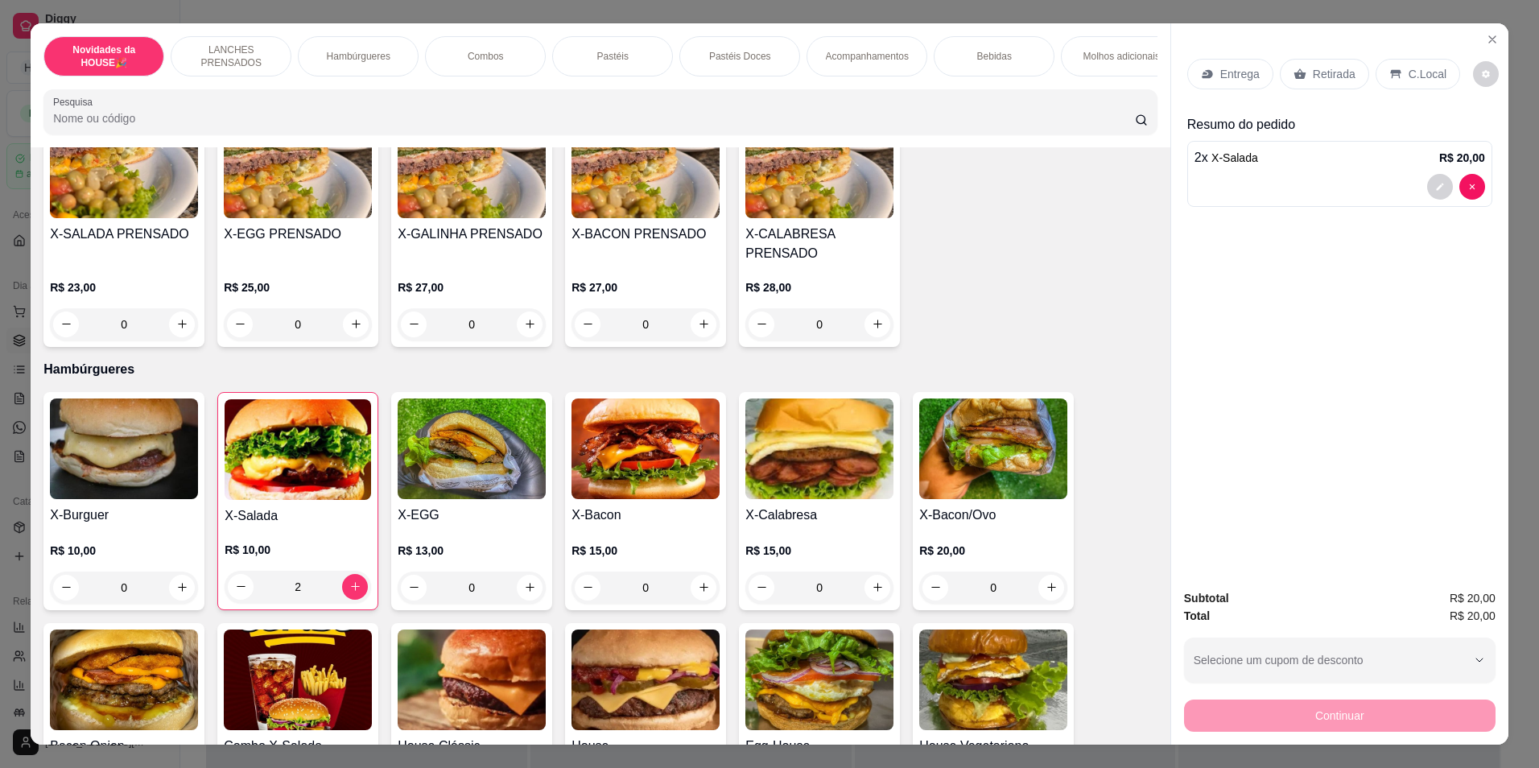
click at [520, 604] on div "0" at bounding box center [472, 587] width 148 height 32
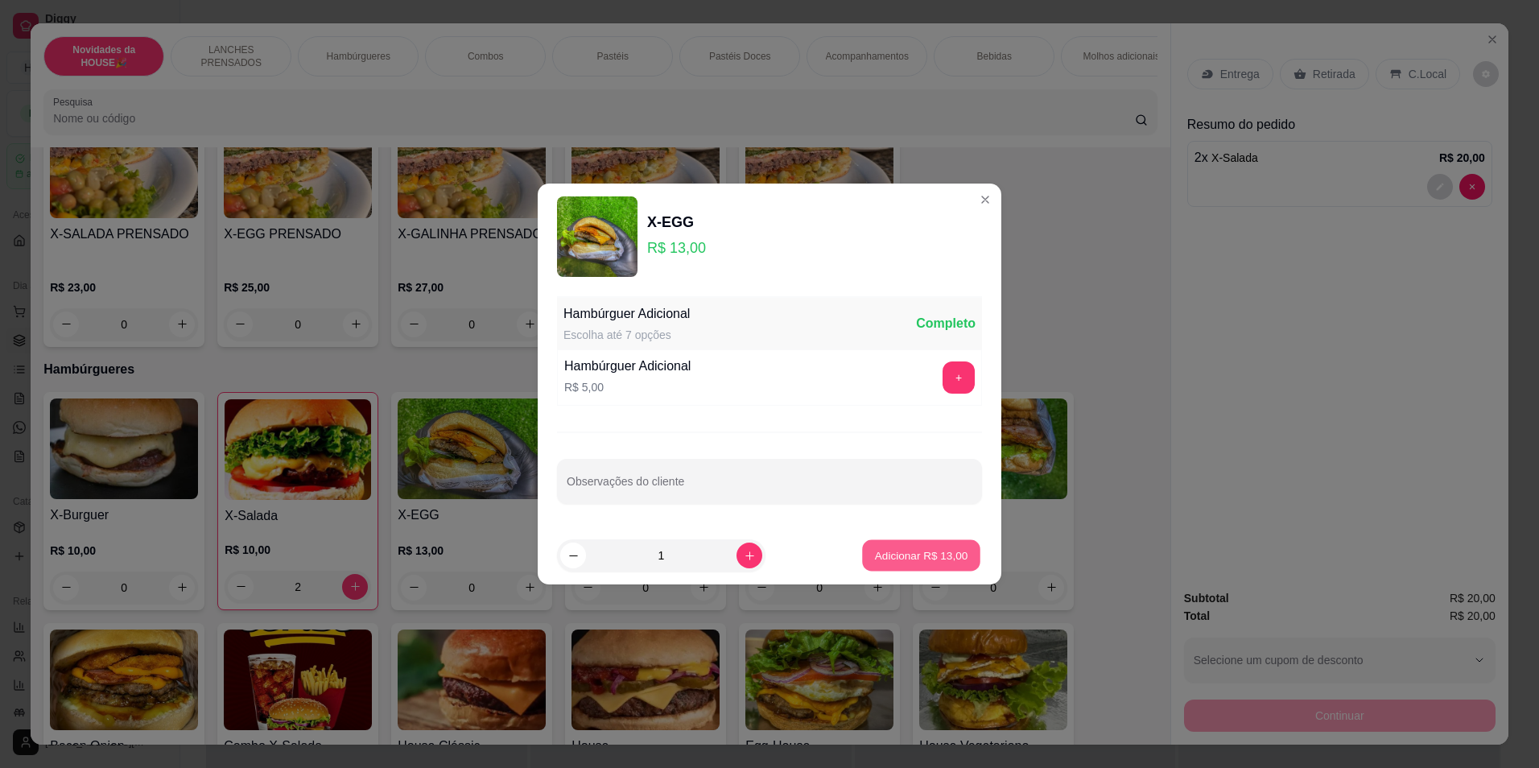
click at [922, 553] on p "Adicionar R$ 13,00" at bounding box center [921, 554] width 93 height 15
type input "1"
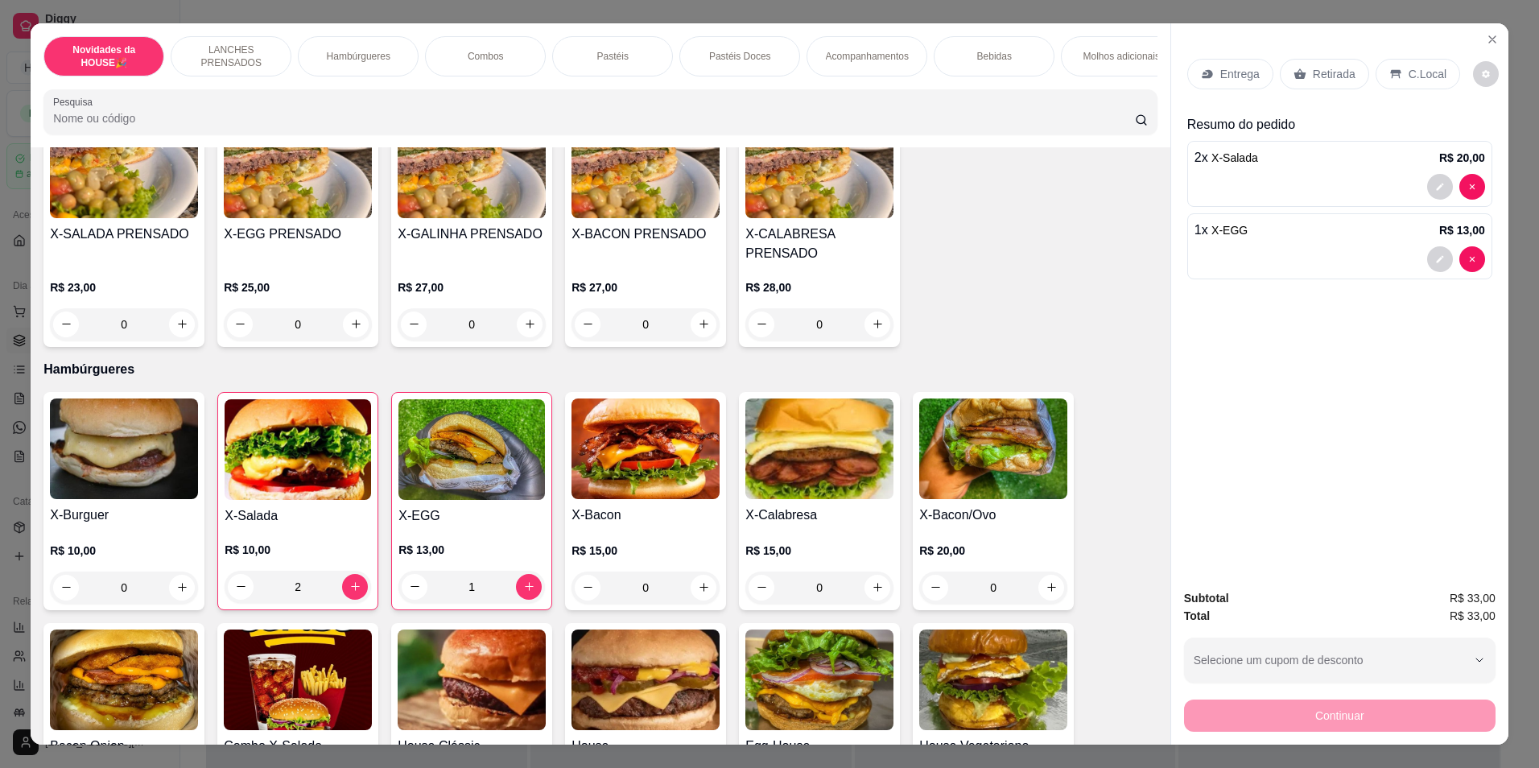
click at [874, 58] on p "Acompanhamentos" at bounding box center [867, 56] width 83 height 13
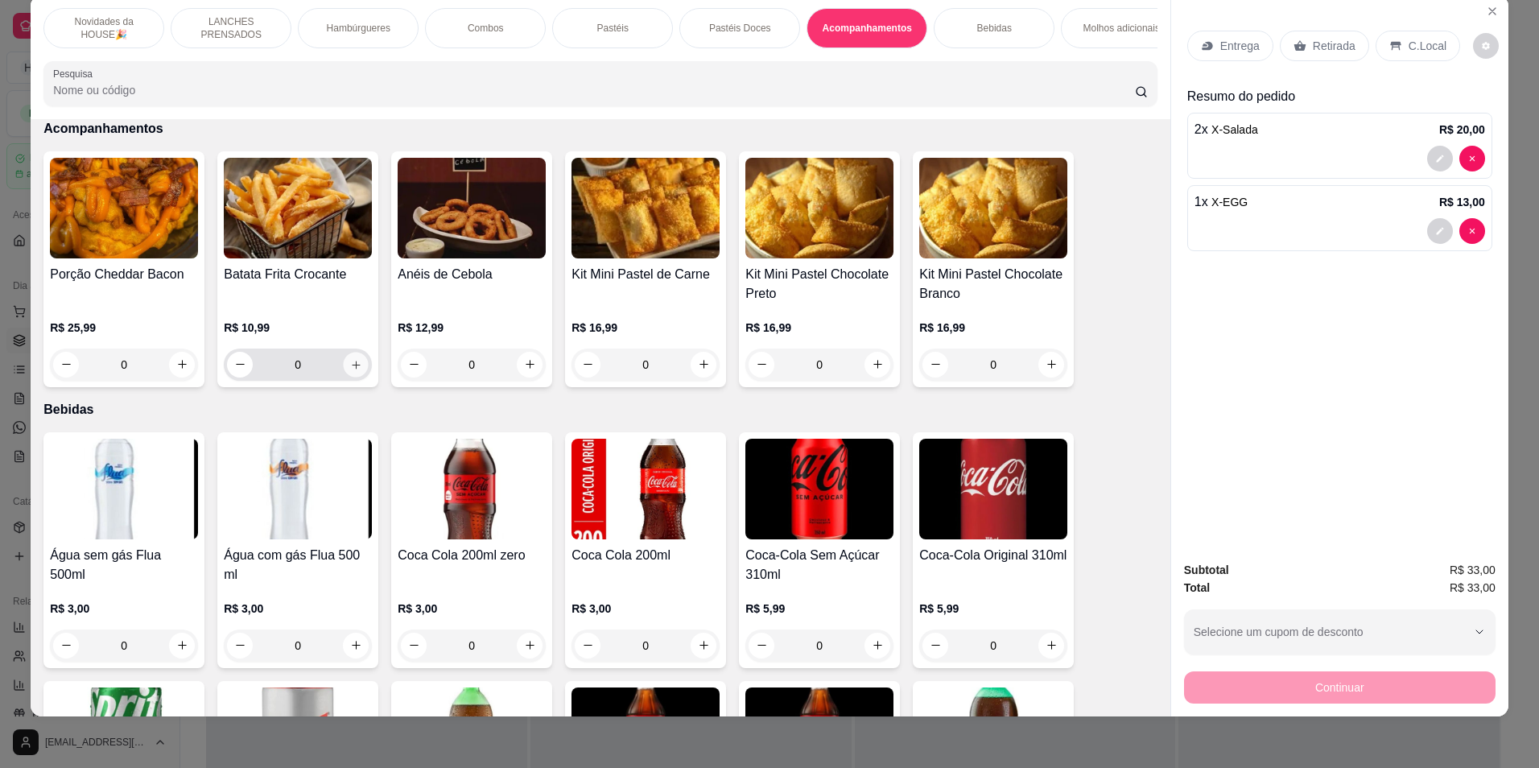
click at [350, 370] on icon "increase-product-quantity" at bounding box center [356, 364] width 12 height 12
type input "1"
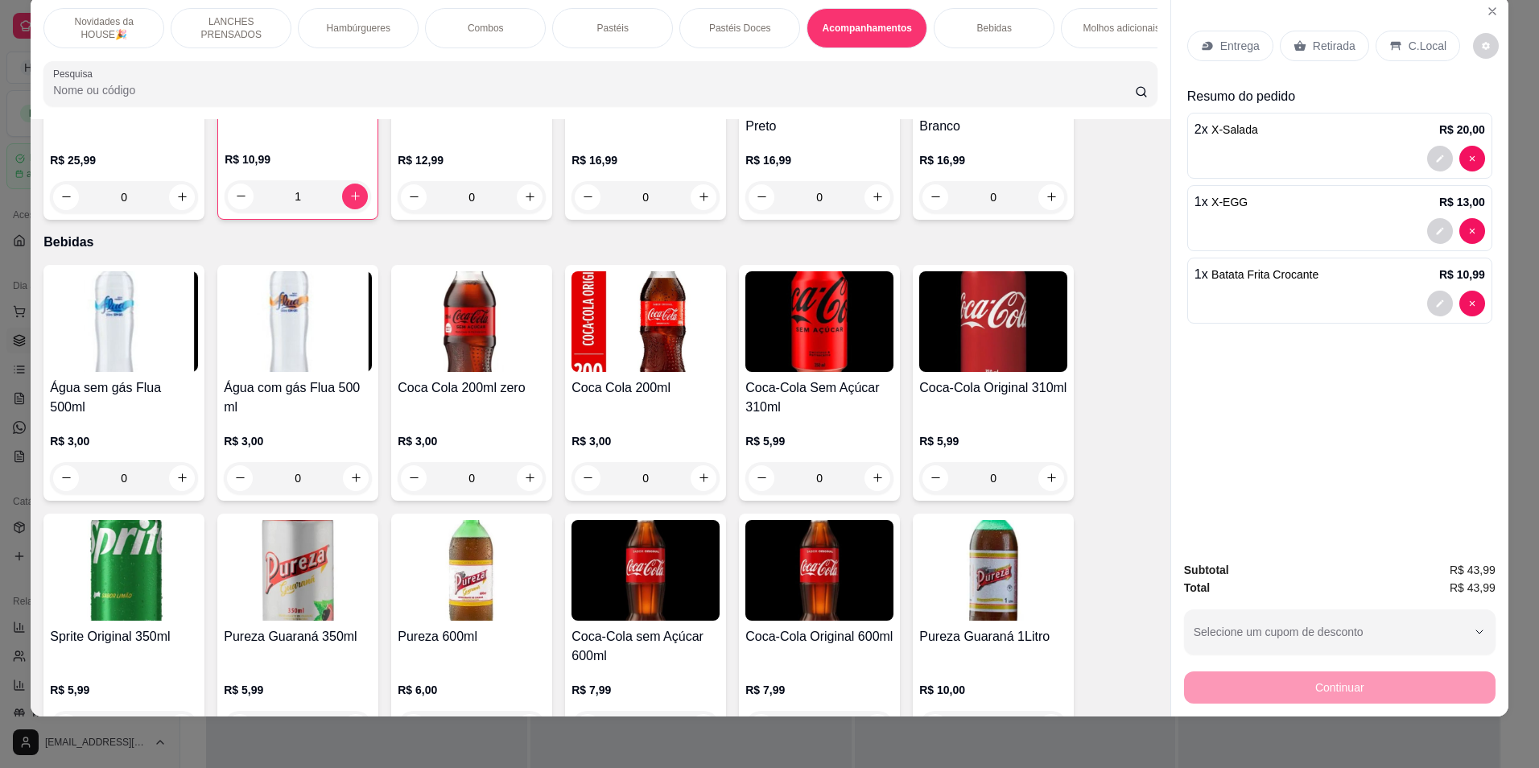
scroll to position [2650, 0]
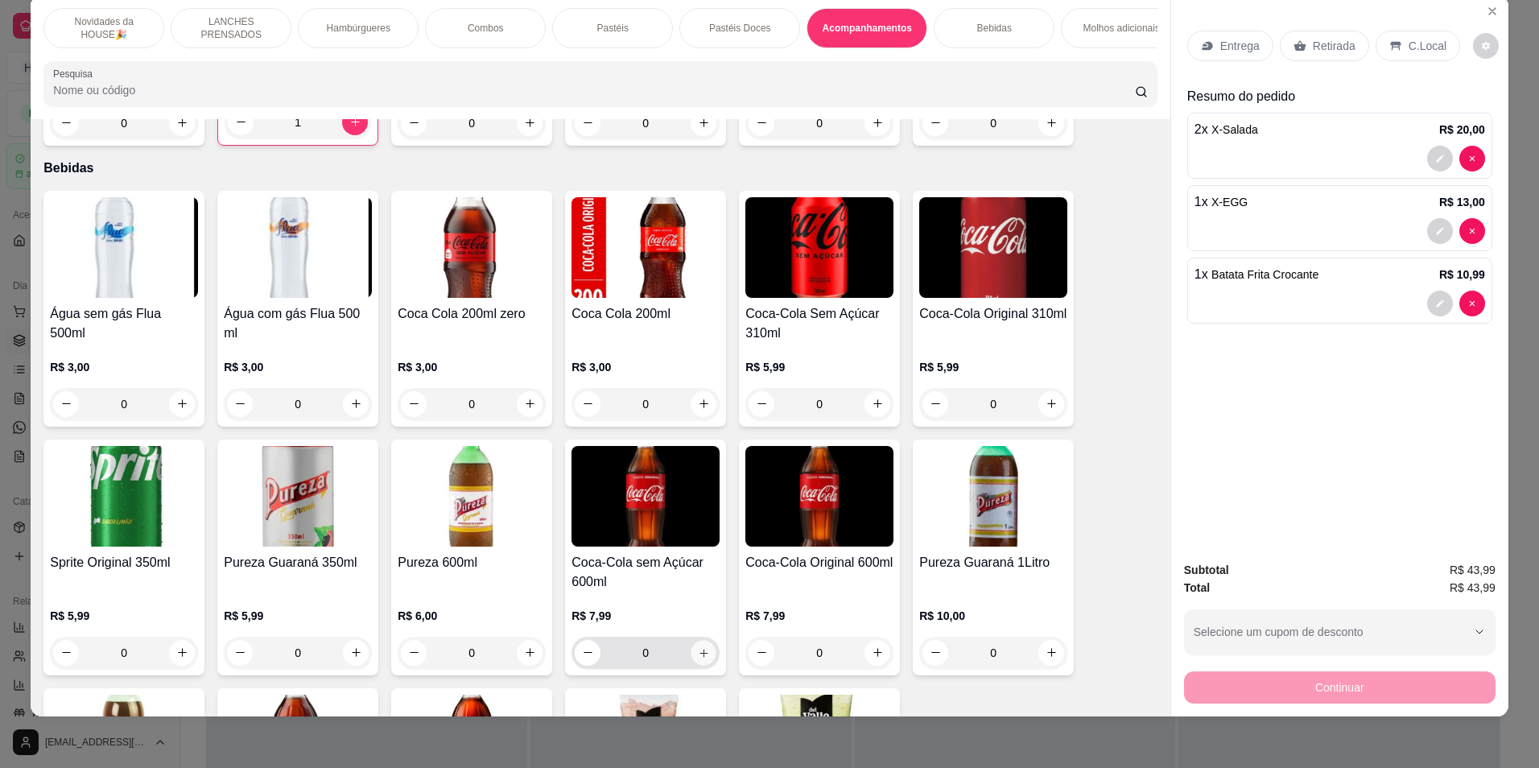
click at [698, 658] on icon "increase-product-quantity" at bounding box center [704, 652] width 12 height 12
type input "1"
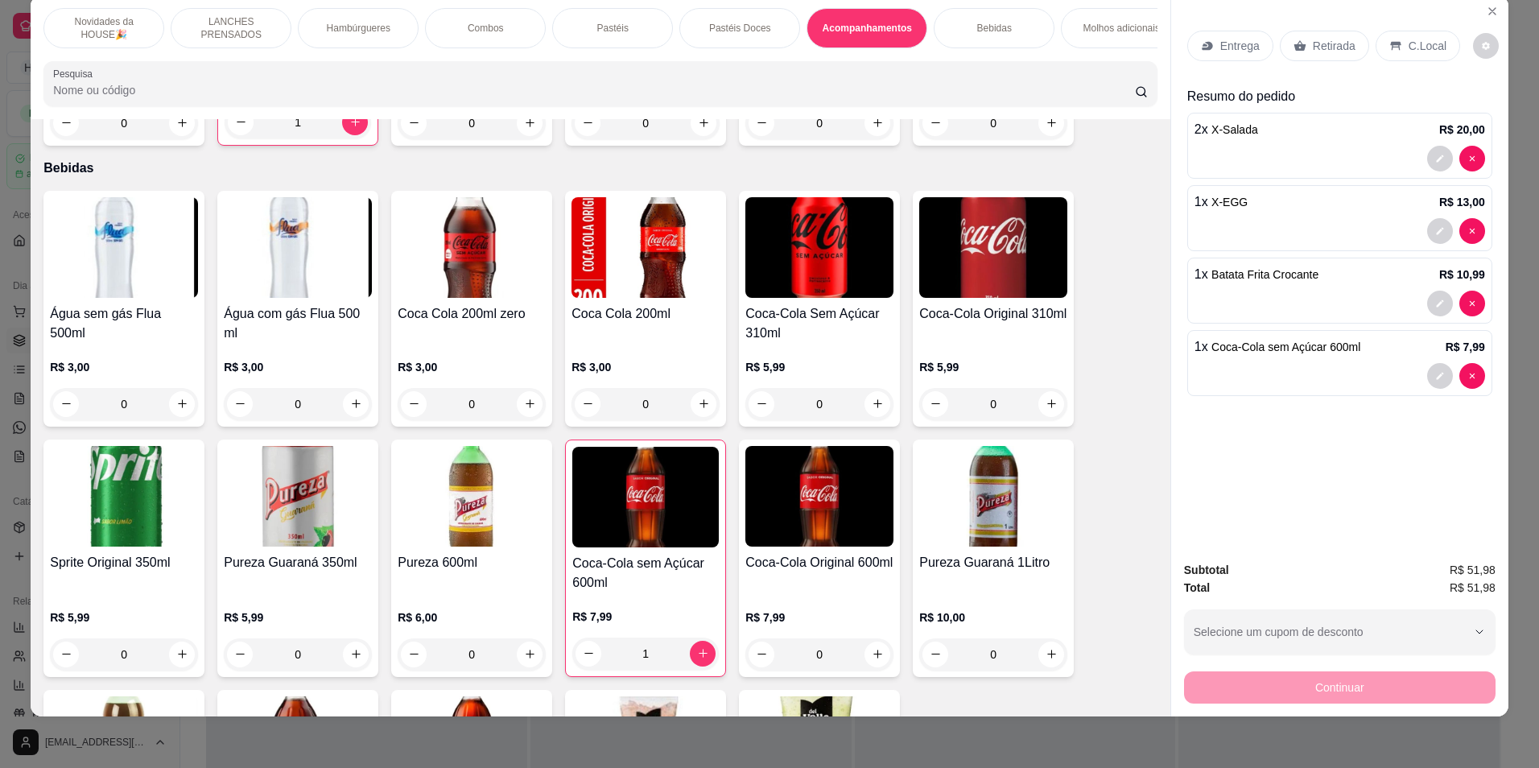
click at [1313, 43] on p "Retirada" at bounding box center [1334, 46] width 43 height 16
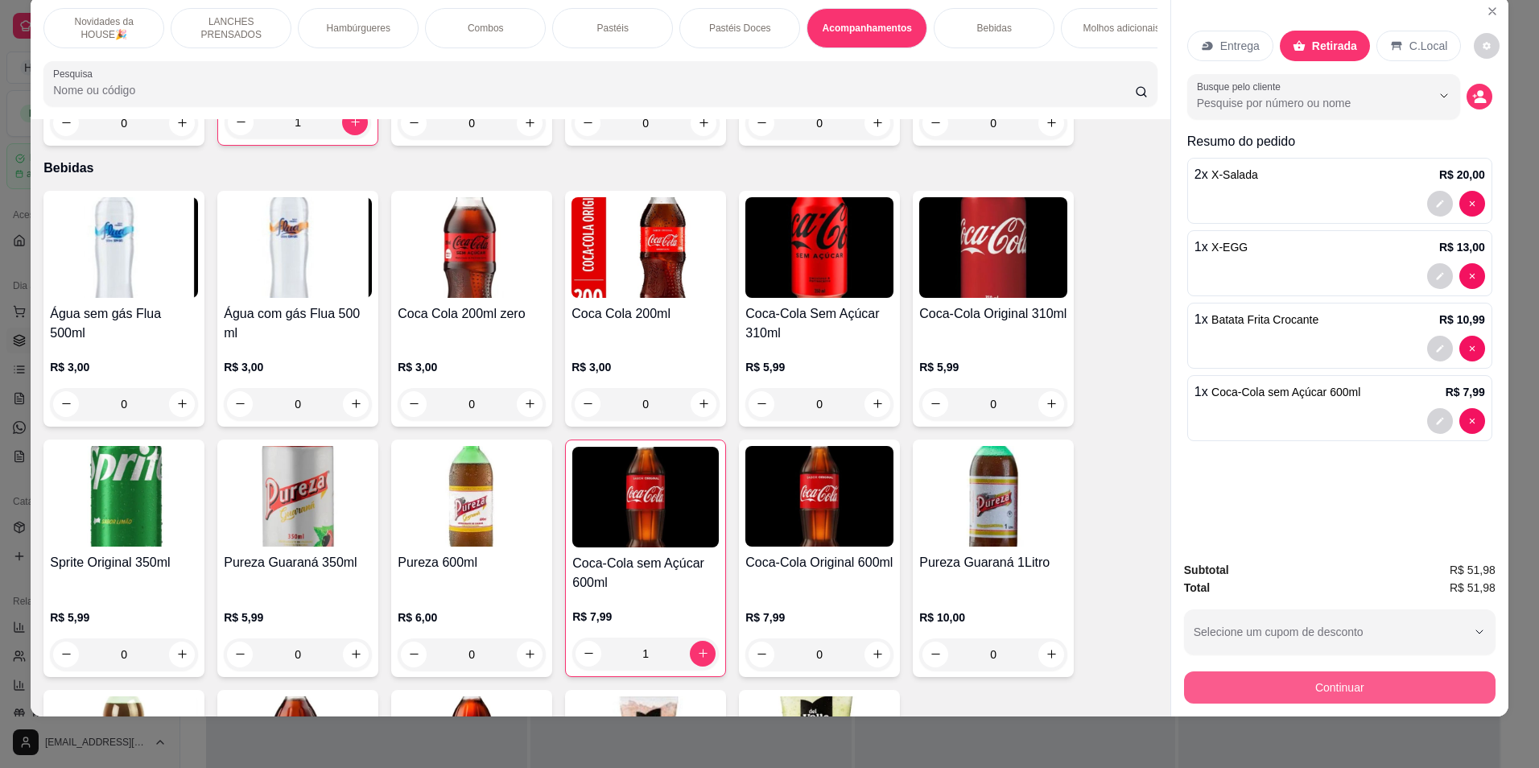
click at [1320, 694] on button "Continuar" at bounding box center [1339, 687] width 311 height 32
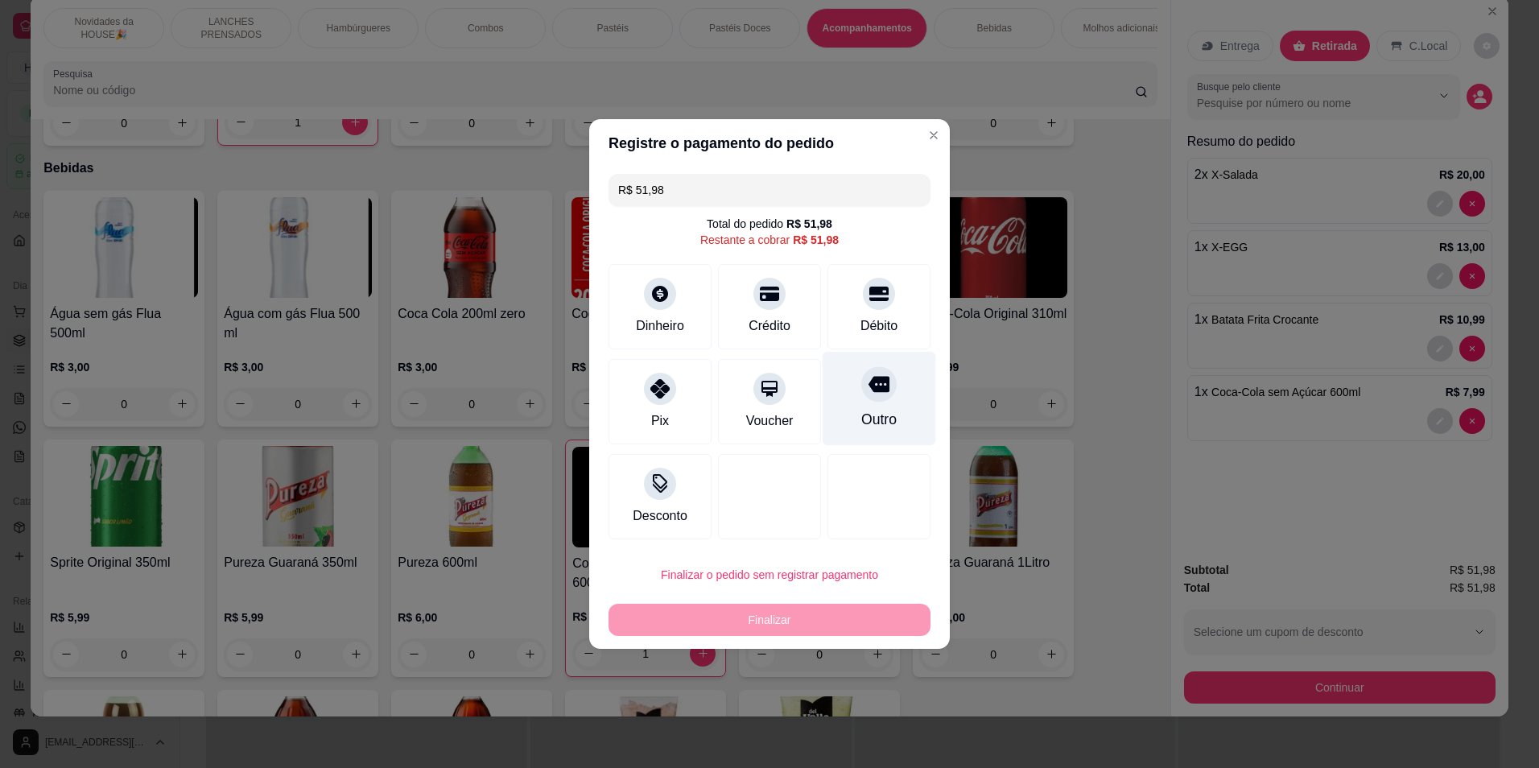
click at [887, 412] on div "Outro" at bounding box center [878, 419] width 35 height 21
type input "R$ 0,00"
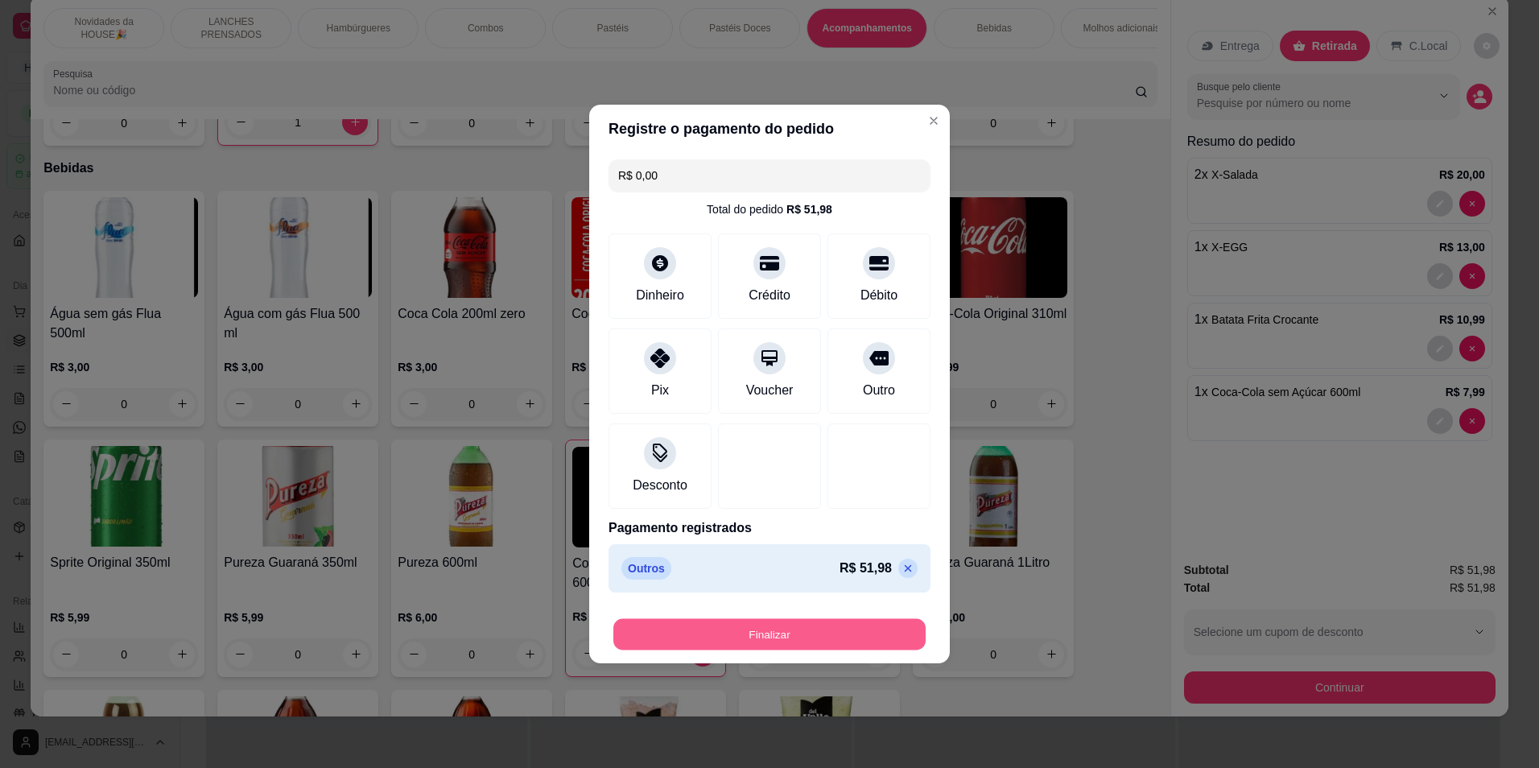
click at [820, 629] on button "Finalizar" at bounding box center [769, 634] width 312 height 31
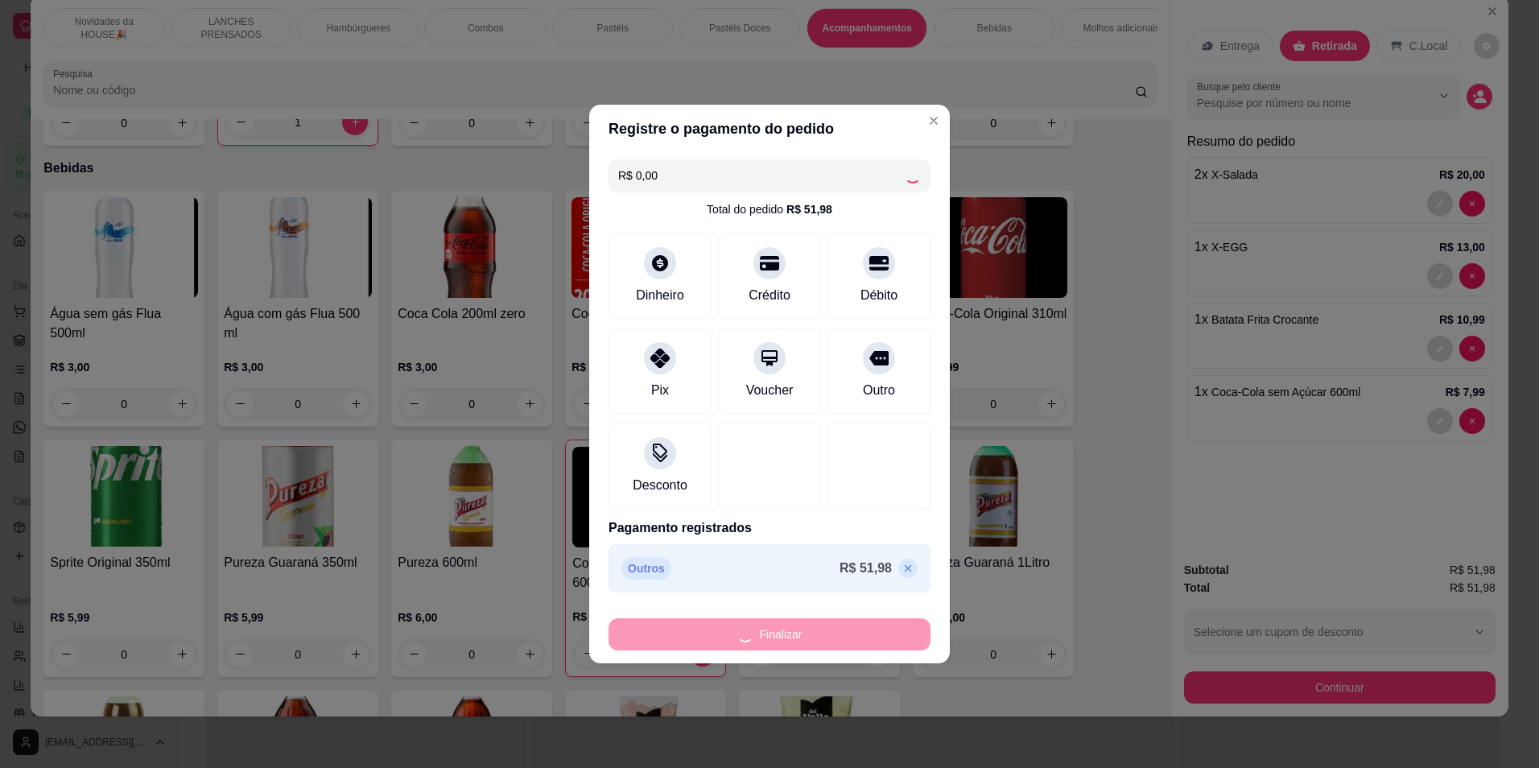
type input "0"
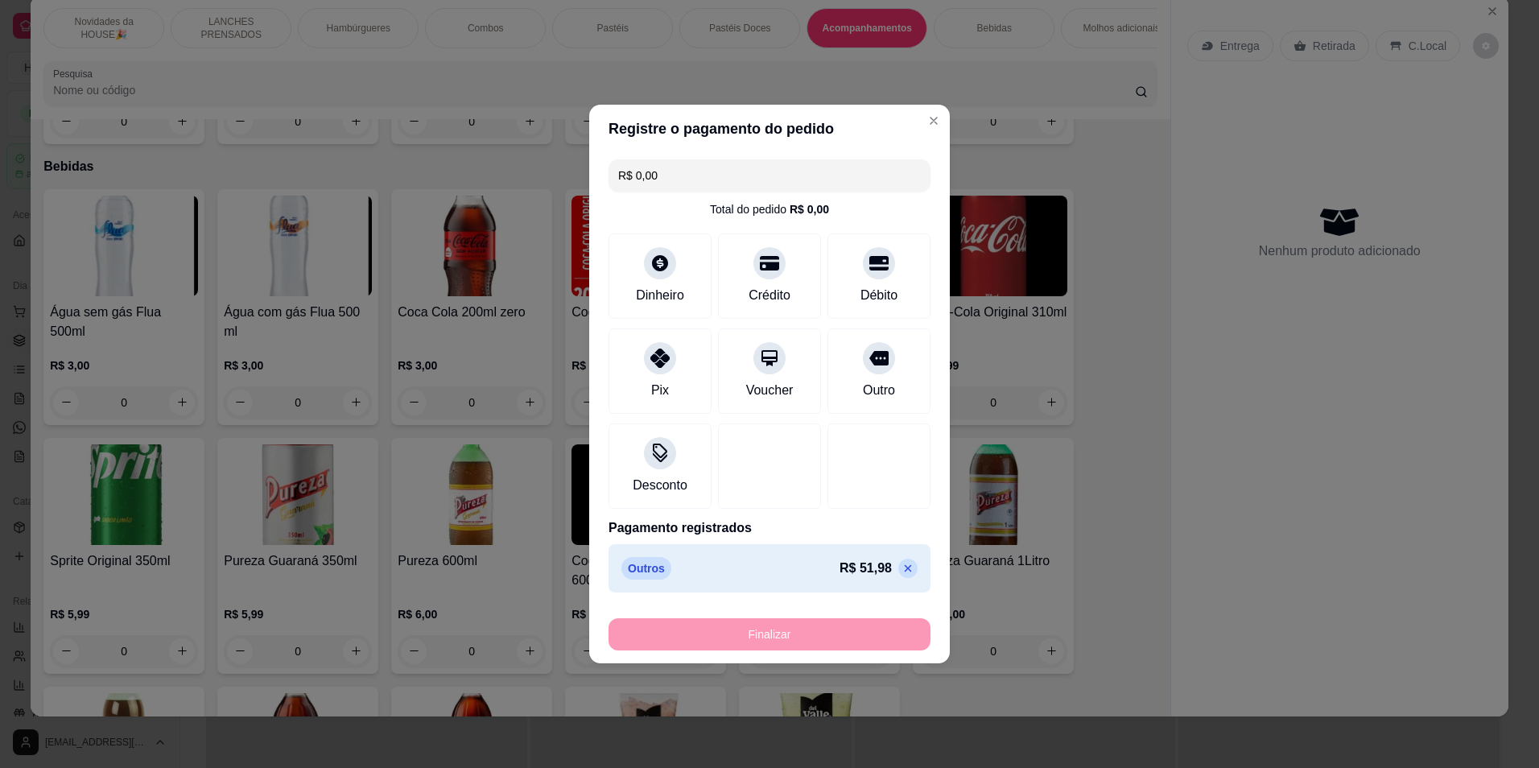
type input "-R$ 51,98"
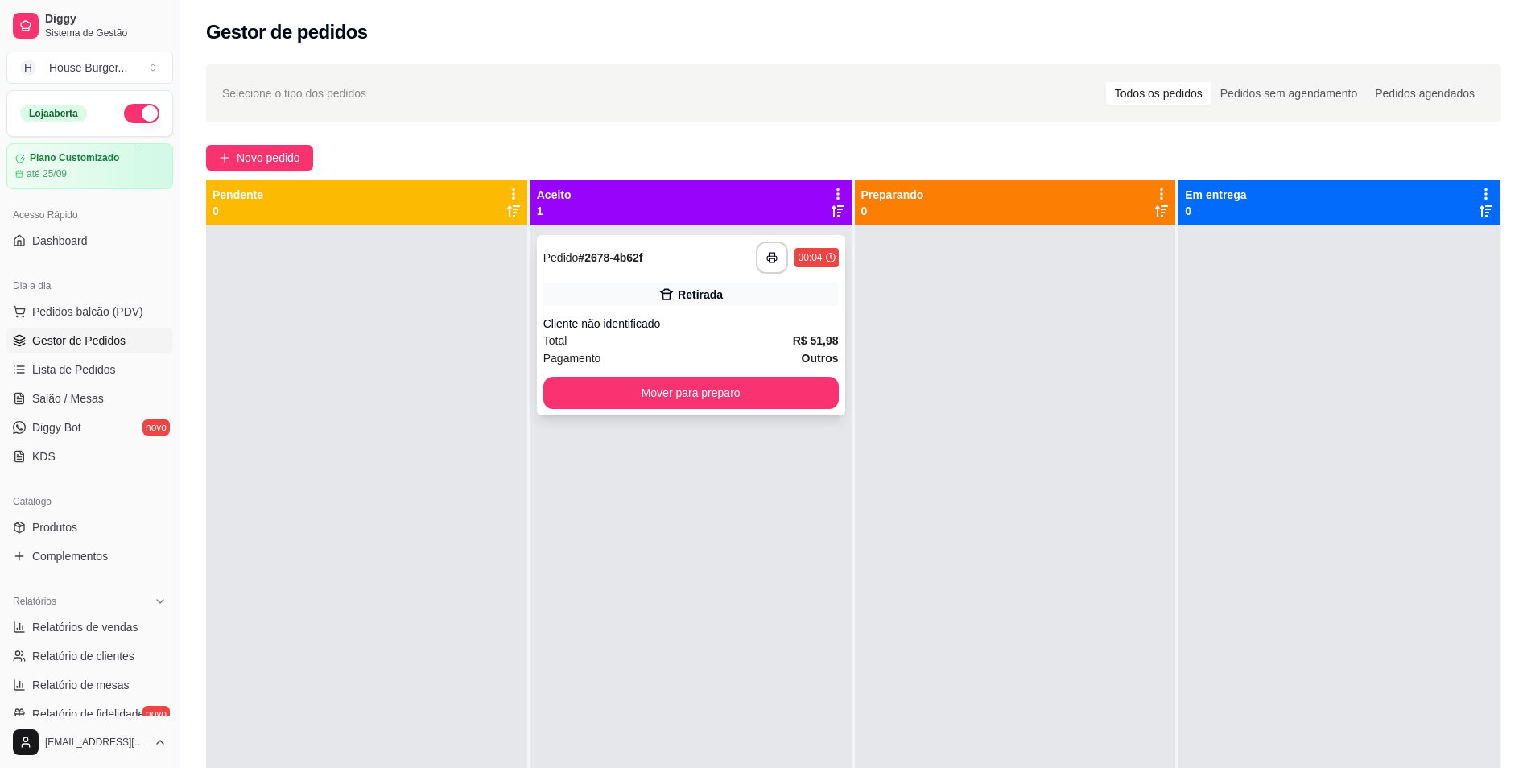
click at [807, 341] on strong "R$ 51,98" at bounding box center [816, 340] width 46 height 13
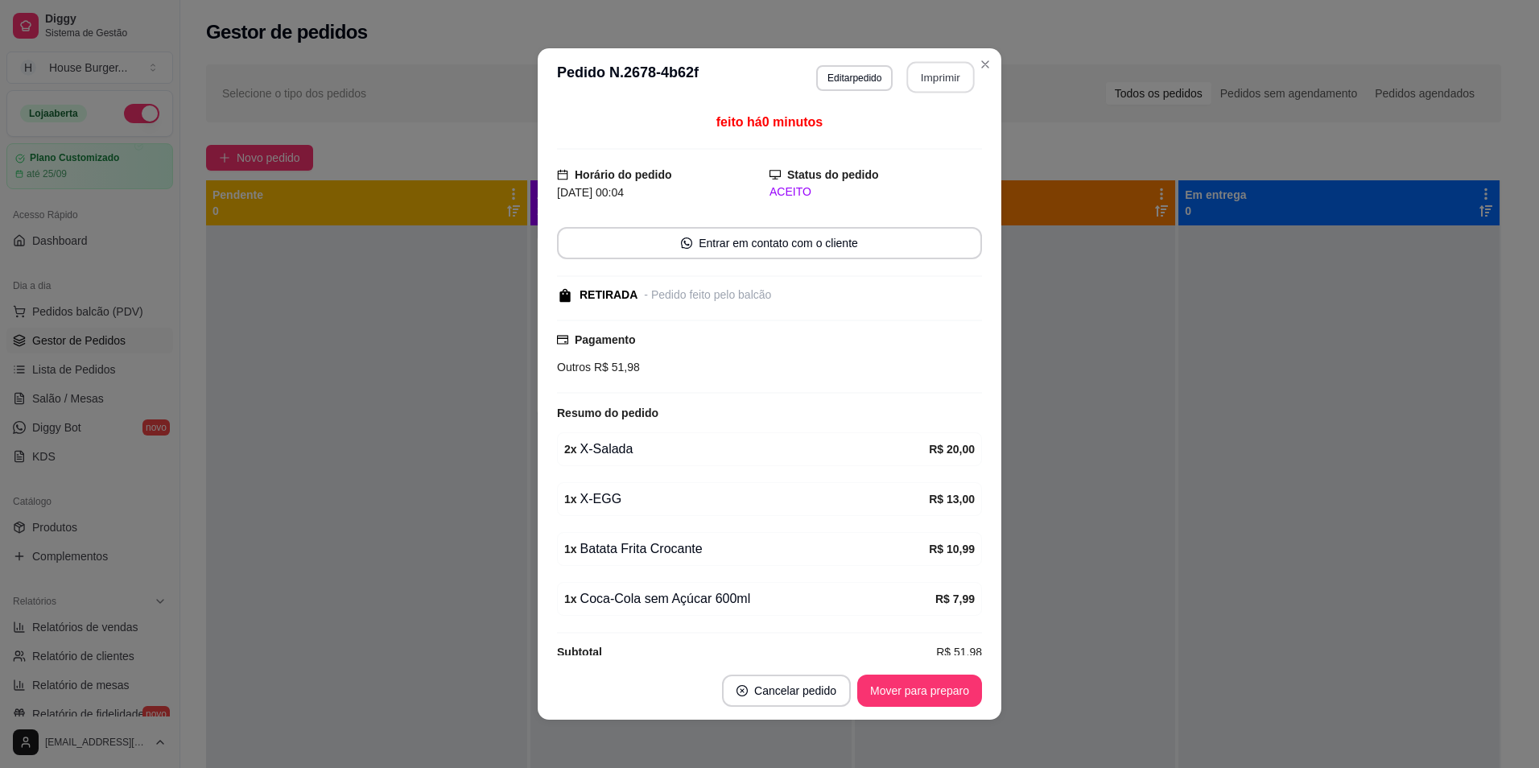
click at [923, 82] on button "Imprimir" at bounding box center [941, 77] width 68 height 31
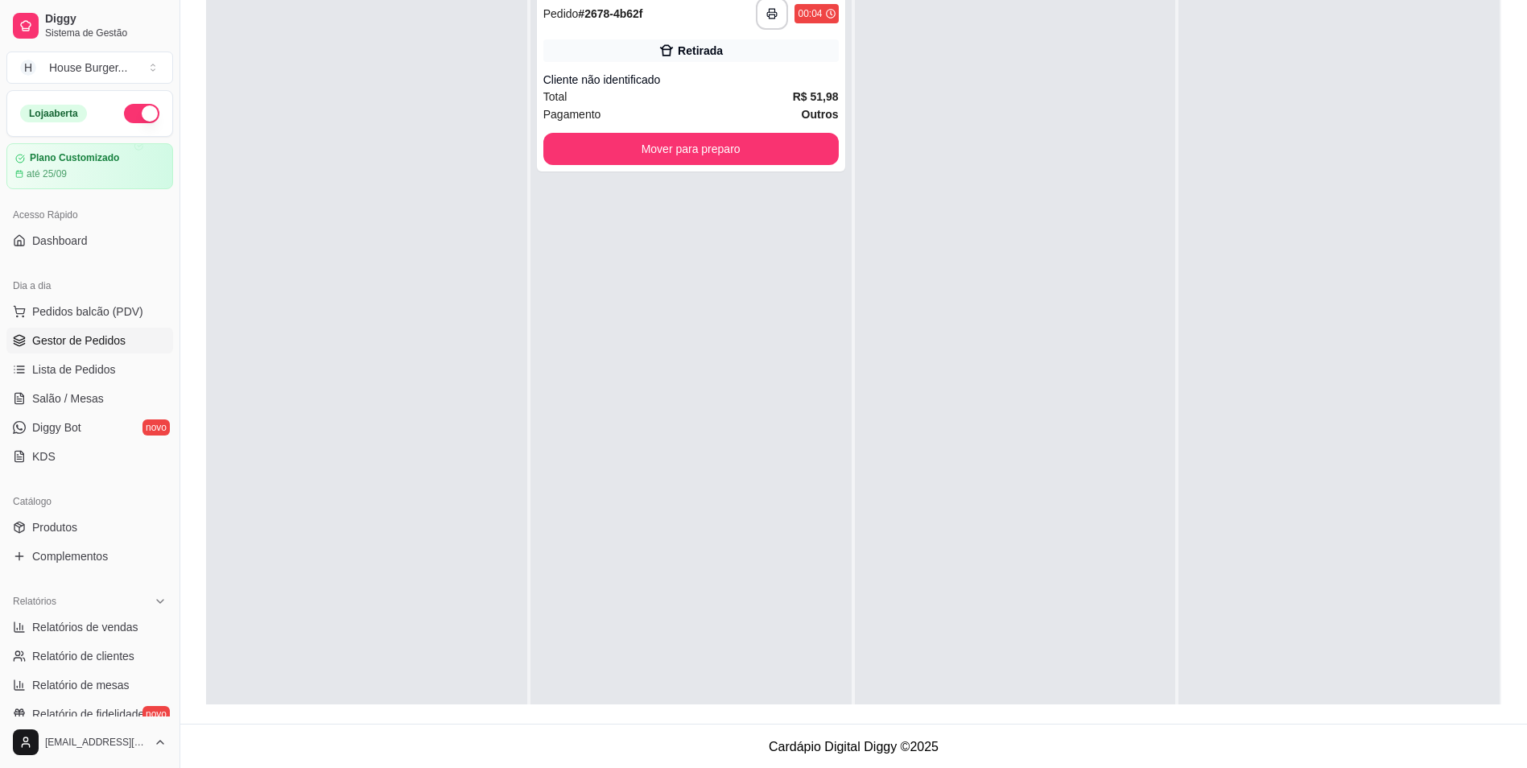
scroll to position [245, 0]
click at [814, 144] on button "Mover para preparo" at bounding box center [690, 147] width 287 height 31
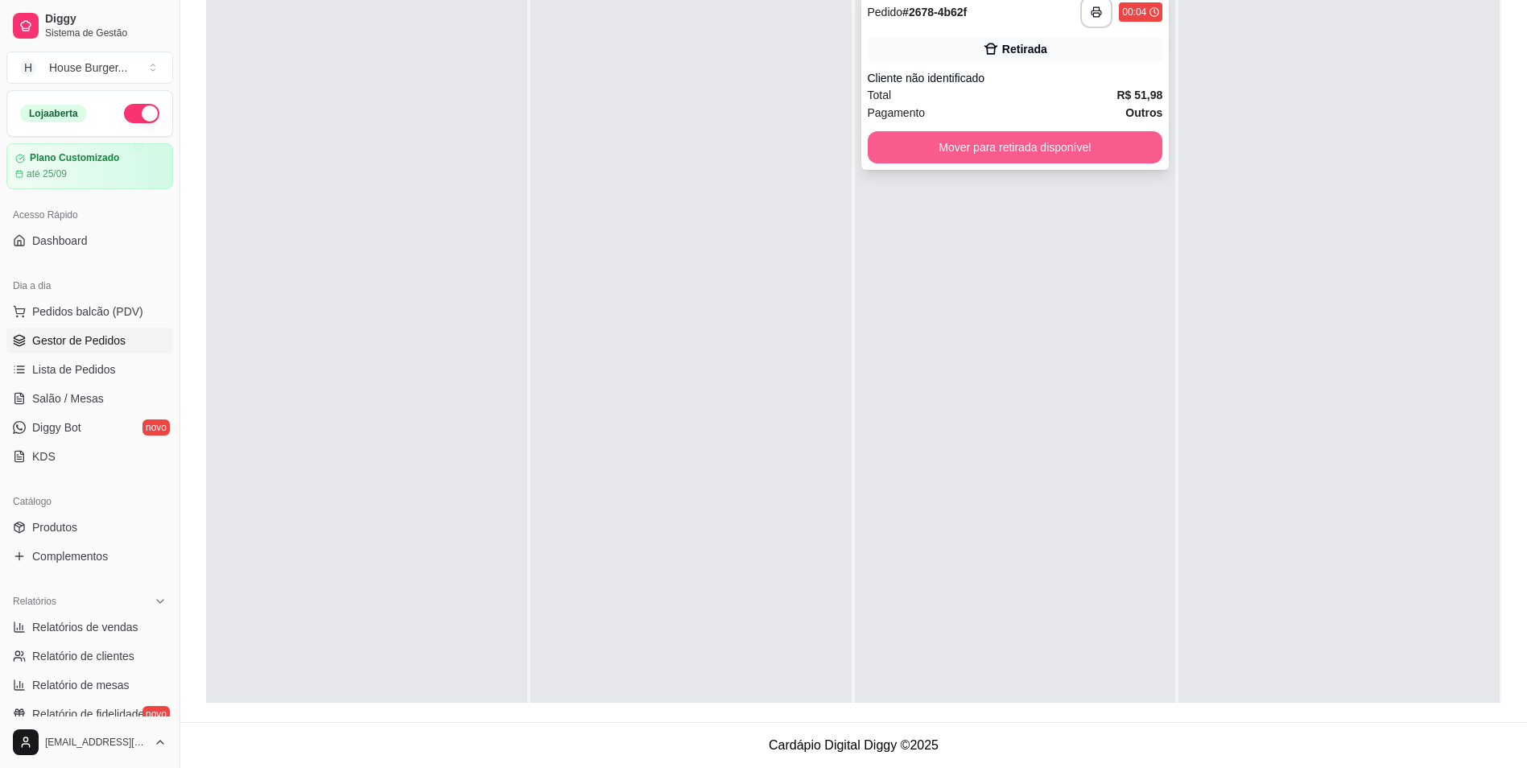
click at [987, 151] on button "Mover para retirada disponível" at bounding box center [1015, 147] width 295 height 32
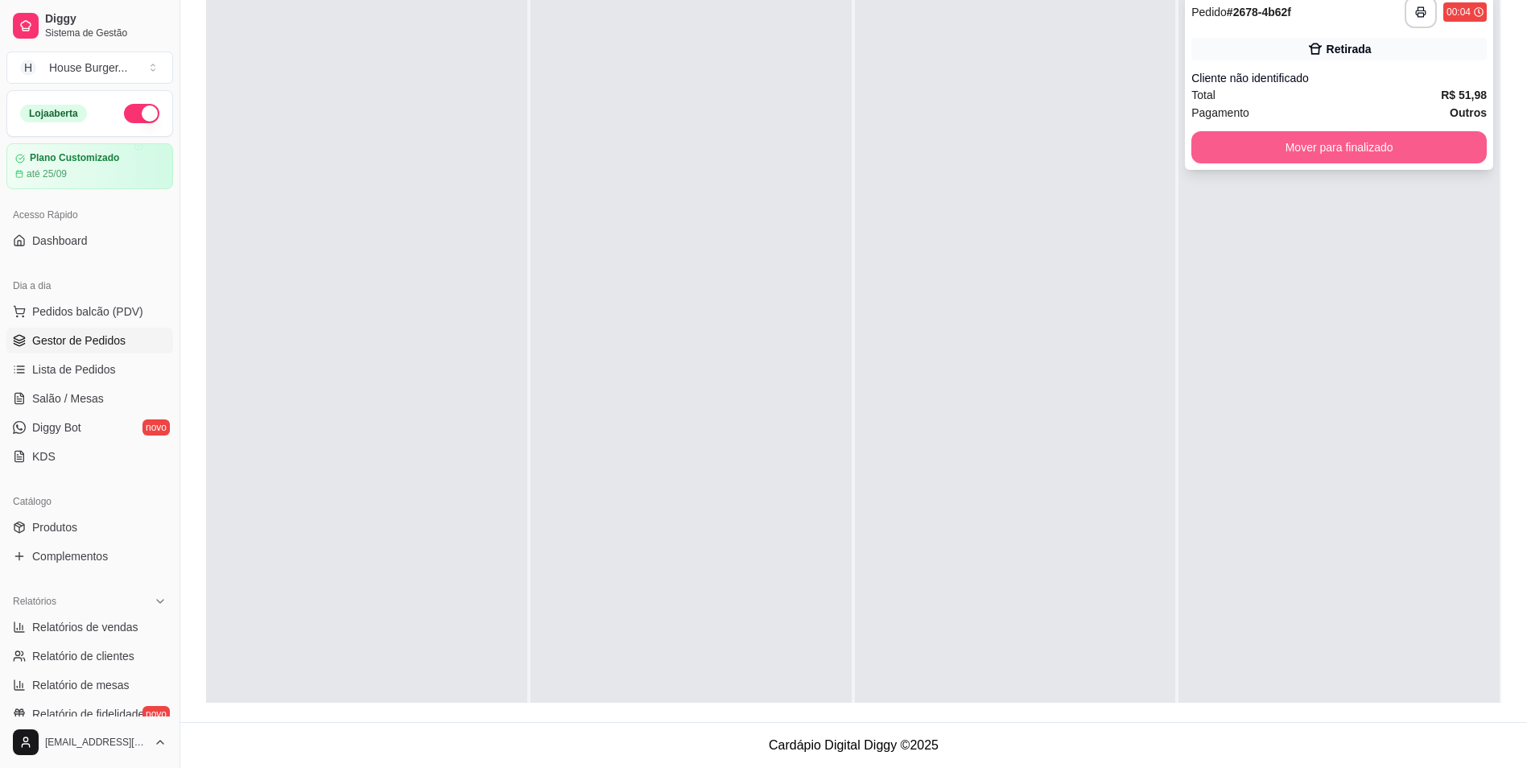
click at [1366, 153] on button "Mover para finalizado" at bounding box center [1338, 147] width 295 height 32
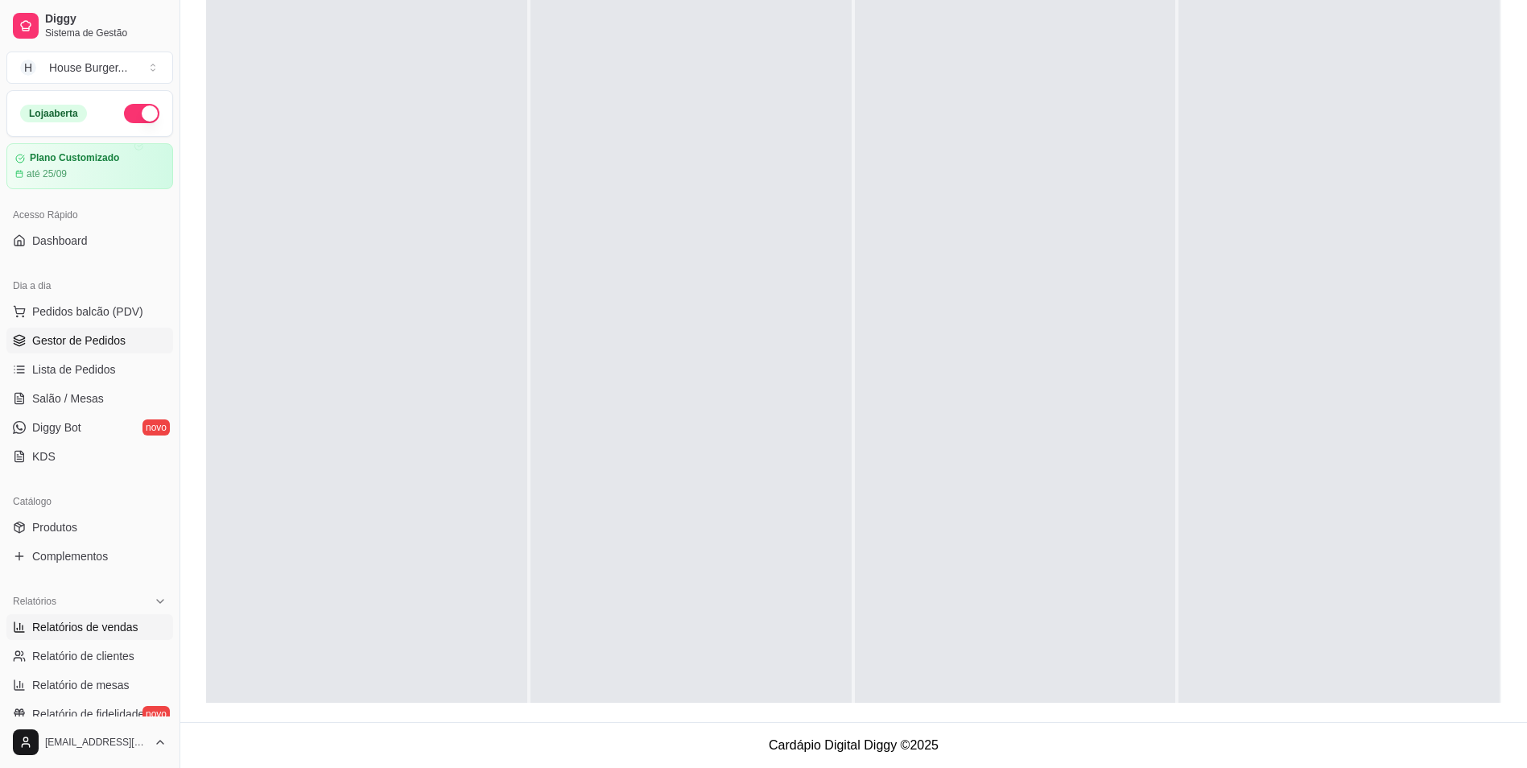
drag, startPoint x: 84, startPoint y: 632, endPoint x: 85, endPoint y: 622, distance: 9.8
click at [85, 631] on span "Relatórios de vendas" at bounding box center [85, 627] width 106 height 16
select select "ALL"
select select "0"
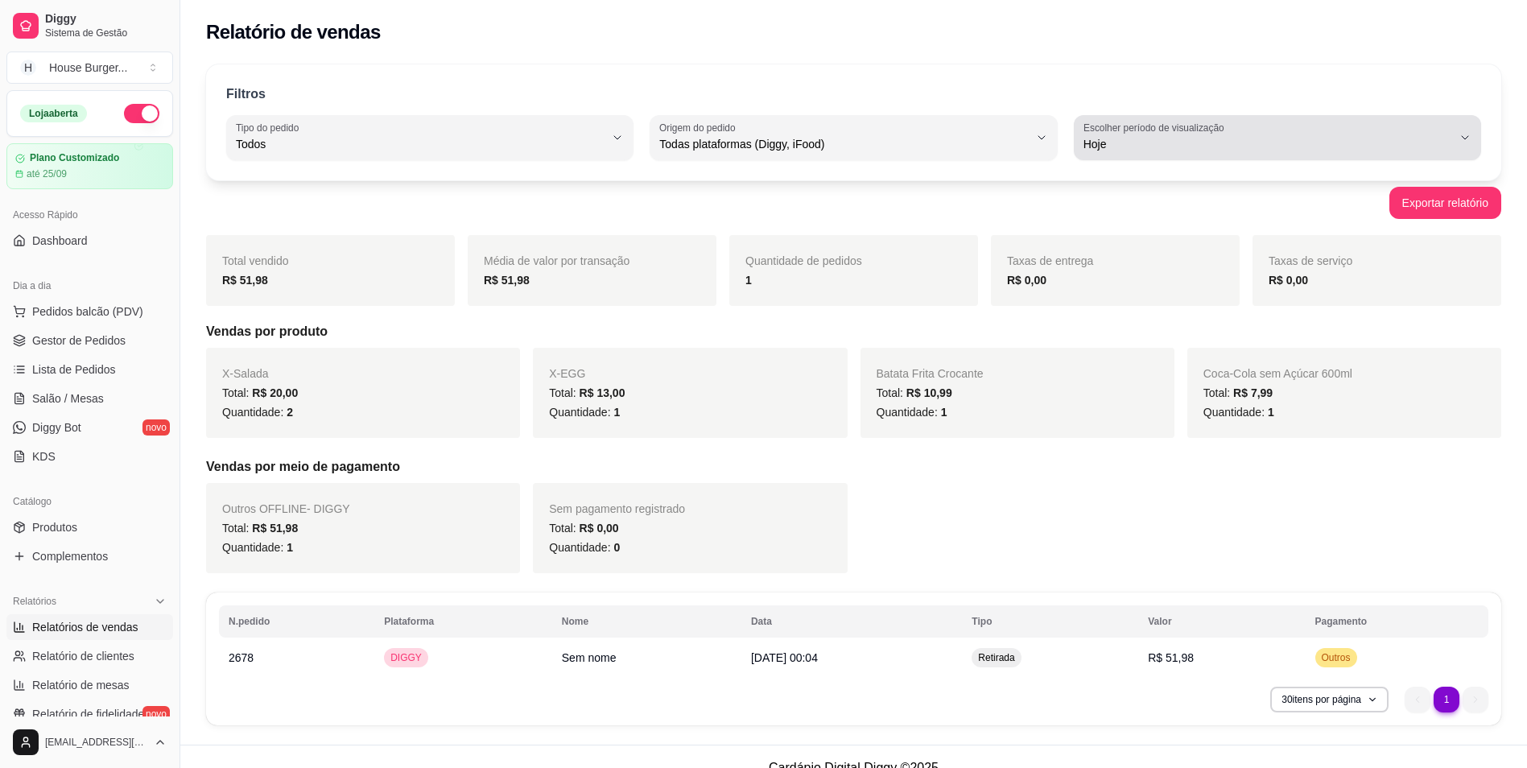
click at [1204, 147] on span "Hoje" at bounding box center [1267, 144] width 369 height 16
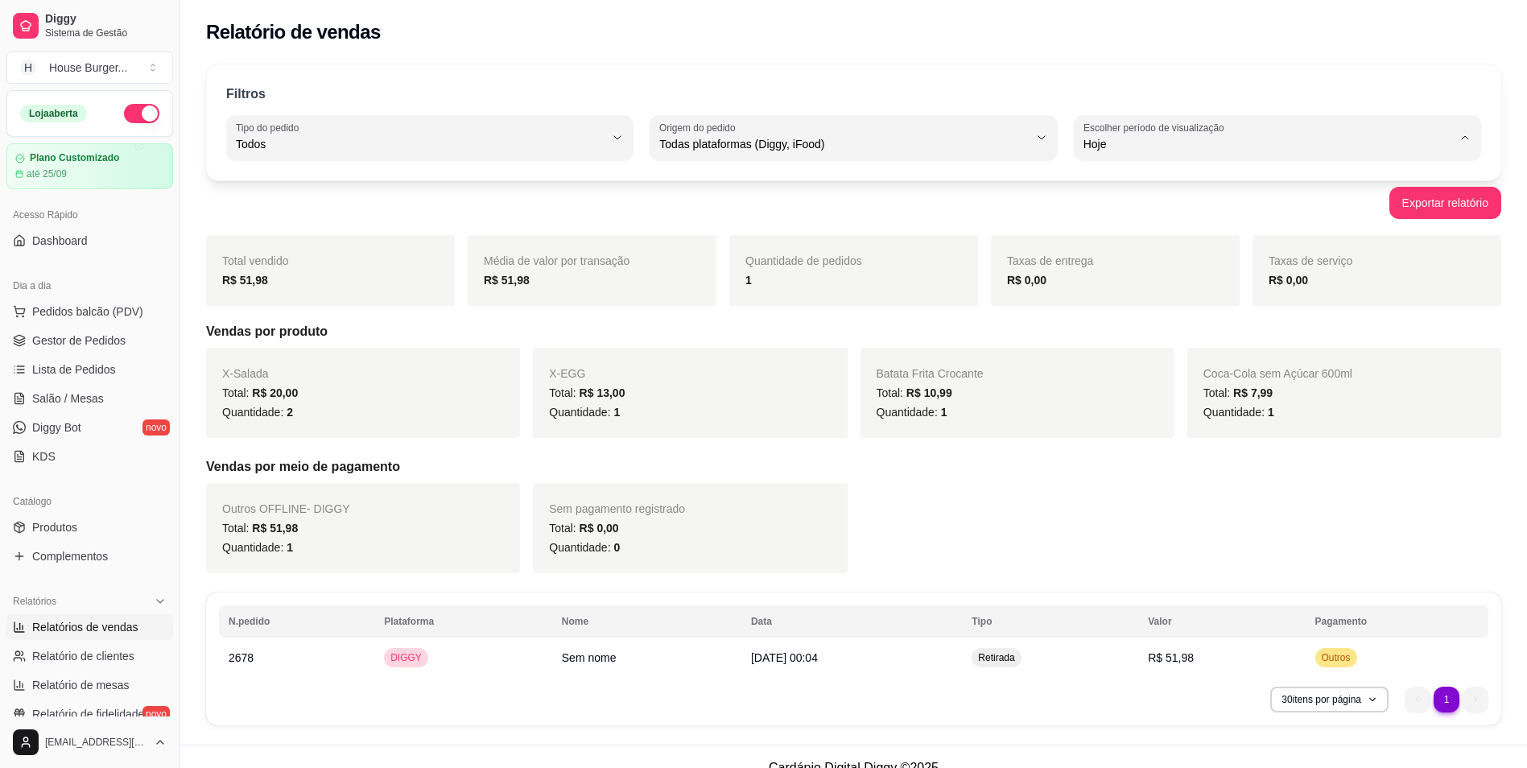
click at [1094, 210] on span "Ontem" at bounding box center [1269, 208] width 351 height 15
type input "1"
select select "1"
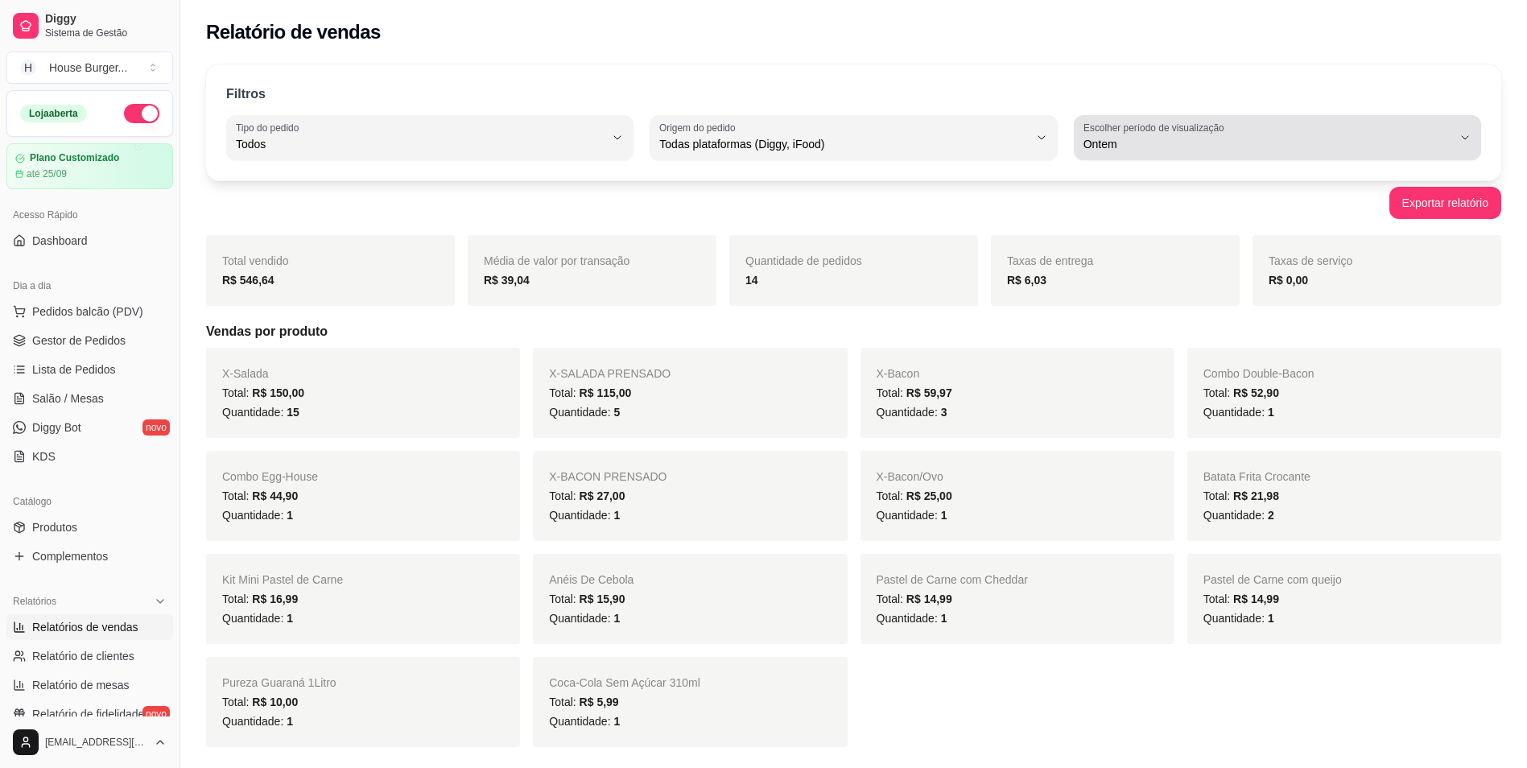
click at [1291, 142] on span "Ontem" at bounding box center [1267, 144] width 369 height 16
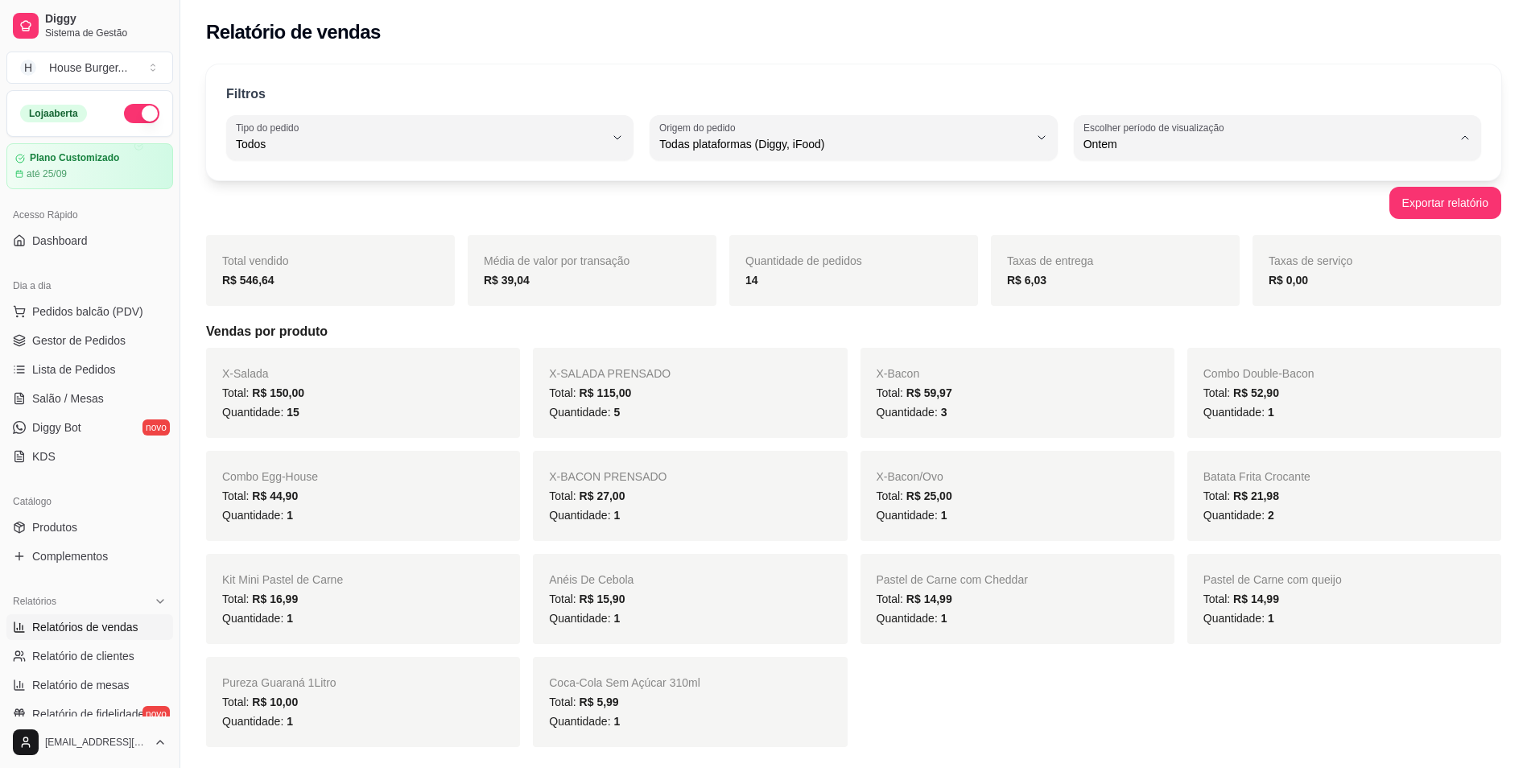
click at [1181, 186] on span "Hoje" at bounding box center [1269, 182] width 351 height 15
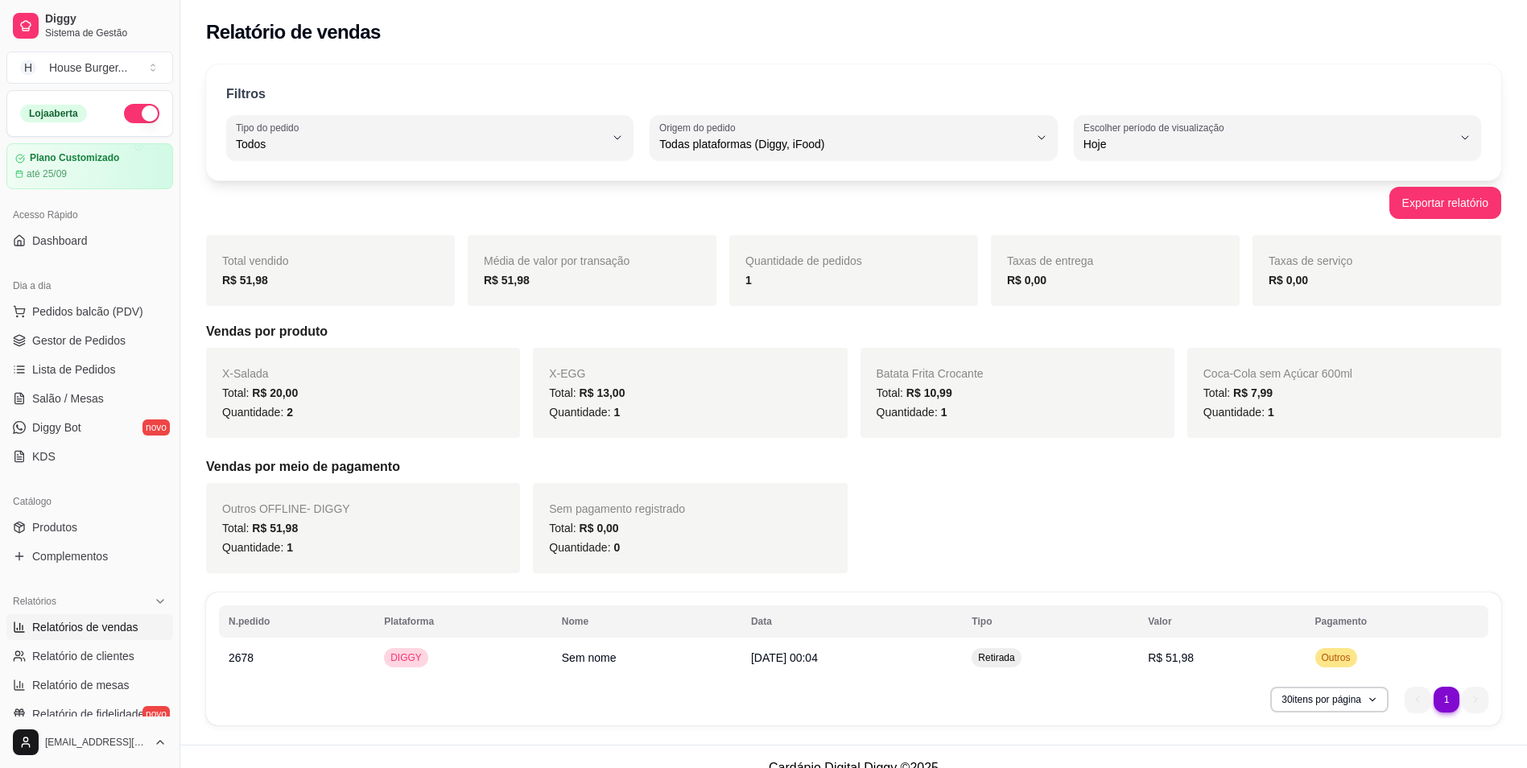
type input "0"
select select "0"
